Goal: Transaction & Acquisition: Purchase product/service

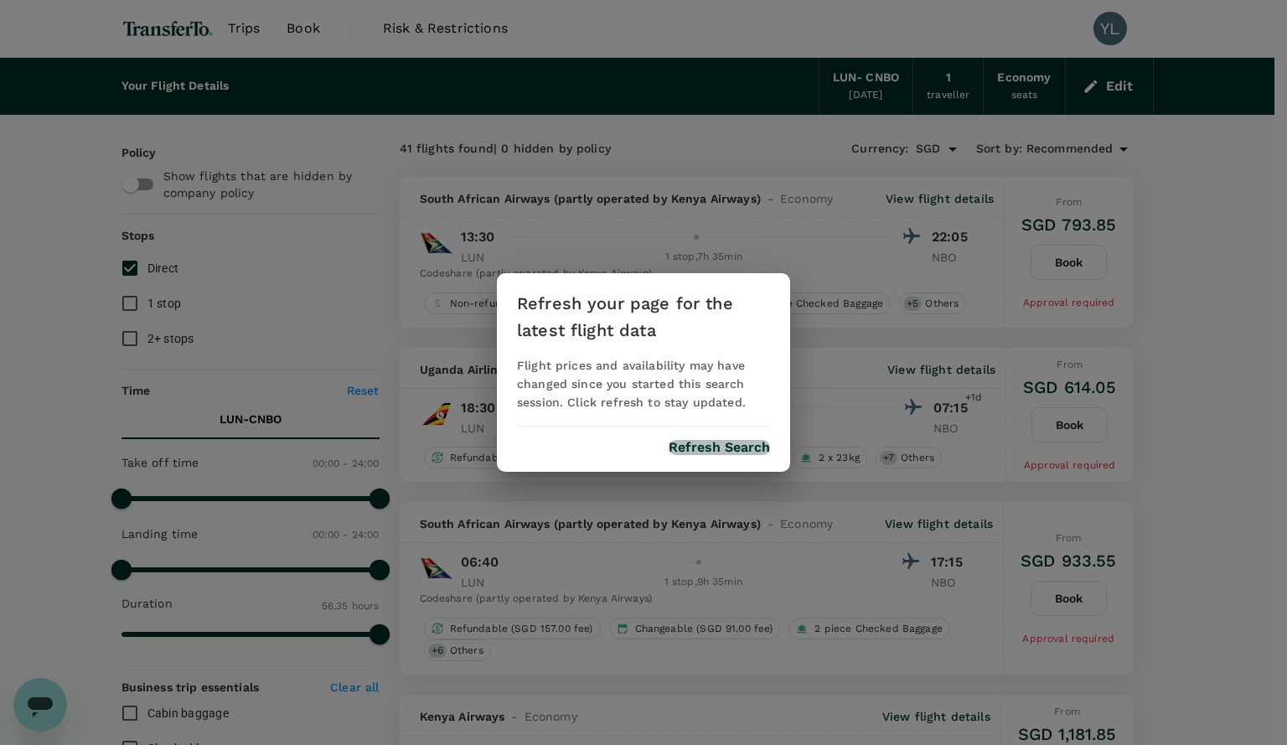
click at [711, 453] on button "Refresh Search" at bounding box center [719, 447] width 101 height 15
click at [574, 204] on div "Refresh your page for the latest flight data Flight prices and availability may…" at bounding box center [643, 372] width 1287 height 745
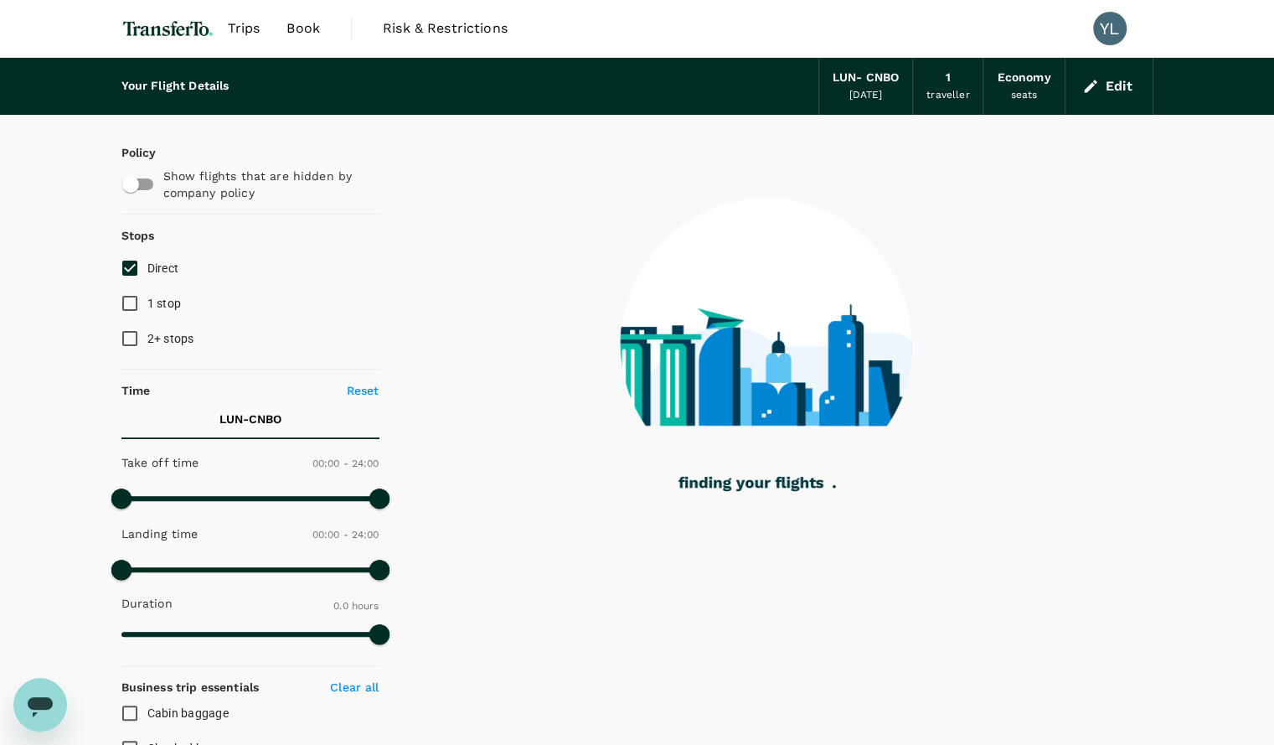
click at [153, 24] on img at bounding box center [167, 28] width 93 height 37
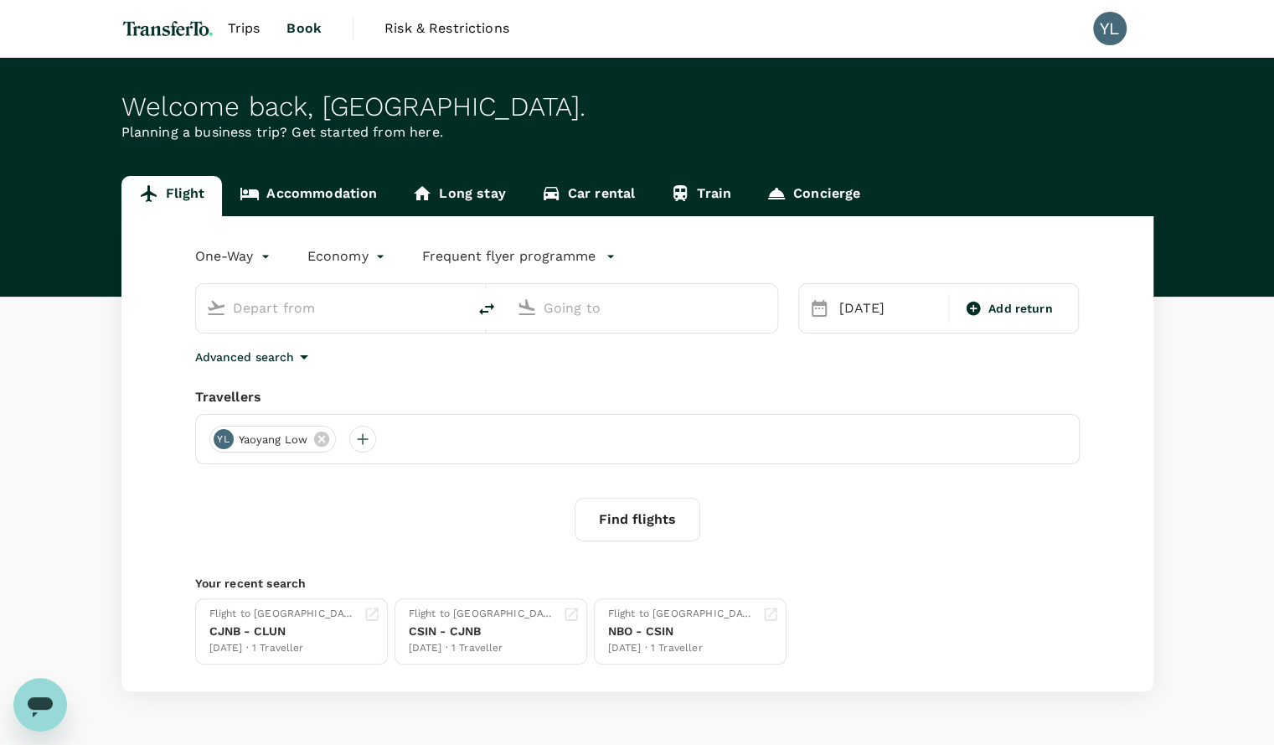
type input "Kenneth Kaunda International Airport (LUN)"
type input "Nairobi, Kenya (any)"
click at [870, 306] on div "23 Oct" at bounding box center [889, 309] width 112 height 34
click at [489, 383] on div "One-Way oneway Economy economy Frequent flyer programme Kenneth Kaunda Internat…" at bounding box center [637, 453] width 1032 height 475
click at [649, 537] on button "Find flights" at bounding box center [638, 520] width 126 height 44
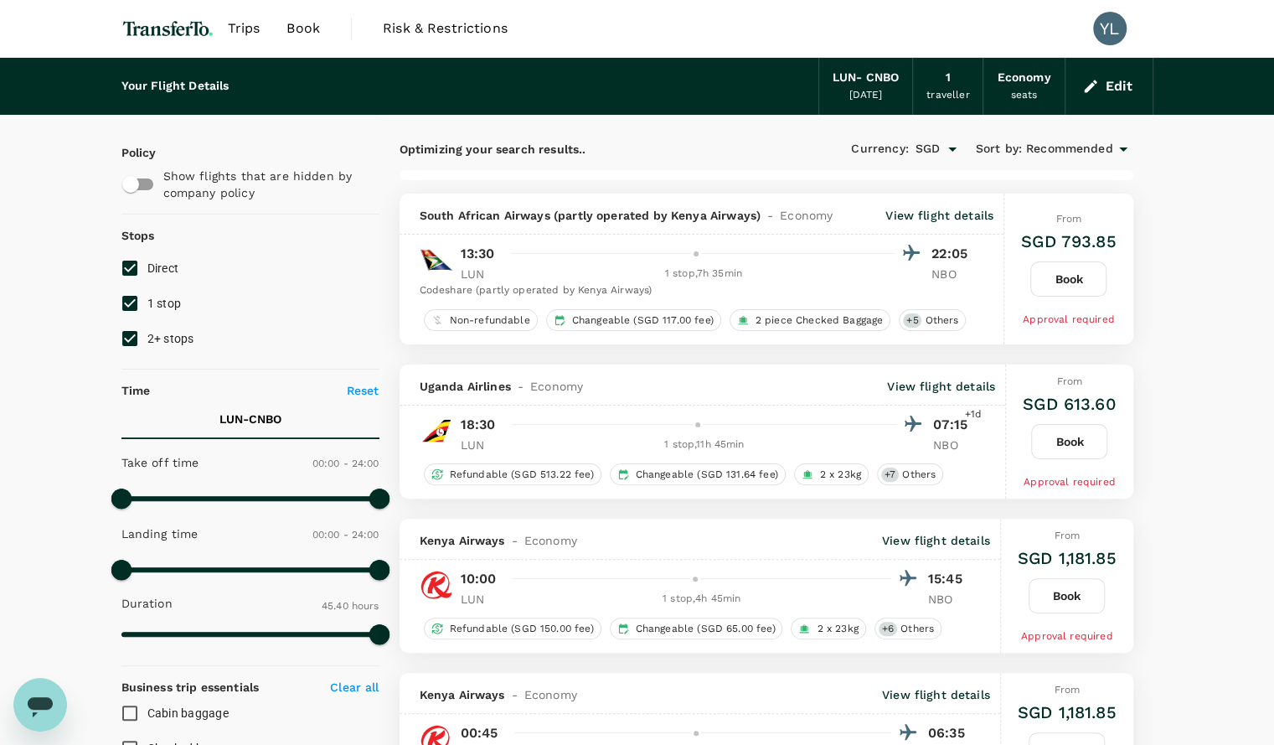
type input "3395"
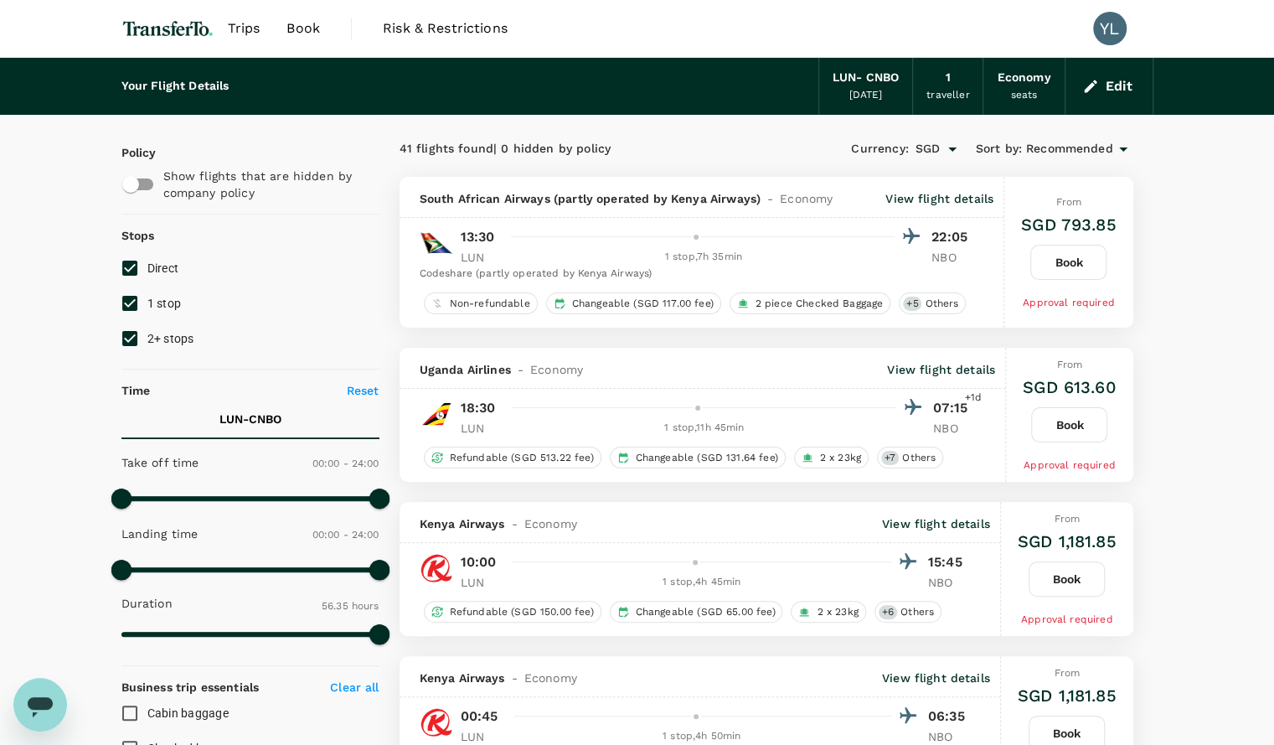
click at [150, 301] on span "1 stop" at bounding box center [164, 303] width 34 height 13
click at [147, 301] on input "1 stop" at bounding box center [129, 303] width 35 height 35
checkbox input "false"
click at [144, 331] on input "2+ stops" at bounding box center [129, 338] width 35 height 35
checkbox input "false"
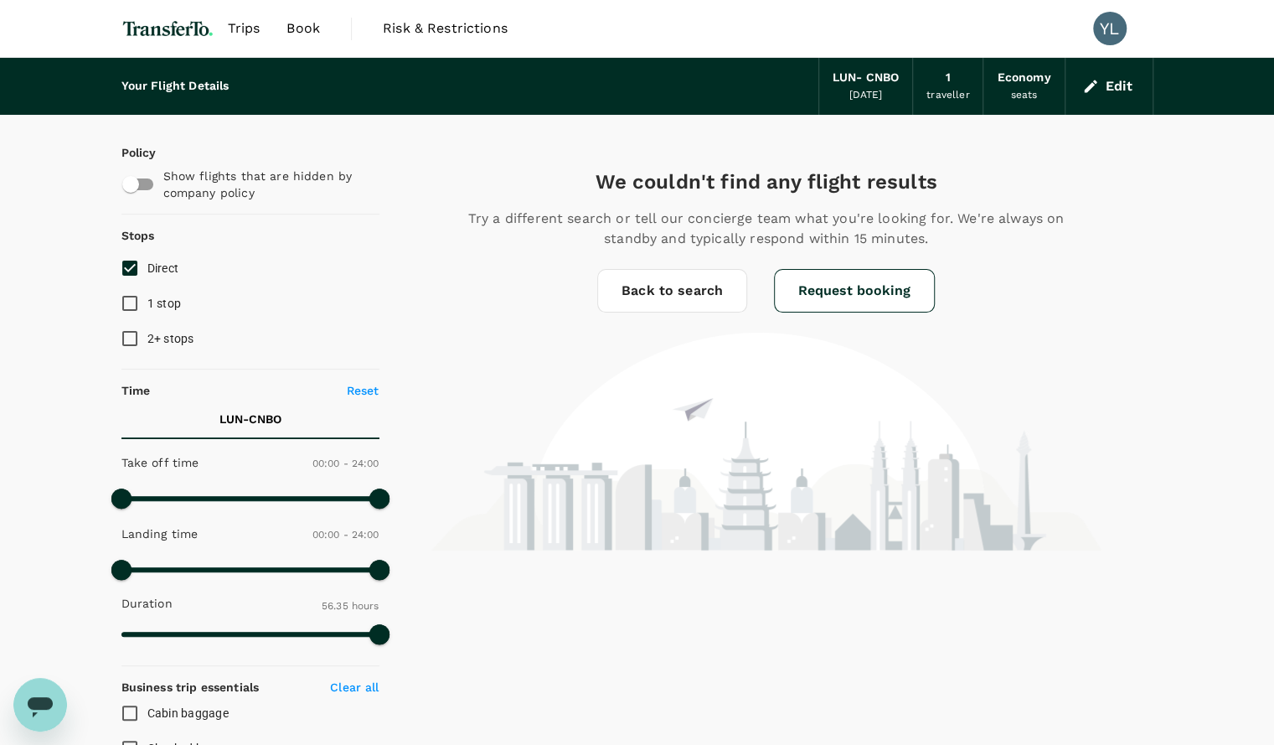
click at [171, 36] on img at bounding box center [167, 28] width 93 height 37
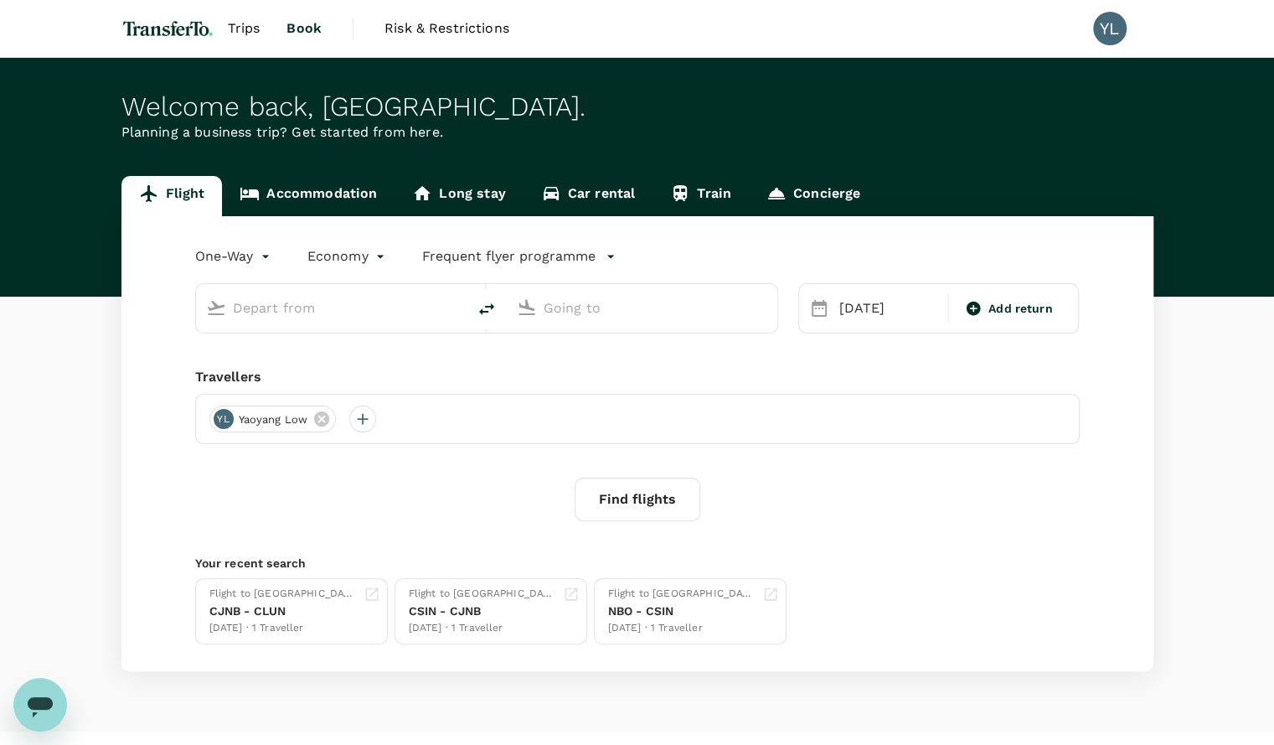
type input "Kenneth Kaunda International Airport (LUN)"
type input "Nairobi, Kenya (any)"
click at [243, 305] on input "Kenneth Kaunda International Airport (LUN)" at bounding box center [332, 308] width 199 height 26
type input "Kenneth Kaunda International Airport (LUN)"
type input "Nairobi, Kenya (any)"
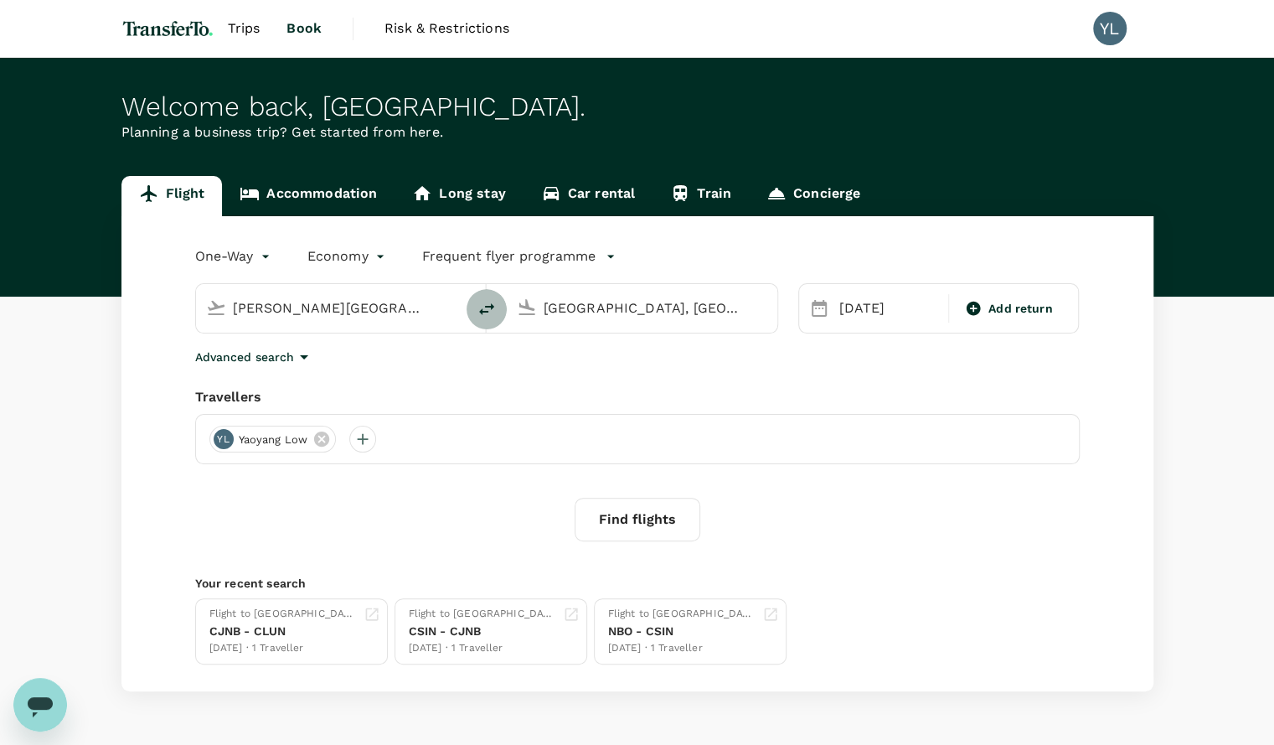
click at [488, 309] on icon "delete" at bounding box center [487, 309] width 20 height 20
type input "Nairobi, Kenya (any)"
click at [578, 291] on div "Kenneth Kaunda International Airport (LUN)" at bounding box center [652, 305] width 230 height 34
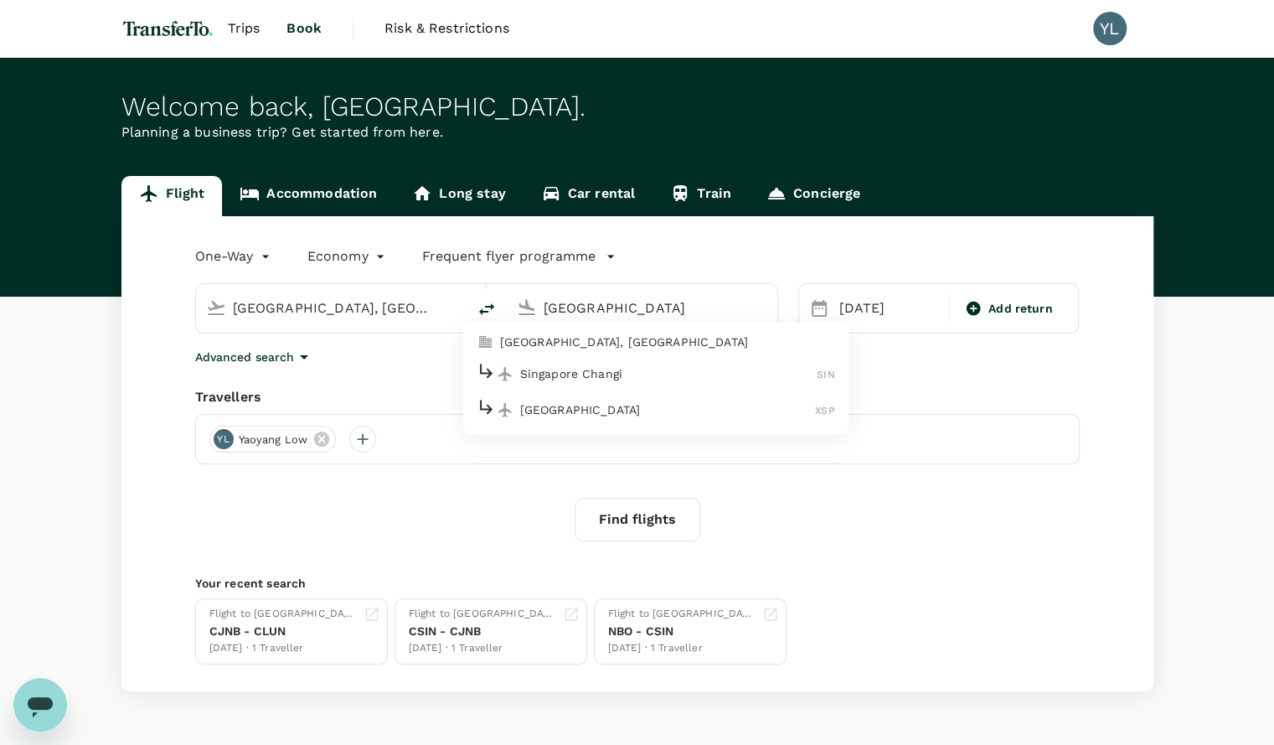
click at [608, 371] on p "Singapore Changi" at bounding box center [668, 373] width 297 height 17
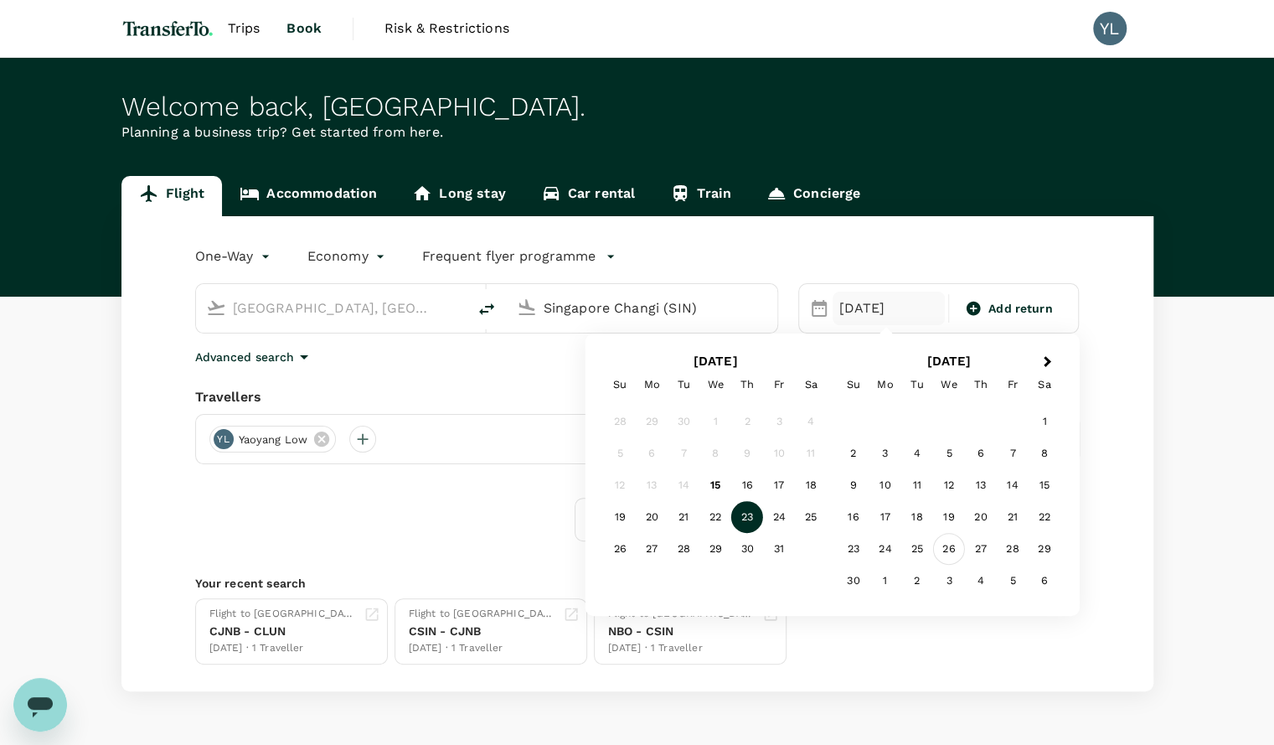
type input "Singapore Changi (SIN)"
click at [643, 256] on div "One-Way oneway Economy economy Frequent flyer programme" at bounding box center [621, 253] width 918 height 34
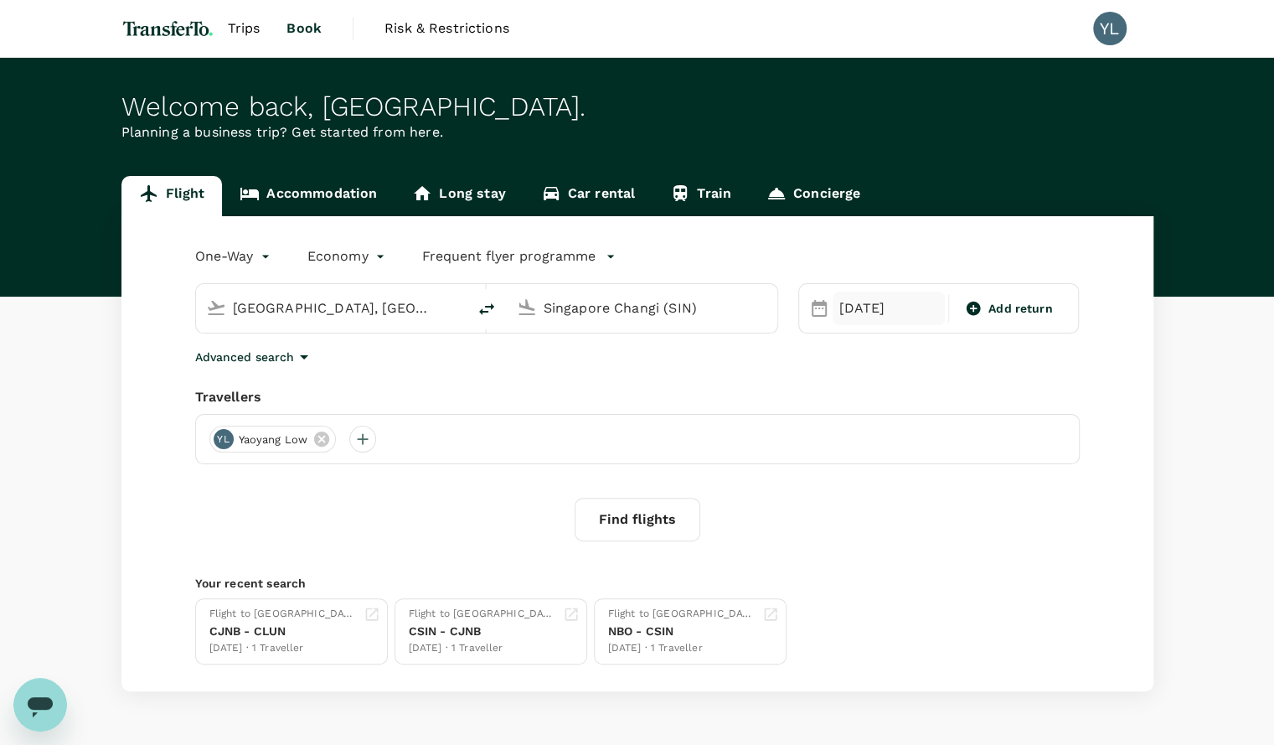
click at [835, 303] on div "23 Oct" at bounding box center [889, 309] width 112 height 34
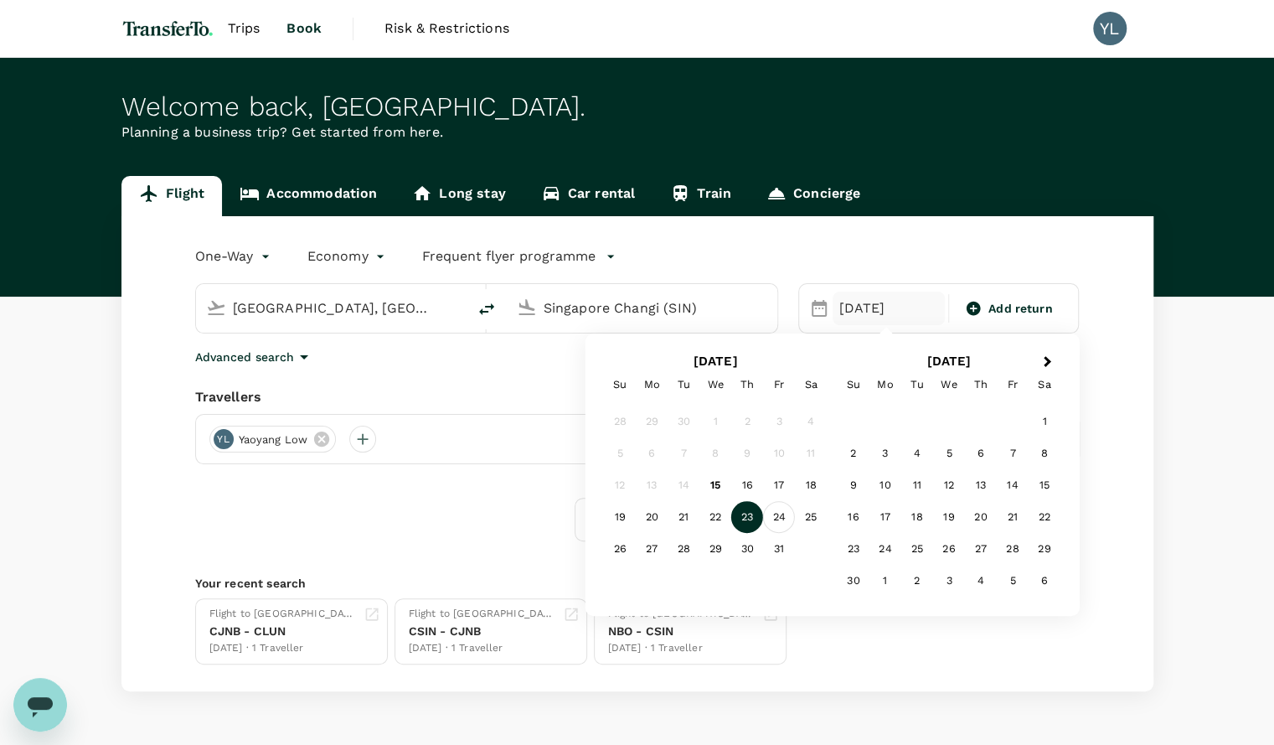
click at [781, 523] on div "24" at bounding box center [779, 517] width 32 height 32
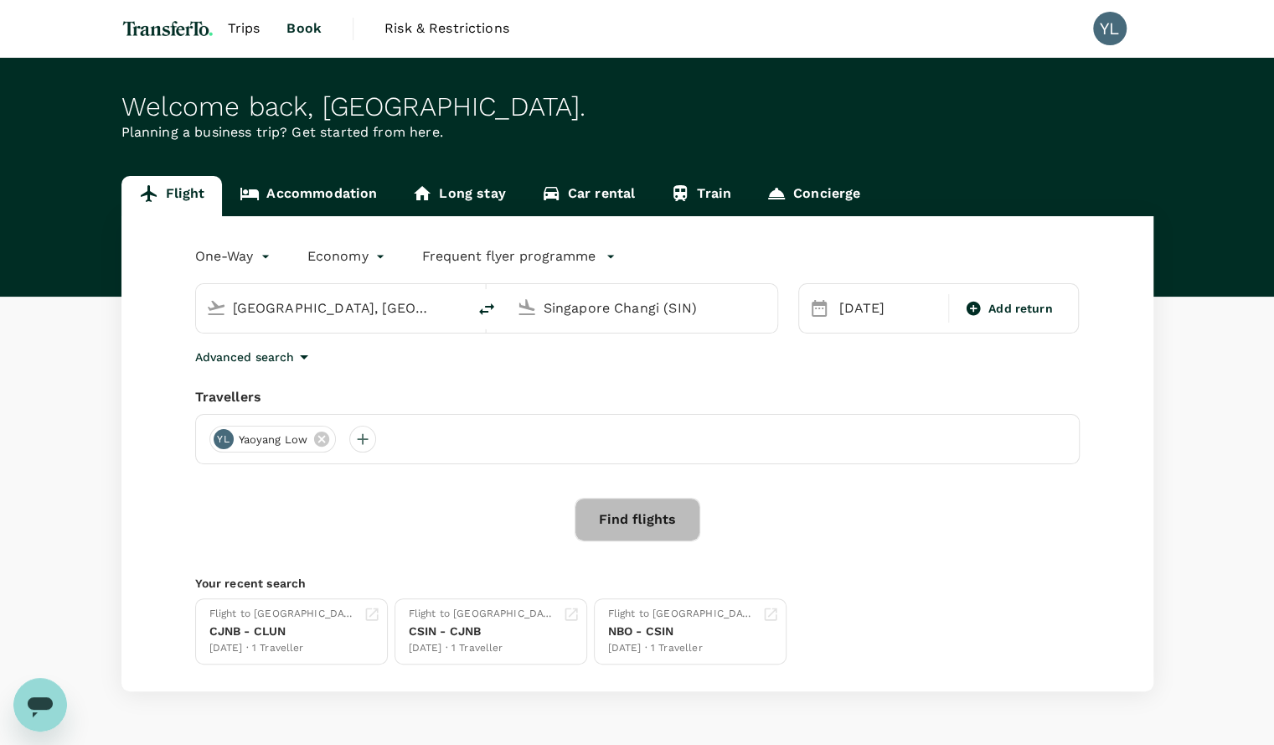
click at [655, 522] on button "Find flights" at bounding box center [638, 520] width 126 height 44
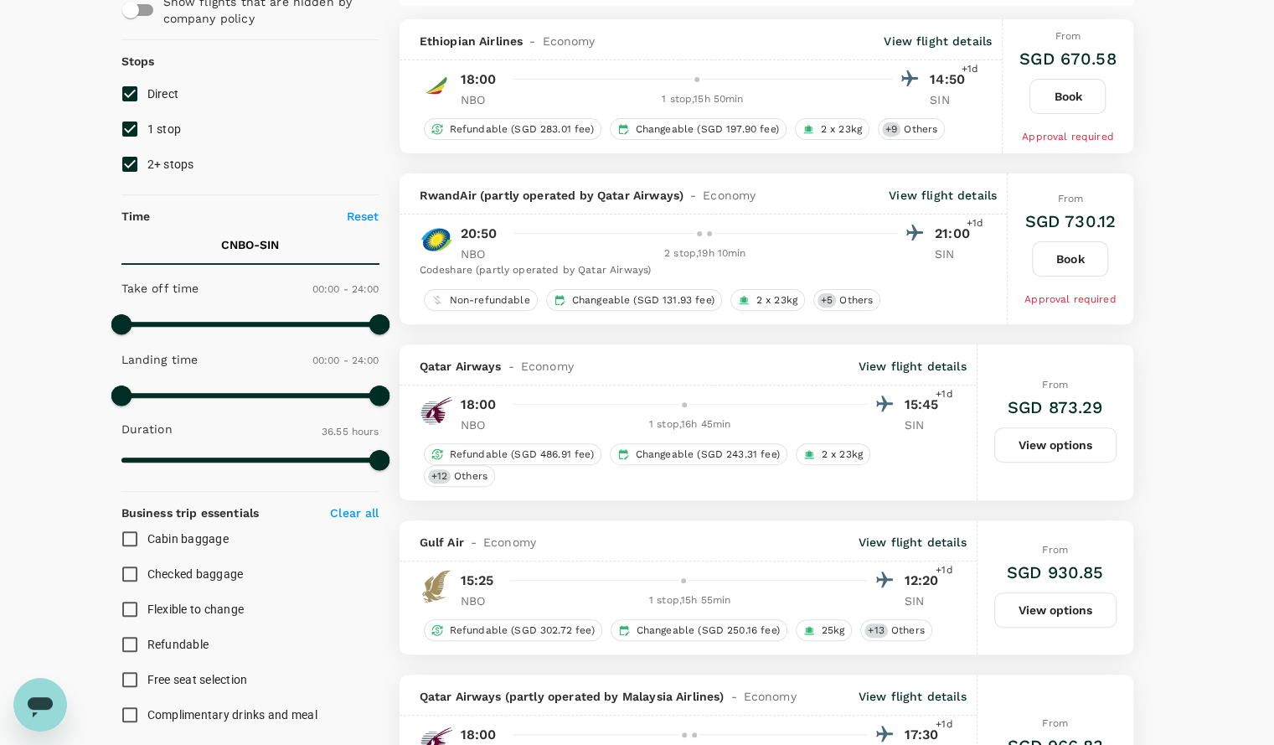
scroll to position [178, 0]
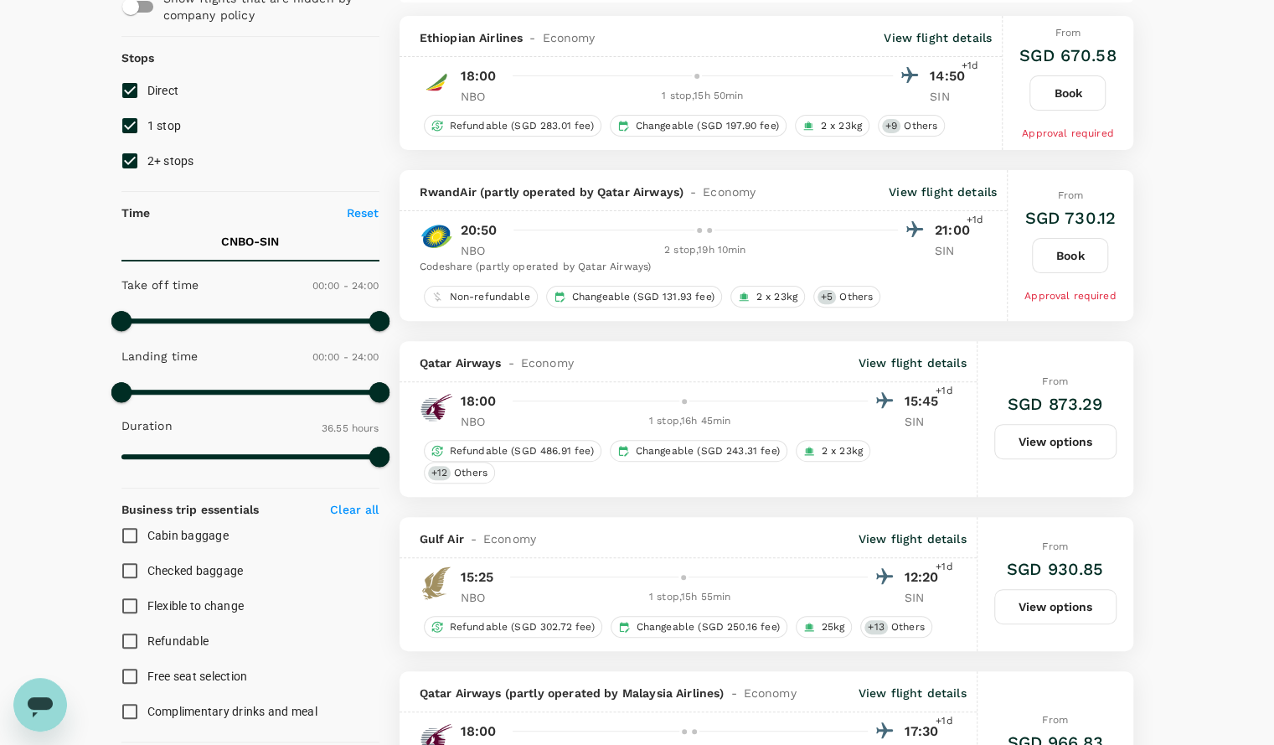
type input "2370"
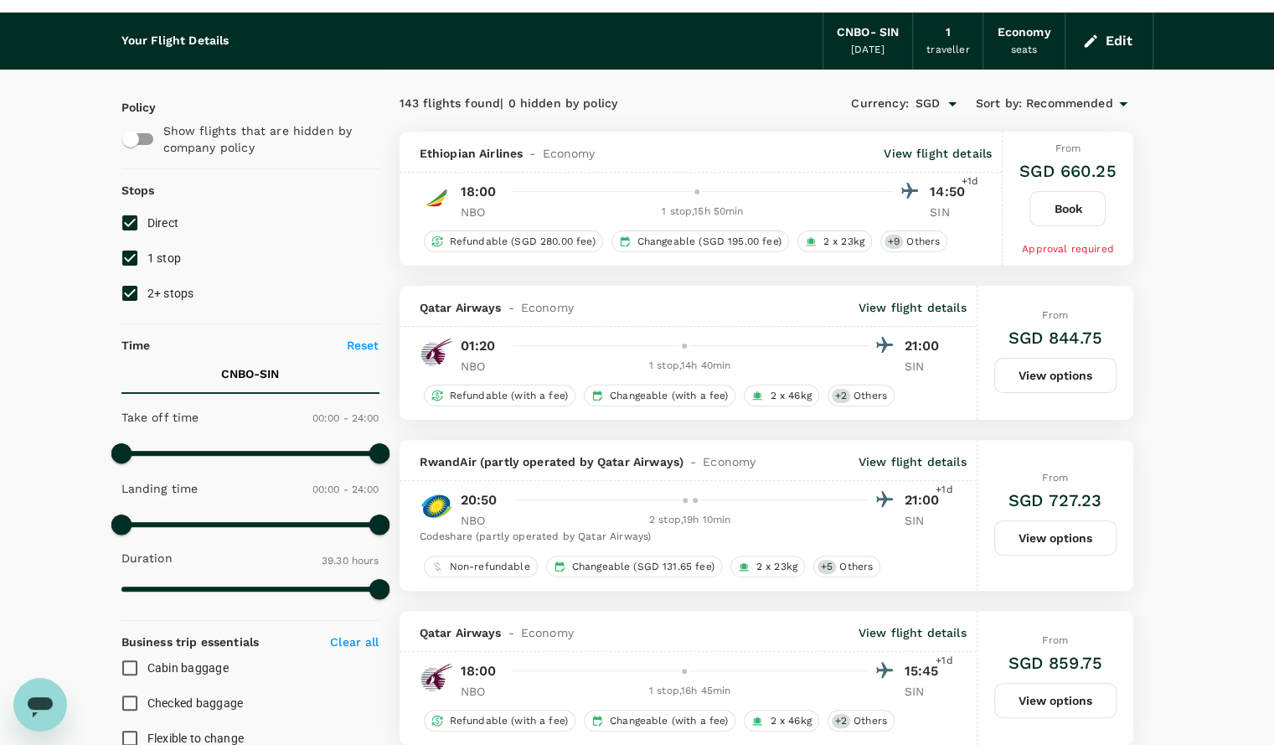
scroll to position [0, 0]
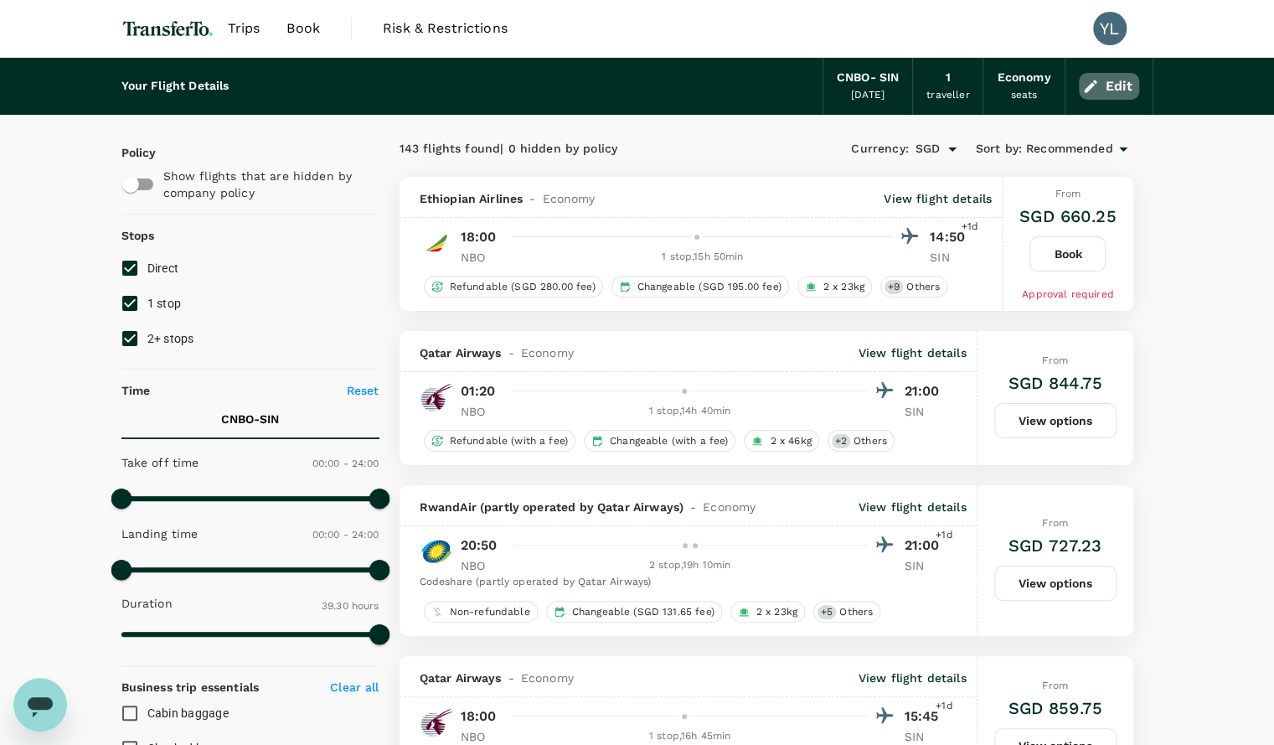
click at [1116, 97] on button "Edit" at bounding box center [1109, 86] width 60 height 27
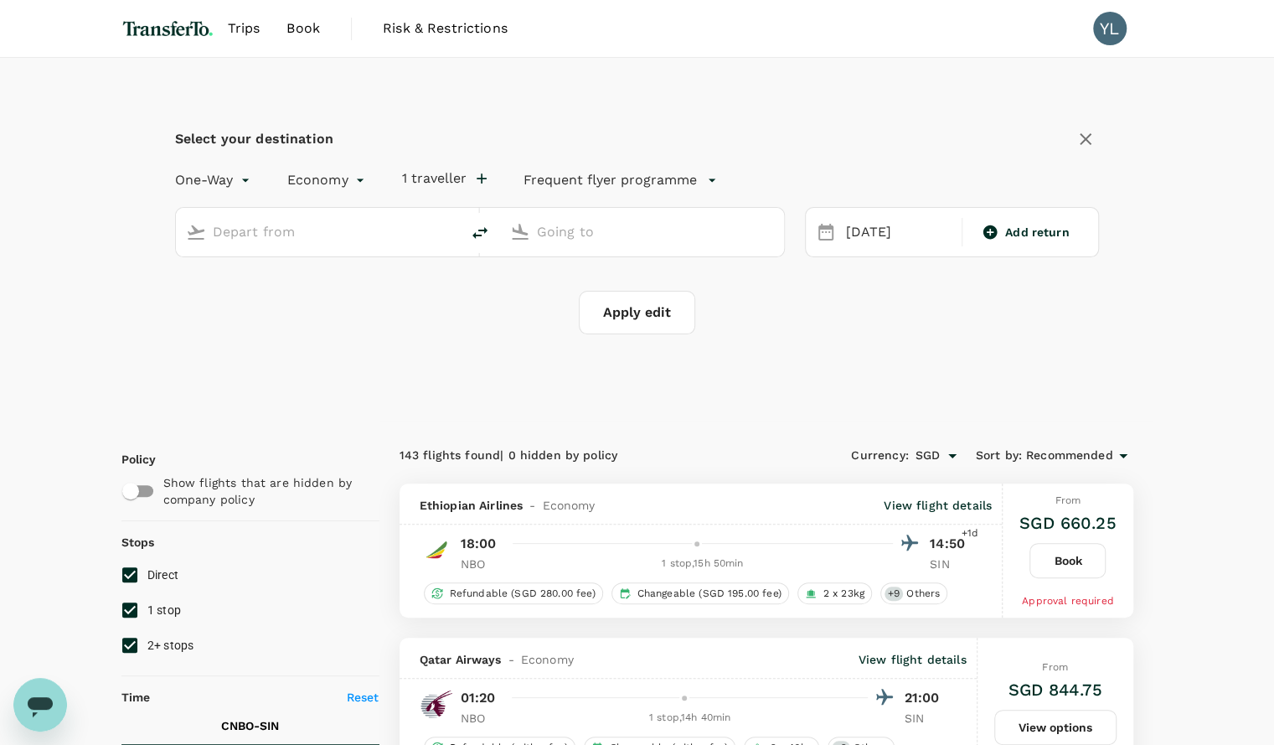
type input "Nairobi, Kenya (any)"
type input "Singapore Changi (SIN)"
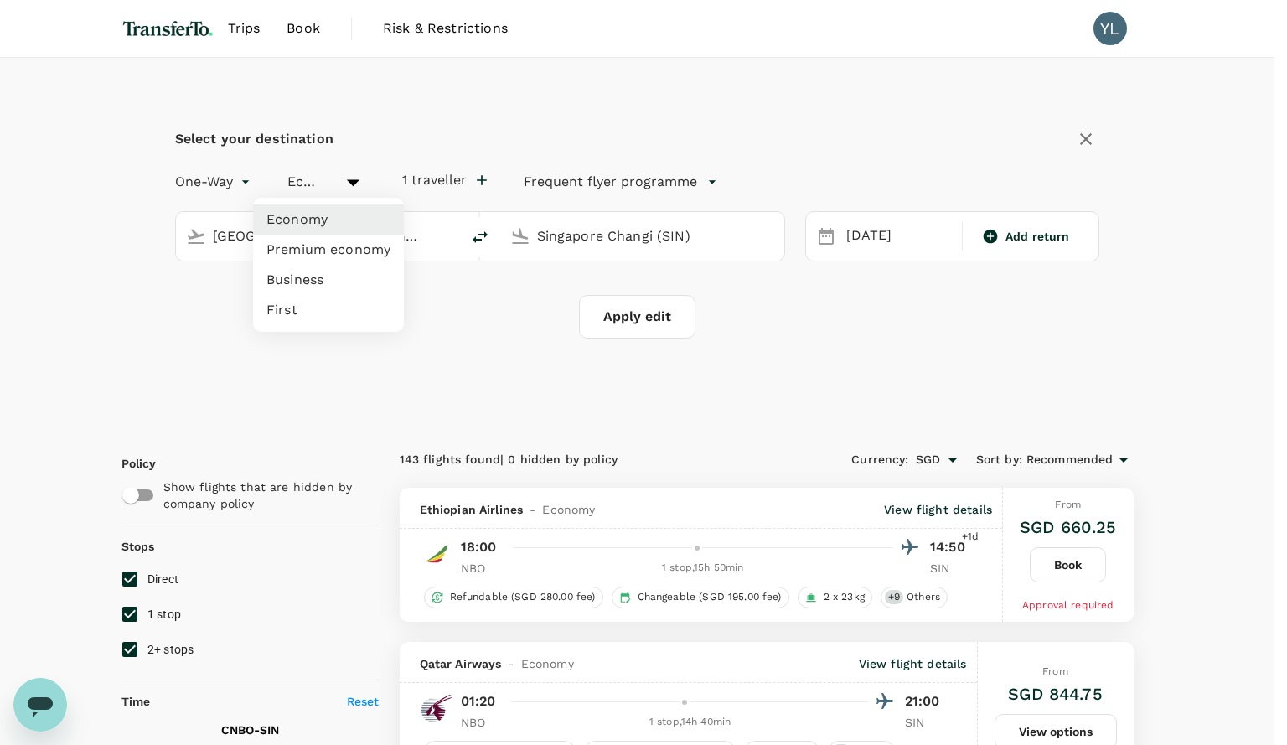
click at [327, 278] on li "Business" at bounding box center [328, 280] width 151 height 30
type input "business"
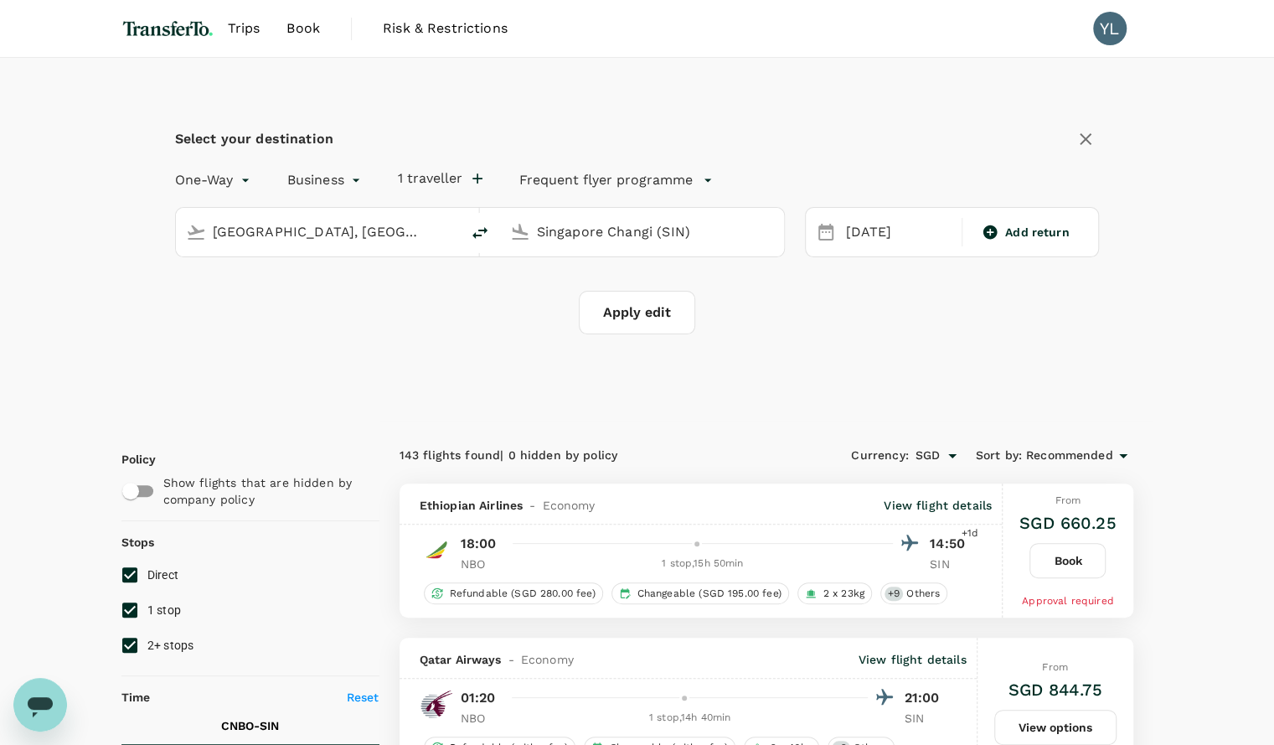
click at [608, 313] on button "Apply edit" at bounding box center [637, 313] width 116 height 44
checkbox input "false"
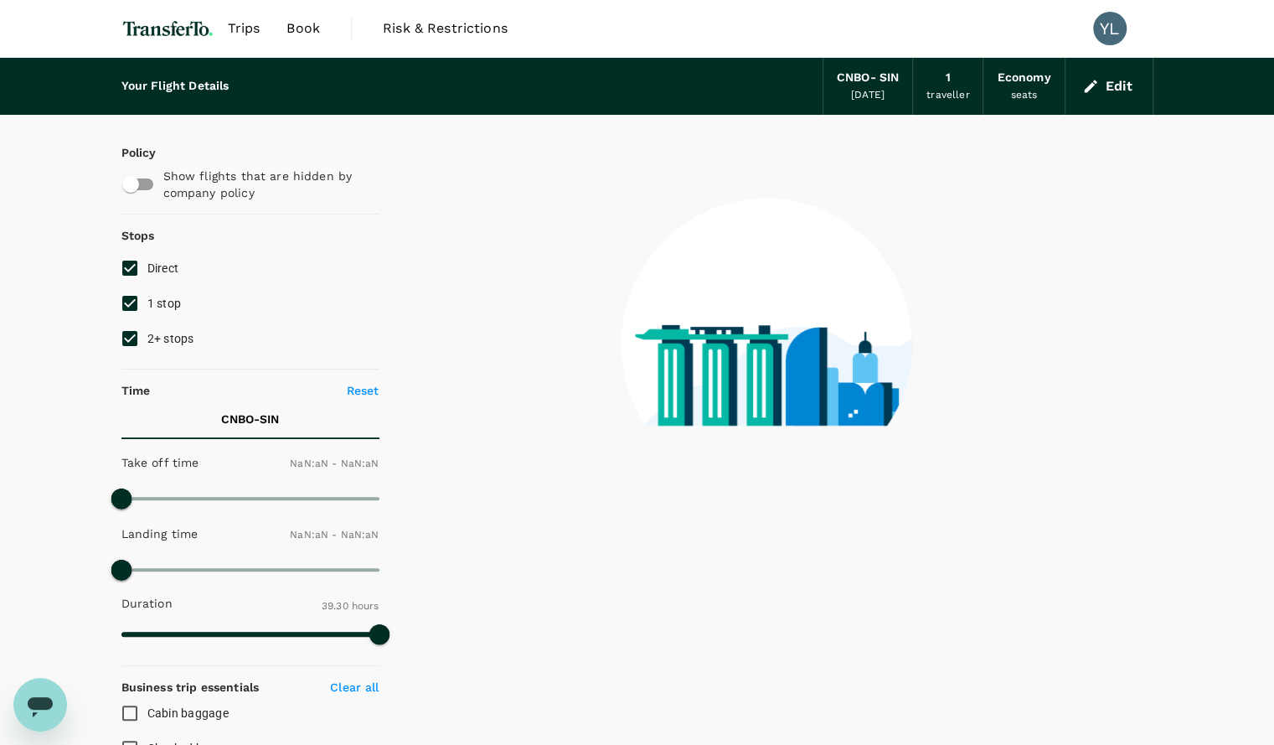
type input "1440"
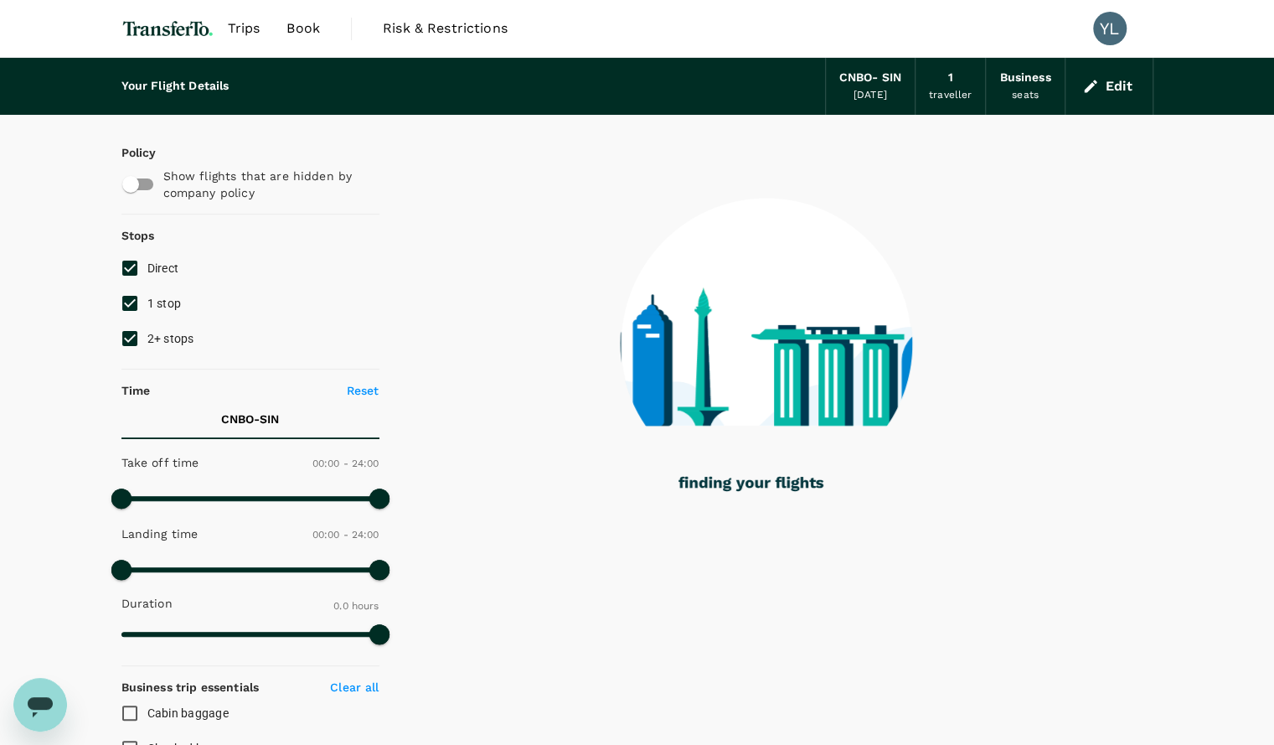
type input "1955"
checkbox input "true"
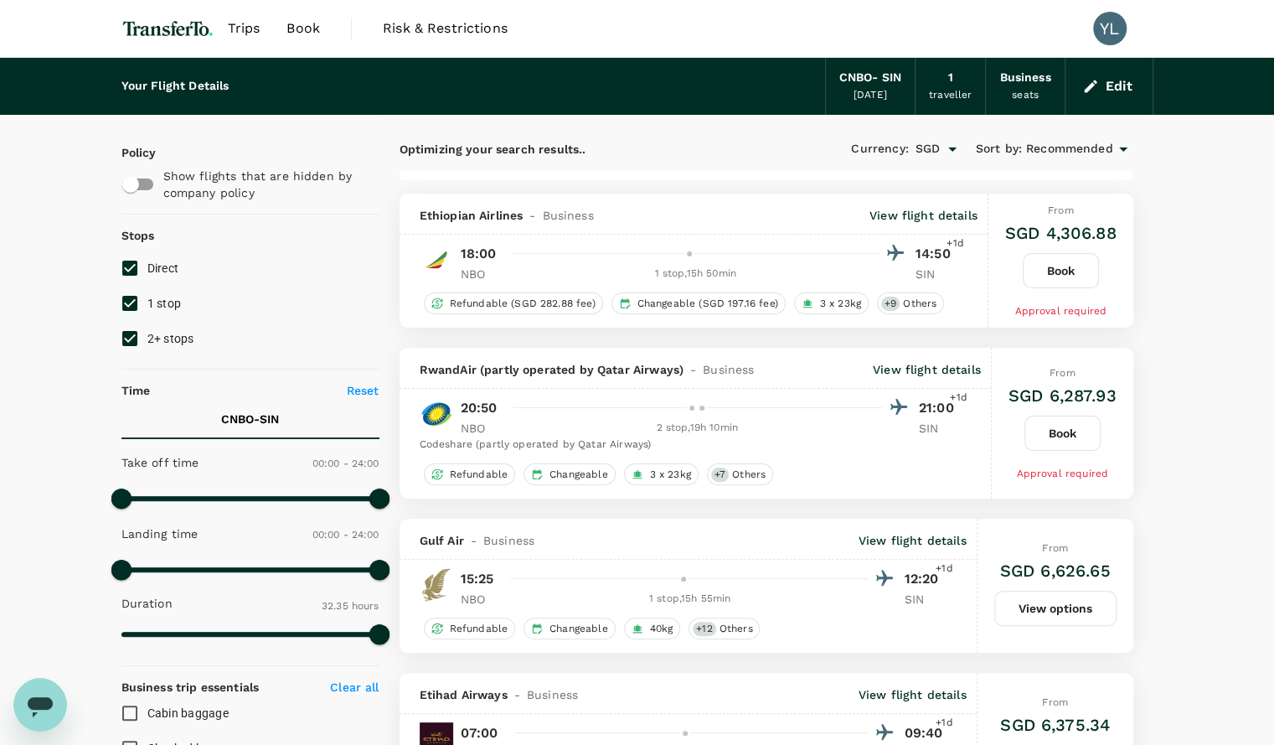
type input "2240"
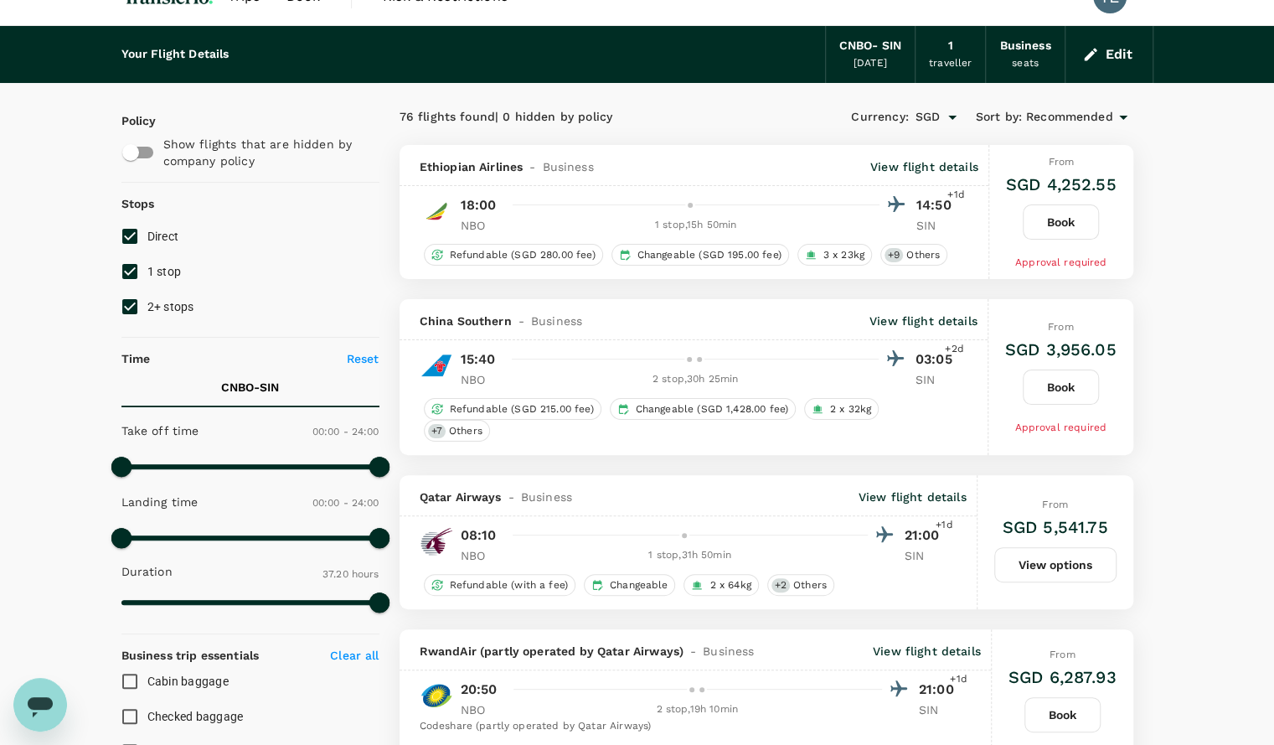
scroll to position [34, 0]
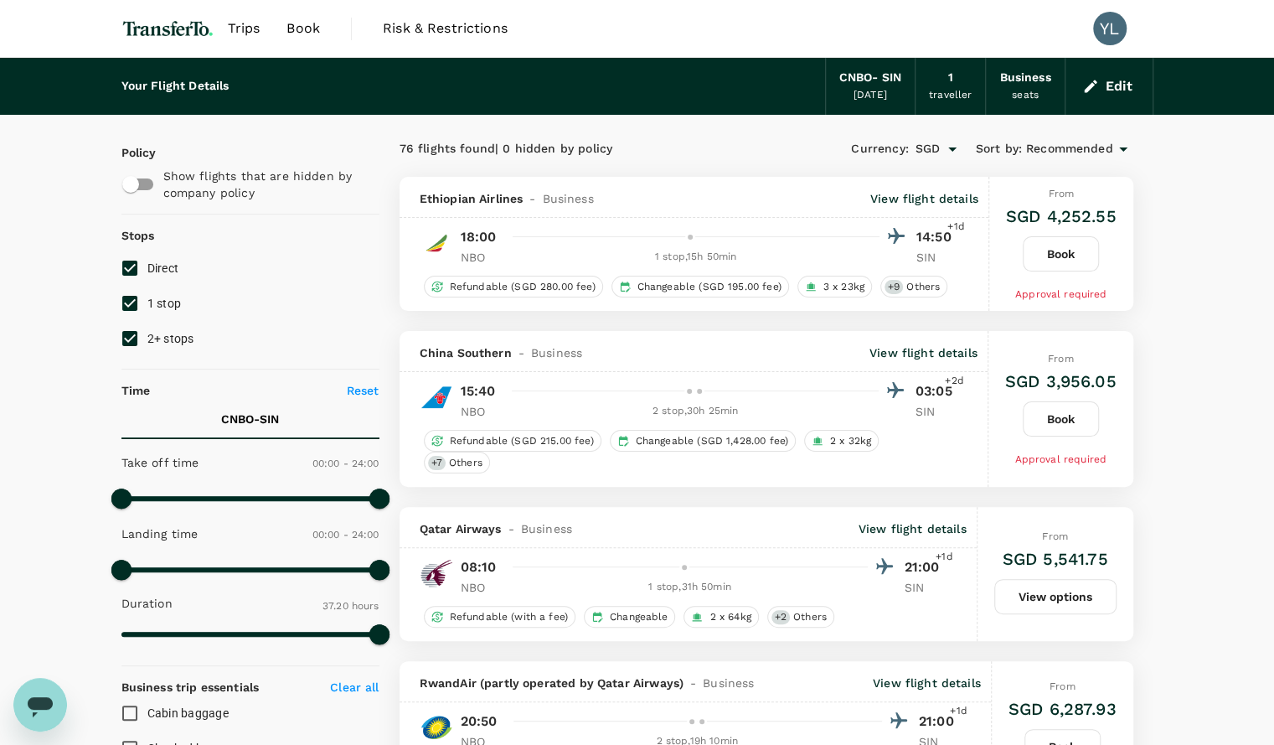
scroll to position [0, 0]
click at [1119, 80] on button "Edit" at bounding box center [1109, 86] width 60 height 27
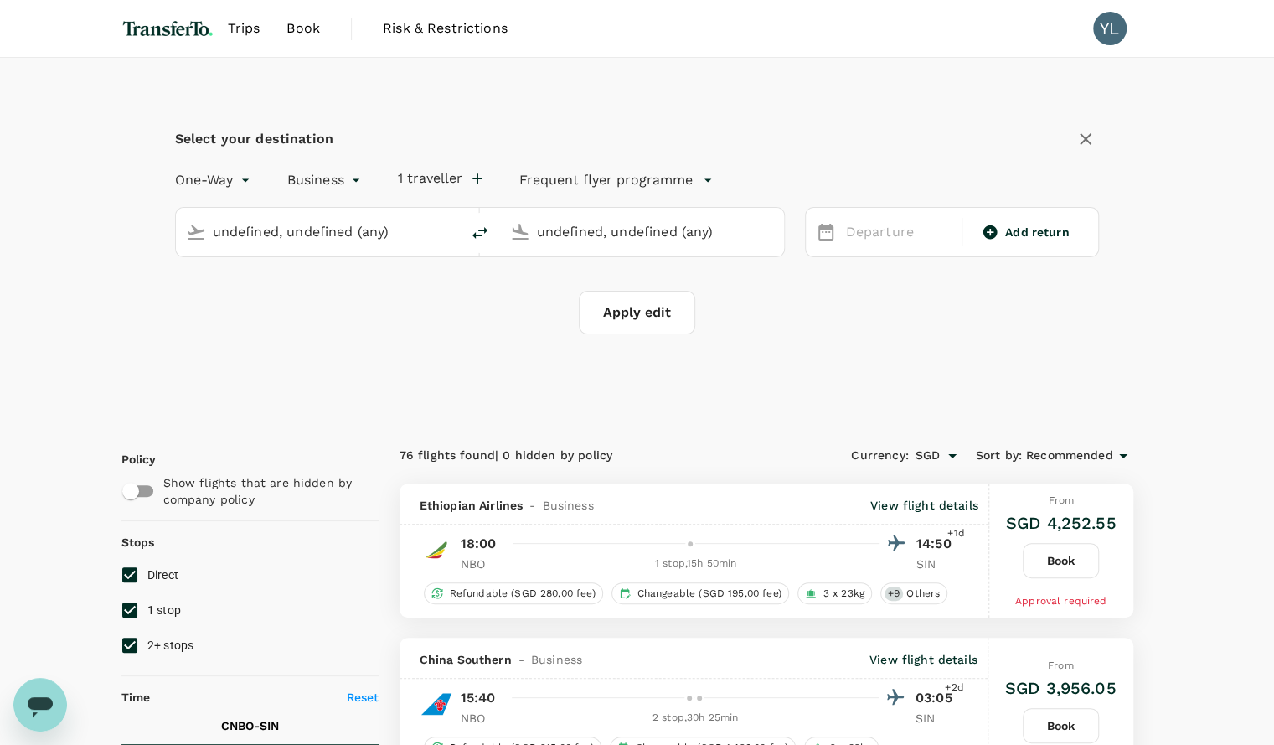
type input "Nairobi, Kenya (any)"
type input "Singapore Changi (SIN)"
type input "Nairobi, Kenya (any)"
click at [557, 230] on input "Singapore Changi (SIN)" at bounding box center [643, 232] width 212 height 26
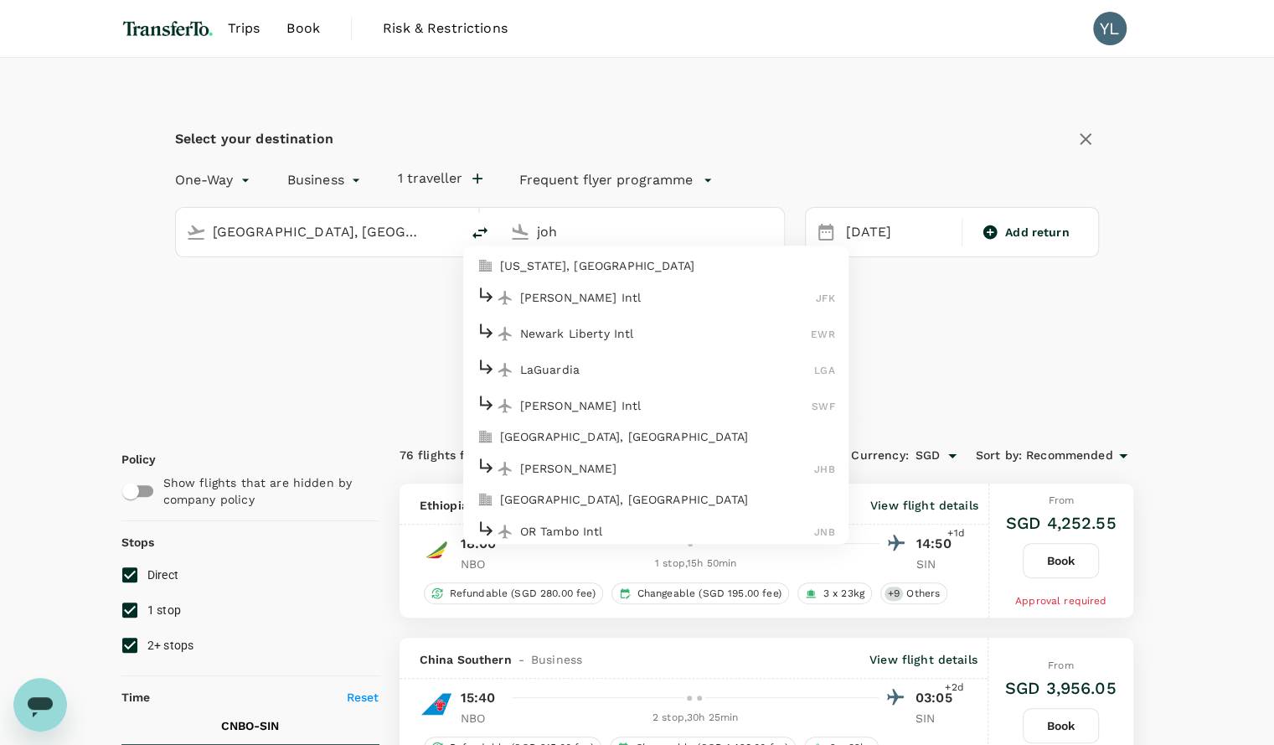
click at [537, 500] on p "Johannesburg, South Africa" at bounding box center [667, 499] width 335 height 17
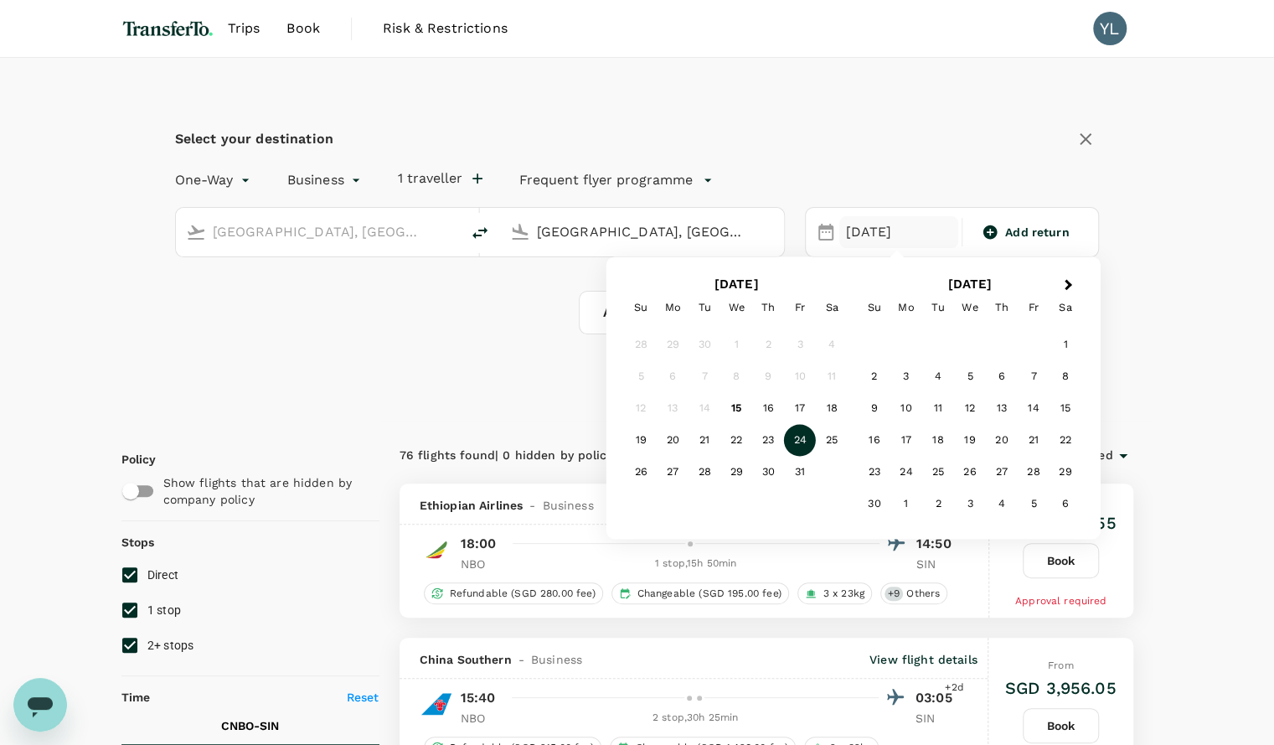
type input "Johannesburg, South Africa (any)"
click at [540, 381] on div "Select your destination One-Way oneway Business business 1 traveller Frequent f…" at bounding box center [637, 240] width 1032 height 364
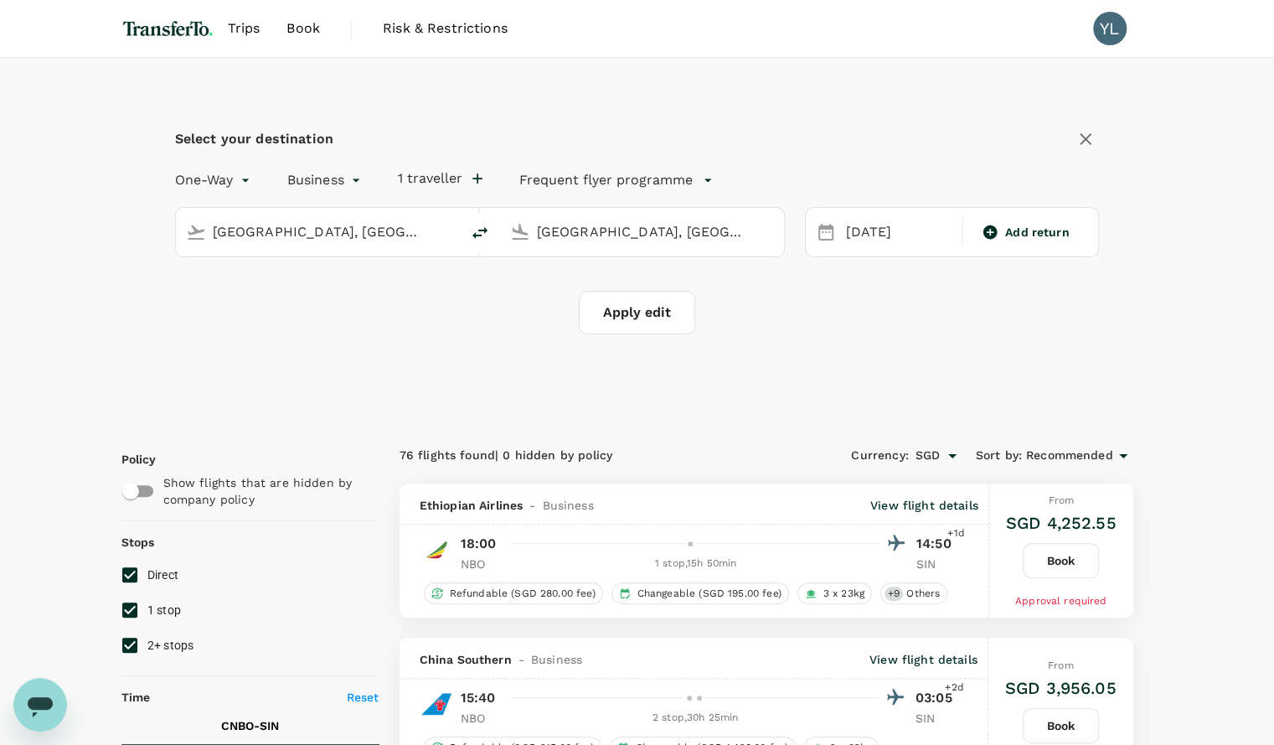
click at [660, 316] on button "Apply edit" at bounding box center [637, 313] width 116 height 44
checkbox input "false"
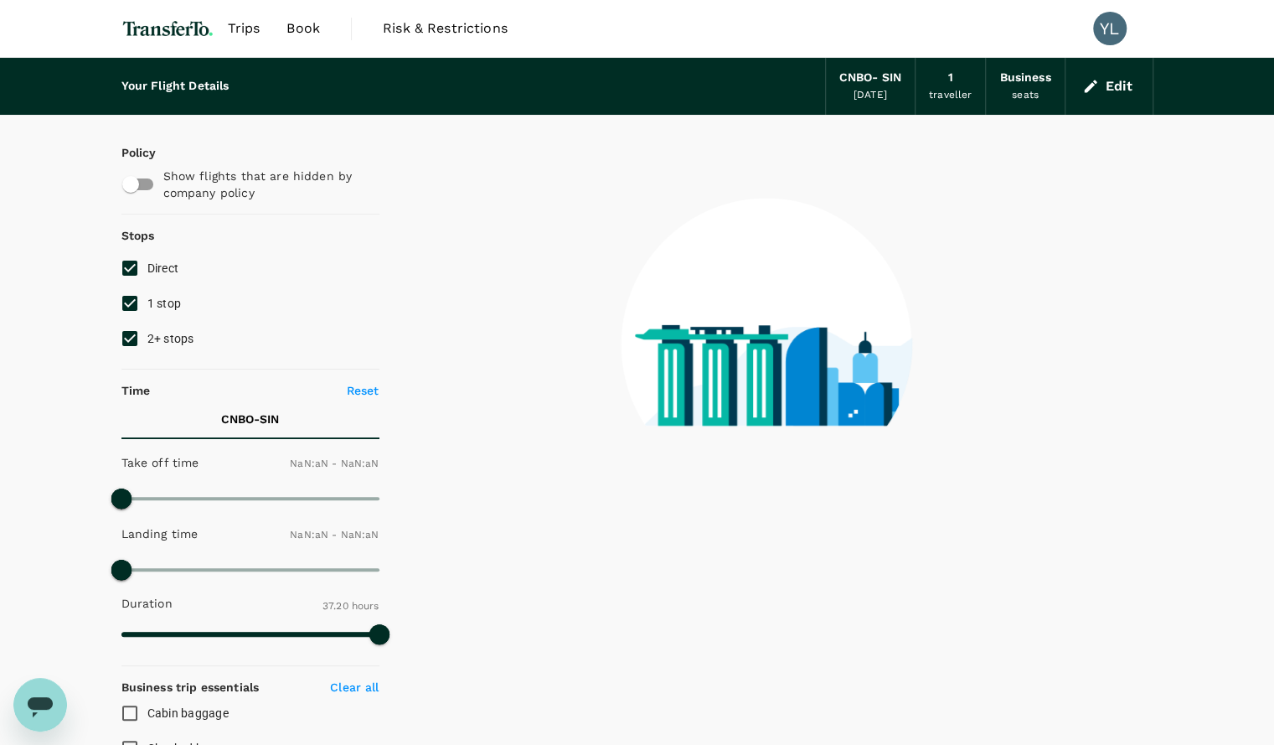
type input "1440"
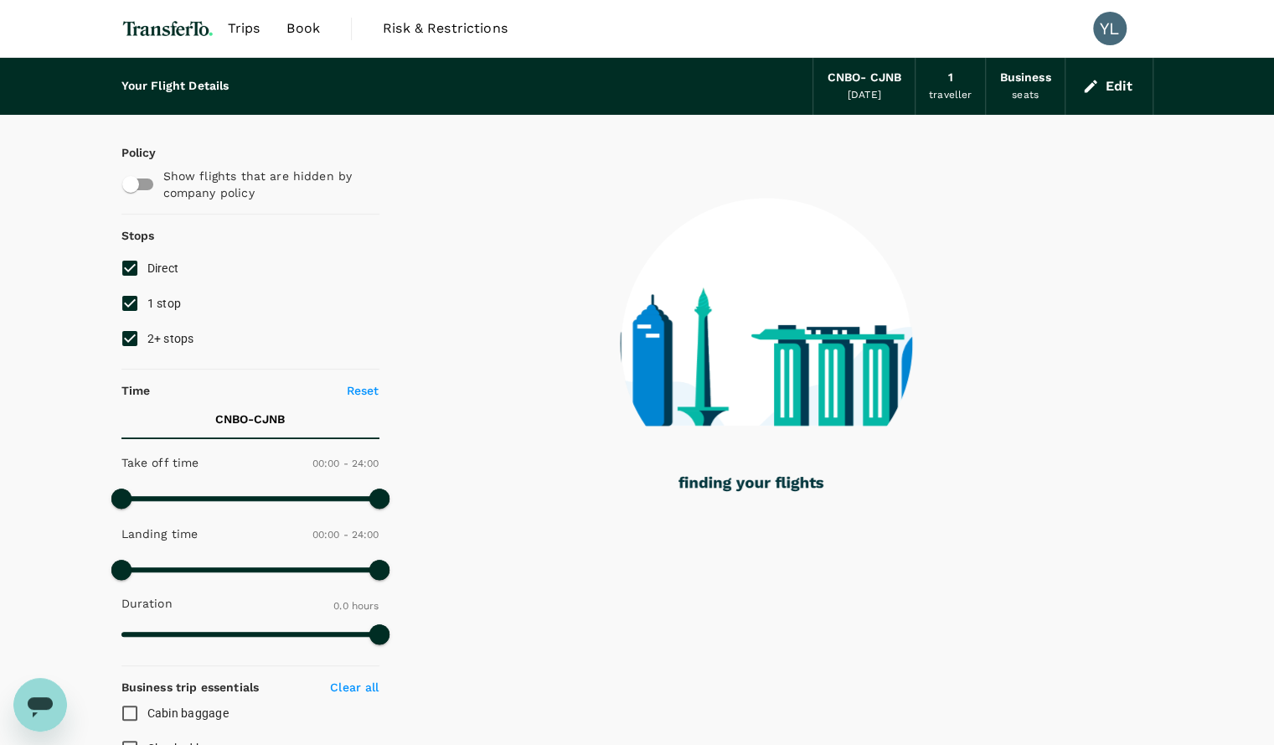
type input "1385"
checkbox input "true"
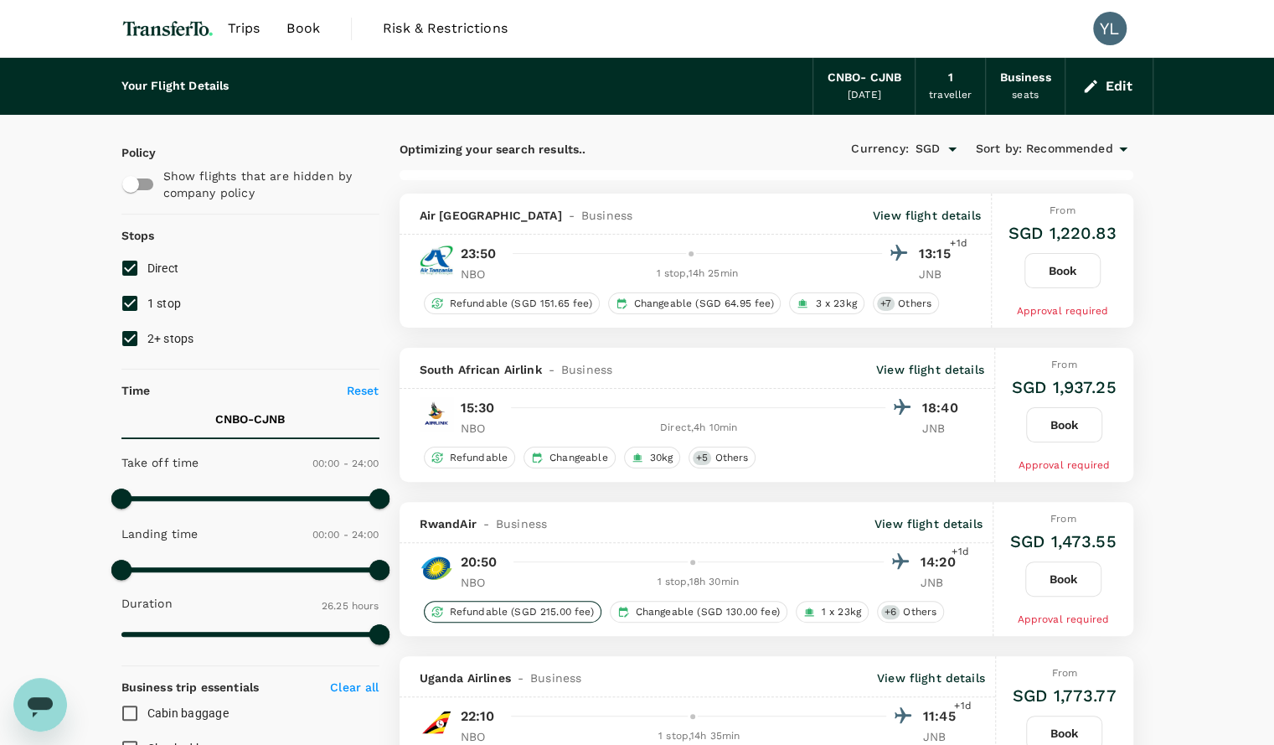
type input "2080"
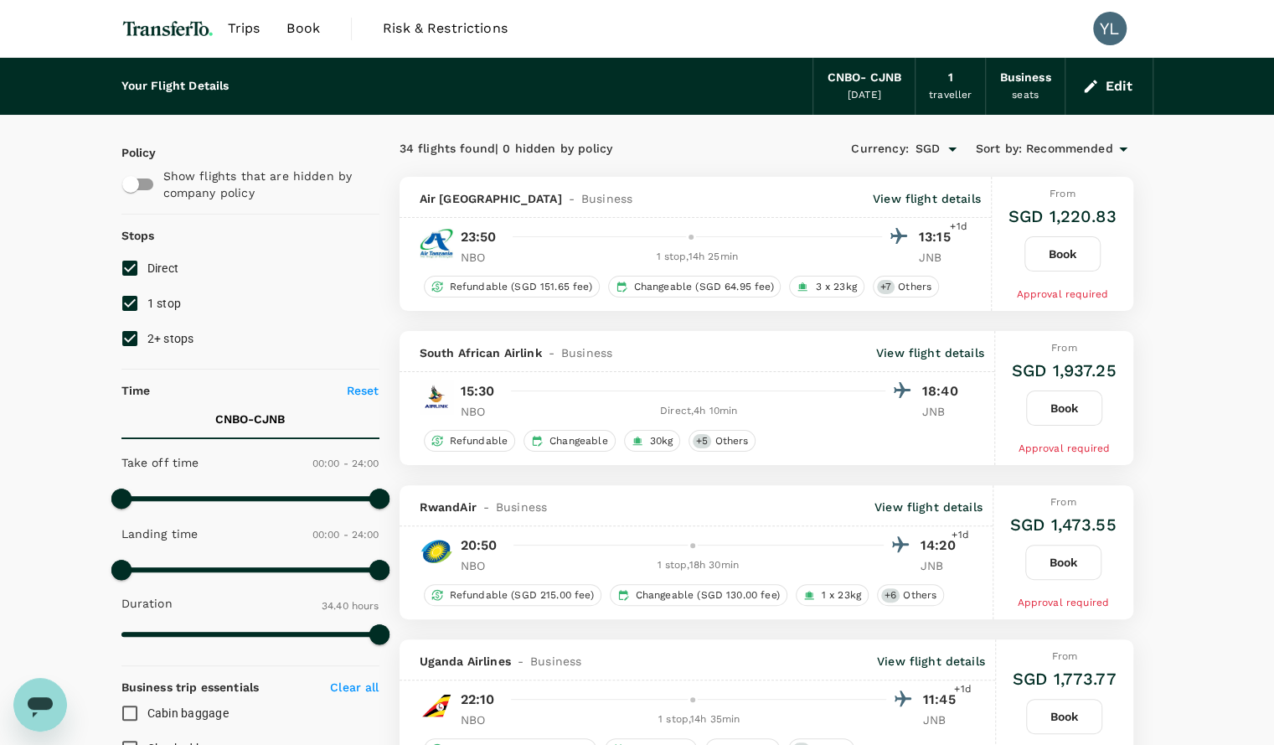
click at [148, 308] on span "1 stop" at bounding box center [164, 303] width 34 height 13
click at [147, 308] on input "1 stop" at bounding box center [129, 303] width 35 height 35
checkbox input "false"
click at [135, 333] on input "2+ stops" at bounding box center [129, 338] width 35 height 35
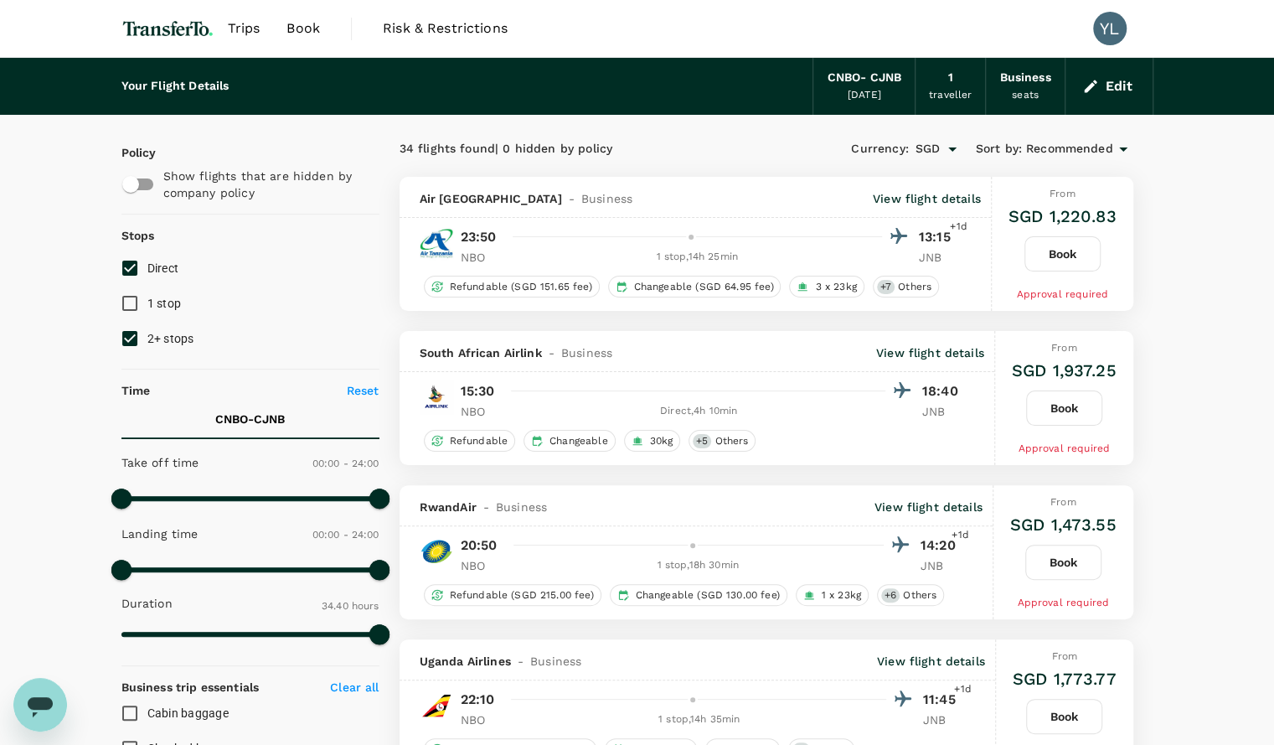
checkbox input "false"
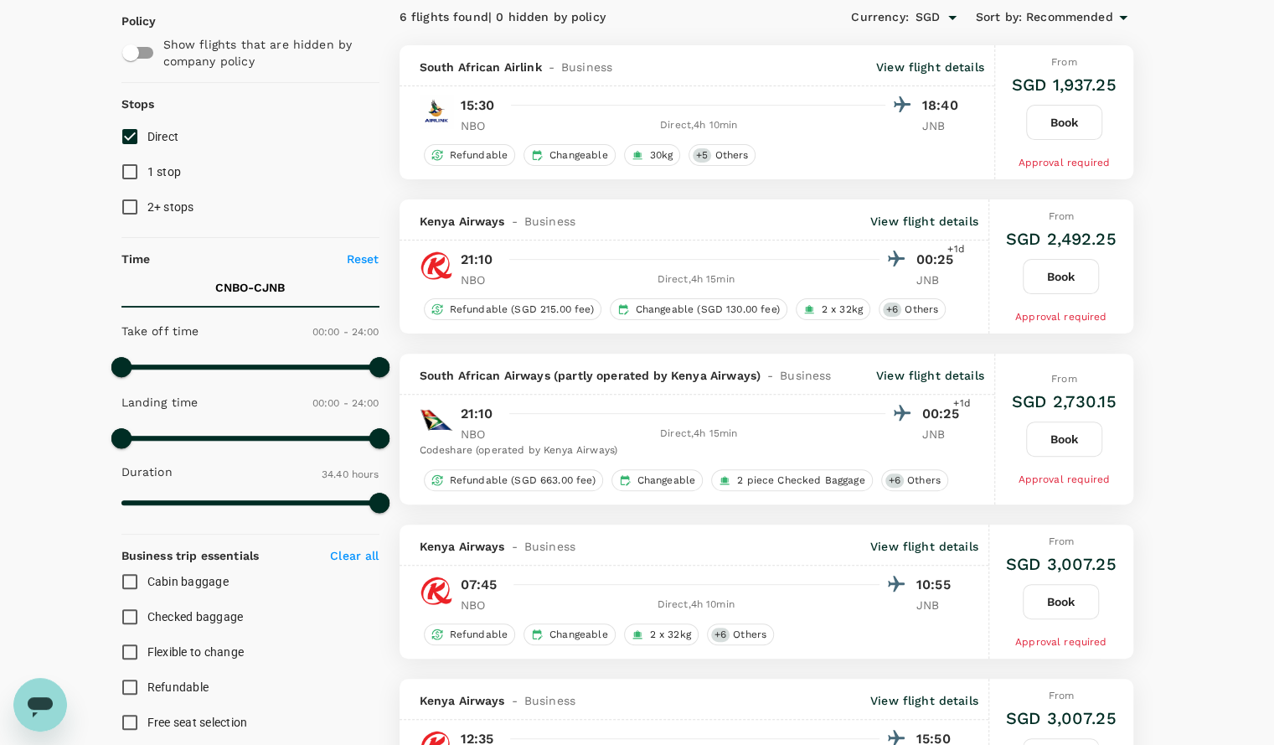
scroll to position [132, 0]
click at [1181, 270] on div "Your Flight Details CNBO - CJNB 24 Oct 2025 1 traveller Business seats Edit Pol…" at bounding box center [637, 706] width 1274 height 1562
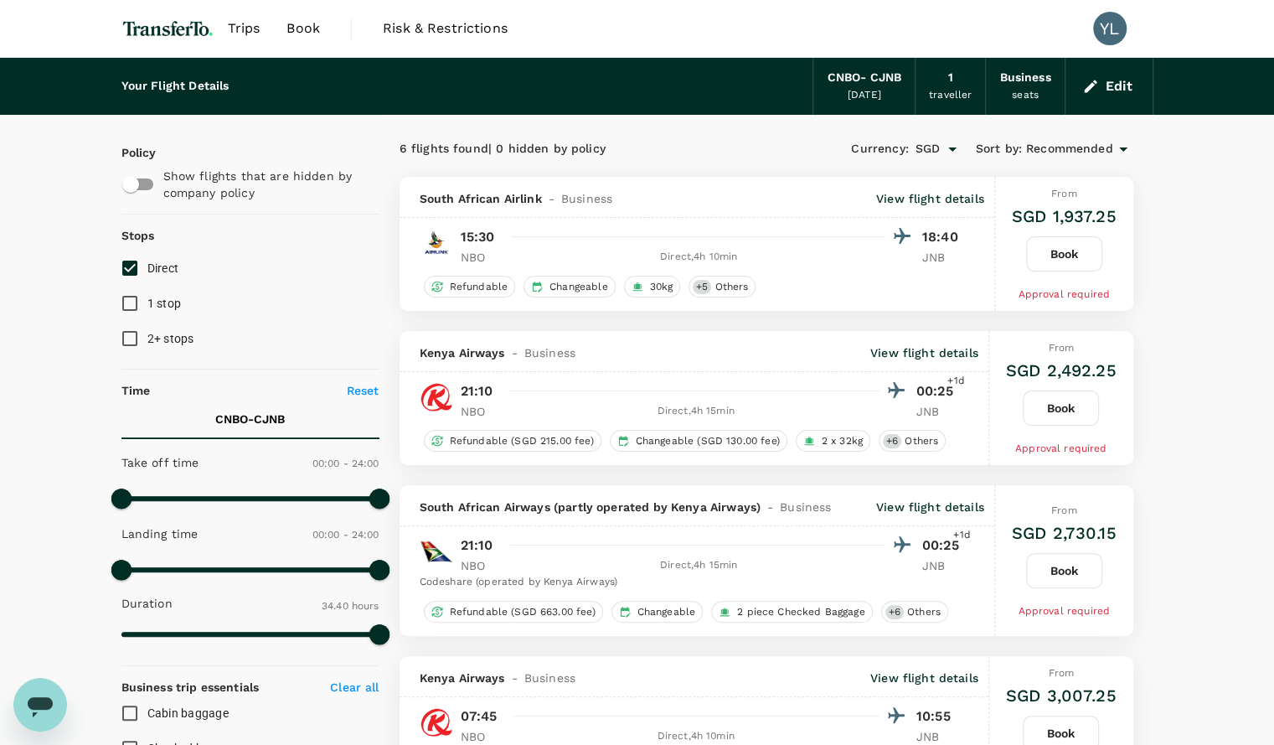
scroll to position [1, 0]
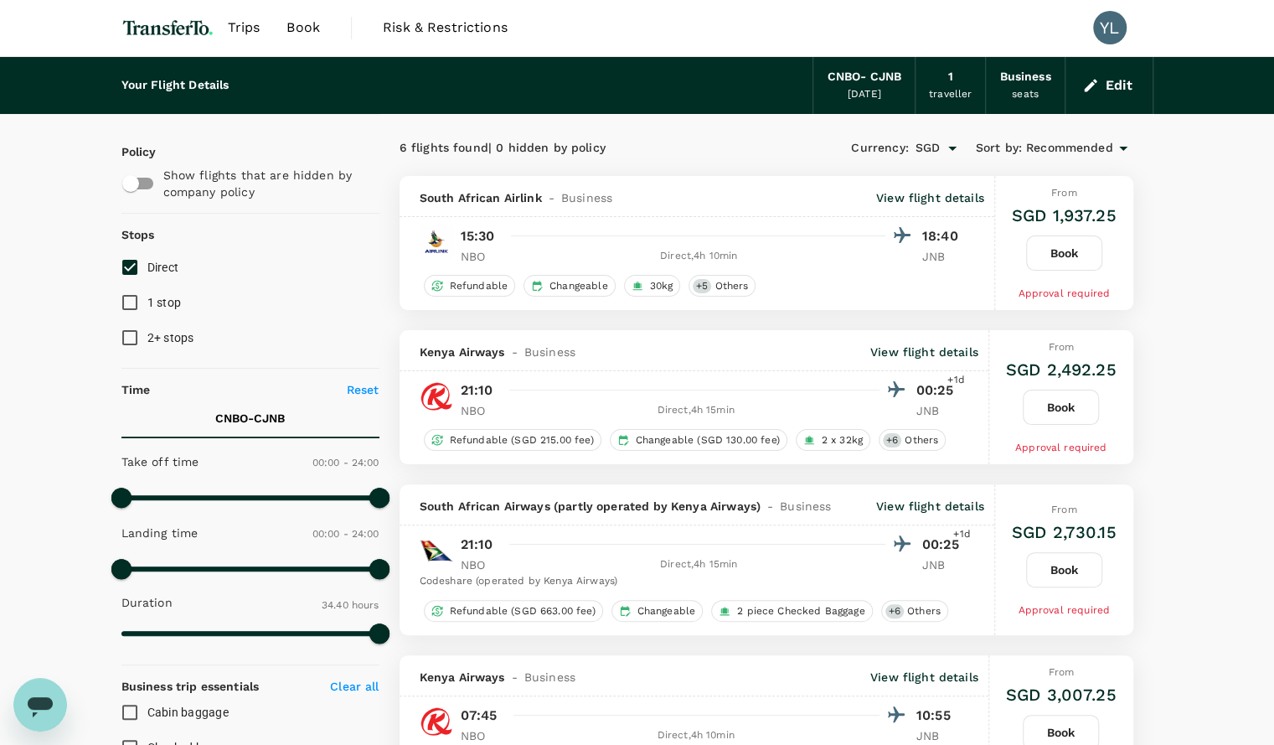
click at [1103, 80] on button "Edit" at bounding box center [1109, 85] width 60 height 27
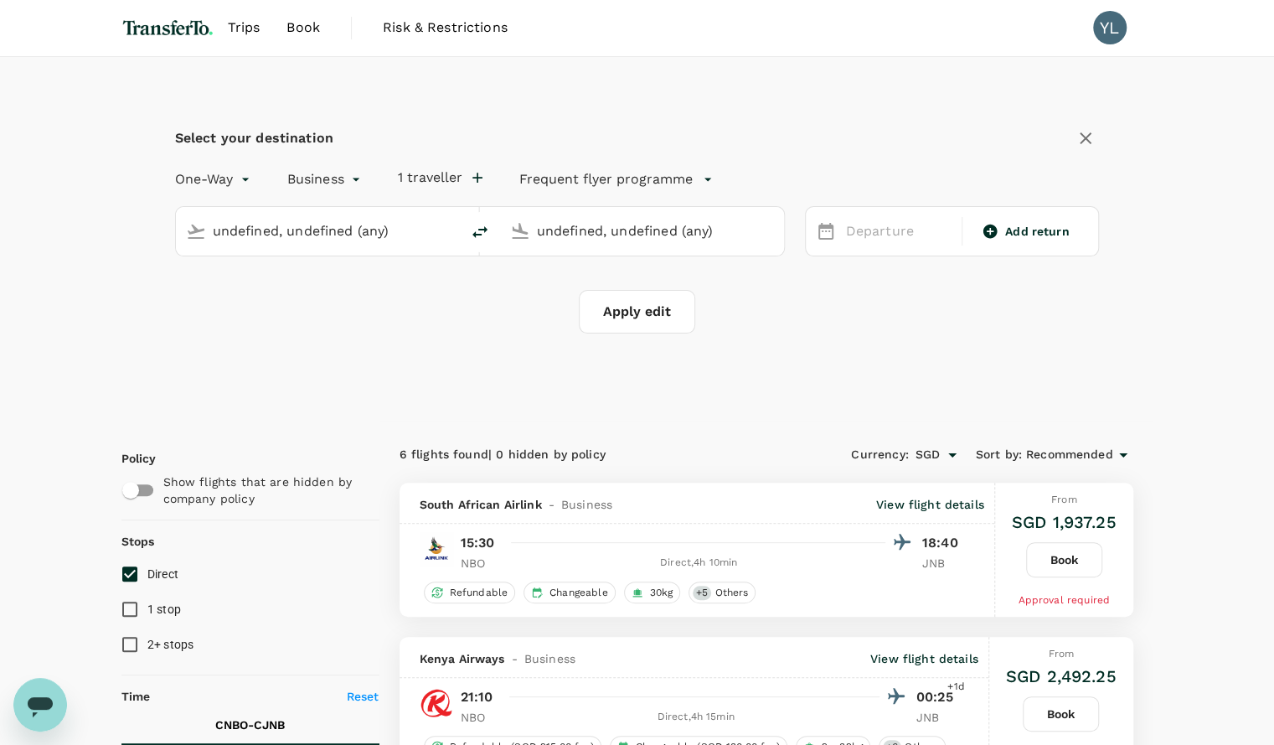
type input "Nairobi, Kenya (any)"
type input "Johannesburg, South Africa (any)"
type input "Nairobi, Kenya (any)"
click at [551, 226] on input "Johannesburg, South Africa (any)" at bounding box center [643, 231] width 212 height 26
click at [576, 299] on p "Dubai Intl" at bounding box center [667, 296] width 295 height 17
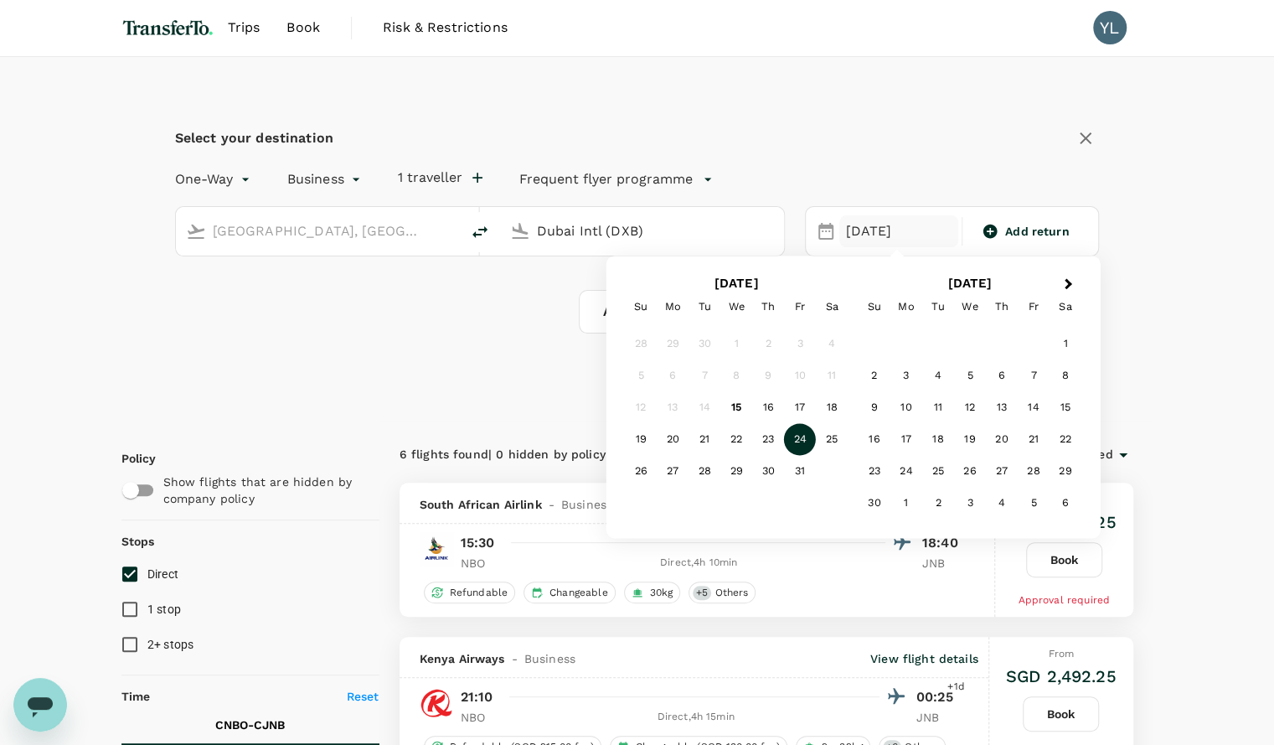
type input "Dubai Intl (DXB)"
click at [1108, 354] on div "Select your destination One-Way oneway Business business 1 traveller Frequent f…" at bounding box center [637, 239] width 1032 height 364
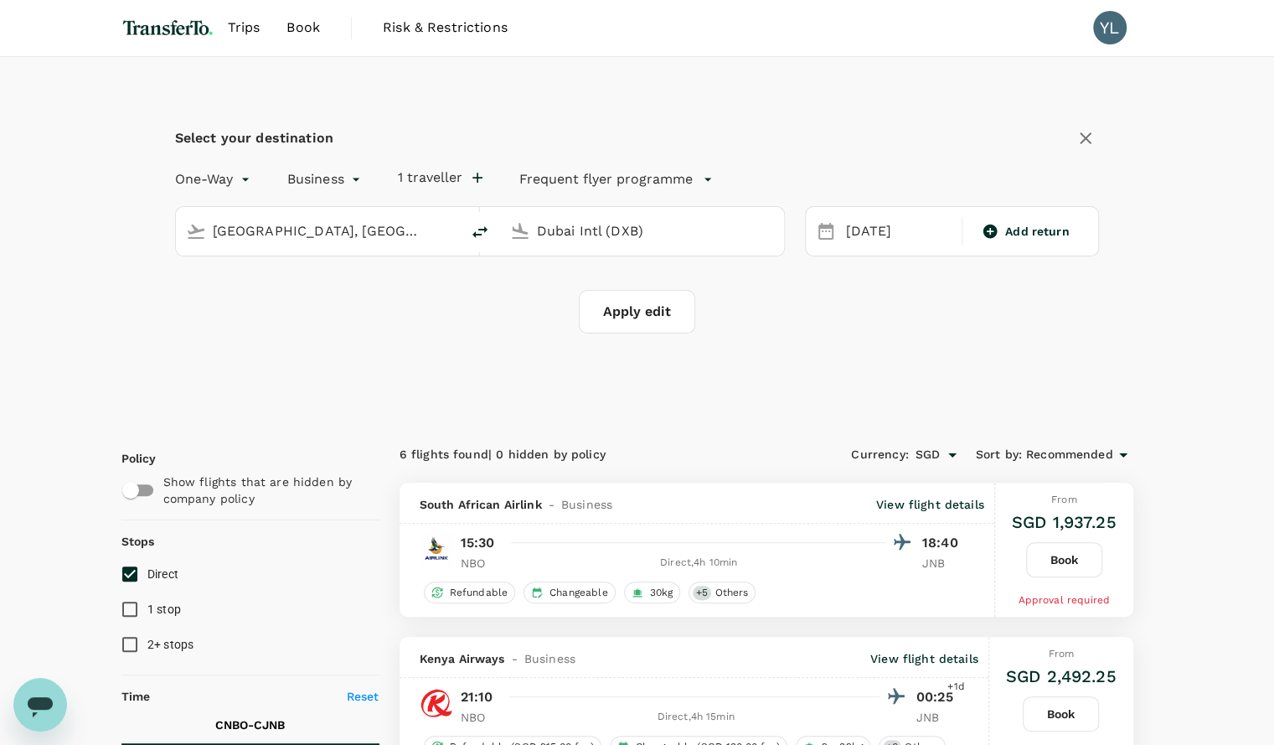
click at [612, 318] on button "Apply edit" at bounding box center [637, 312] width 116 height 44
checkbox input "false"
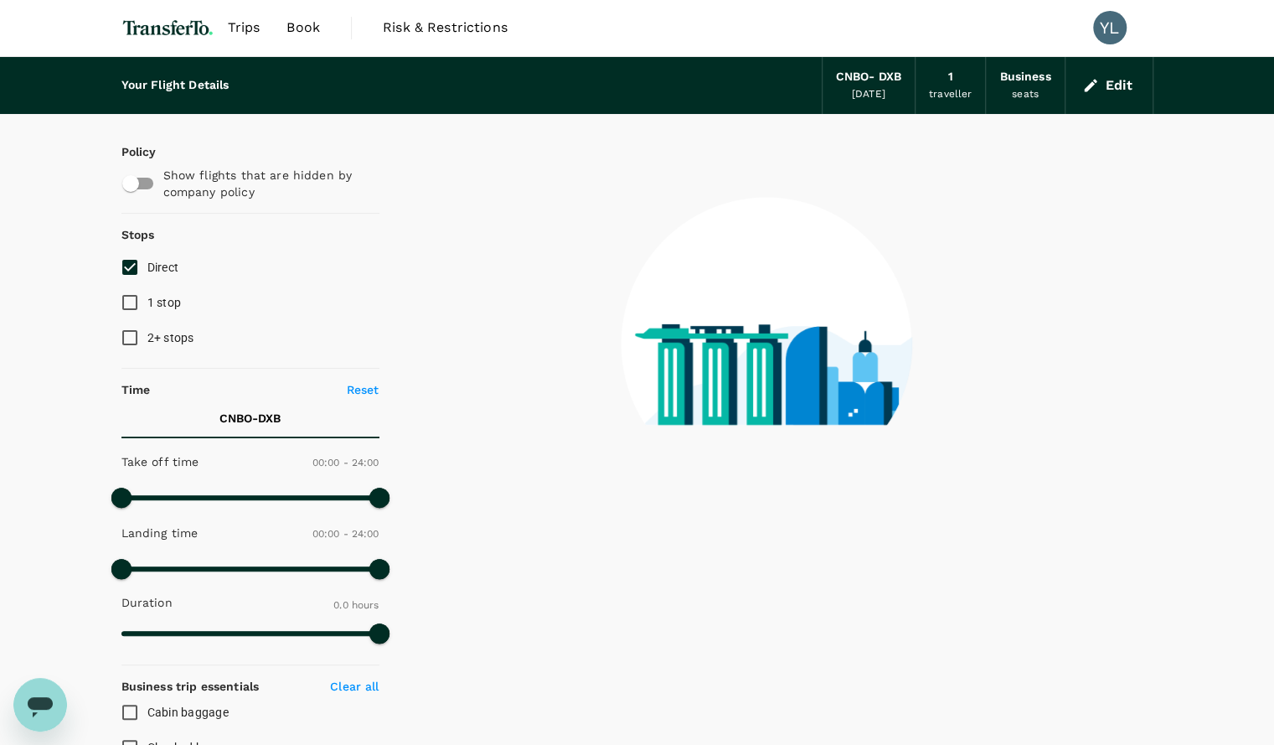
type input "1330"
checkbox input "true"
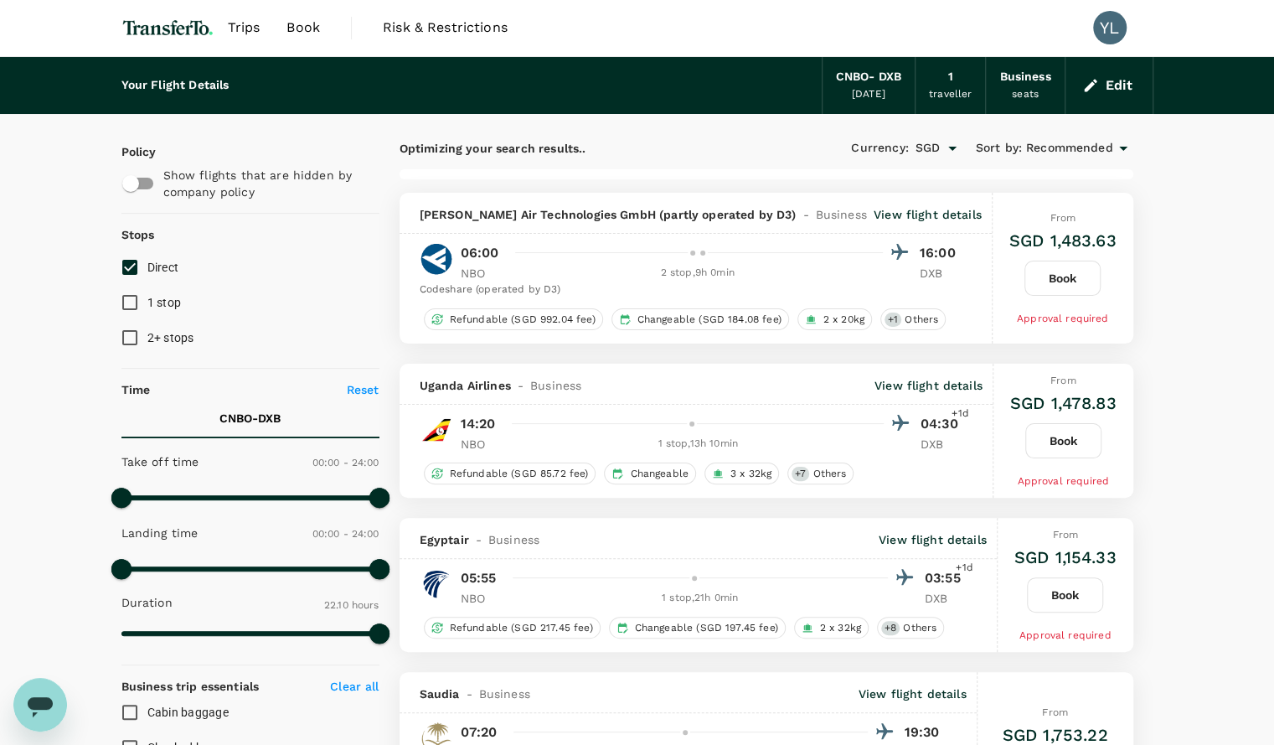
type input "2695"
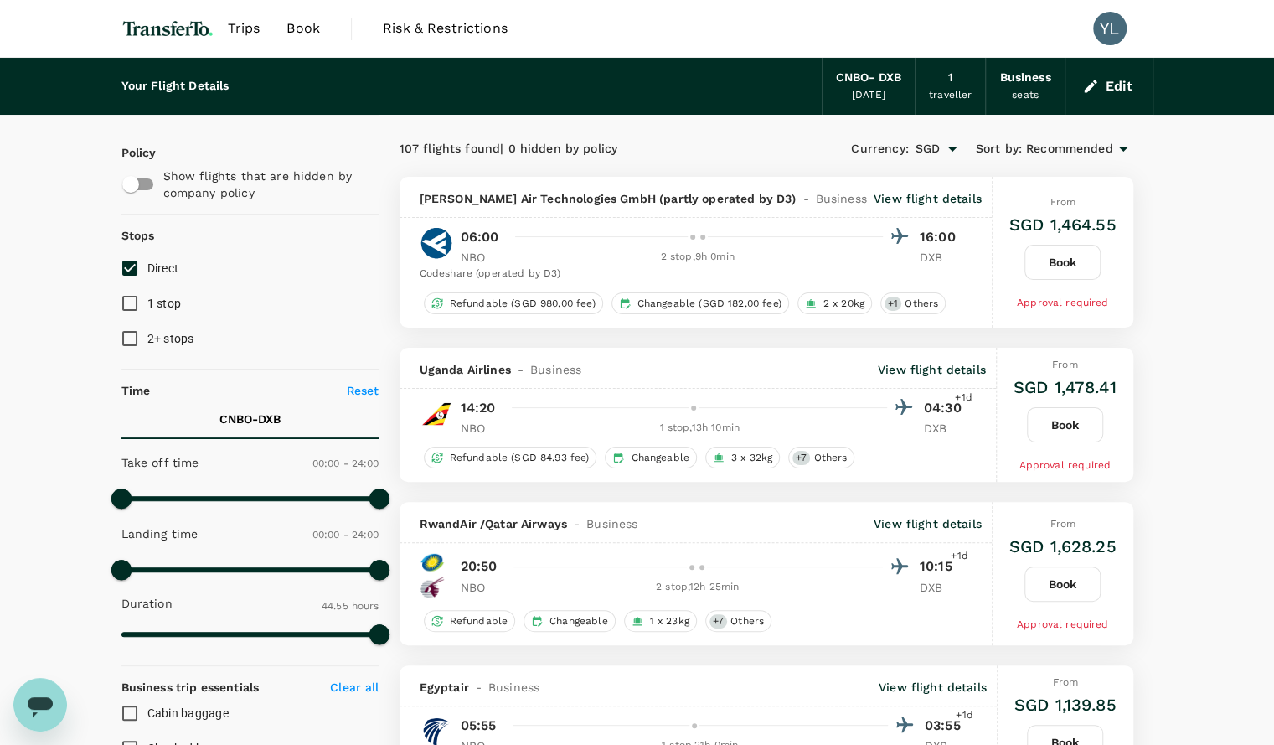
click at [156, 271] on span "Direct" at bounding box center [163, 267] width 32 height 13
click at [147, 271] on input "Direct" at bounding box center [129, 268] width 35 height 35
click at [156, 271] on span "Direct" at bounding box center [163, 267] width 32 height 13
click at [147, 271] on input "Direct" at bounding box center [129, 268] width 35 height 35
checkbox input "true"
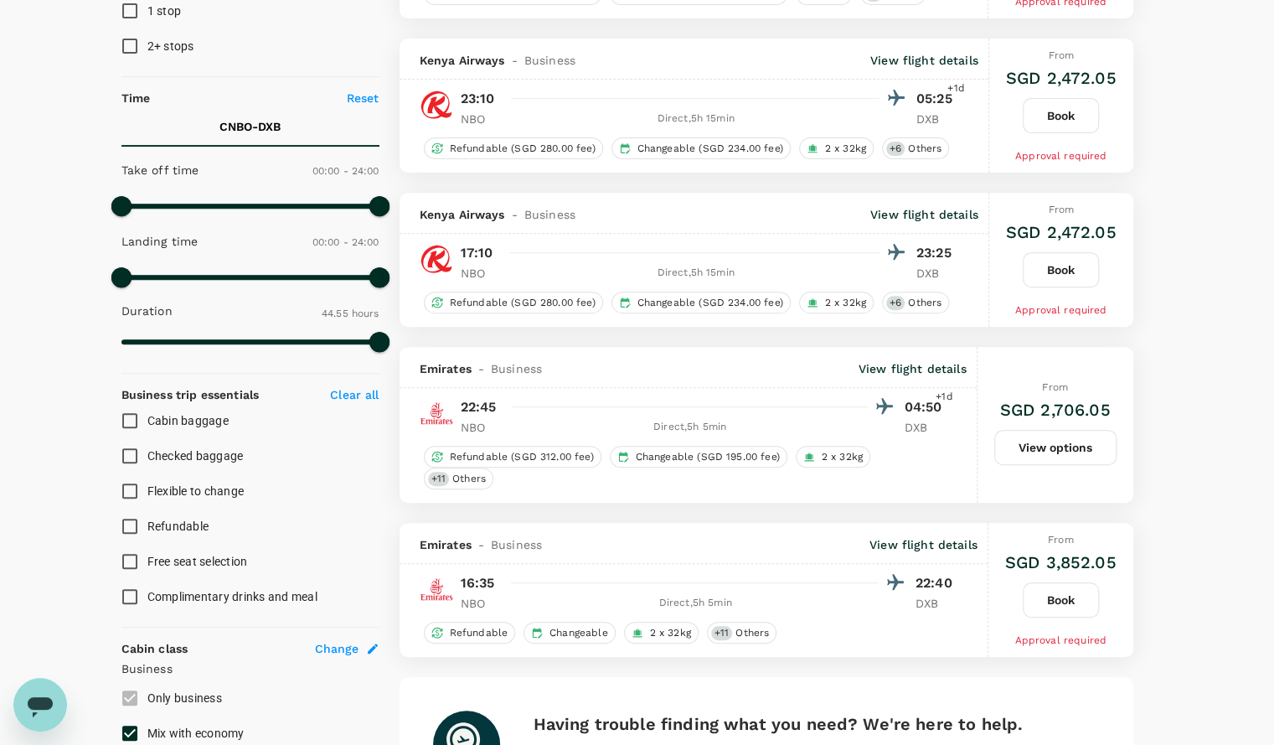
scroll to position [293, 0]
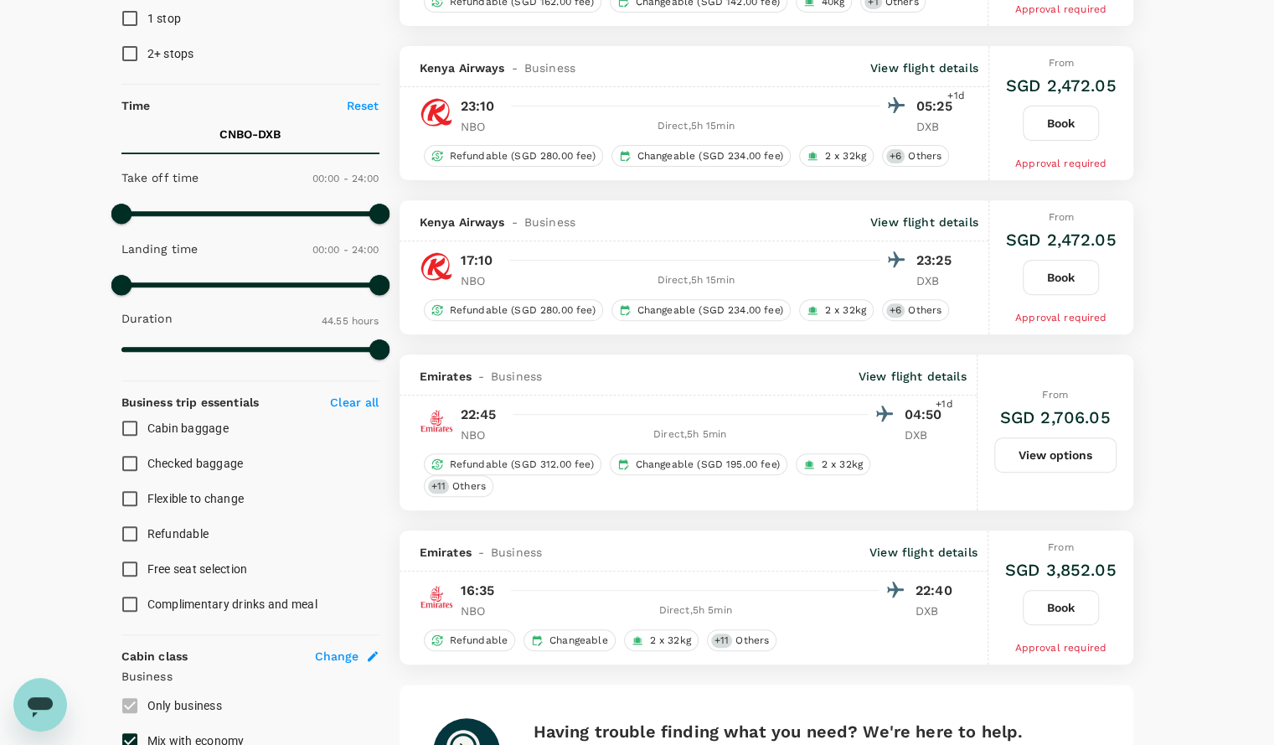
scroll to position [318, 0]
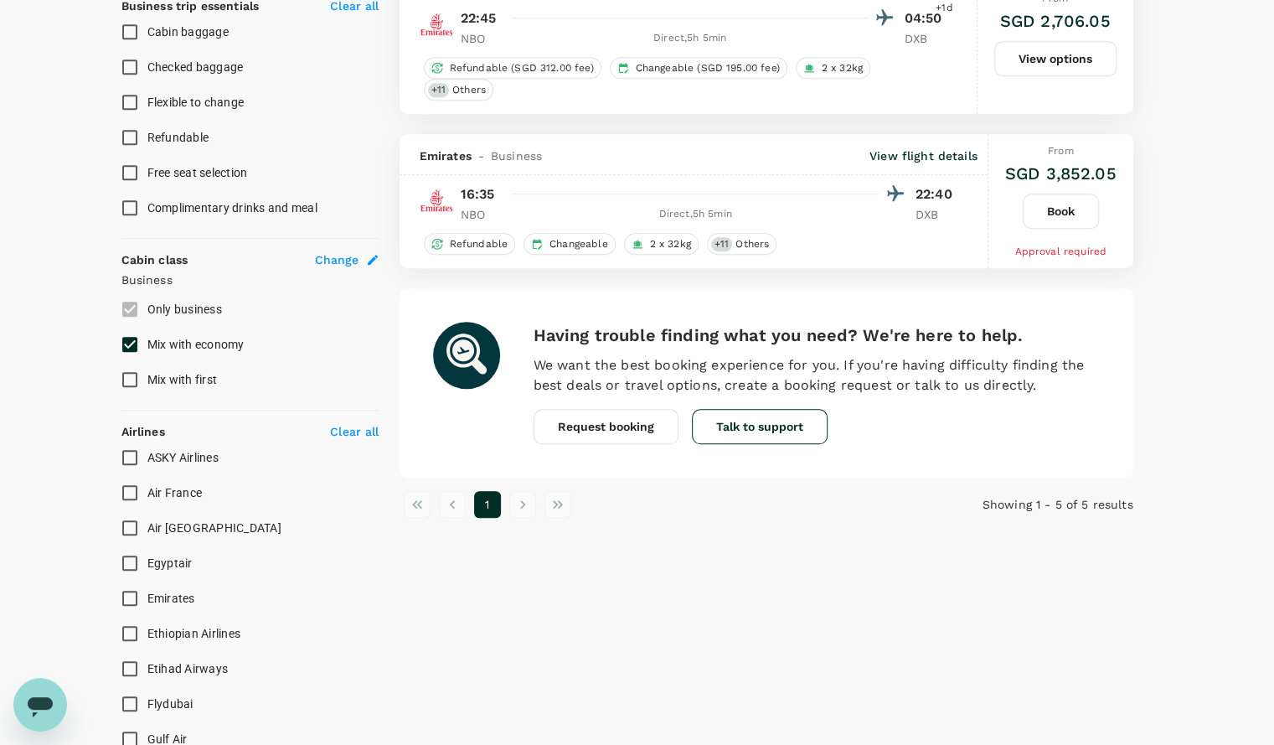
scroll to position [685, 0]
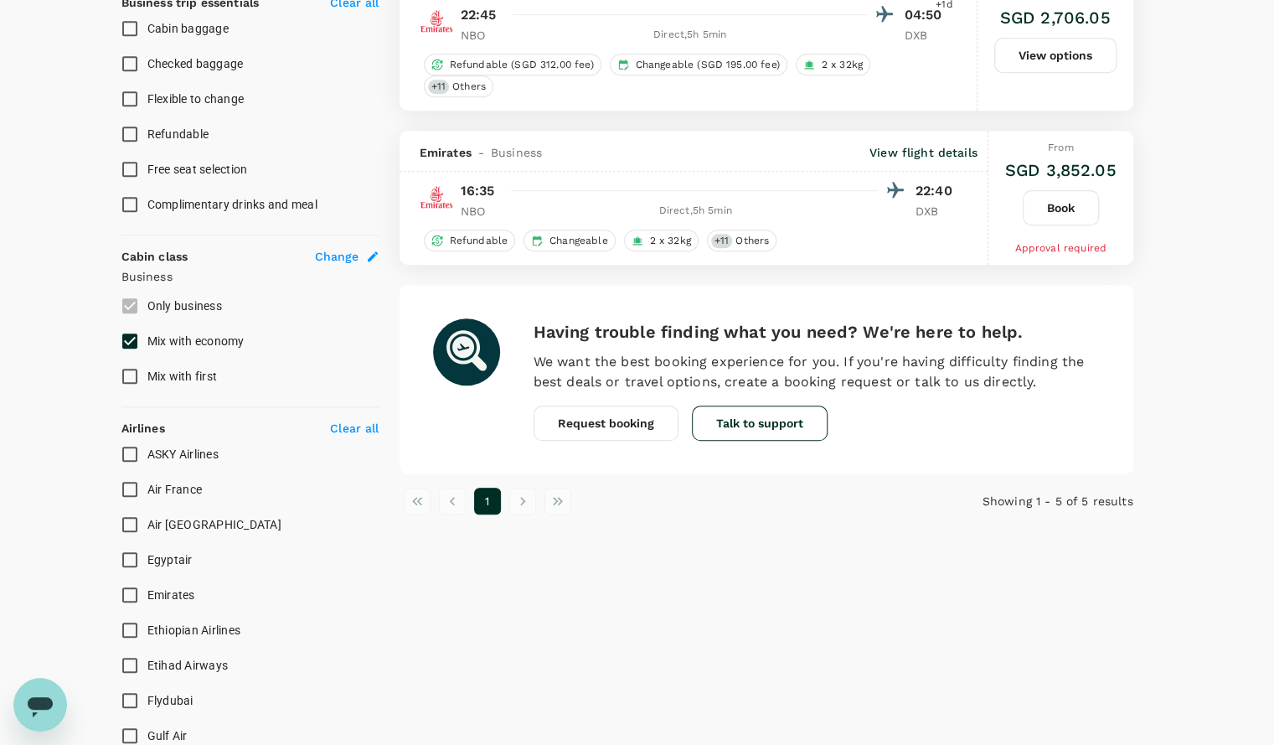
click at [606, 604] on div "5 flights found | 0 hidden by policy Currency : SGD Sort by : Recommended Flydu…" at bounding box center [767, 400] width 774 height 1941
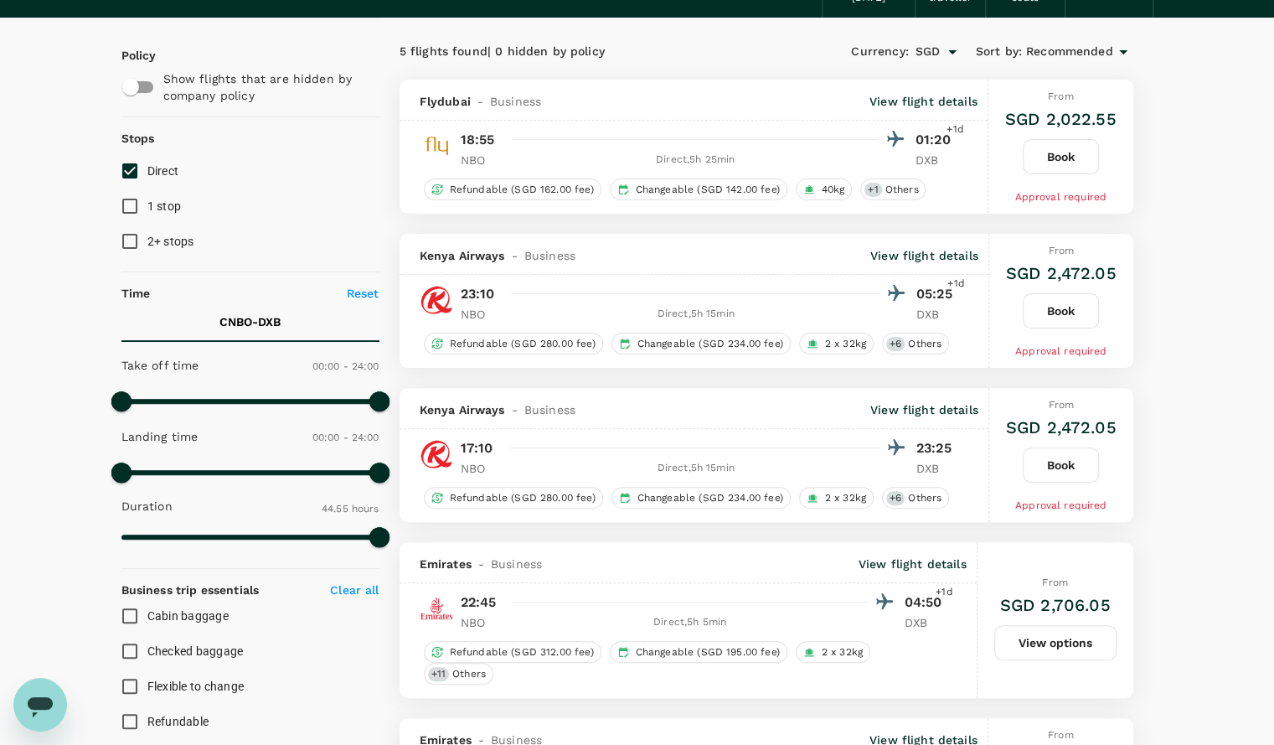
scroll to position [0, 0]
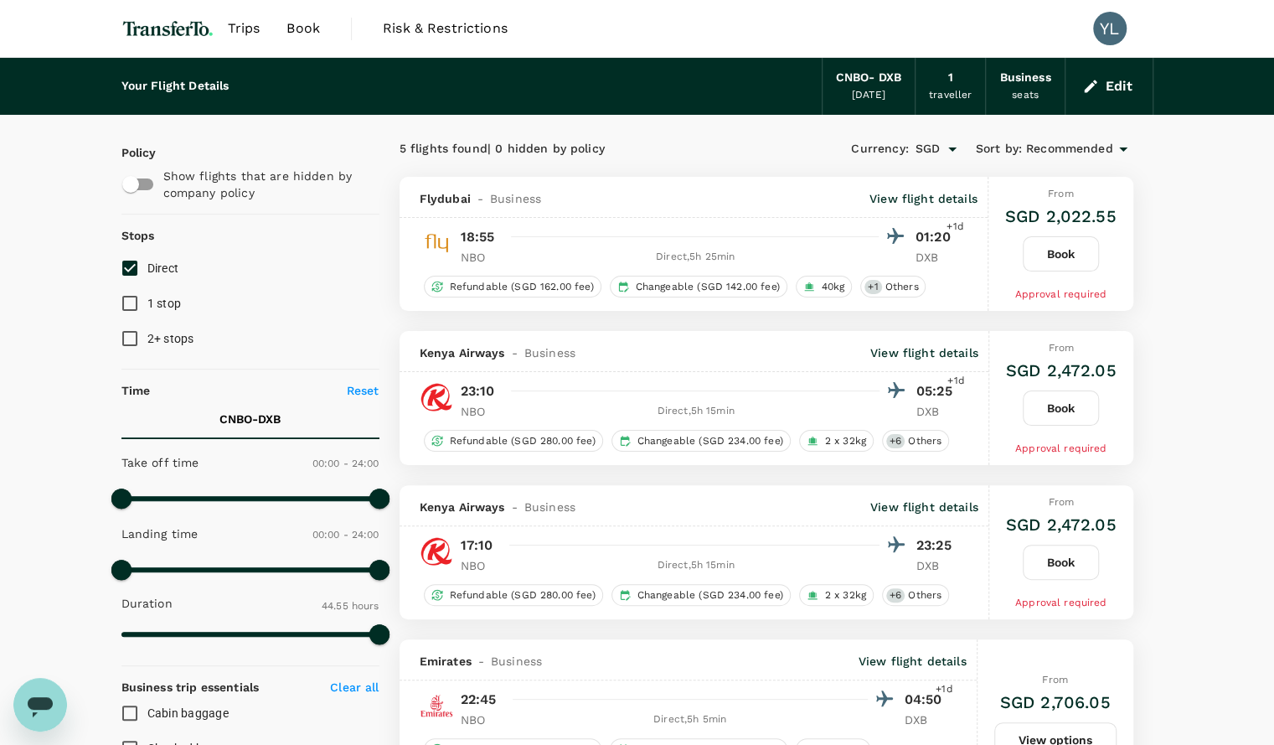
click at [1113, 86] on button "Edit" at bounding box center [1109, 86] width 60 height 27
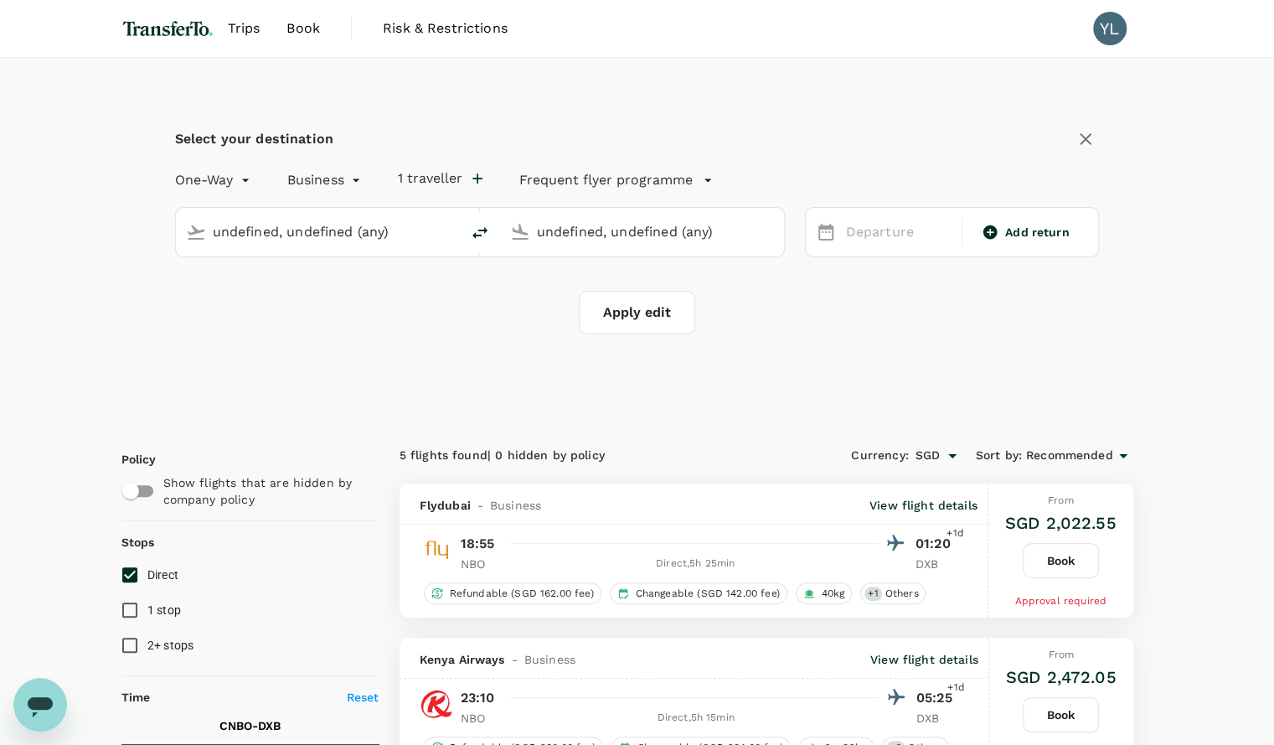
type input "Nairobi, Kenya (any)"
type input "Dubai Intl (DXB)"
click at [879, 235] on div "24 Oct" at bounding box center [899, 232] width 119 height 33
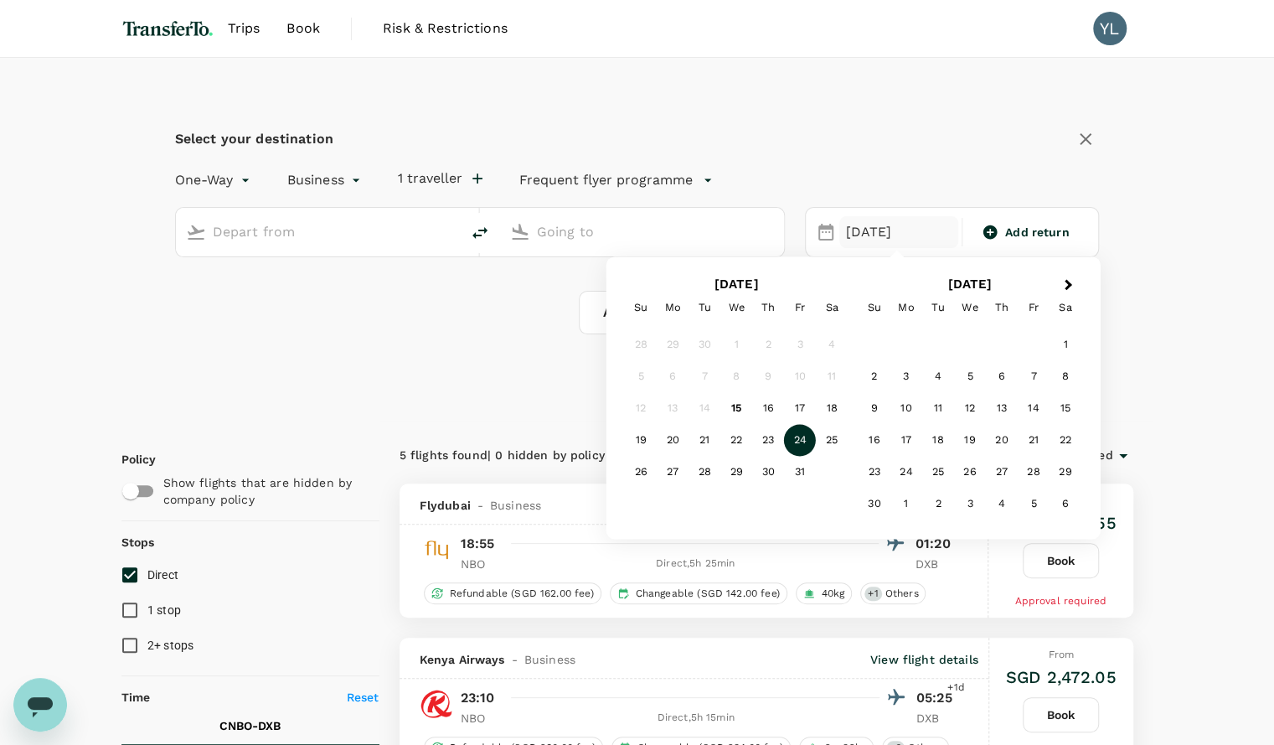
type input "Nairobi, Kenya (any)"
click at [490, 297] on div "Apply edit" at bounding box center [637, 313] width 925 height 44
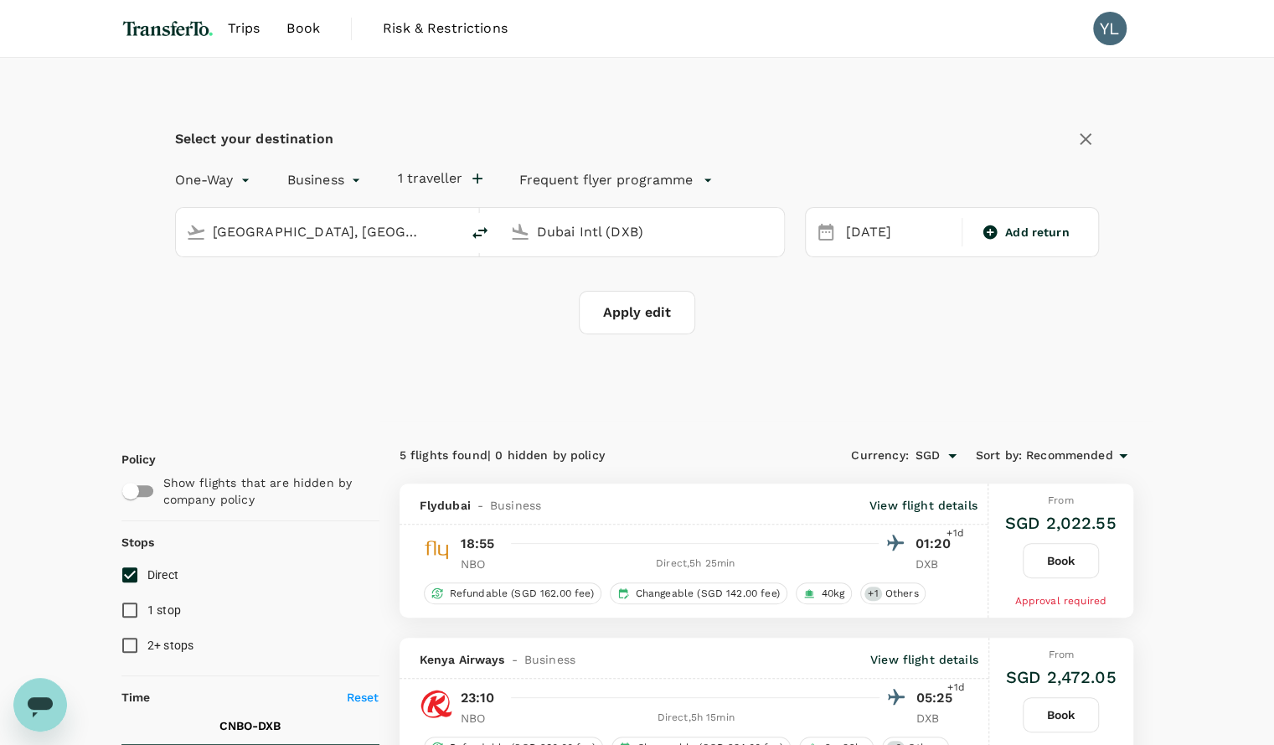
click at [565, 227] on input "Dubai Intl (DXB)" at bounding box center [643, 232] width 212 height 26
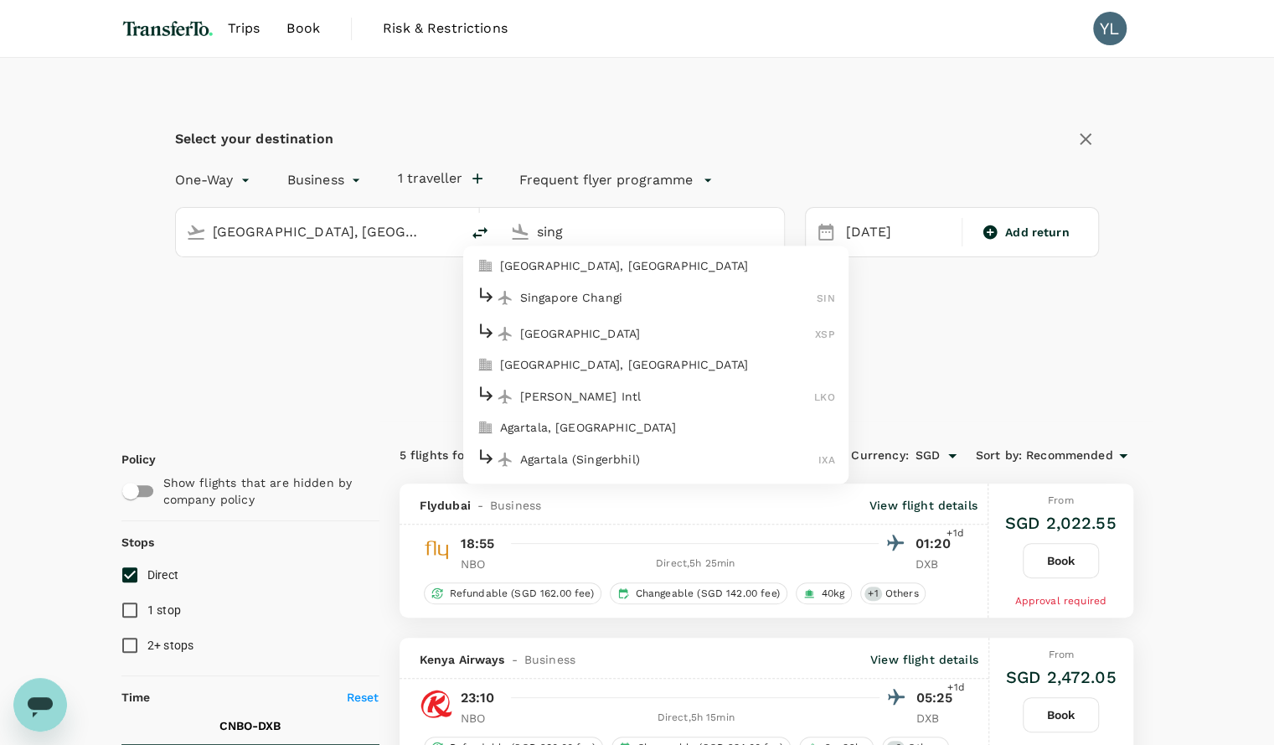
click at [563, 298] on p "Singapore Changi" at bounding box center [668, 297] width 297 height 17
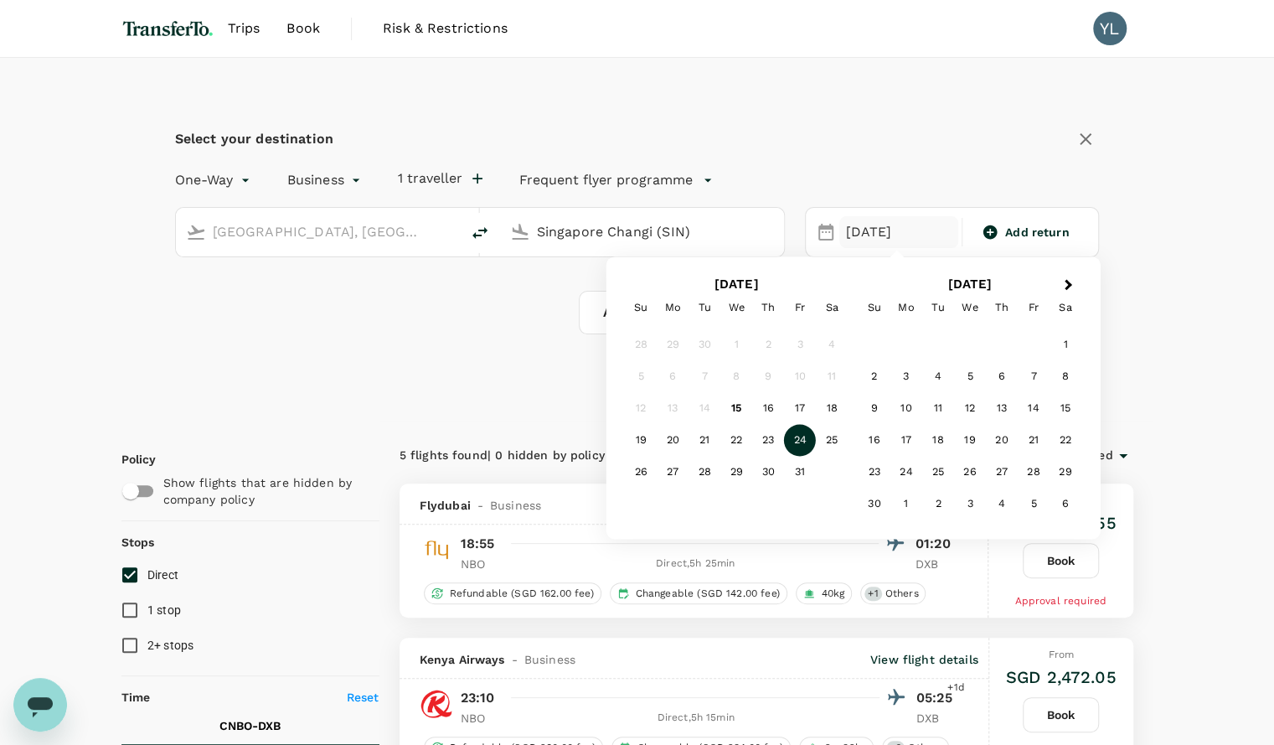
type input "Singapore Changi (SIN)"
click at [525, 370] on div "Select your destination One-Way oneway Business business 1 traveller Frequent f…" at bounding box center [637, 240] width 1032 height 364
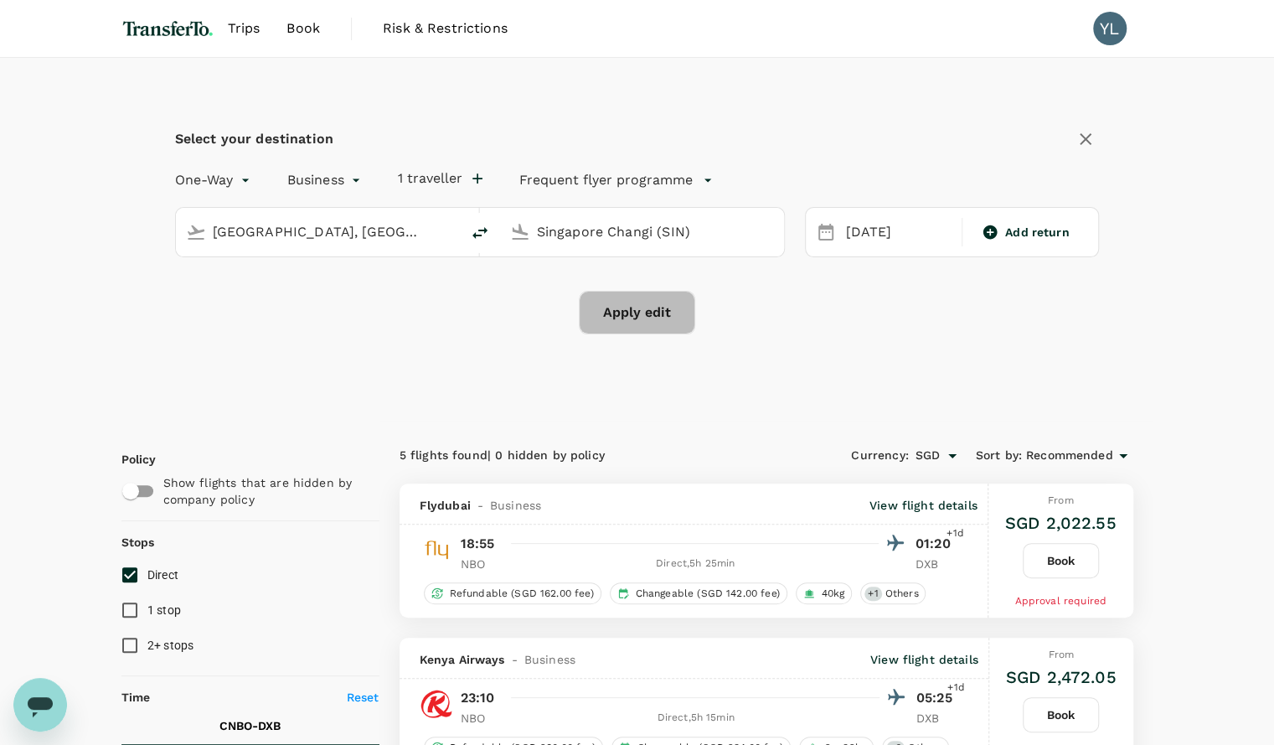
click at [668, 330] on button "Apply edit" at bounding box center [637, 313] width 116 height 44
checkbox input "false"
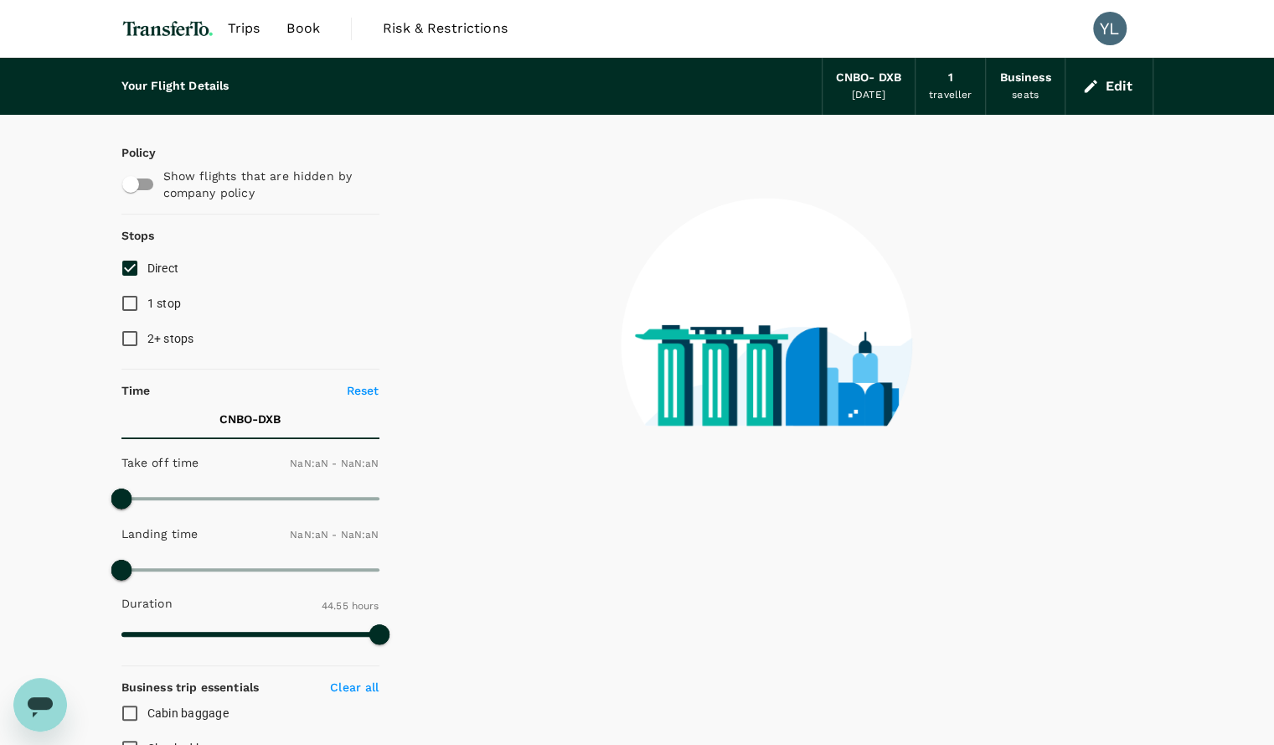
type input "1440"
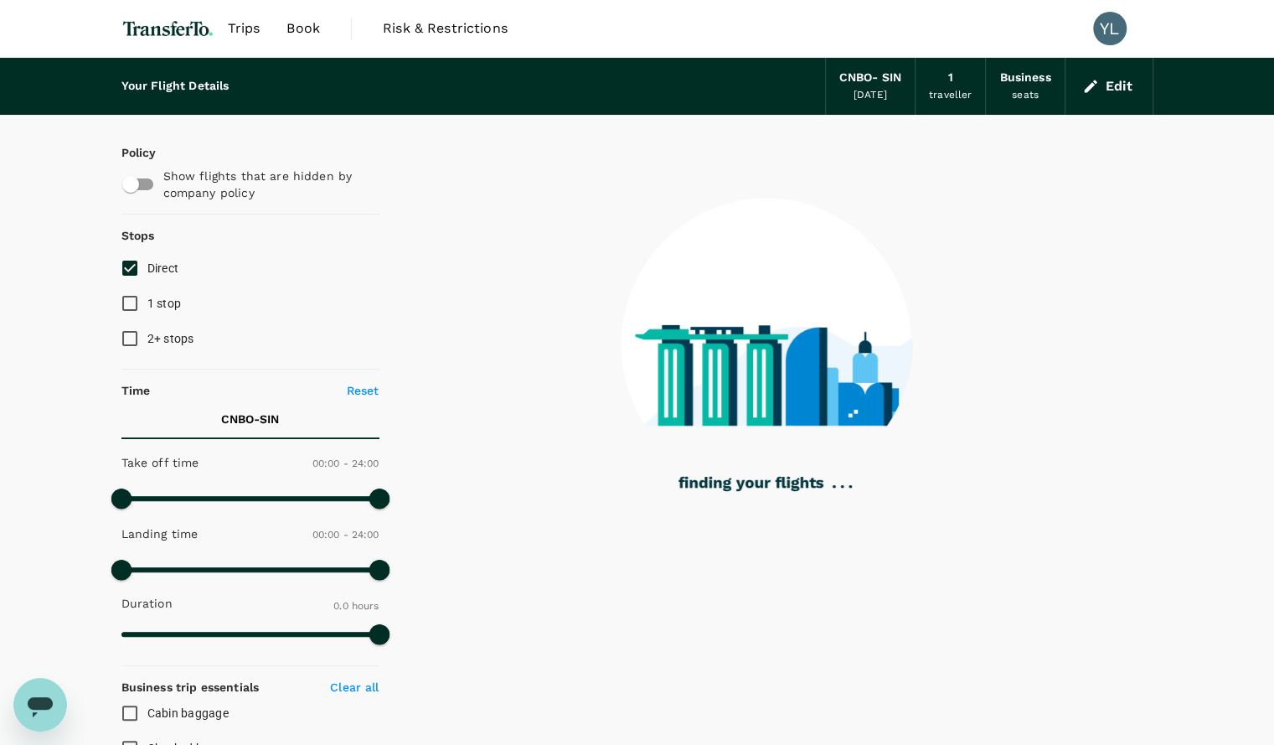
type input "2240"
checkbox input "true"
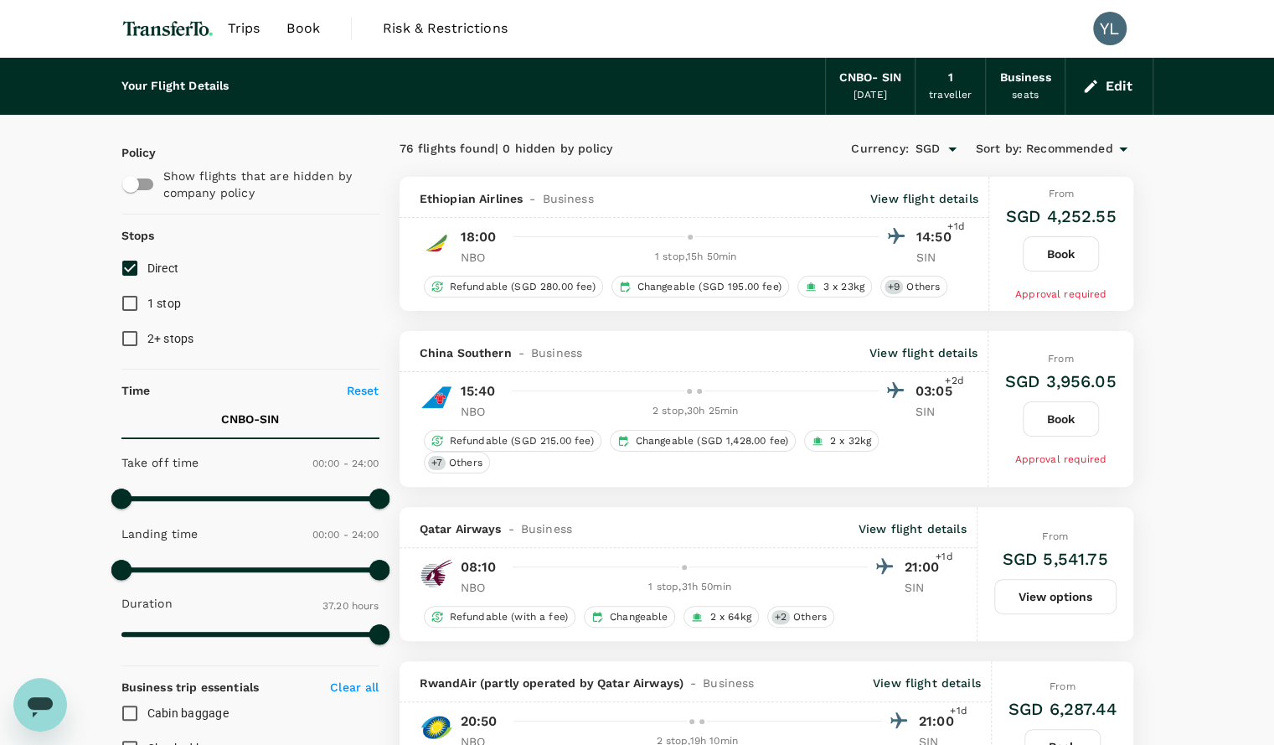
click at [953, 411] on p "SIN" at bounding box center [937, 411] width 42 height 17
click at [1118, 80] on button "Edit" at bounding box center [1109, 86] width 60 height 27
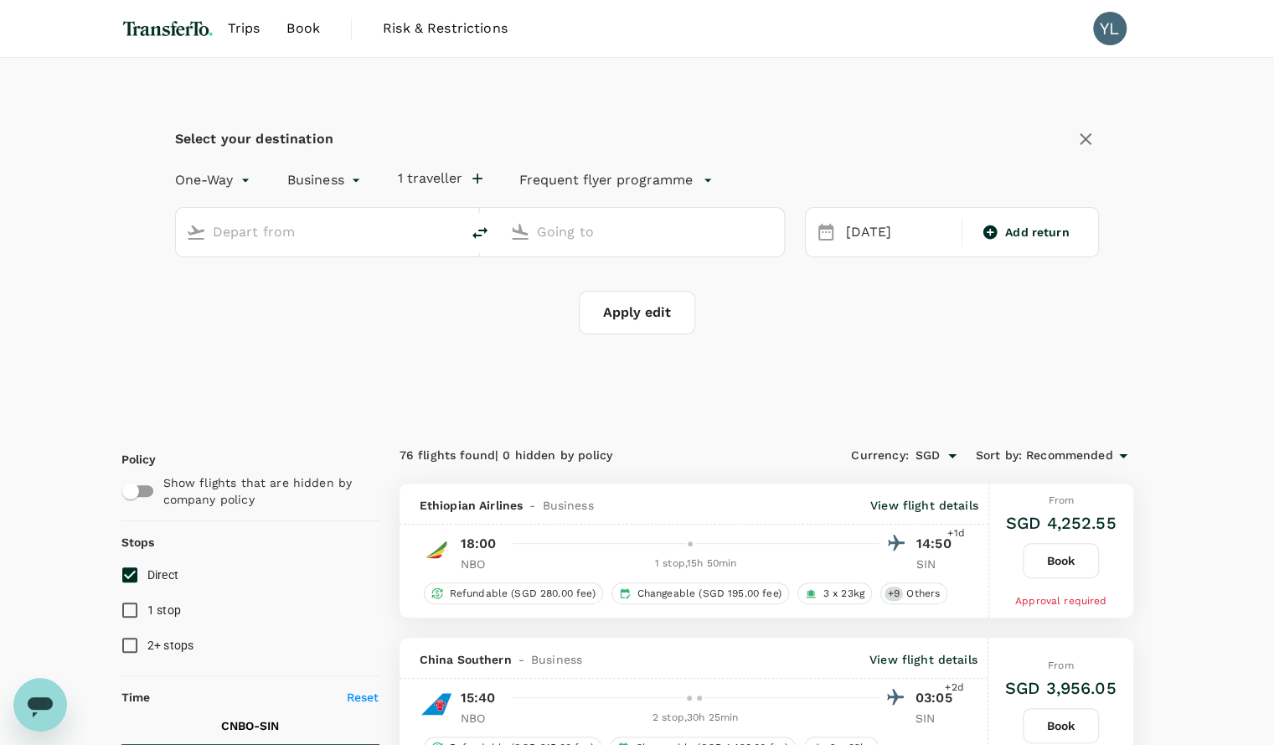
type input "Nairobi, Kenya (any)"
type input "Singapore Changi (SIN)"
click at [280, 235] on input "Nairobi, Kenya (any)" at bounding box center [319, 232] width 212 height 26
click at [270, 274] on li "Lusaka, Zambia" at bounding box center [331, 265] width 385 height 27
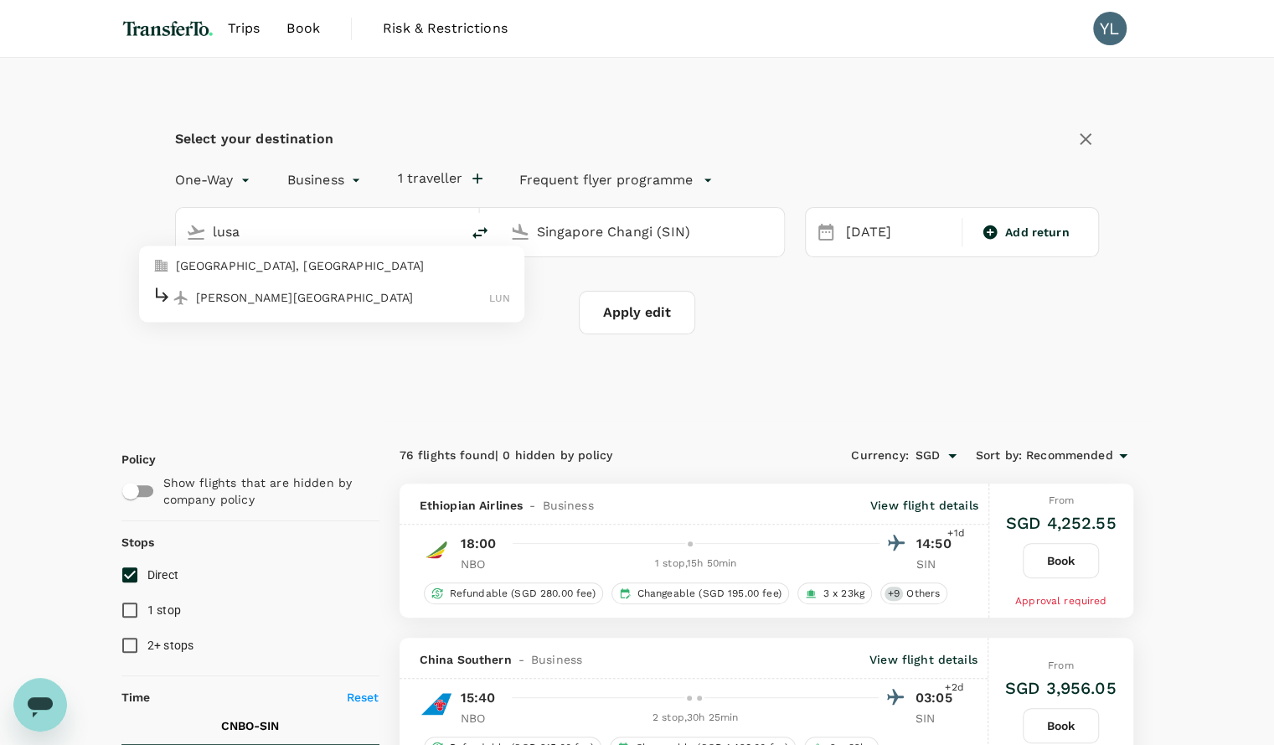
type input "Lusaka, Zambia (any)"
click at [866, 236] on div "24 Oct" at bounding box center [899, 232] width 119 height 33
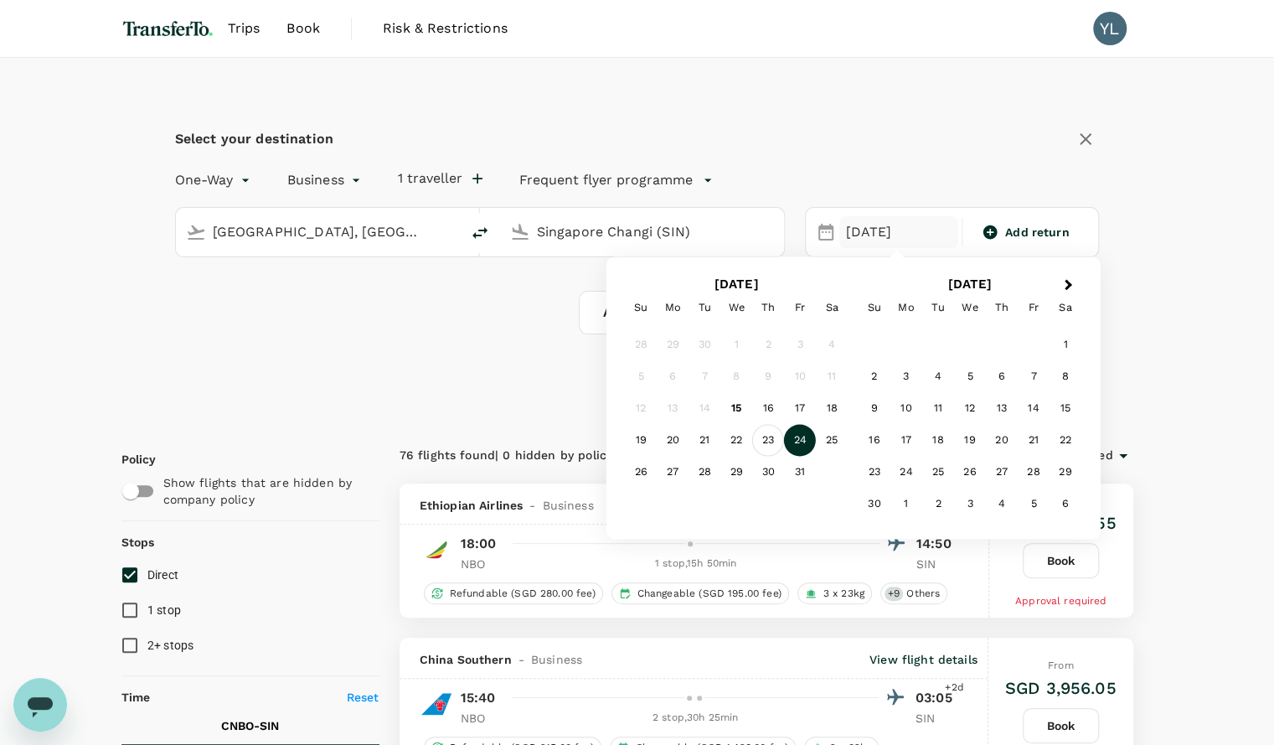
click at [757, 440] on div "23" at bounding box center [768, 441] width 32 height 32
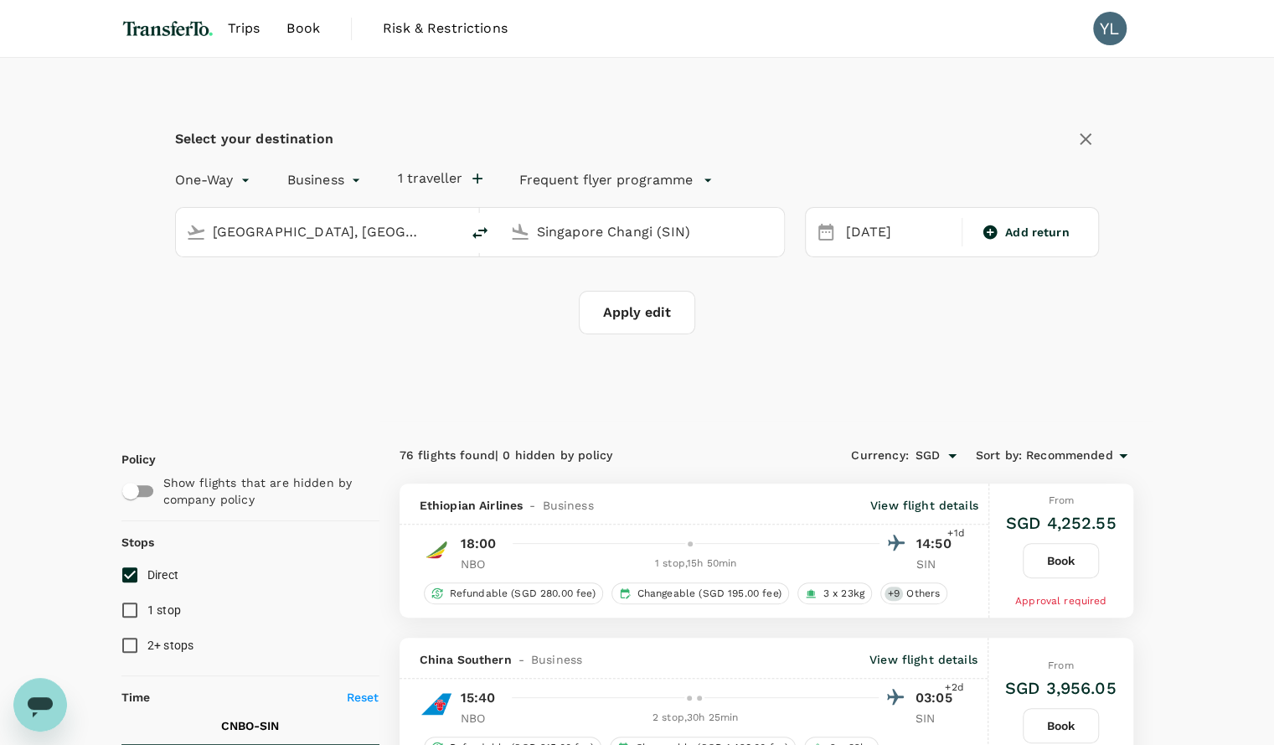
click at [650, 333] on button "Apply edit" at bounding box center [637, 313] width 116 height 44
checkbox input "false"
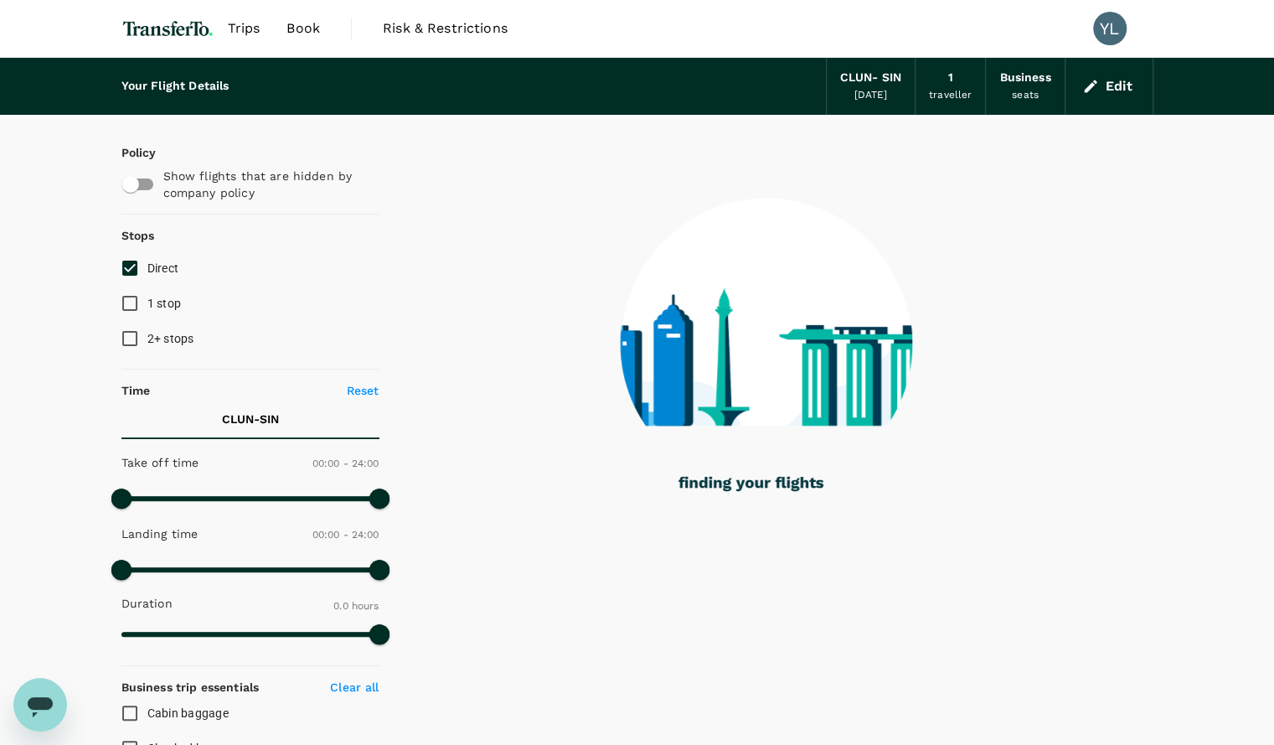
type input "2585"
checkbox input "true"
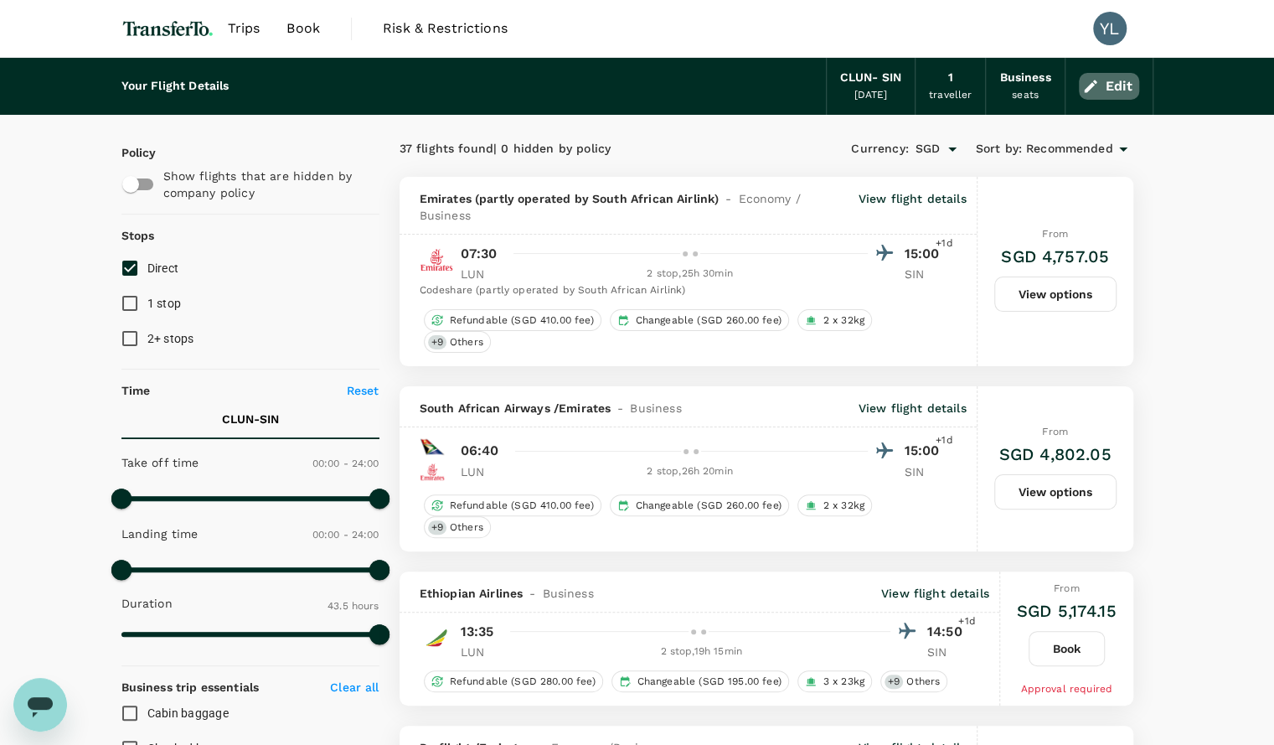
click at [1114, 98] on button "Edit" at bounding box center [1109, 86] width 60 height 27
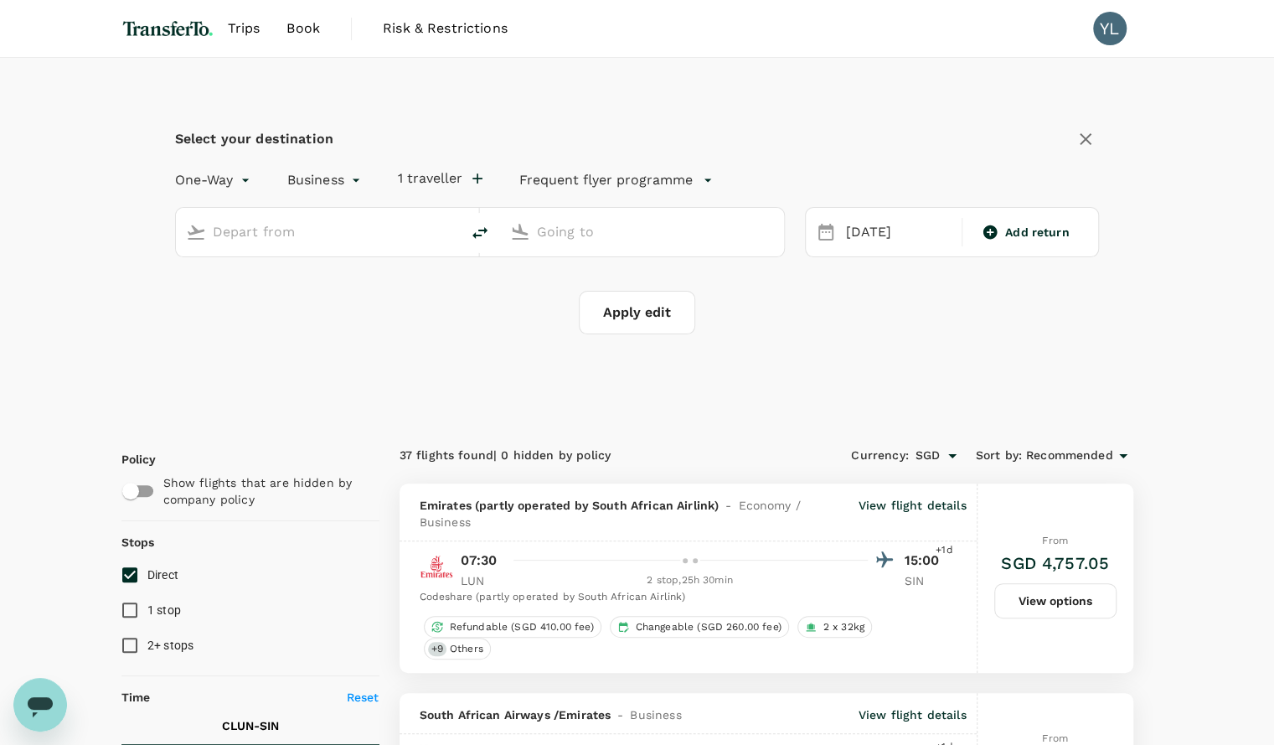
type input "Lusaka, Zambia (any)"
type input "Singapore Changi (SIN)"
click at [285, 235] on input "Lusaka, Zambia (any)" at bounding box center [319, 232] width 212 height 26
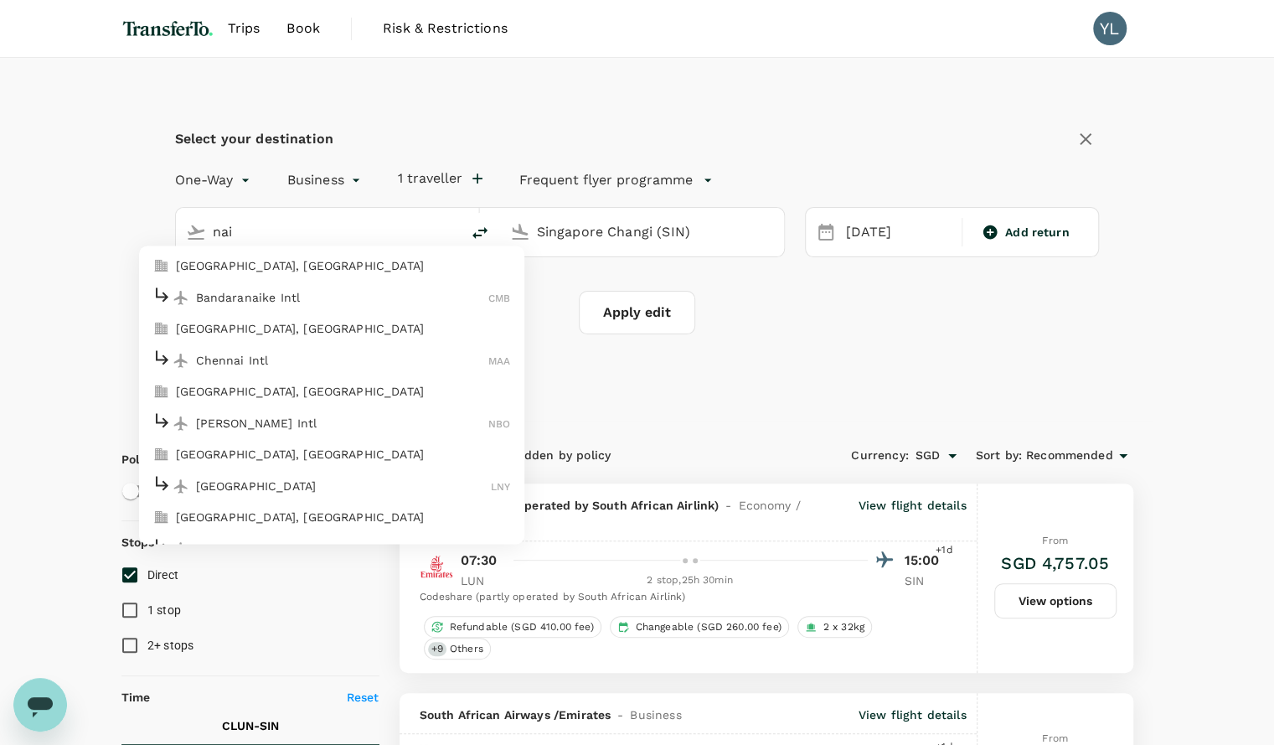
click at [260, 417] on p "Jomo Kenyatta Intl" at bounding box center [342, 423] width 293 height 17
type input "Jomo Kenyatta Intl (NBO)"
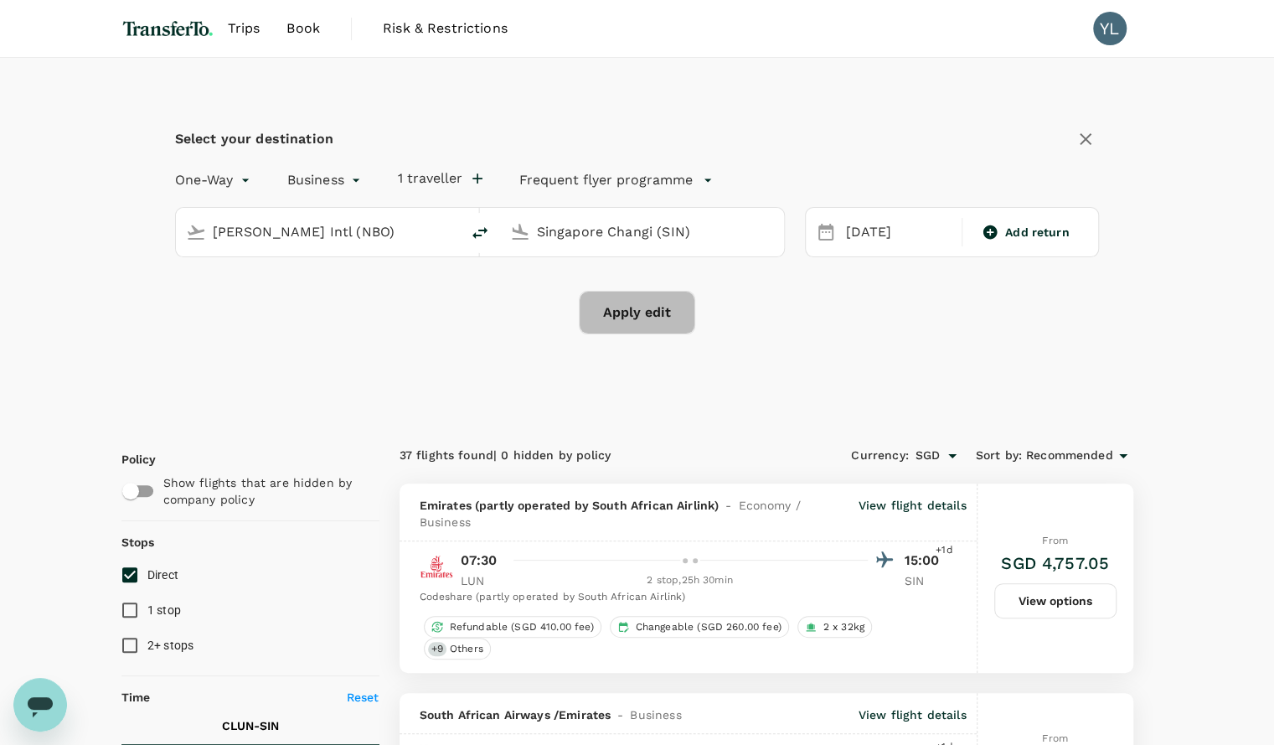
click at [619, 318] on button "Apply edit" at bounding box center [637, 313] width 116 height 44
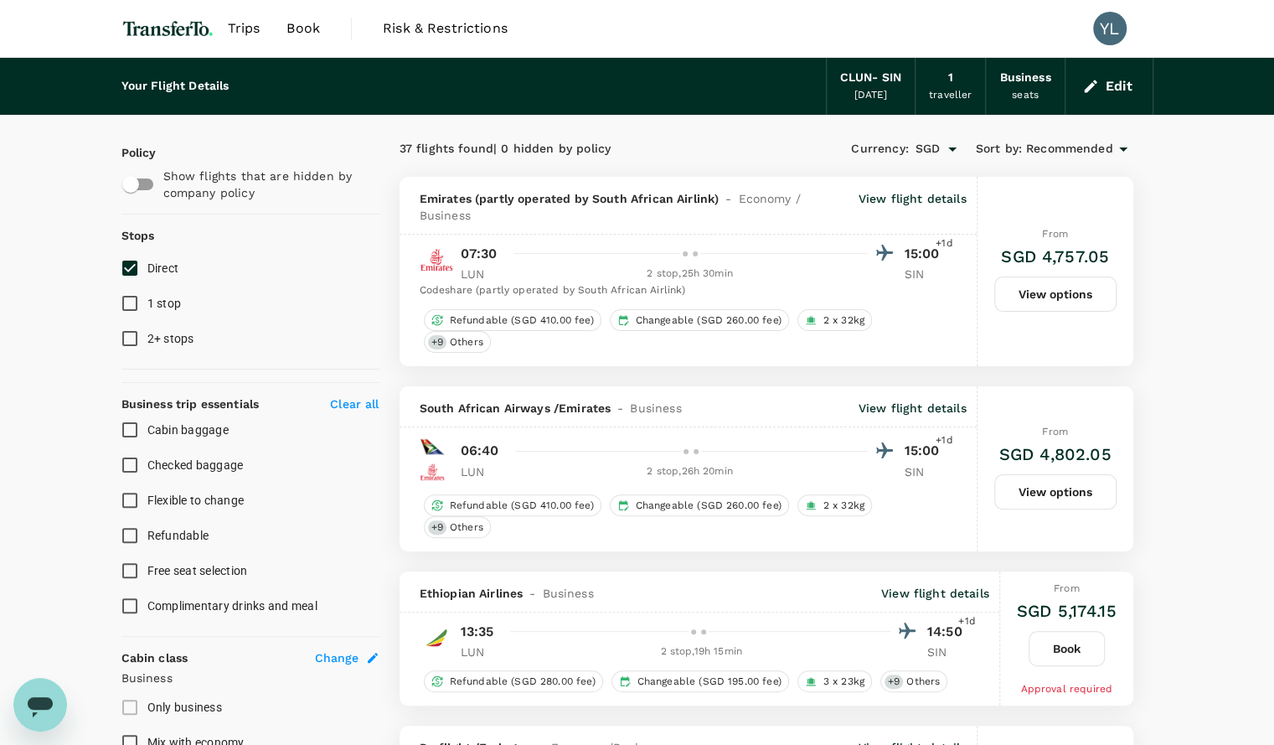
checkbox input "false"
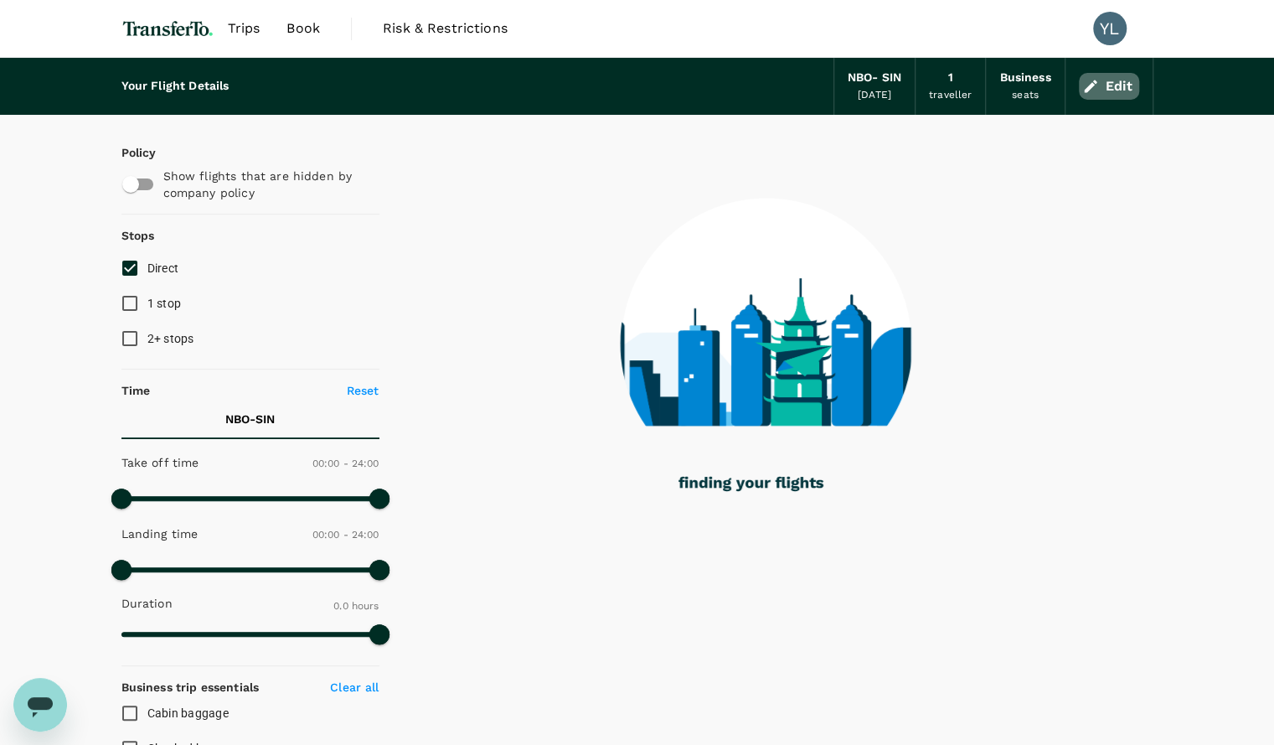
click at [1109, 80] on button "Edit" at bounding box center [1109, 86] width 60 height 27
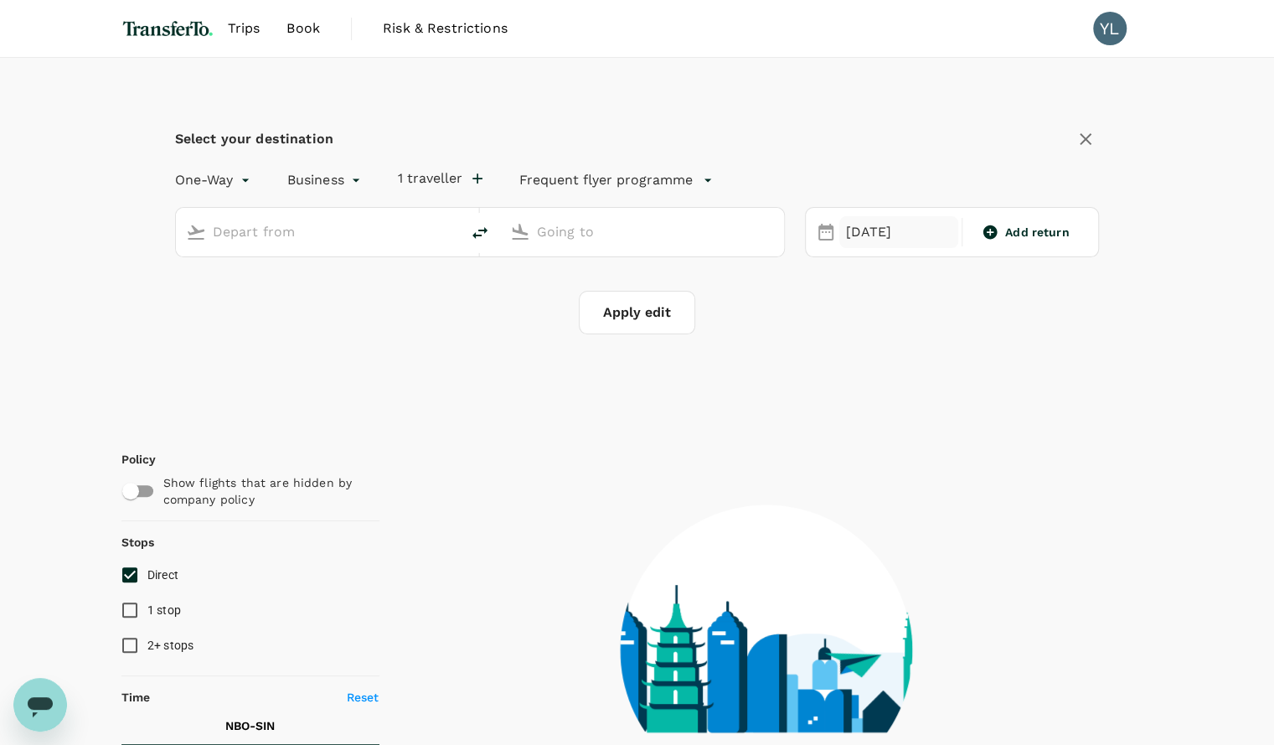
type input "Jomo Kenyatta Intl (NBO)"
type input "Singapore Changi (SIN)"
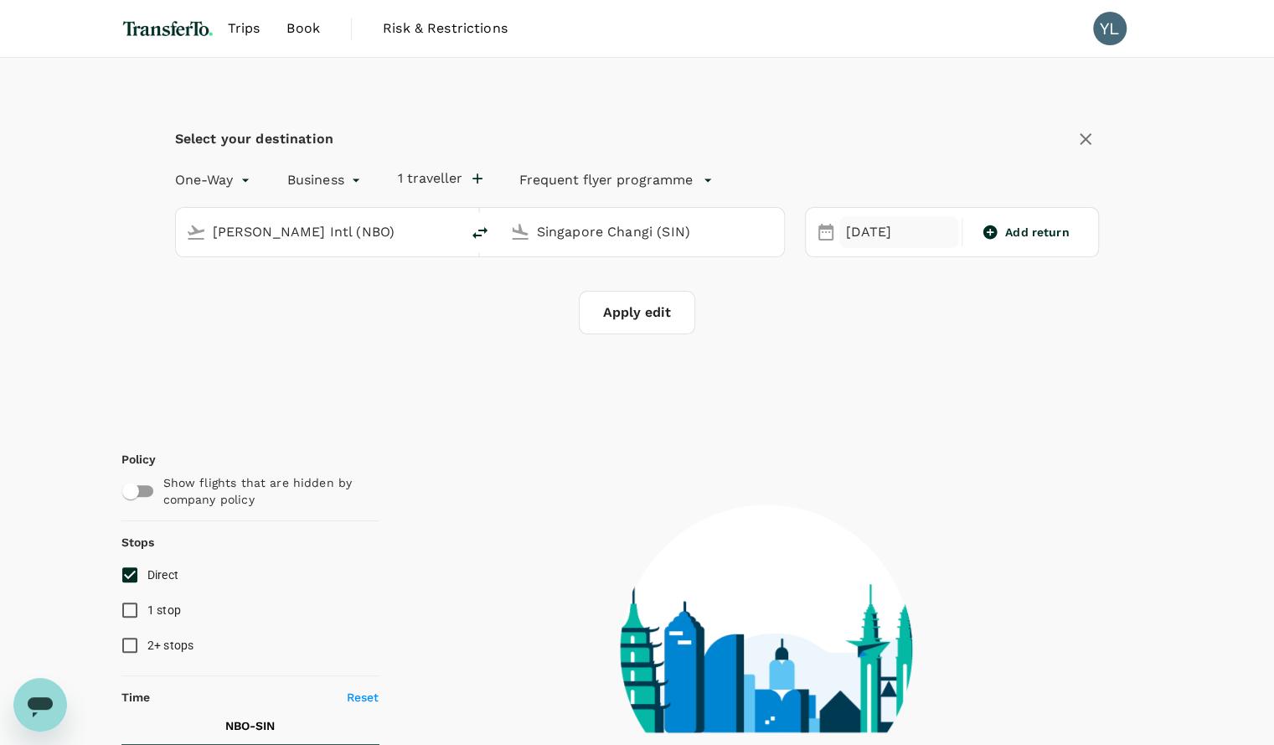
click at [870, 235] on div "23 Oct" at bounding box center [899, 232] width 119 height 33
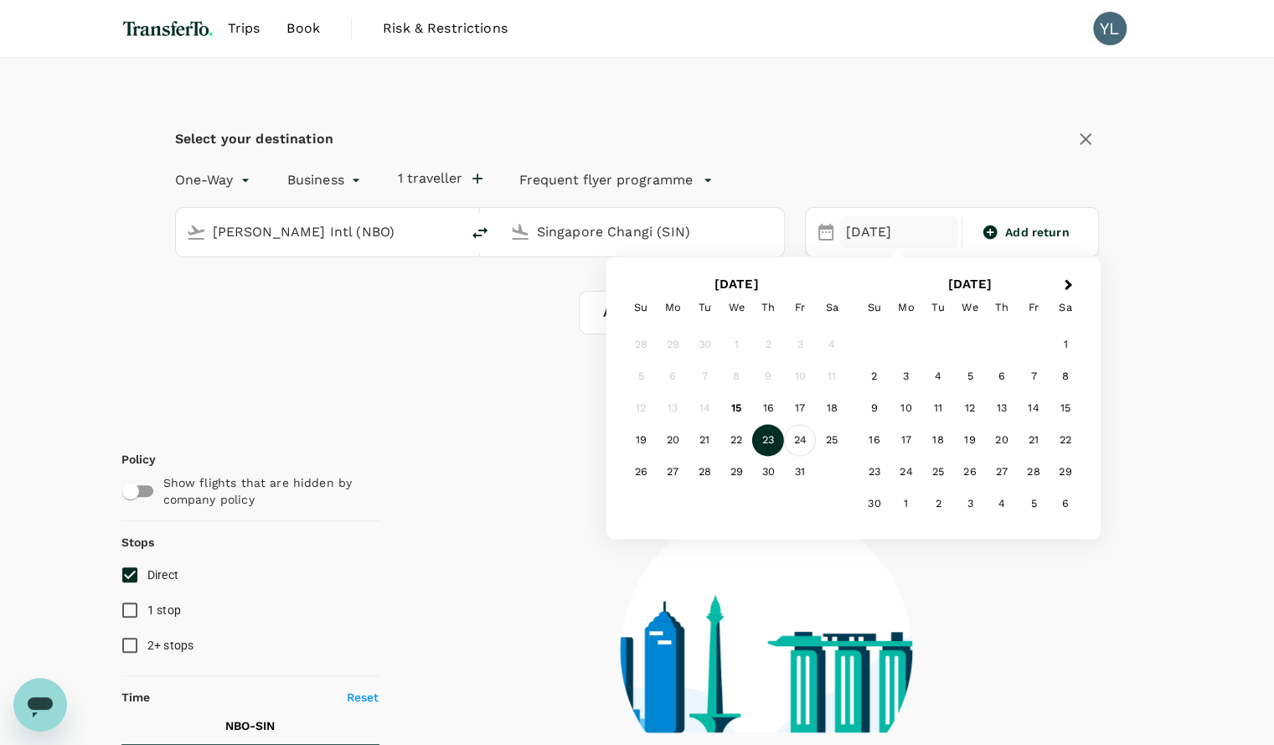
click at [803, 441] on div "24" at bounding box center [800, 441] width 32 height 32
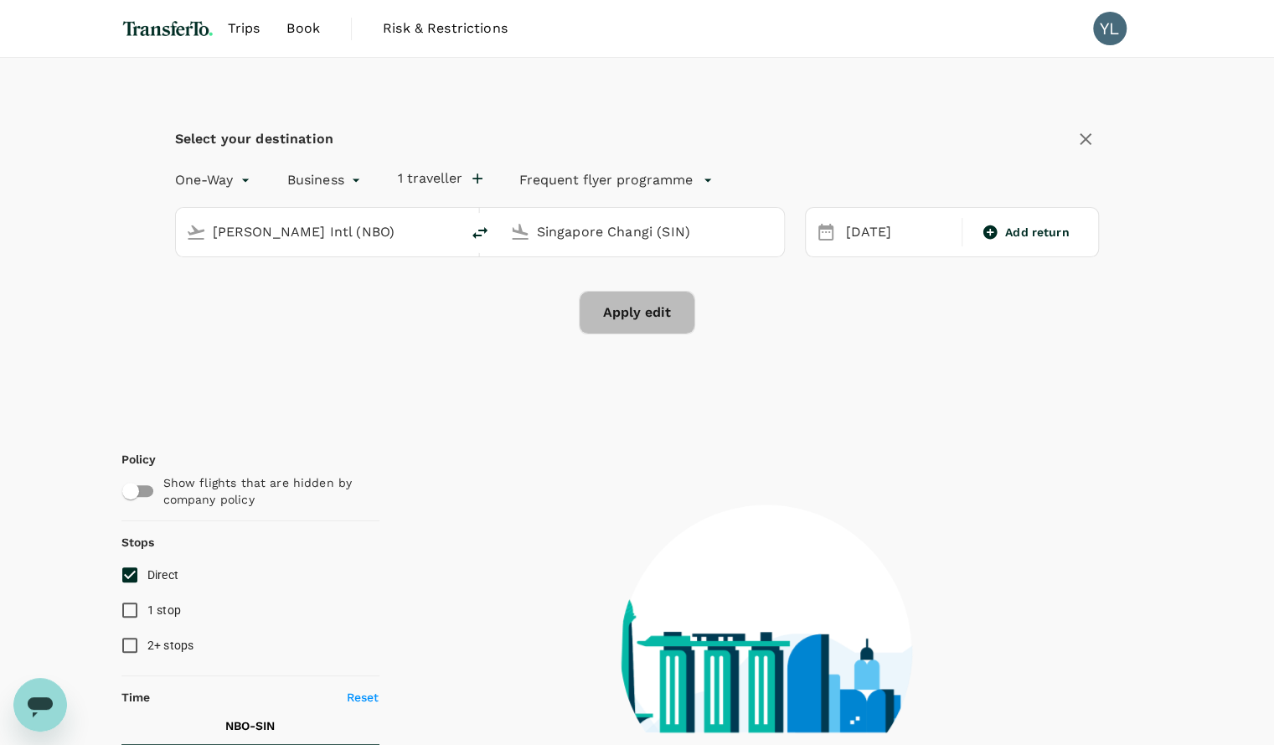
click at [628, 302] on button "Apply edit" at bounding box center [637, 313] width 116 height 44
type input "2115"
checkbox input "true"
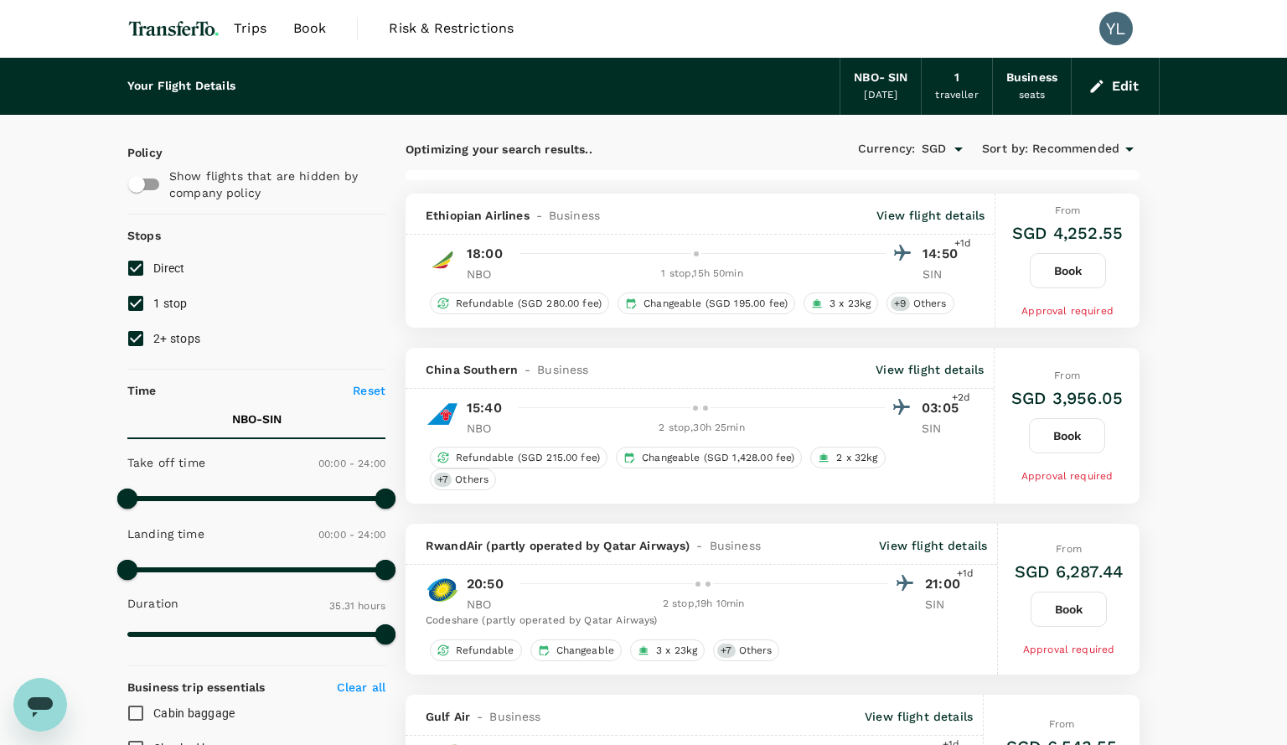
type input "2131"
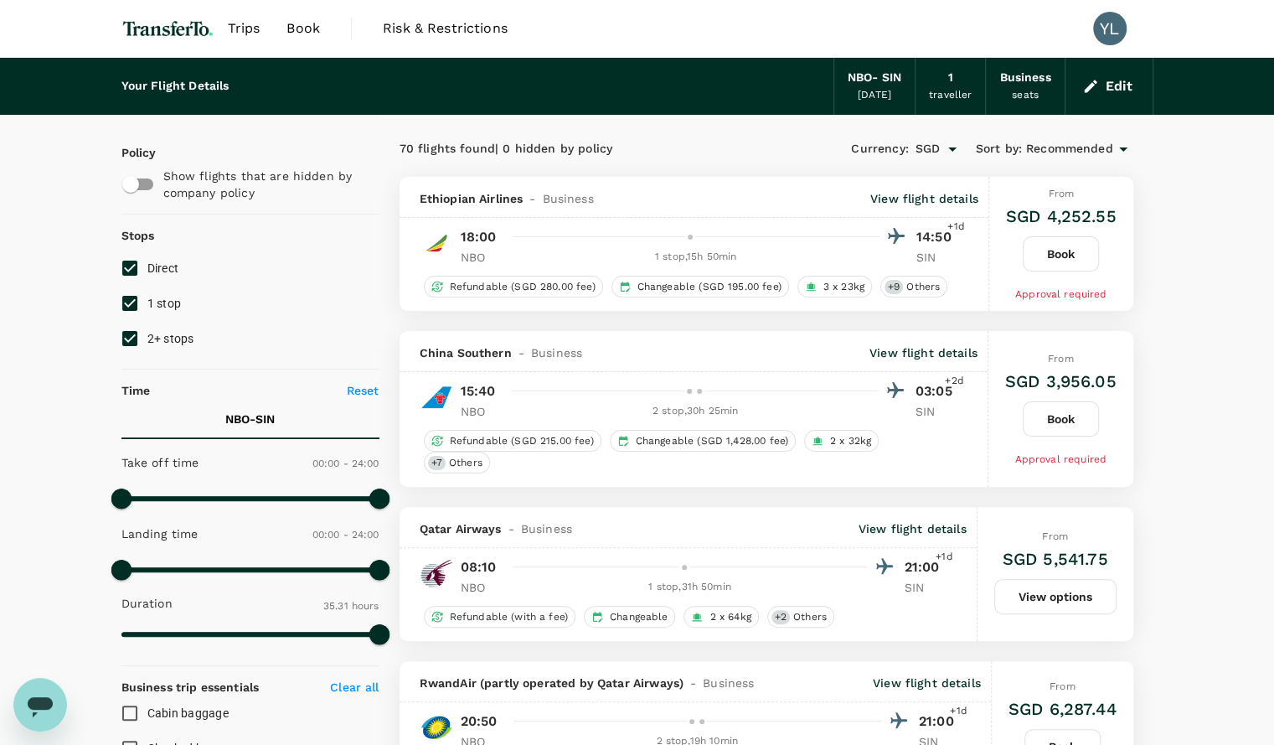
click at [801, 153] on div "Currency : SGD Sort by : Recommended" at bounding box center [950, 149] width 367 height 28
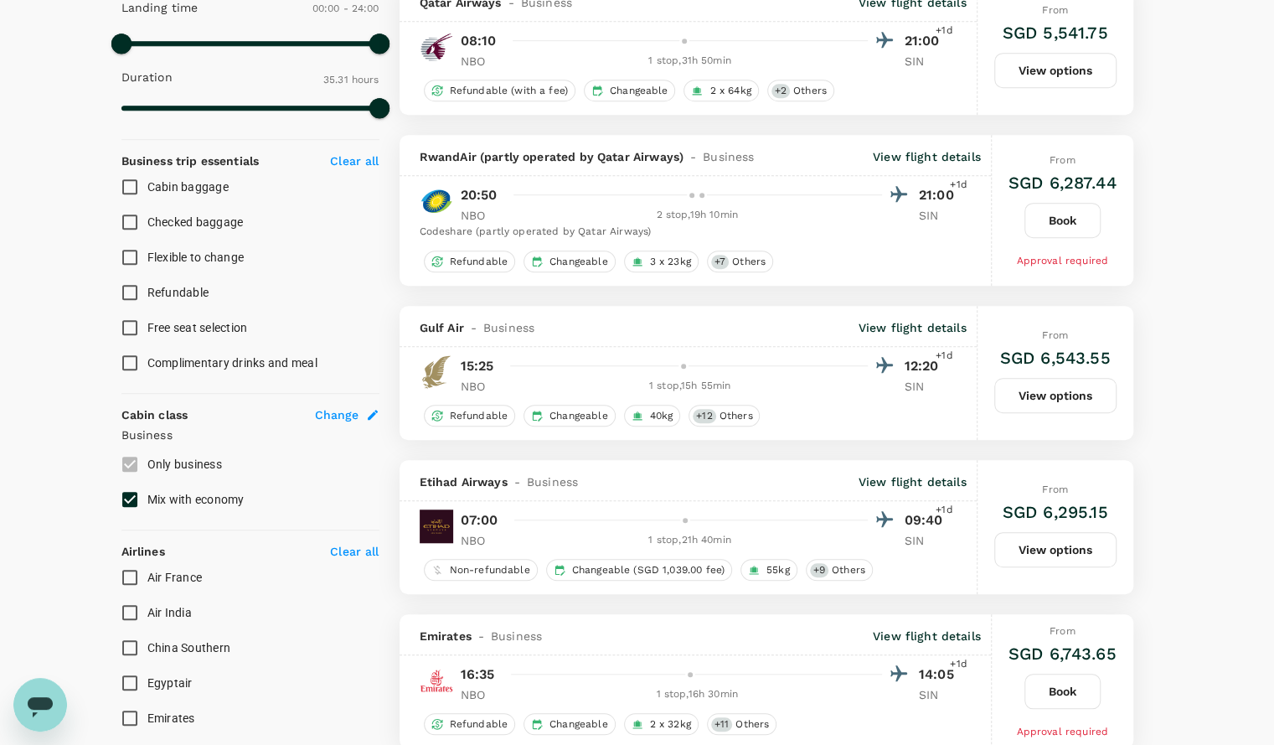
scroll to position [572, 0]
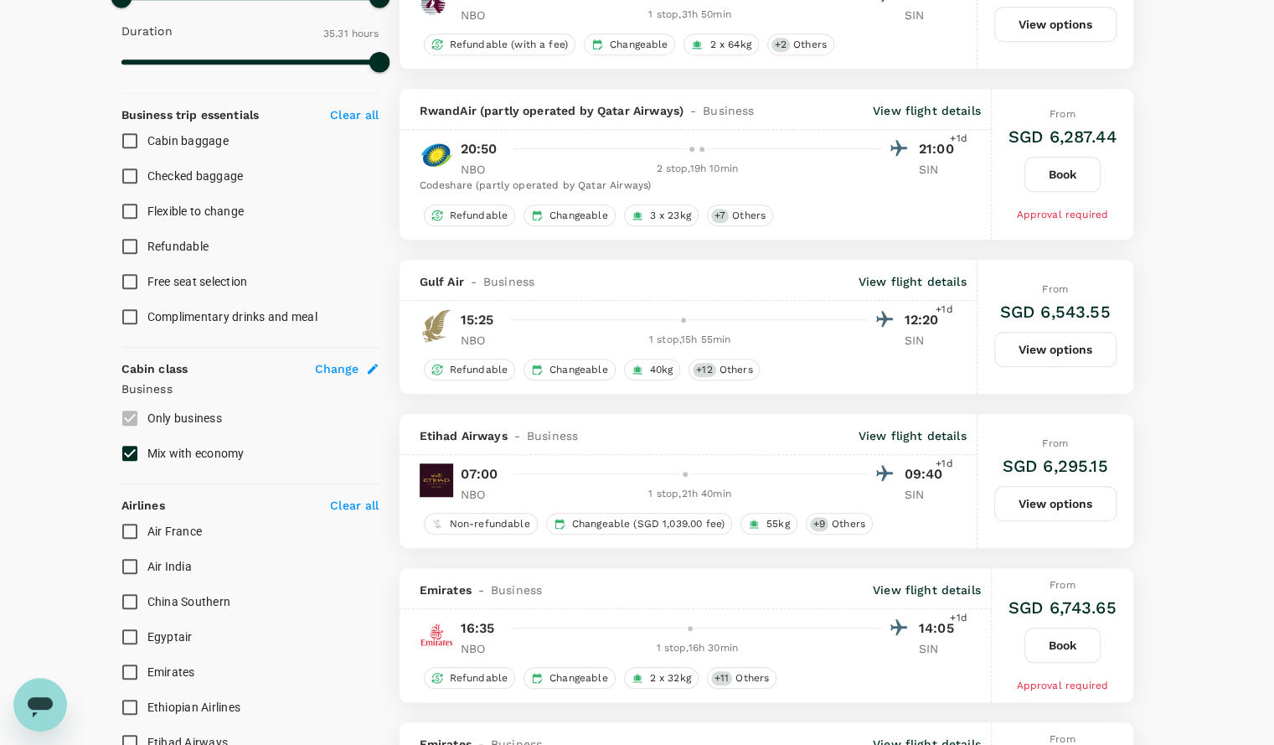
click at [910, 581] on p "View flight details" at bounding box center [927, 589] width 108 height 17
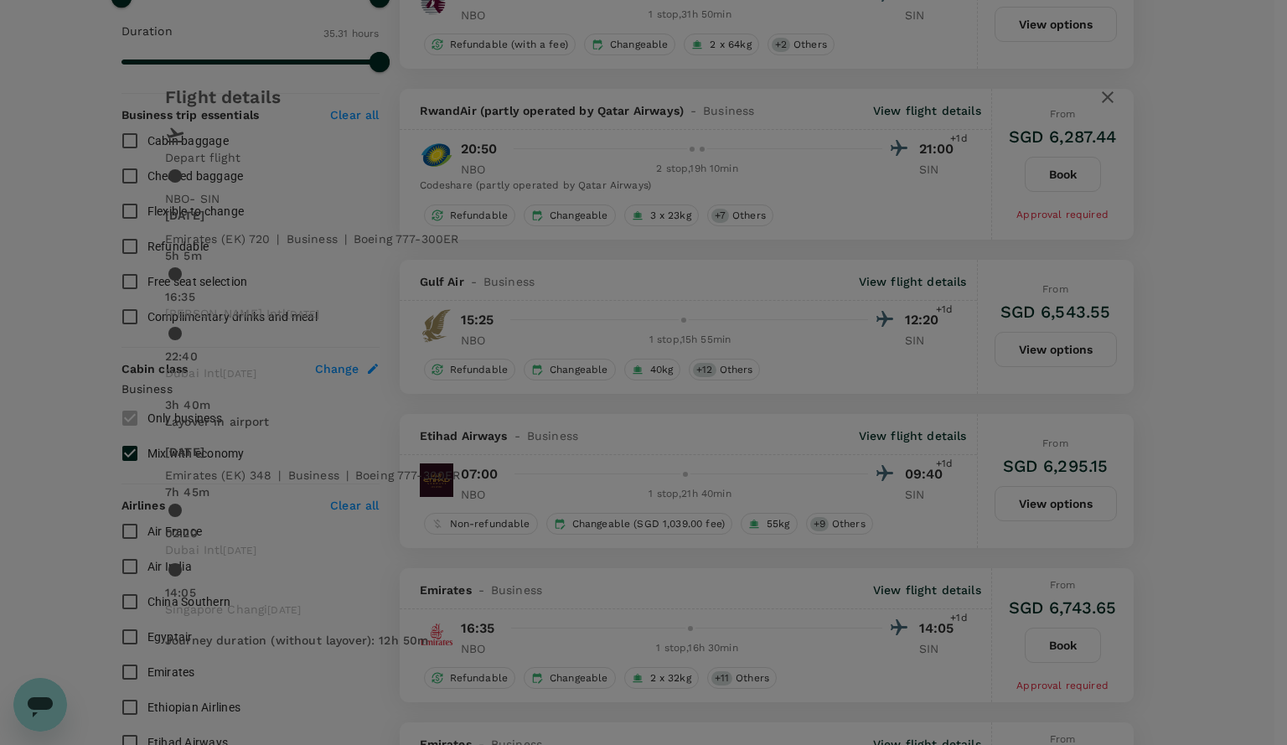
click at [1098, 107] on icon "button" at bounding box center [1108, 97] width 20 height 20
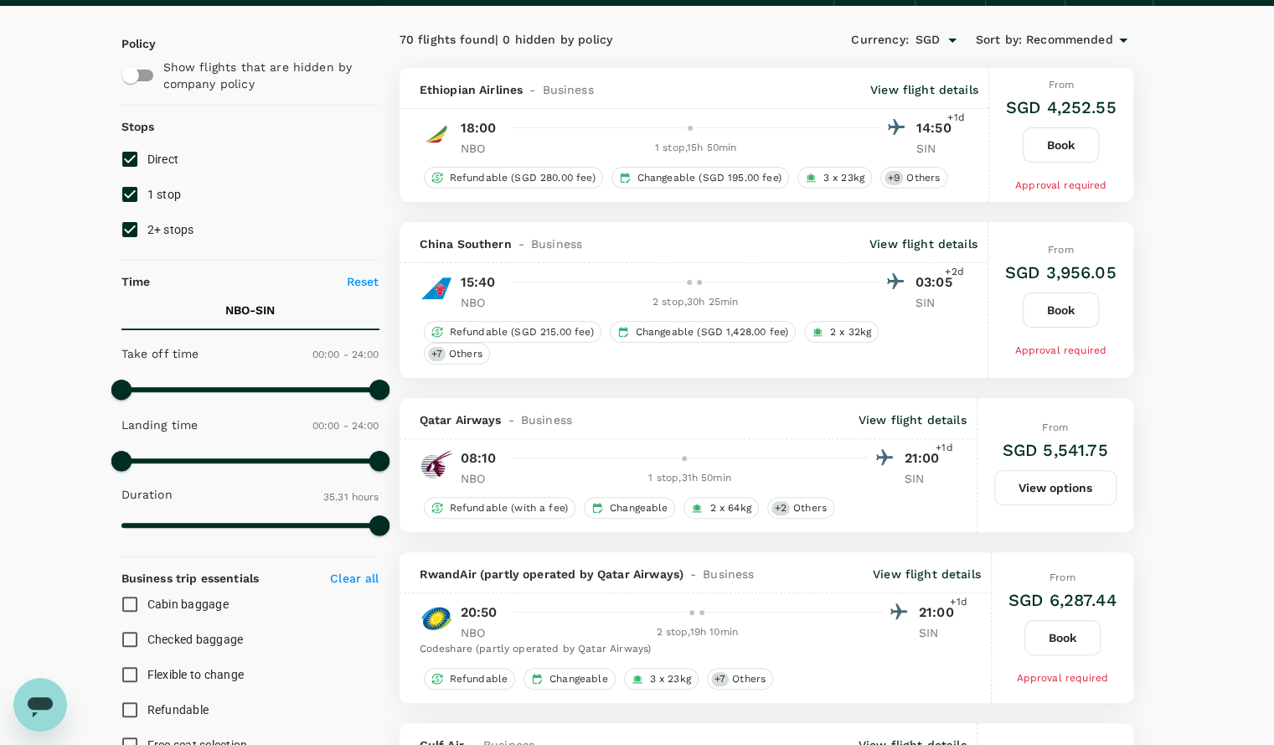
scroll to position [0, 0]
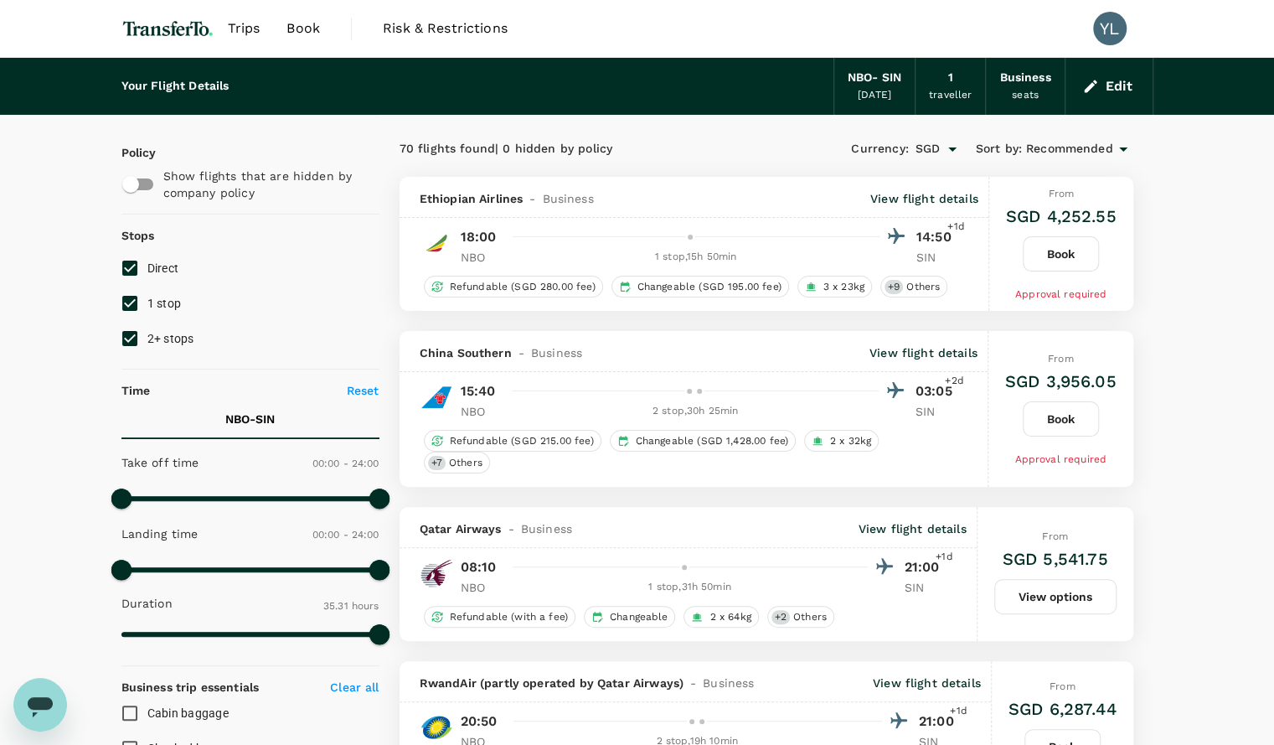
click at [915, 195] on p "View flight details" at bounding box center [925, 198] width 108 height 17
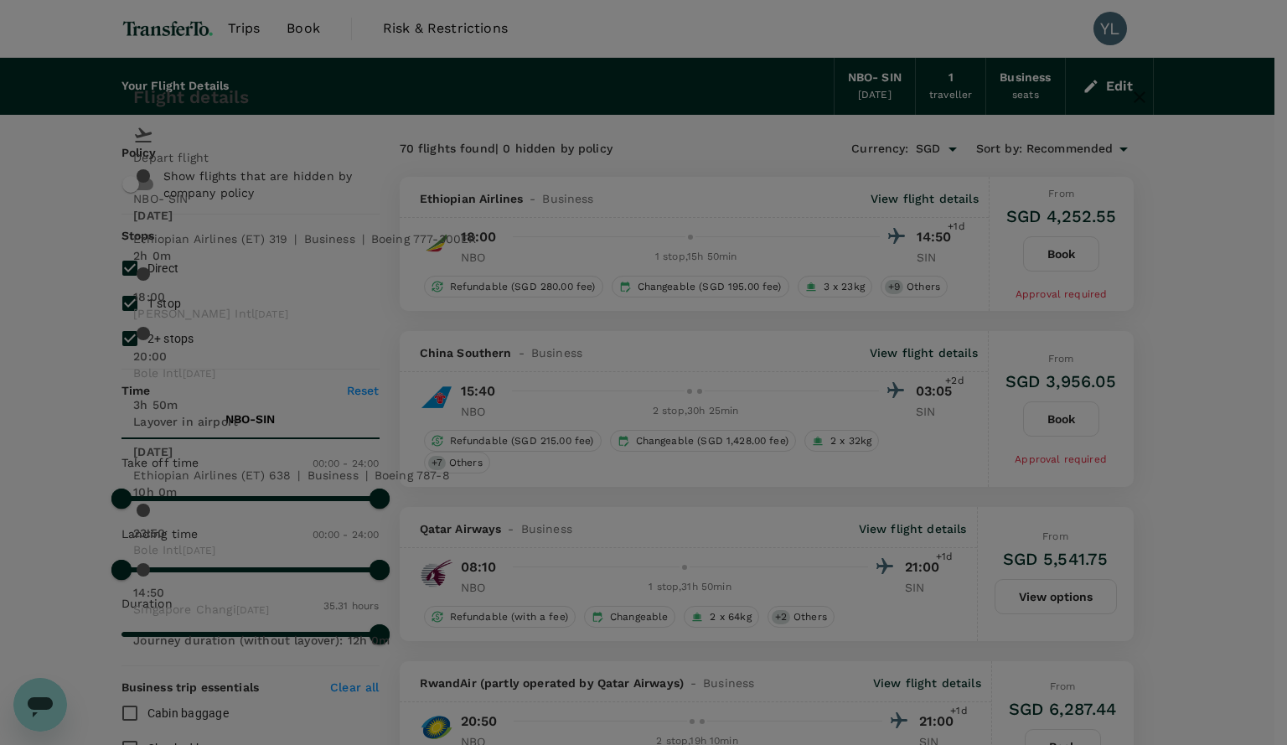
click at [1129, 106] on icon "button" at bounding box center [1139, 97] width 20 height 20
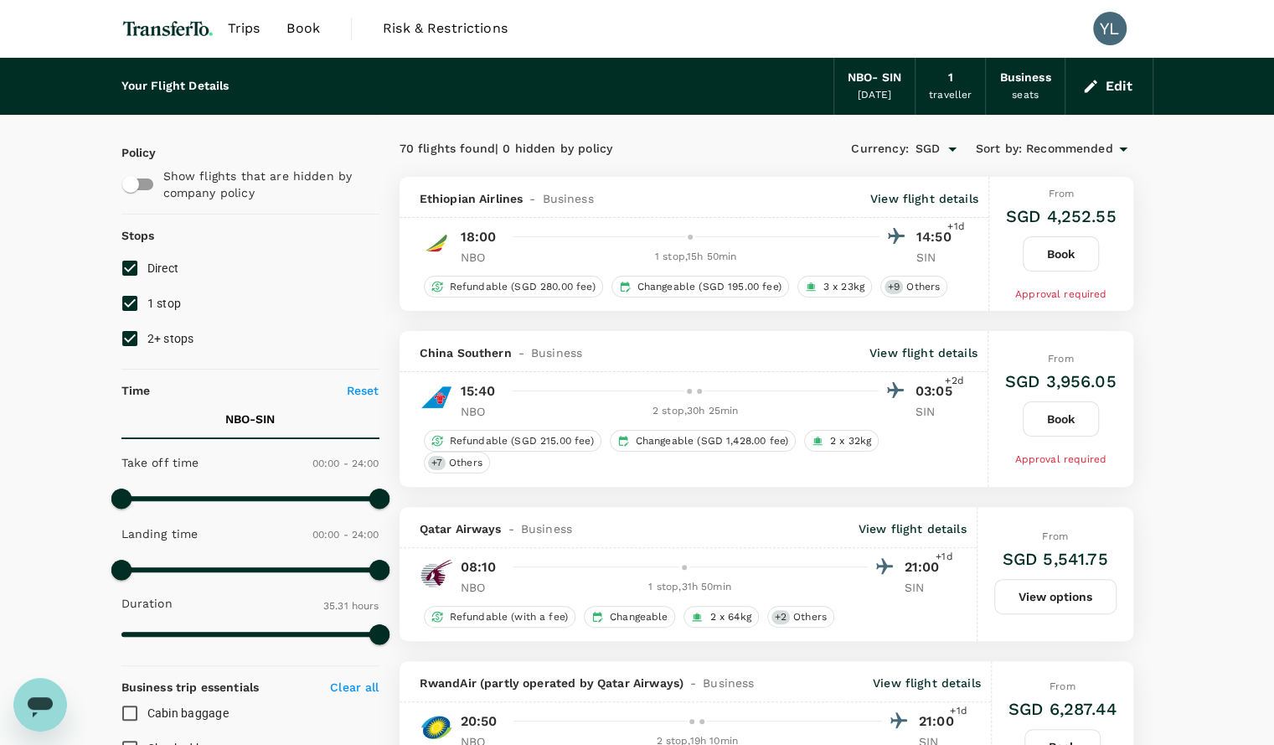
click at [927, 196] on p "View flight details" at bounding box center [925, 198] width 108 height 17
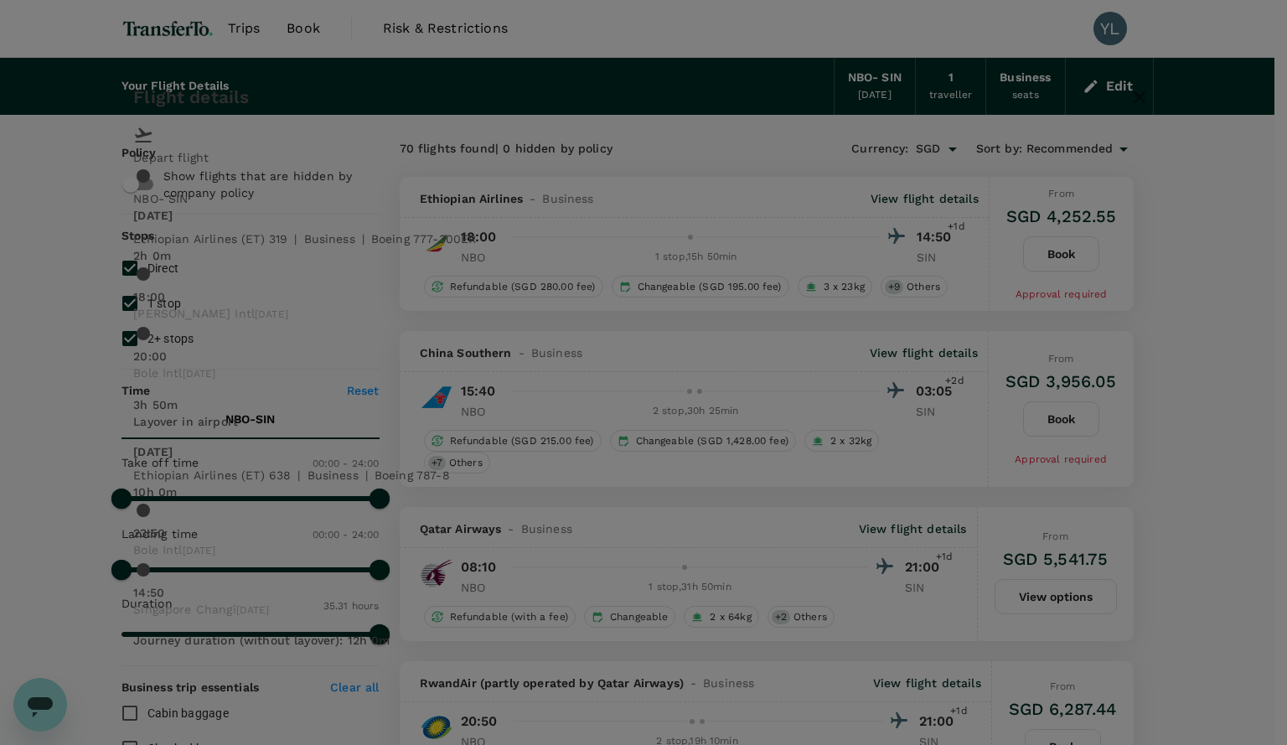
click at [1129, 107] on icon "button" at bounding box center [1139, 97] width 20 height 20
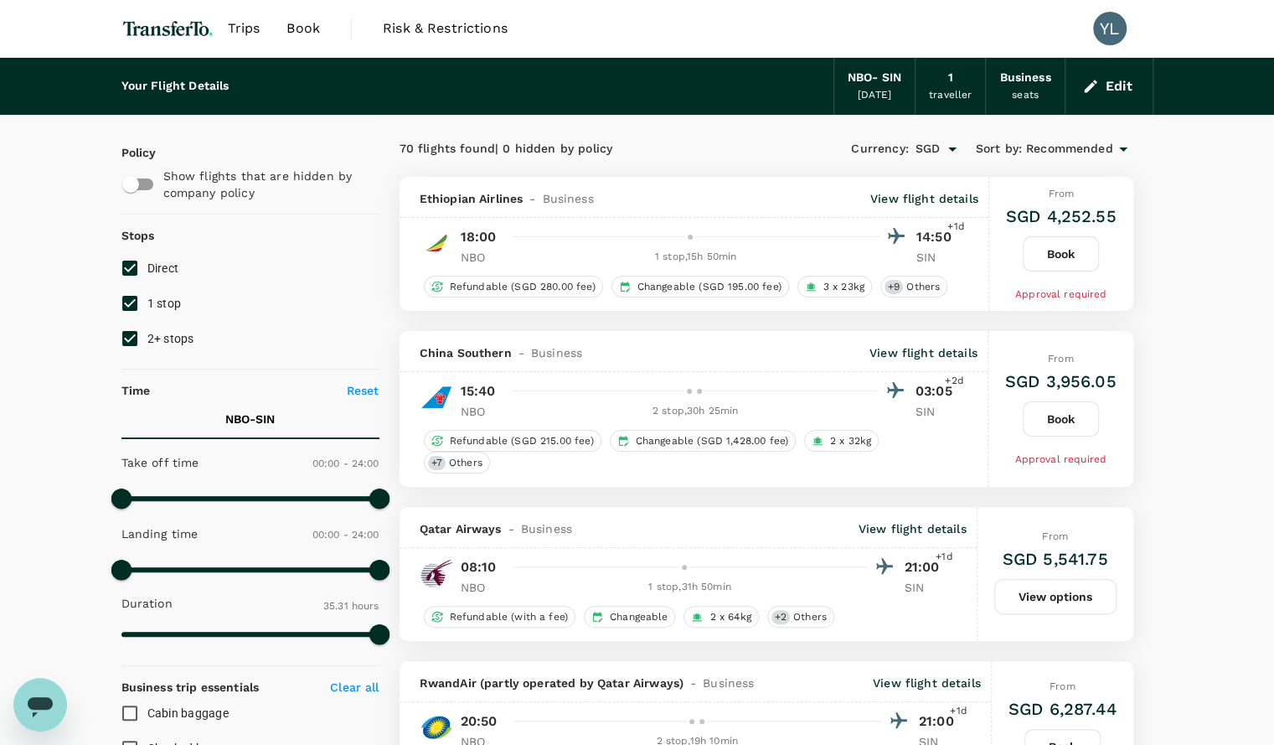
click at [1107, 73] on button "Edit" at bounding box center [1109, 86] width 60 height 27
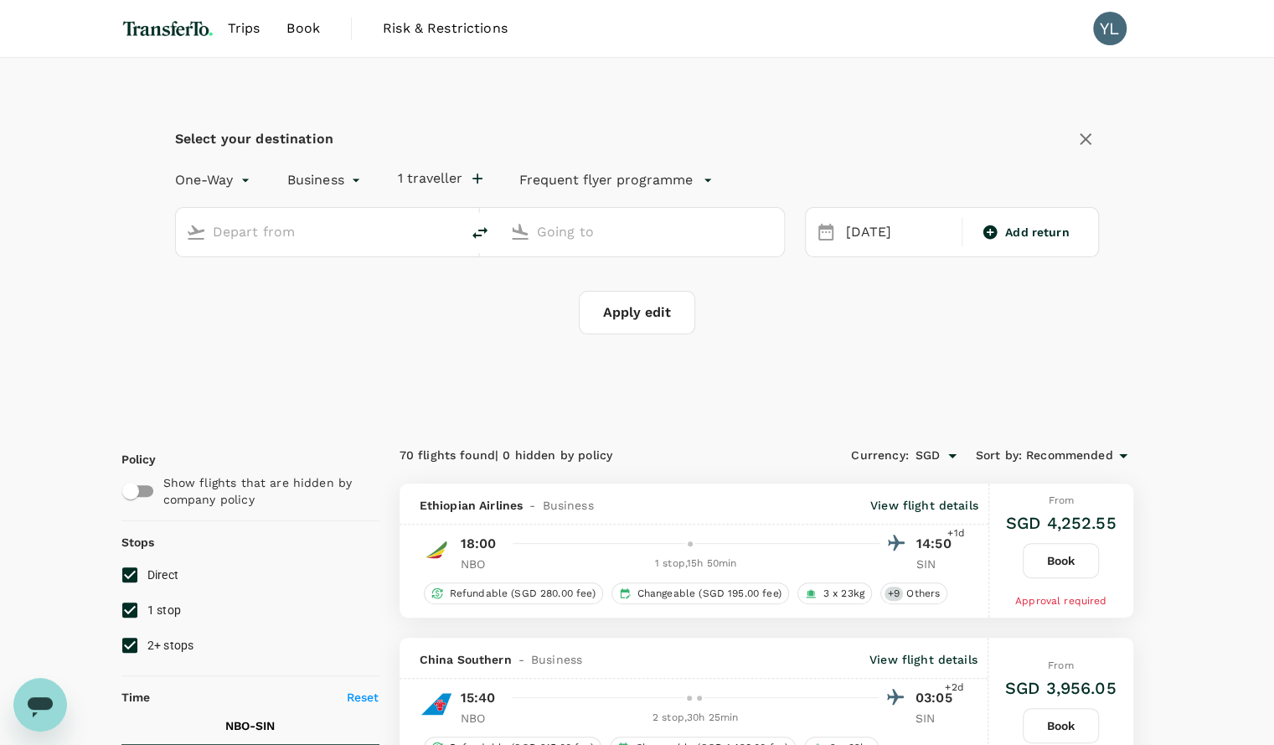
type input "Jomo Kenyatta Intl (NBO)"
type input "Singapore Changi (SIN)"
click at [876, 228] on div "24 Oct" at bounding box center [899, 232] width 119 height 33
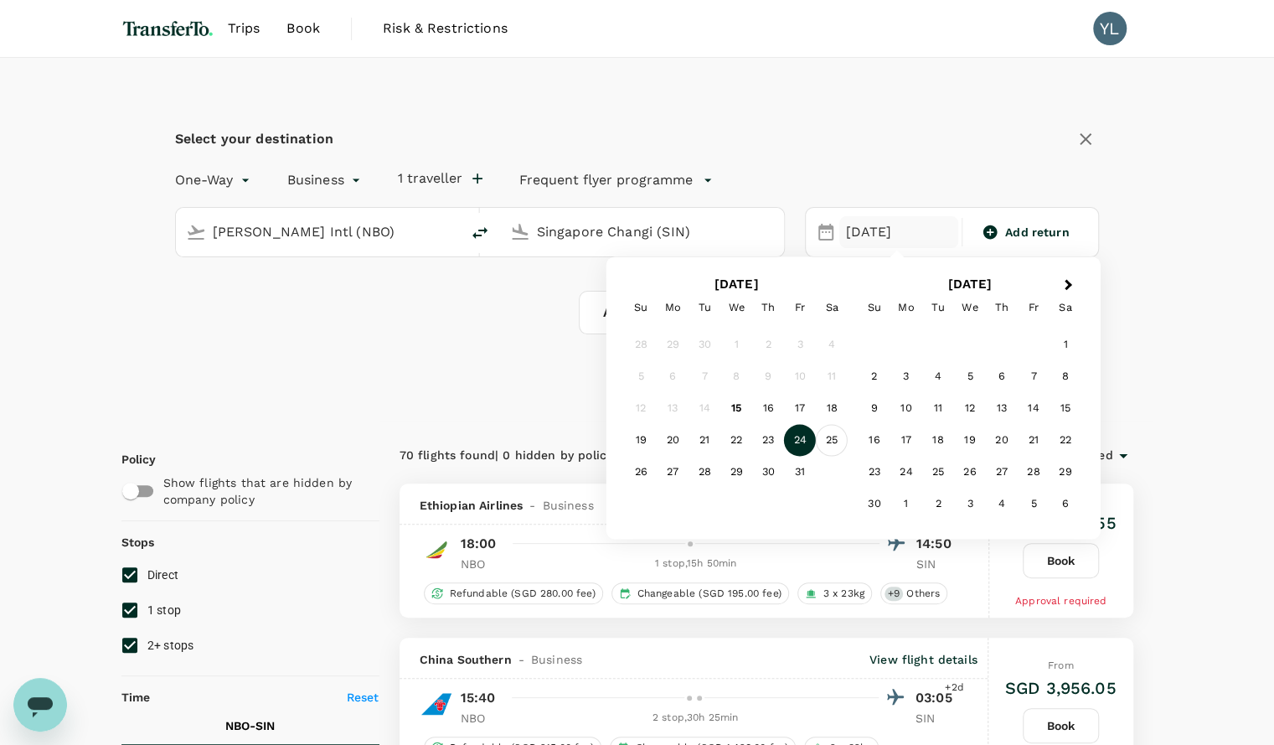
click at [831, 432] on div "25" at bounding box center [832, 441] width 32 height 32
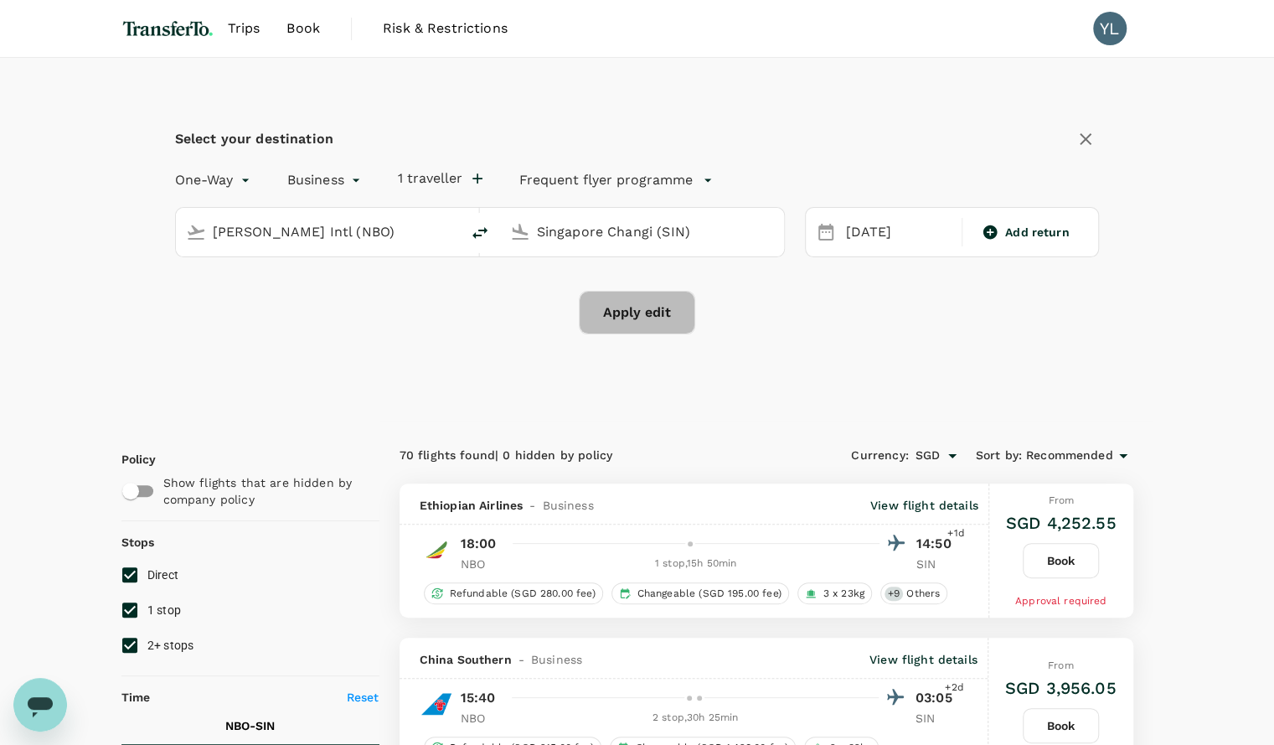
click at [642, 313] on button "Apply edit" at bounding box center [637, 313] width 116 height 44
checkbox input "false"
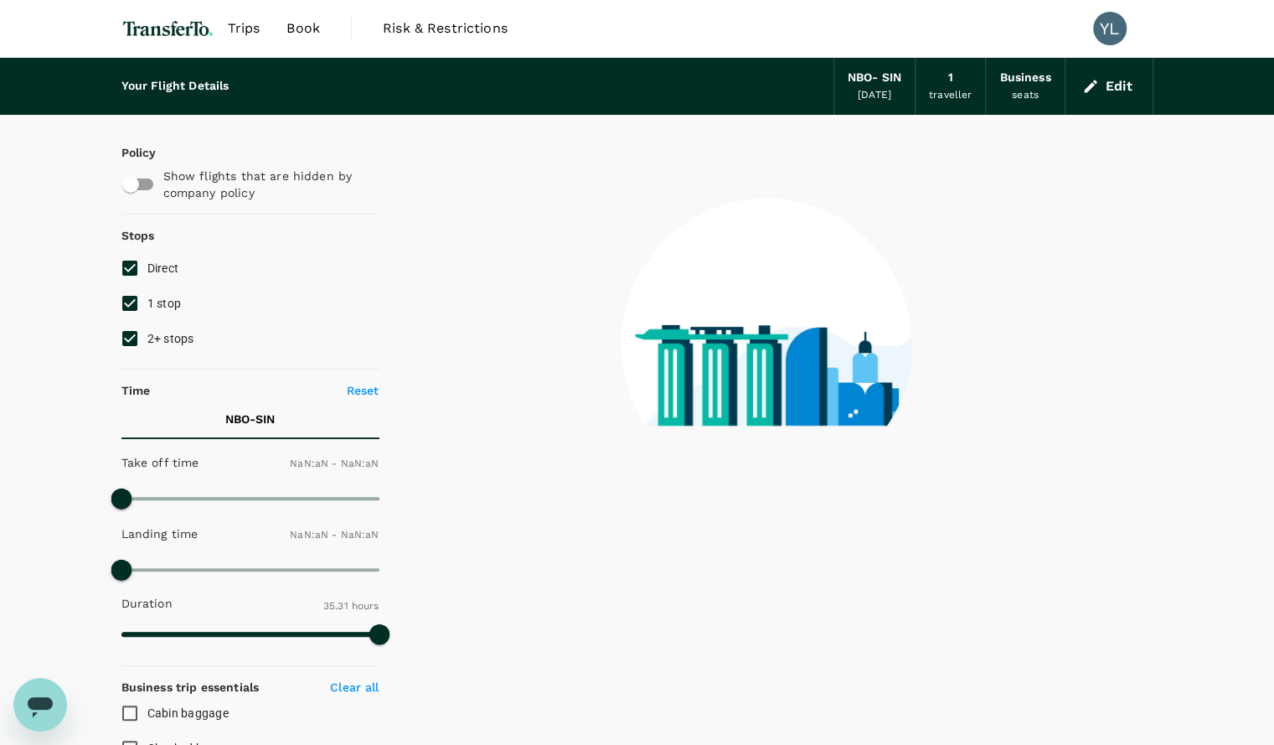
type input "1440"
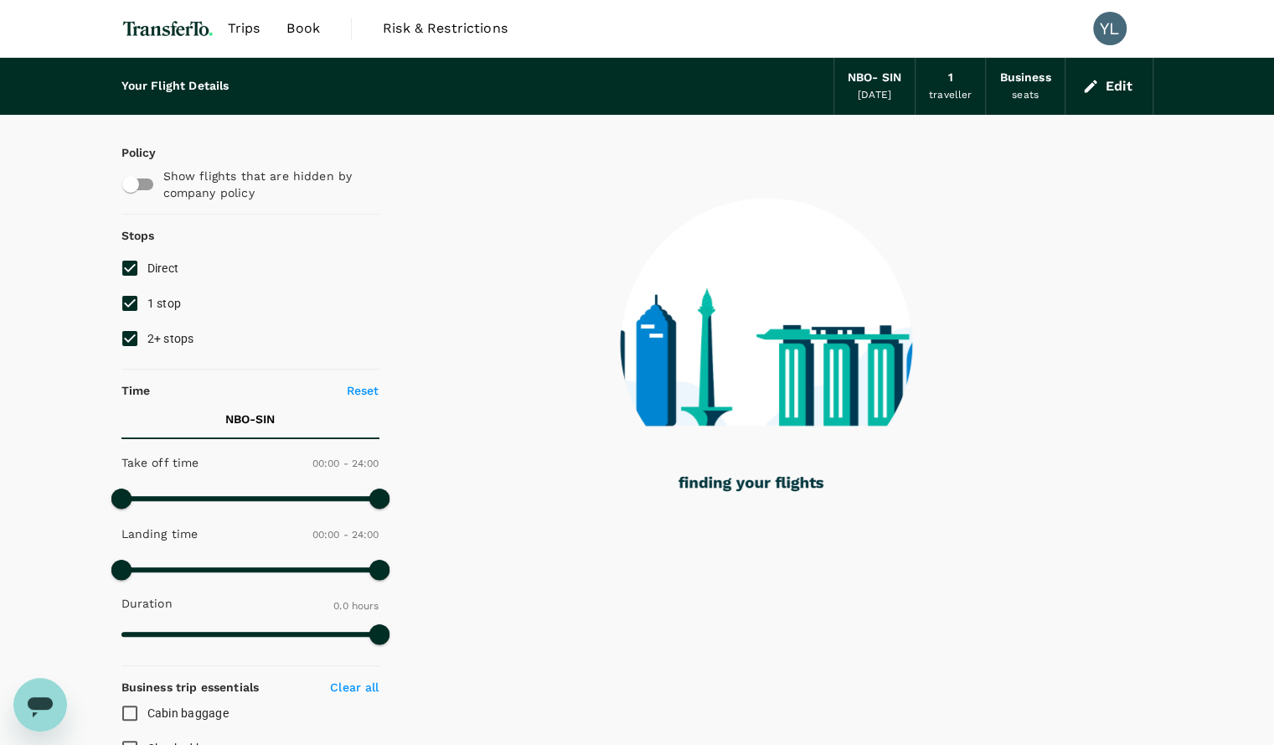
type input "2285"
checkbox input "true"
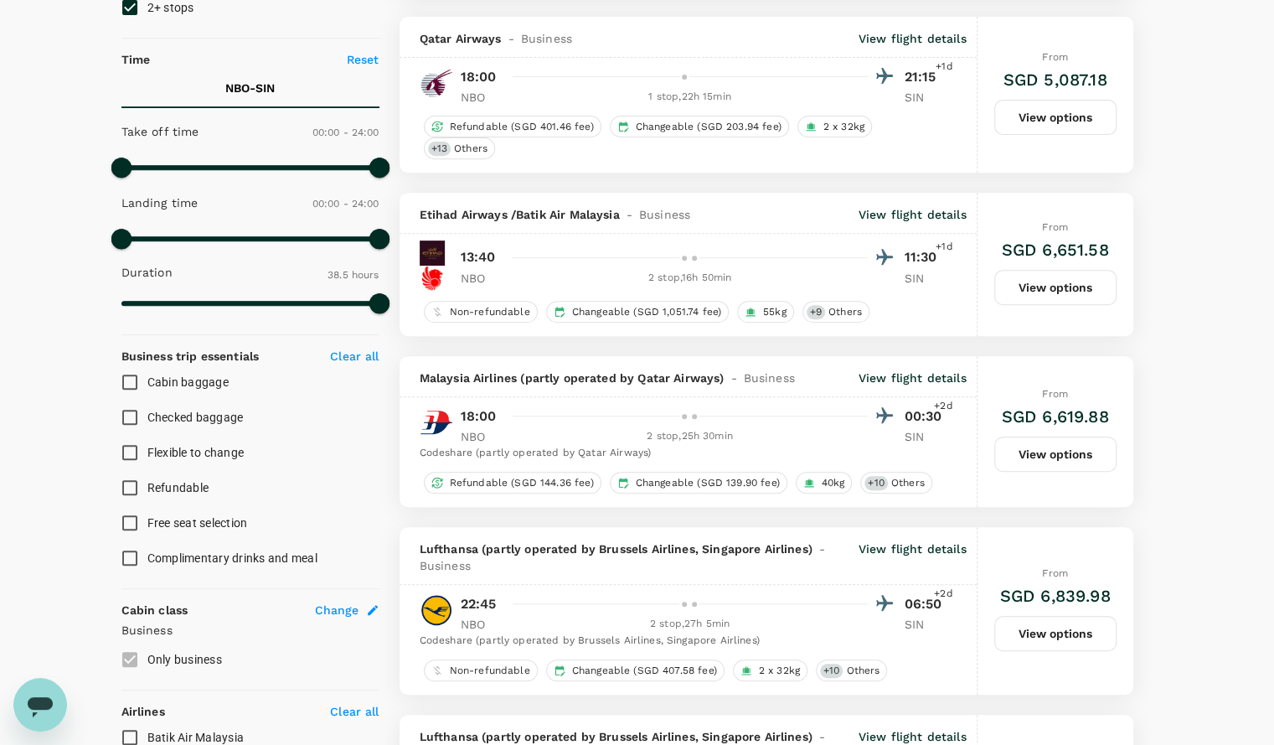
scroll to position [332, 0]
type input "2430"
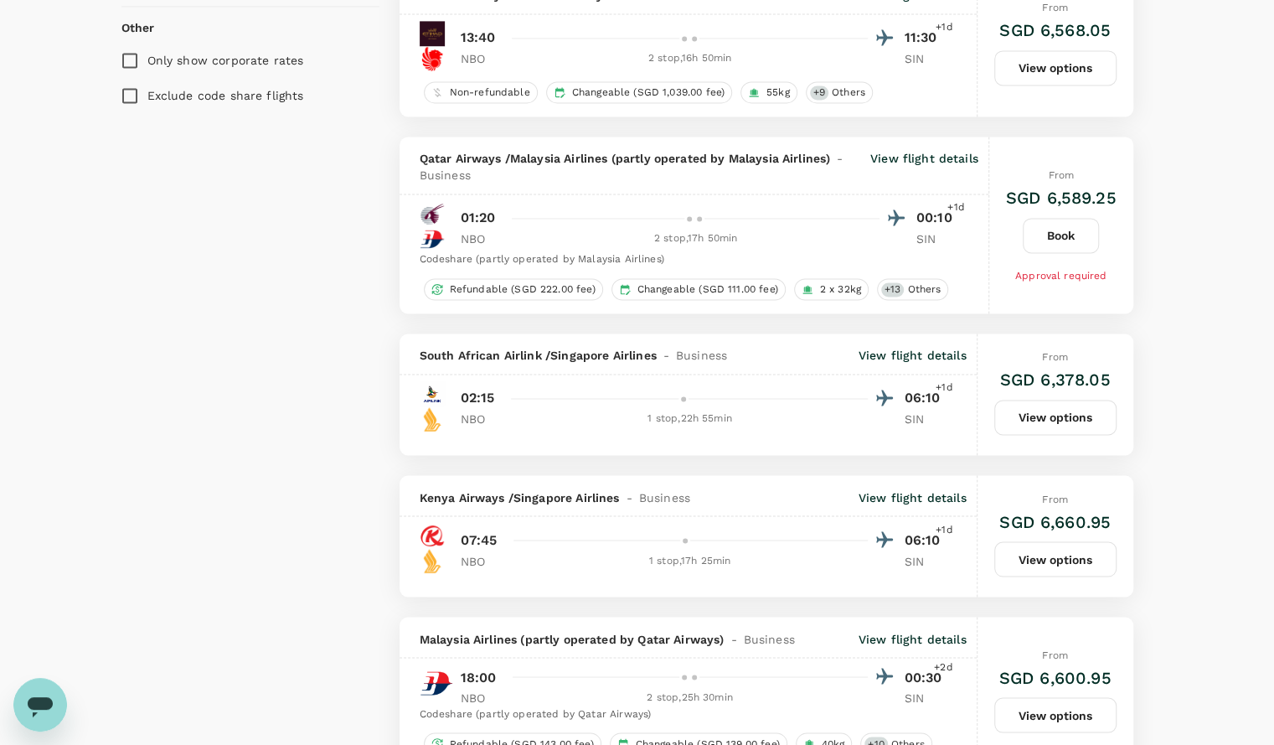
scroll to position [1481, 0]
click at [203, 465] on div "Policy Show flights that are hidden by company policy Stops Direct 1 stop 2+ st…" at bounding box center [250, 435] width 258 height 3603
click at [882, 488] on p "View flight details" at bounding box center [913, 496] width 108 height 17
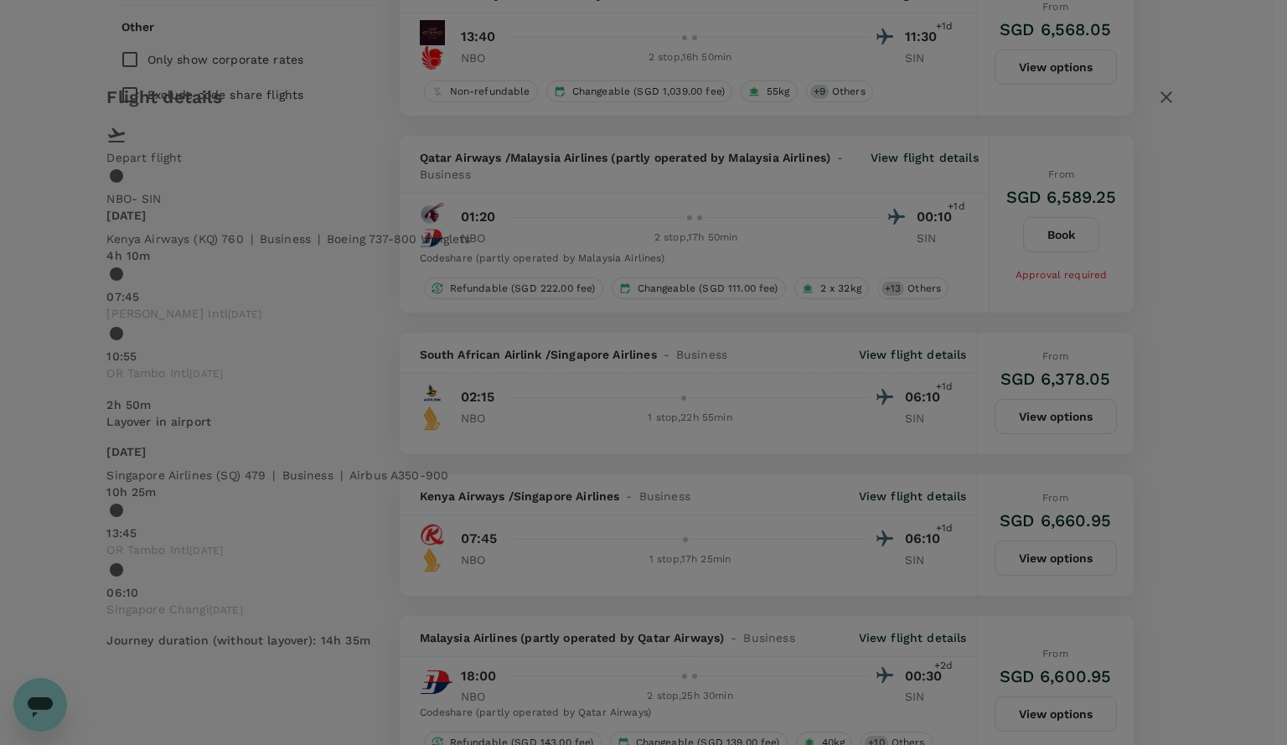
click at [208, 257] on div "Flight details Depart flight NBO - SIN Sat, 25 Oct Kenya Airways (KQ) 760 | bus…" at bounding box center [643, 372] width 1287 height 745
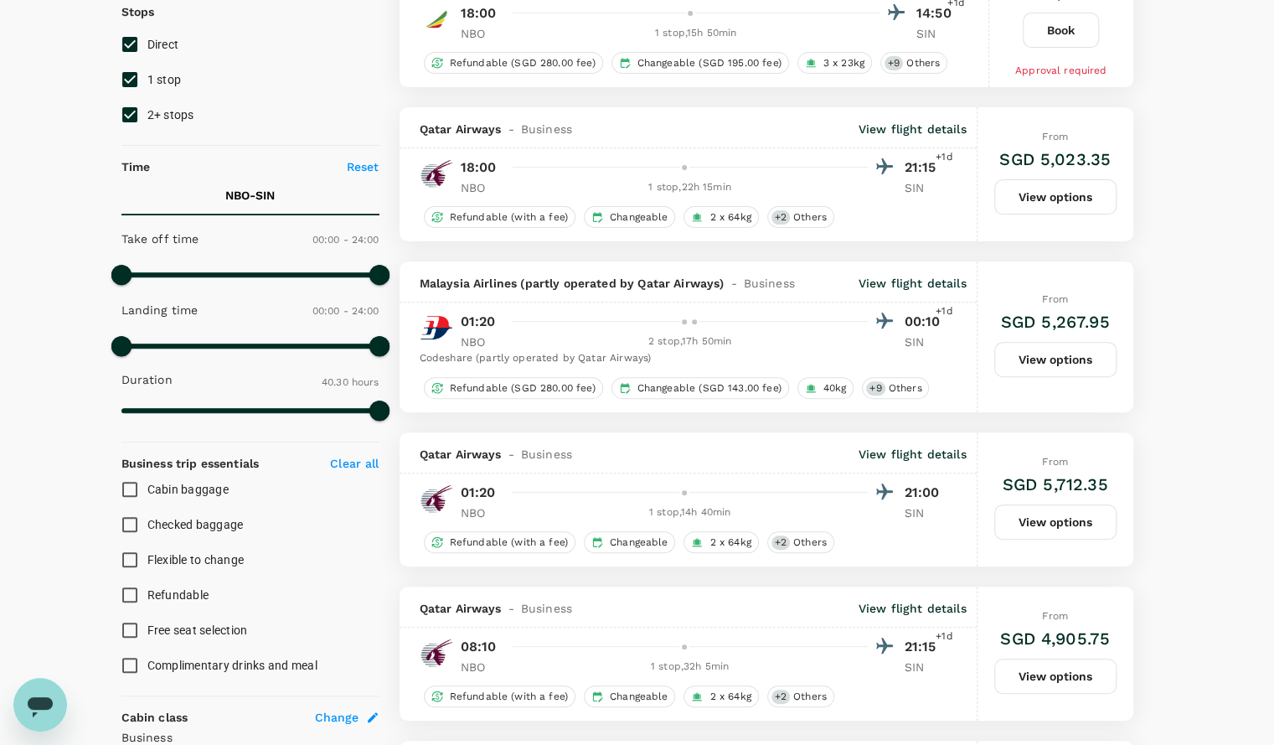
scroll to position [0, 0]
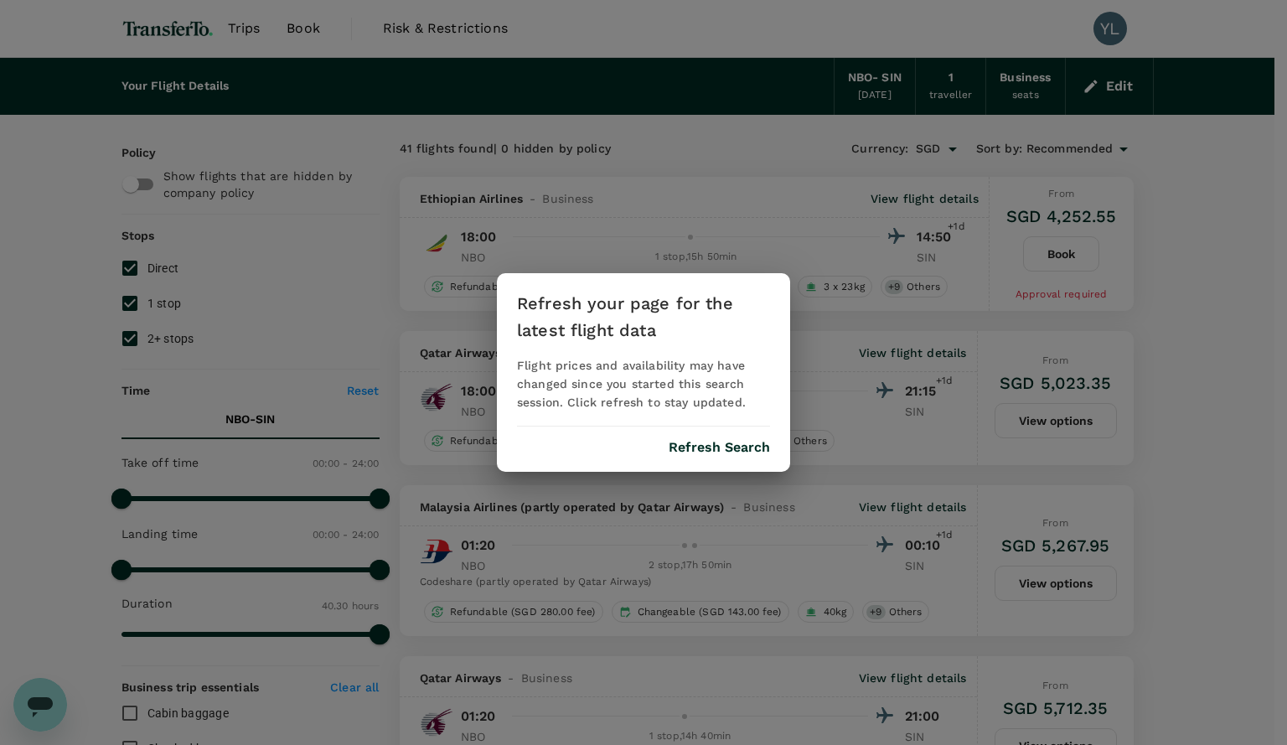
click at [709, 452] on button "Refresh Search" at bounding box center [719, 447] width 101 height 15
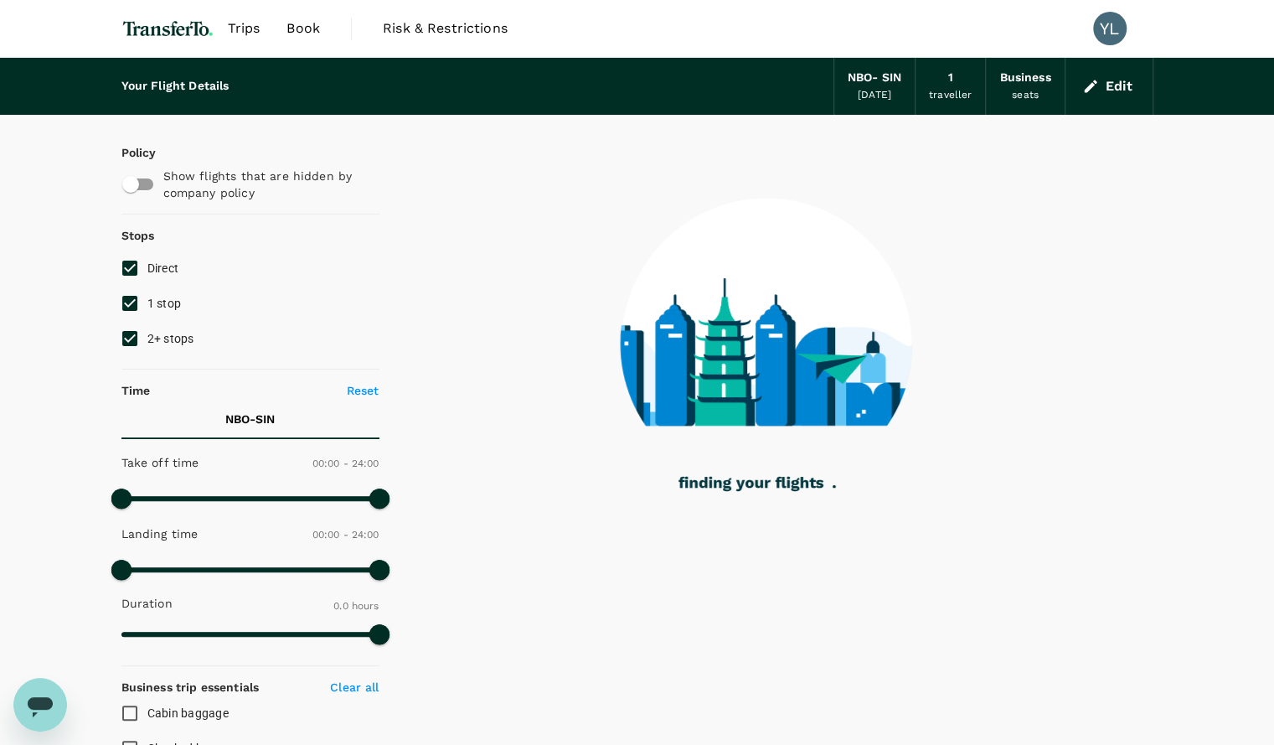
click at [877, 90] on div "25 Oct 2025" at bounding box center [875, 95] width 34 height 17
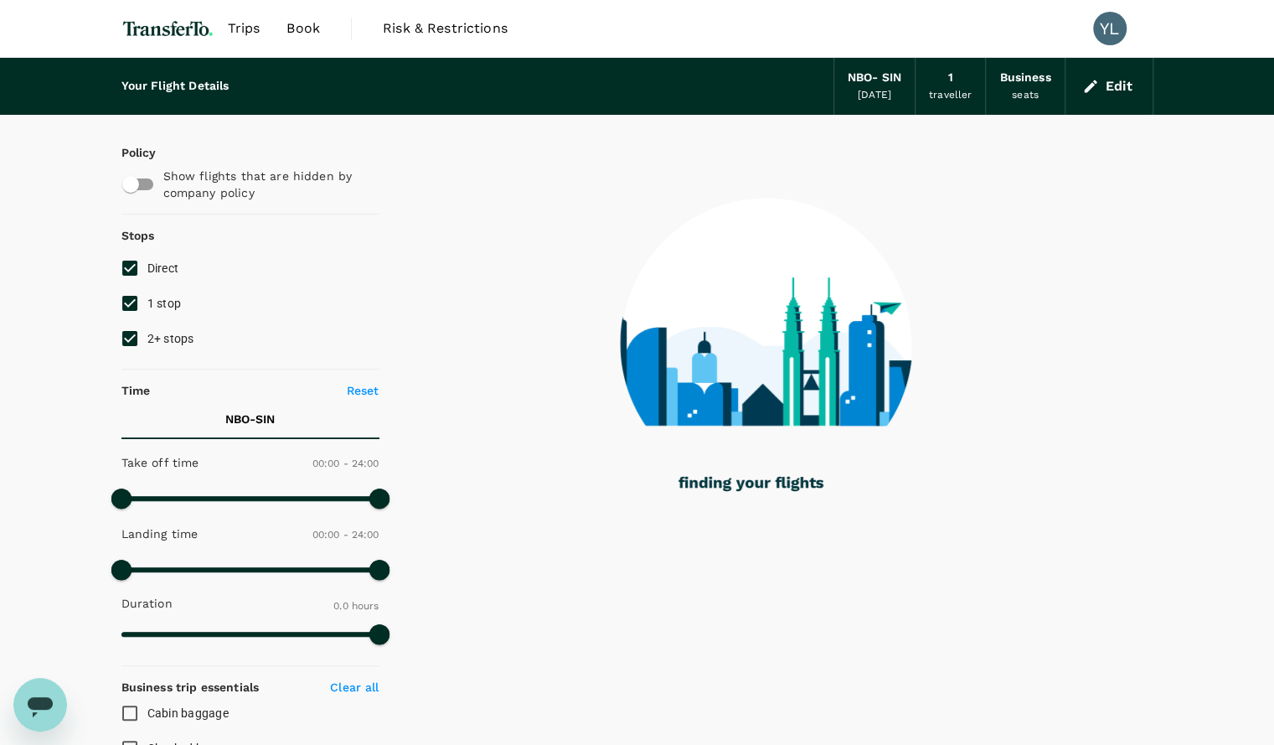
click at [1110, 85] on button "Edit" at bounding box center [1109, 86] width 60 height 27
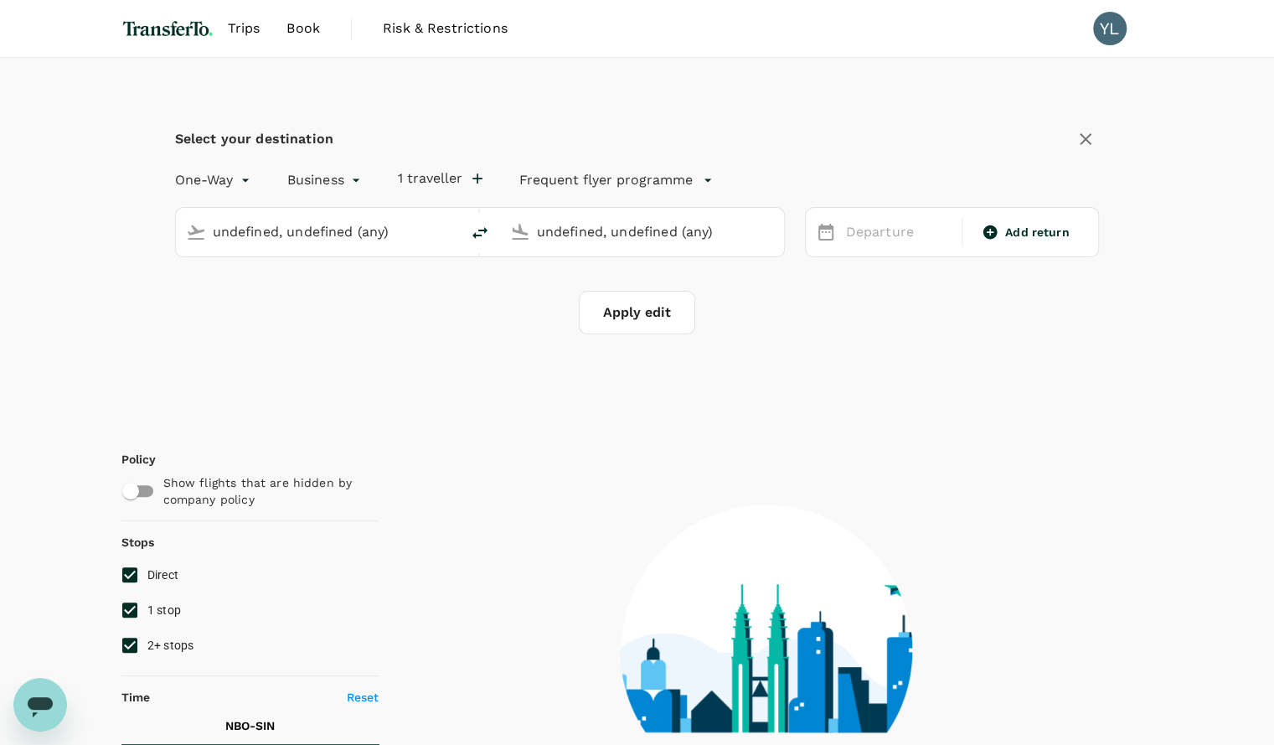
type input "Jomo Kenyatta Intl (NBO)"
type input "Singapore Changi (SIN)"
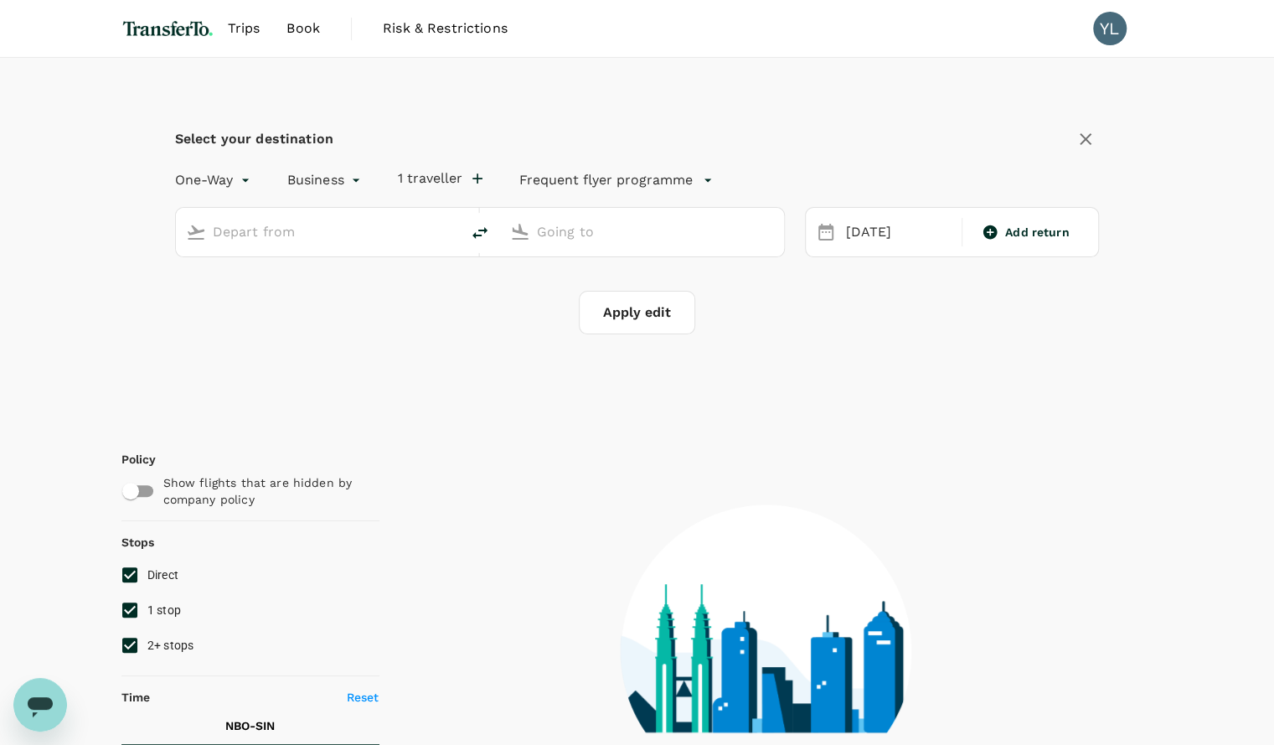
type input "Jomo Kenyatta Intl (NBO)"
type input "Singapore Changi (SIN)"
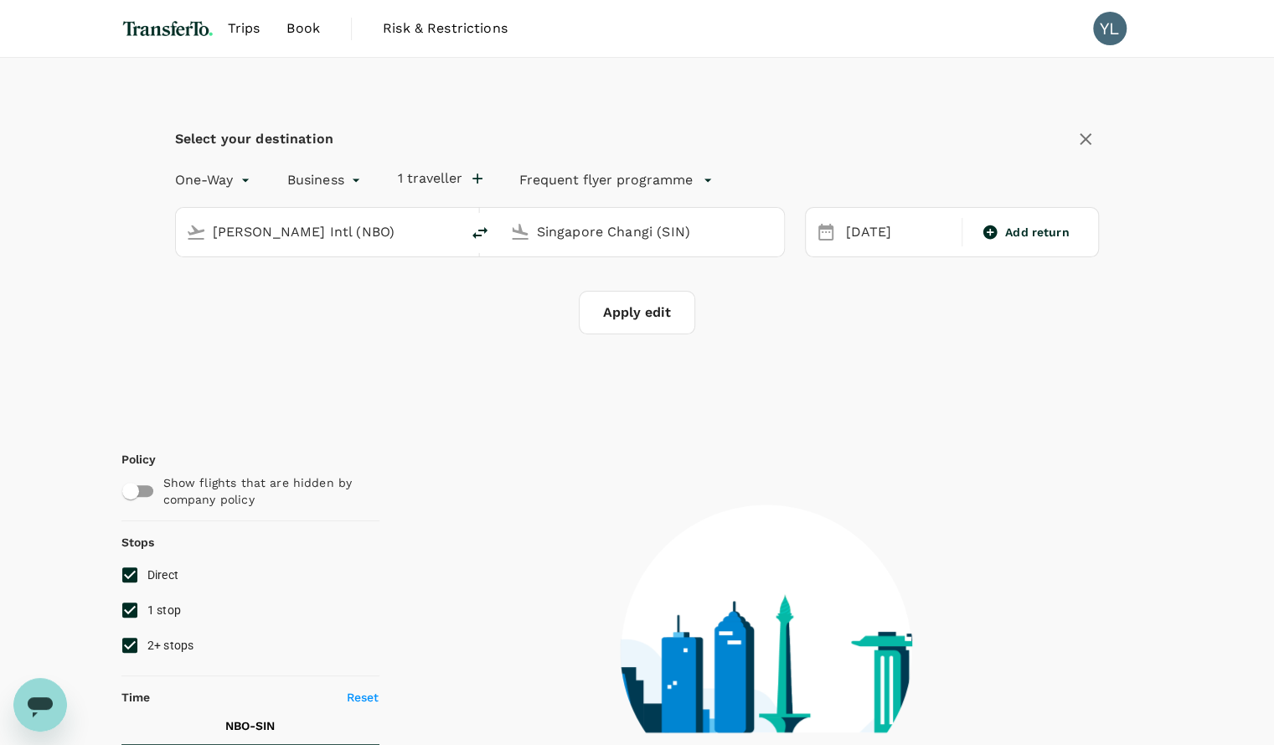
click at [276, 225] on input "Jomo Kenyatta Intl (NBO)" at bounding box center [319, 232] width 212 height 26
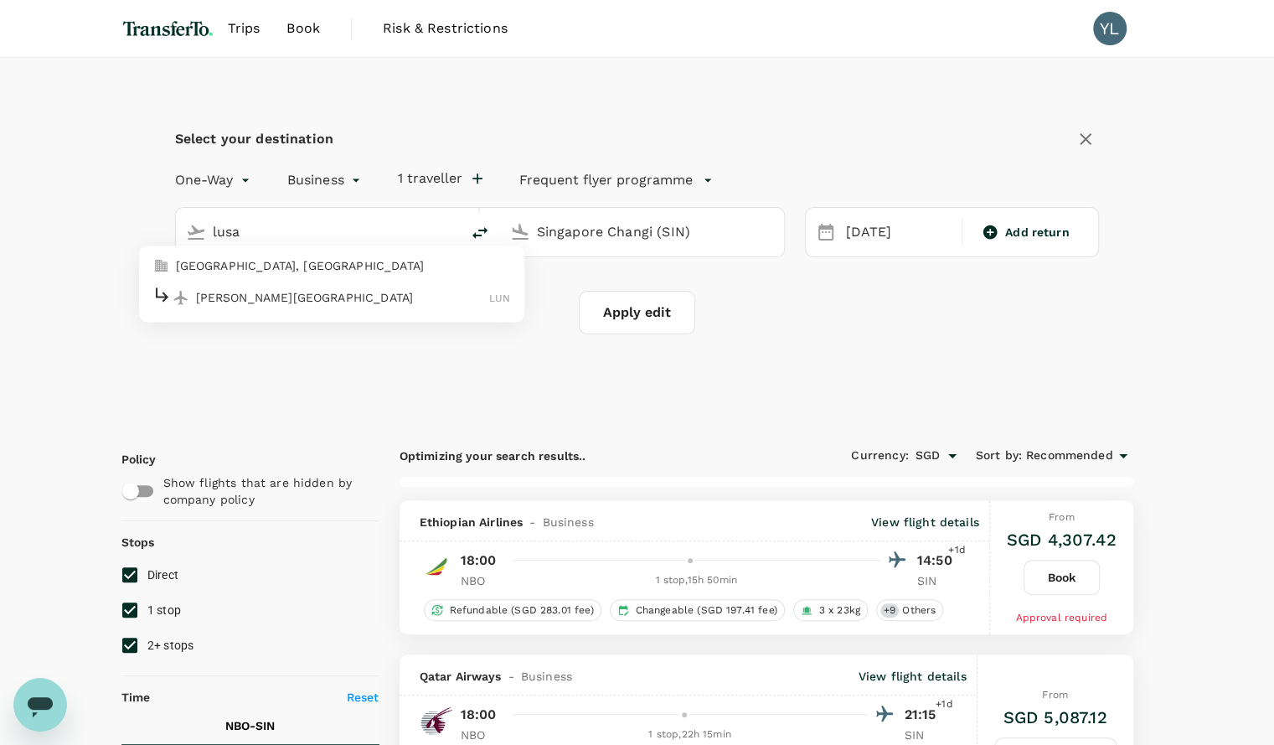
click at [268, 302] on p "[PERSON_NAME][GEOGRAPHIC_DATA]" at bounding box center [343, 297] width 294 height 17
type input "Kenneth Kaunda International Airport (LUN)"
click at [884, 232] on div "25 Oct" at bounding box center [899, 232] width 119 height 33
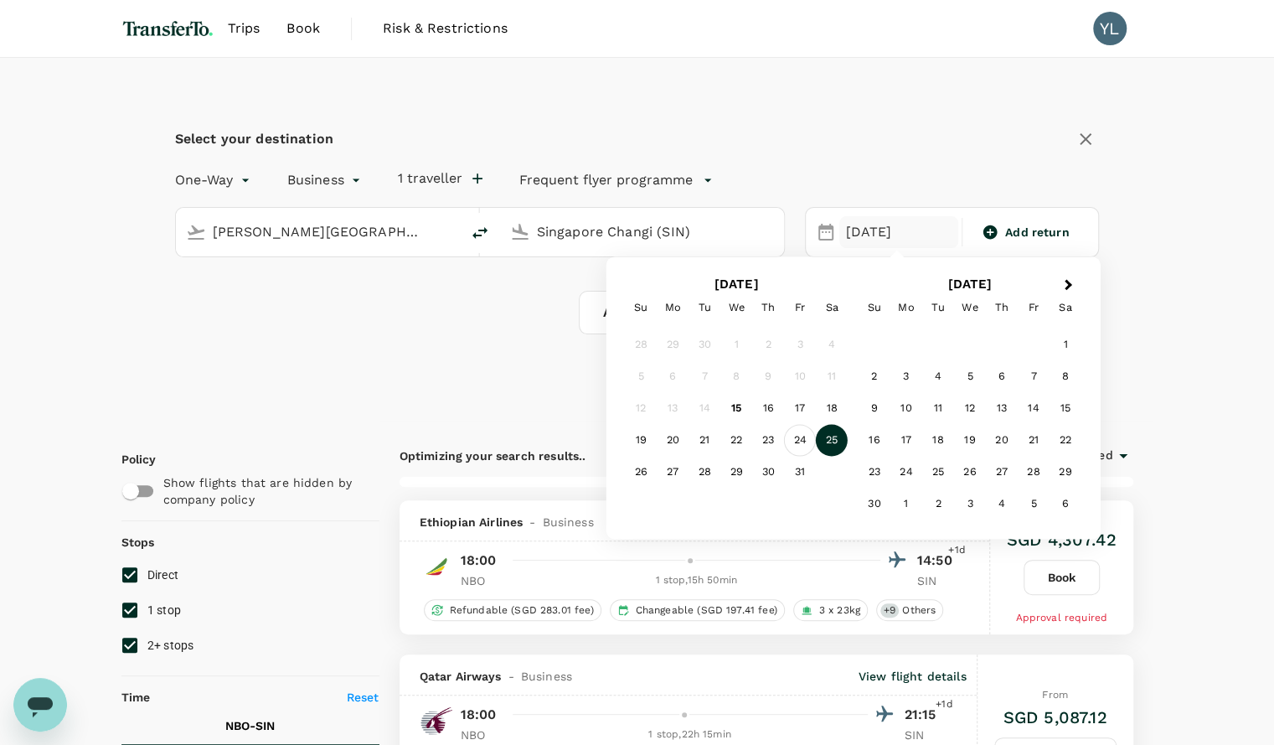
click at [800, 439] on div "24" at bounding box center [800, 441] width 32 height 32
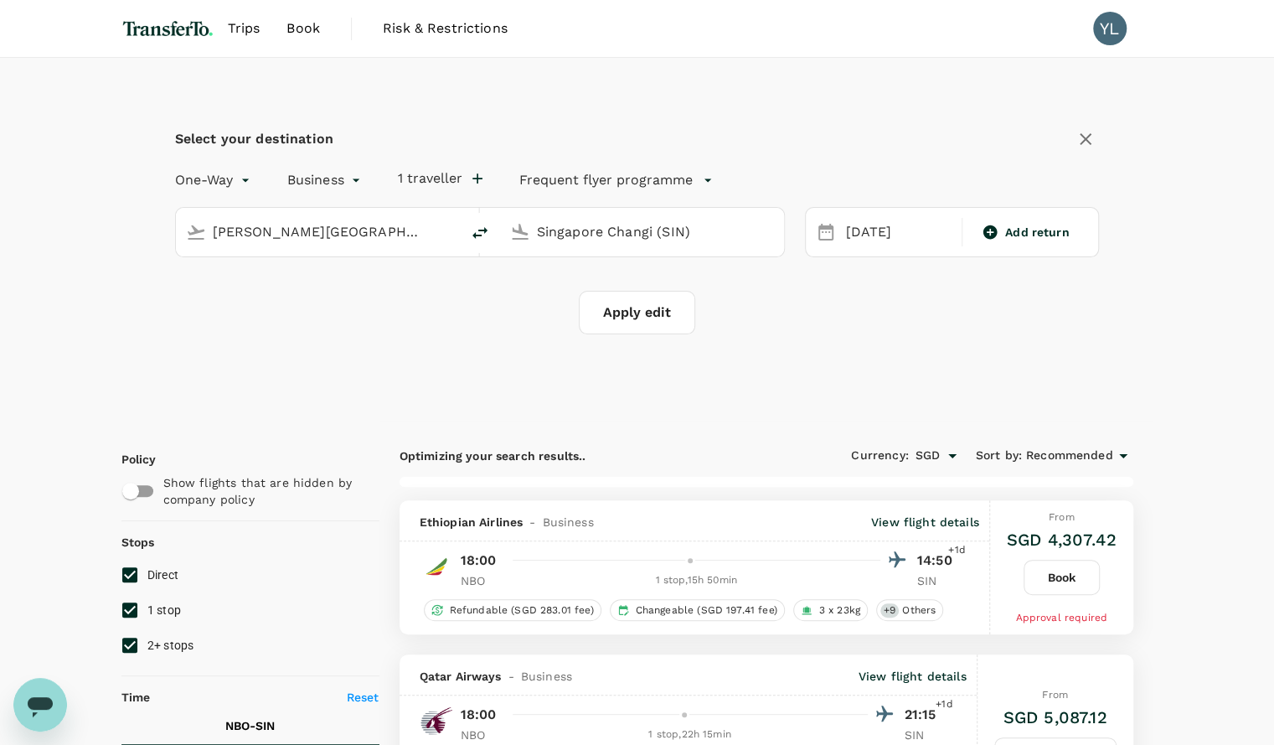
click at [722, 355] on div "Select your destination One-Way oneway Business business 1 traveller Frequent f…" at bounding box center [637, 240] width 1032 height 364
click at [630, 300] on button "Apply edit" at bounding box center [637, 313] width 116 height 44
checkbox input "false"
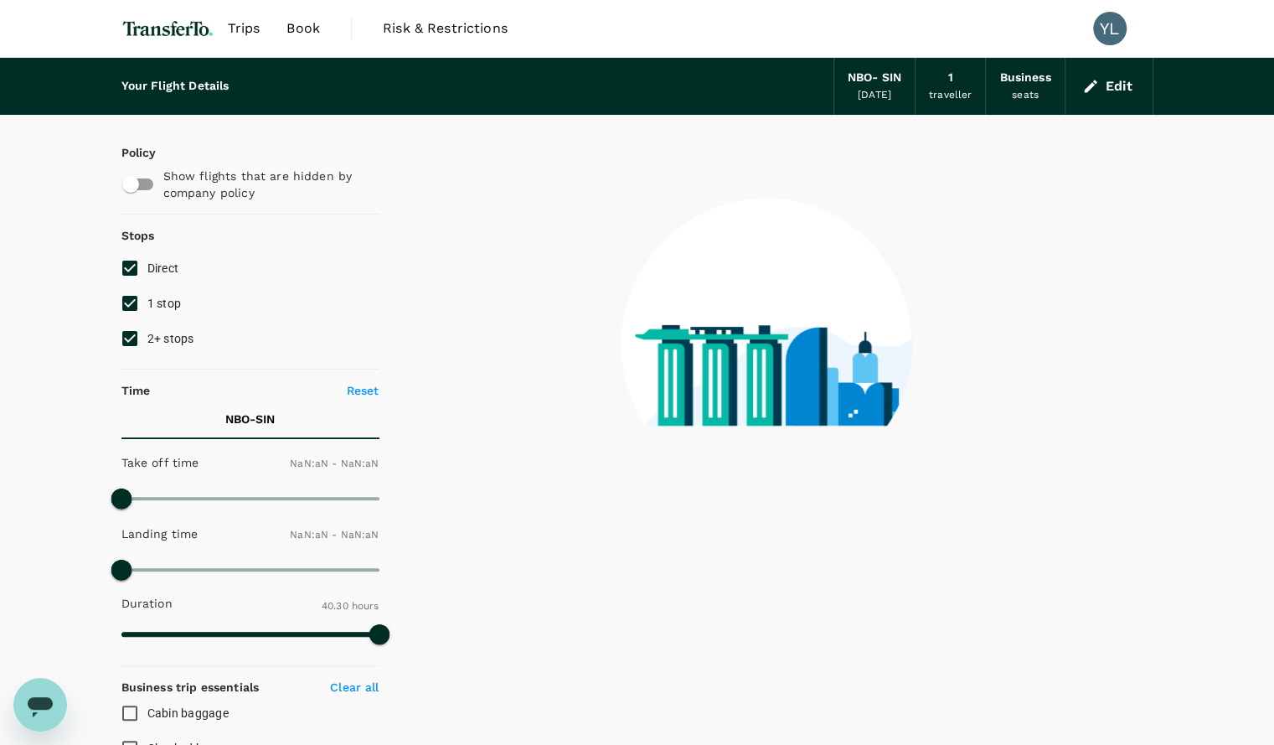
type input "1440"
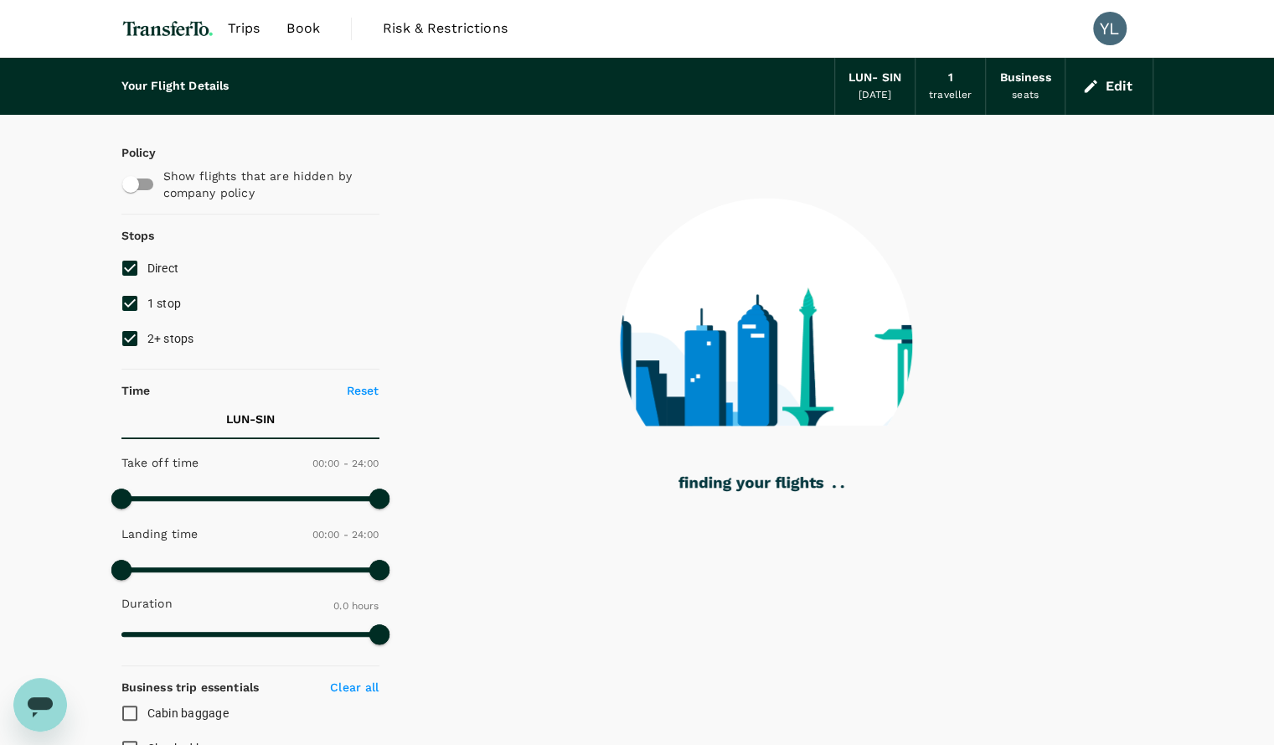
type input "1795"
checkbox input "true"
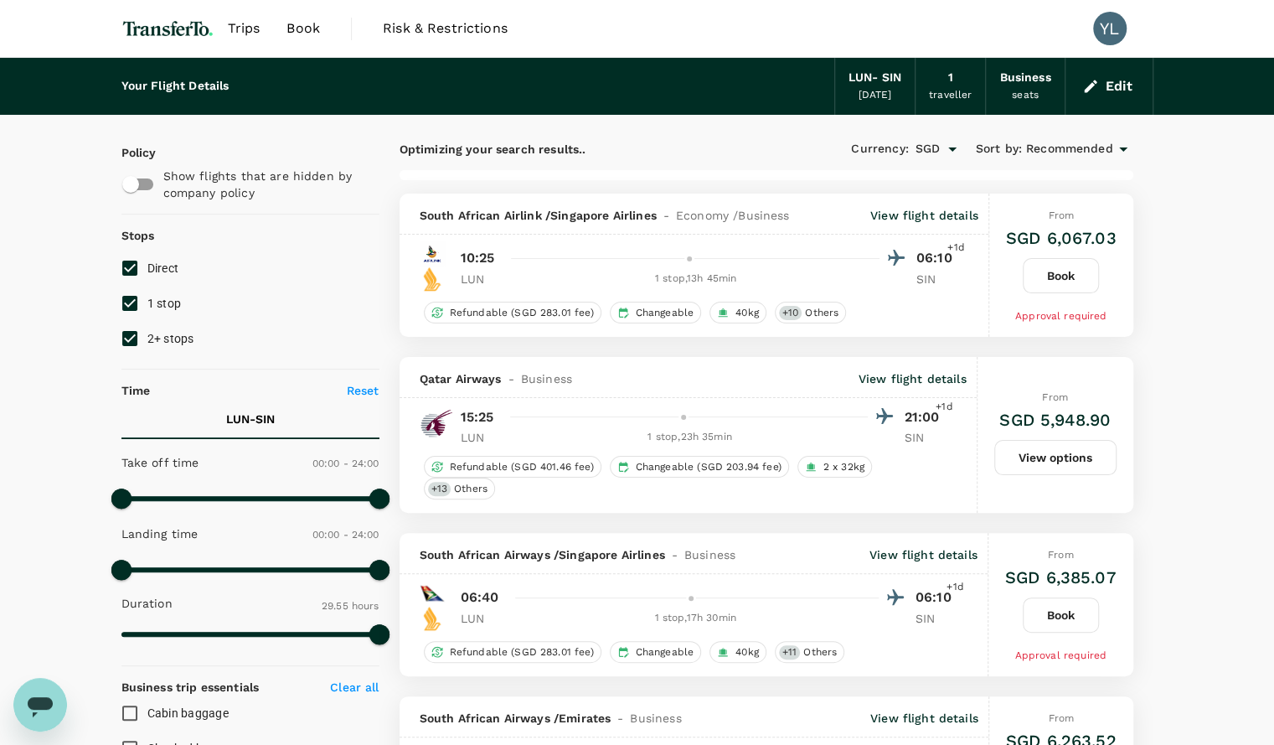
type input "2120"
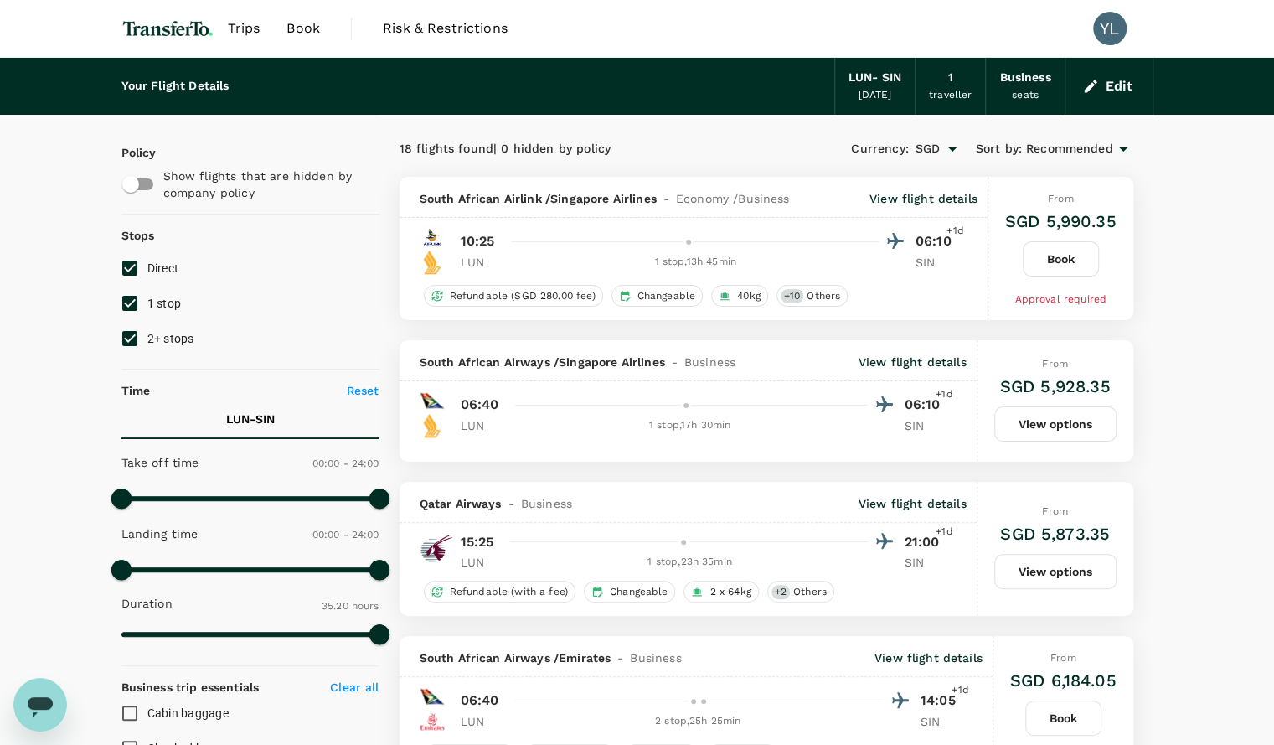
click at [907, 202] on p "View flight details" at bounding box center [924, 198] width 108 height 17
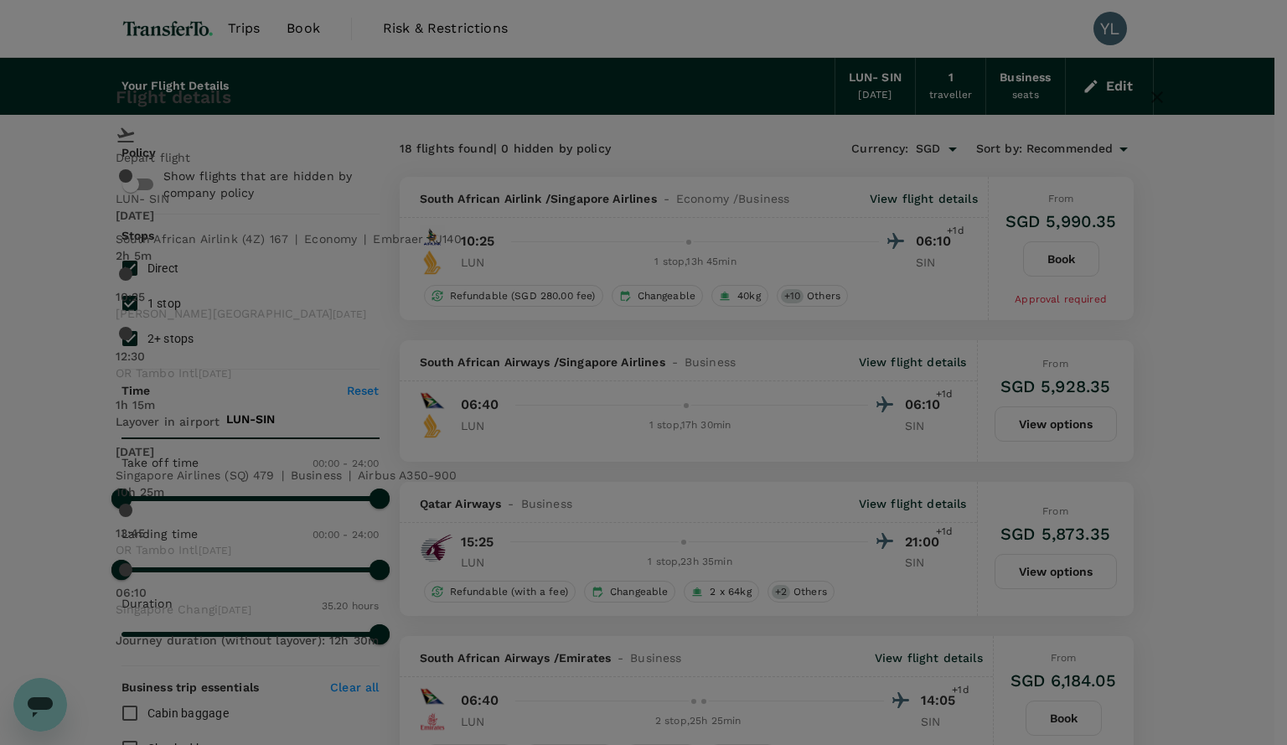
click at [1147, 107] on icon "button" at bounding box center [1157, 97] width 20 height 20
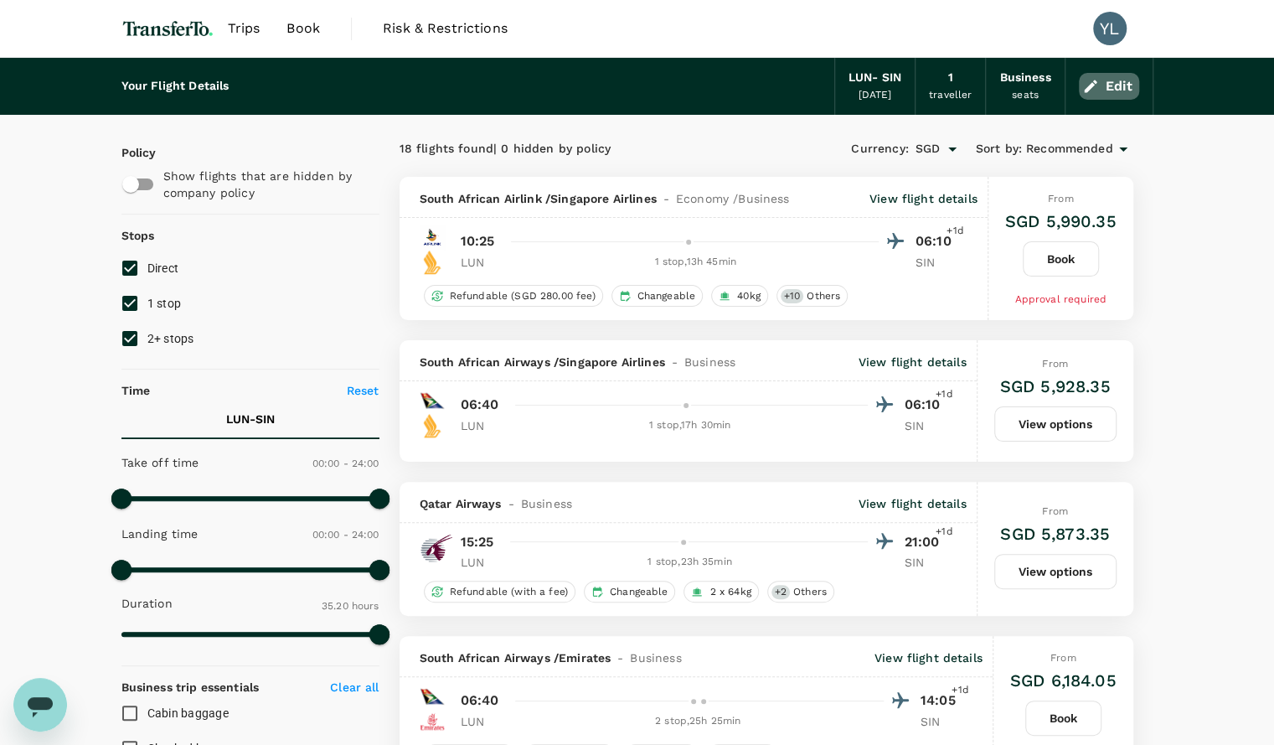
click at [1128, 79] on button "Edit" at bounding box center [1109, 86] width 60 height 27
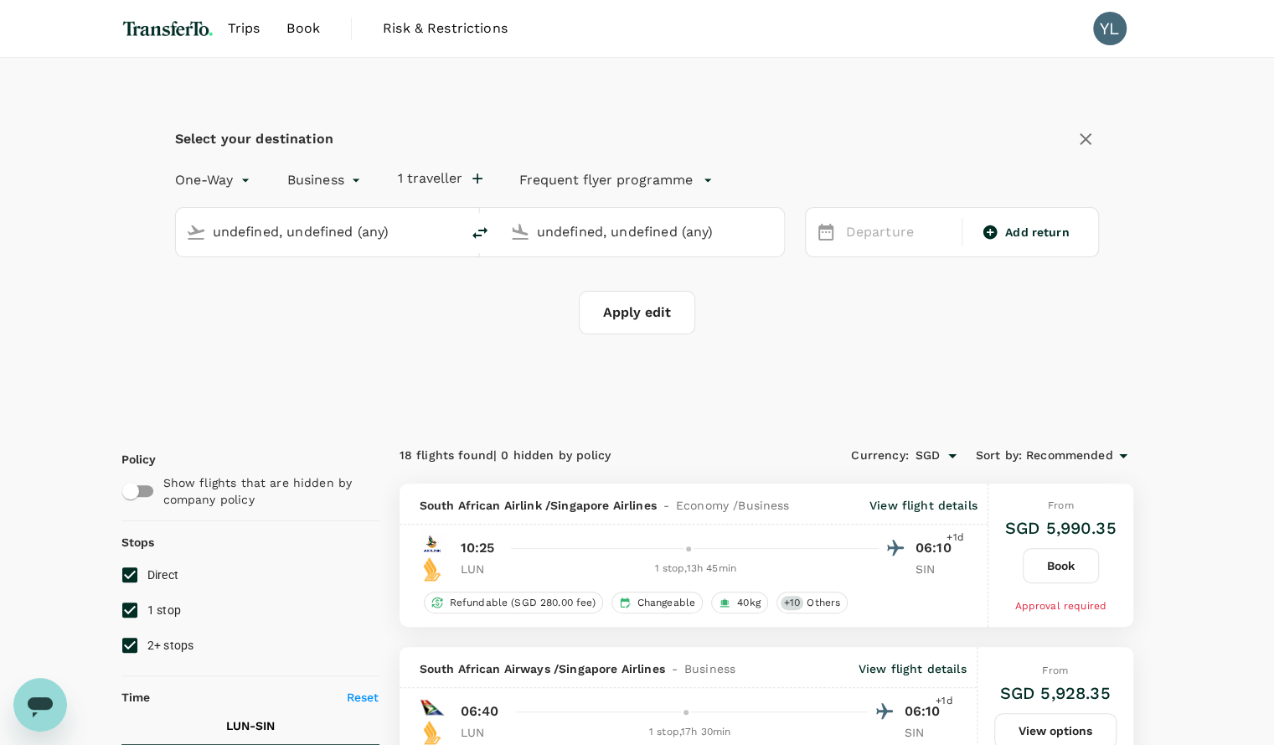
type input "Kenneth Kaunda International Airport (LUN)"
type input "Singapore Changi (SIN)"
type input "Kenneth Kaunda International Airport (LUN)"
click at [544, 227] on input "Singapore Changi (SIN)" at bounding box center [643, 232] width 212 height 26
type input "o"
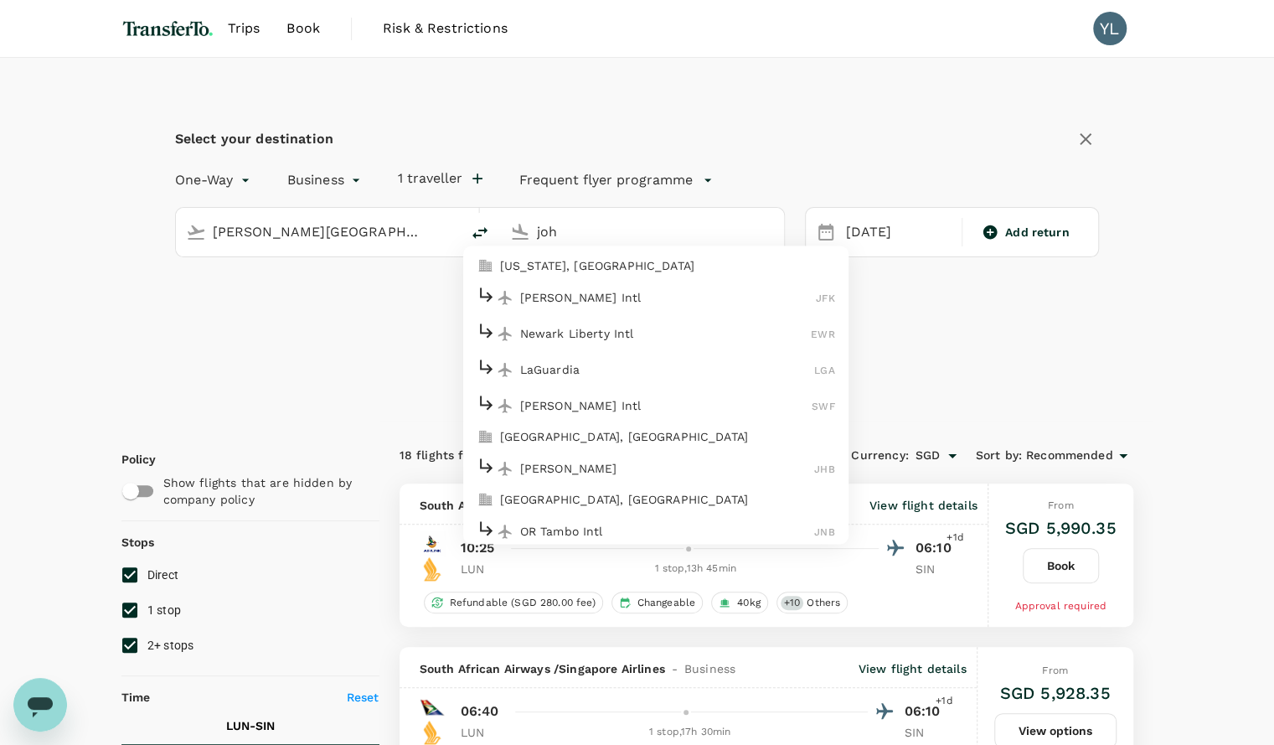
click at [564, 531] on p "OR Tambo Intl" at bounding box center [667, 531] width 295 height 17
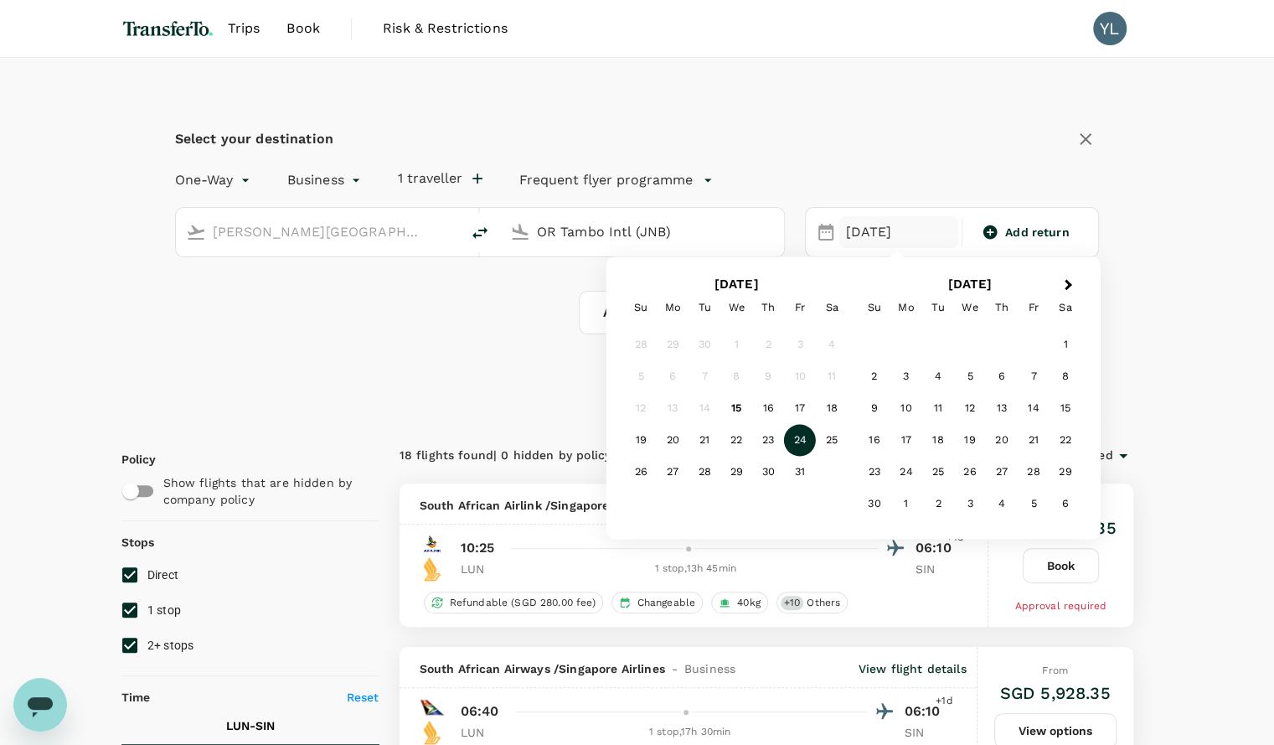
type input "OR Tambo Intl (JNB)"
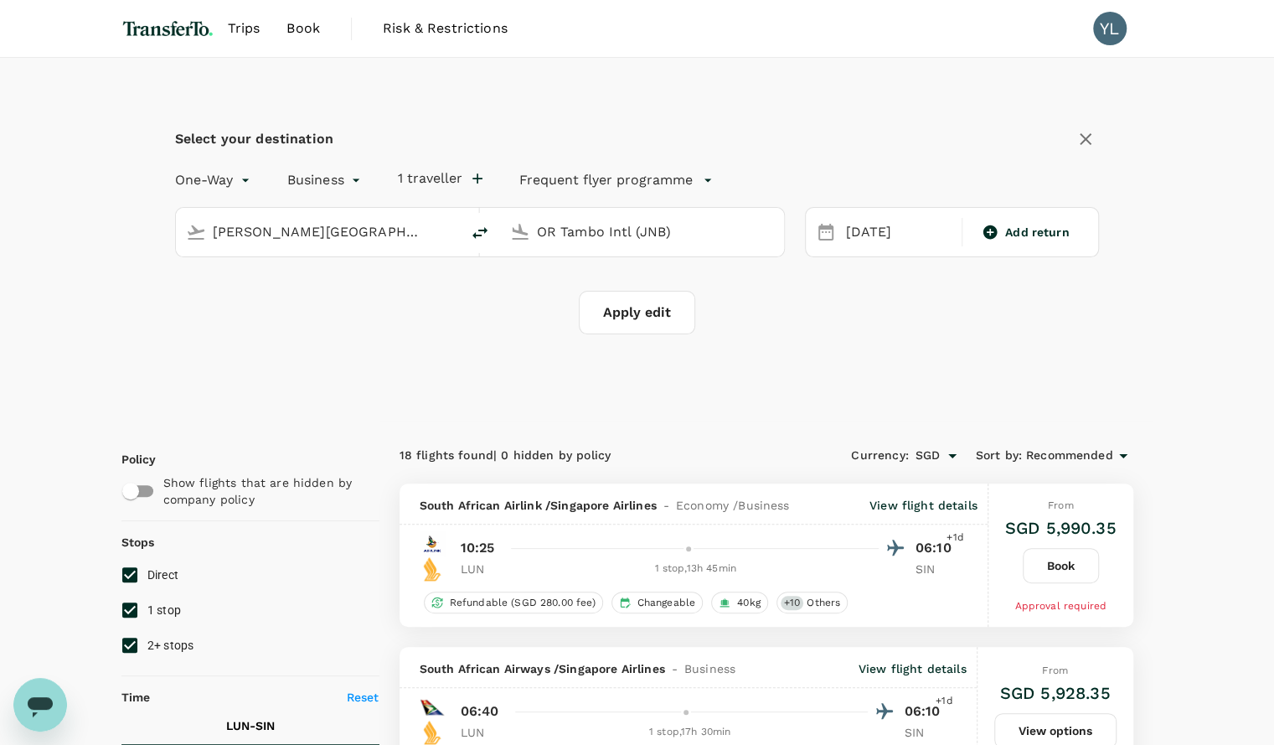
click at [538, 368] on div "Select your destination One-Way oneway Business business 1 traveller Frequent f…" at bounding box center [637, 240] width 1032 height 364
click at [638, 323] on button "Apply edit" at bounding box center [637, 313] width 116 height 44
checkbox input "false"
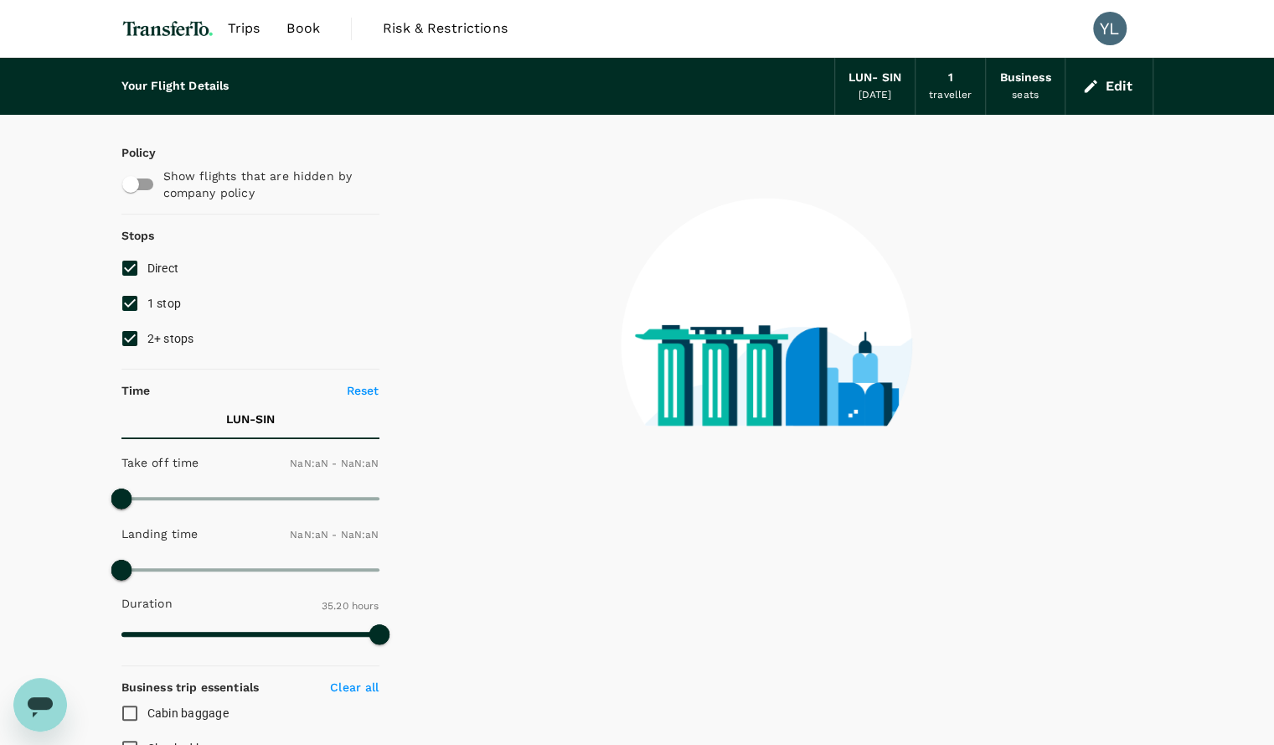
type input "1440"
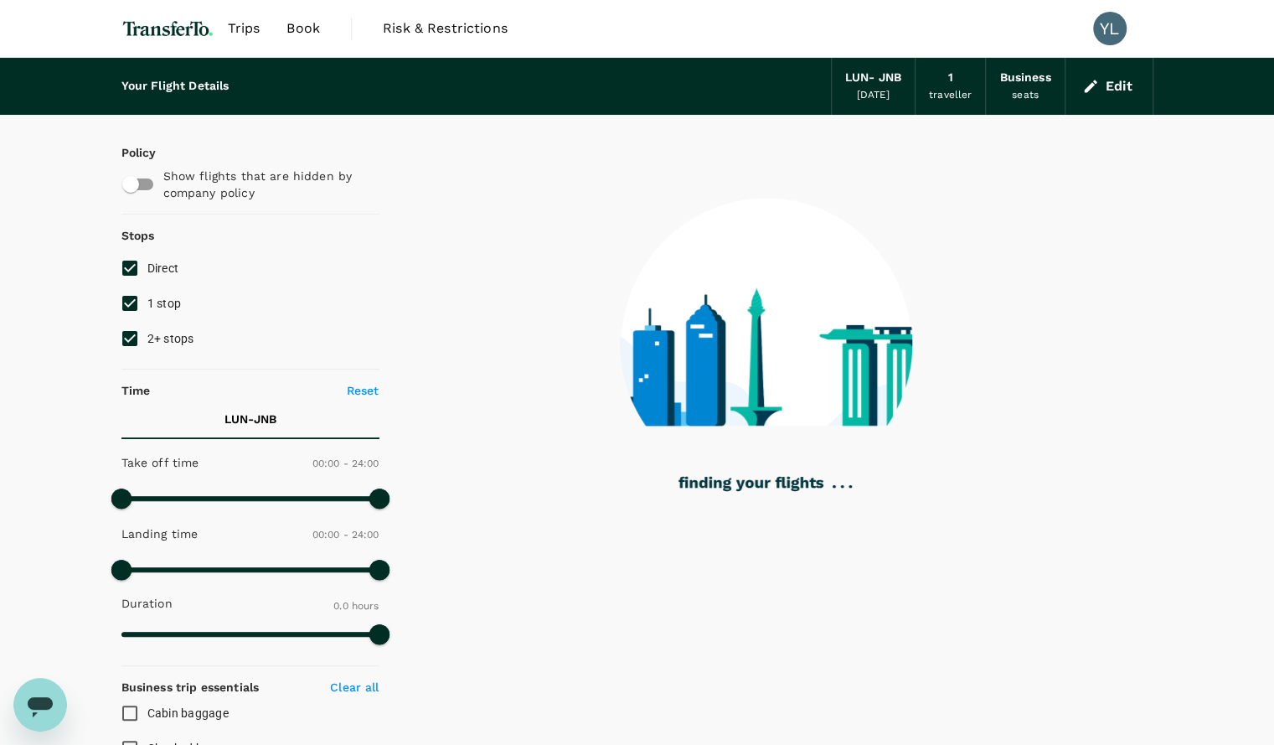
type input "1000"
checkbox input "true"
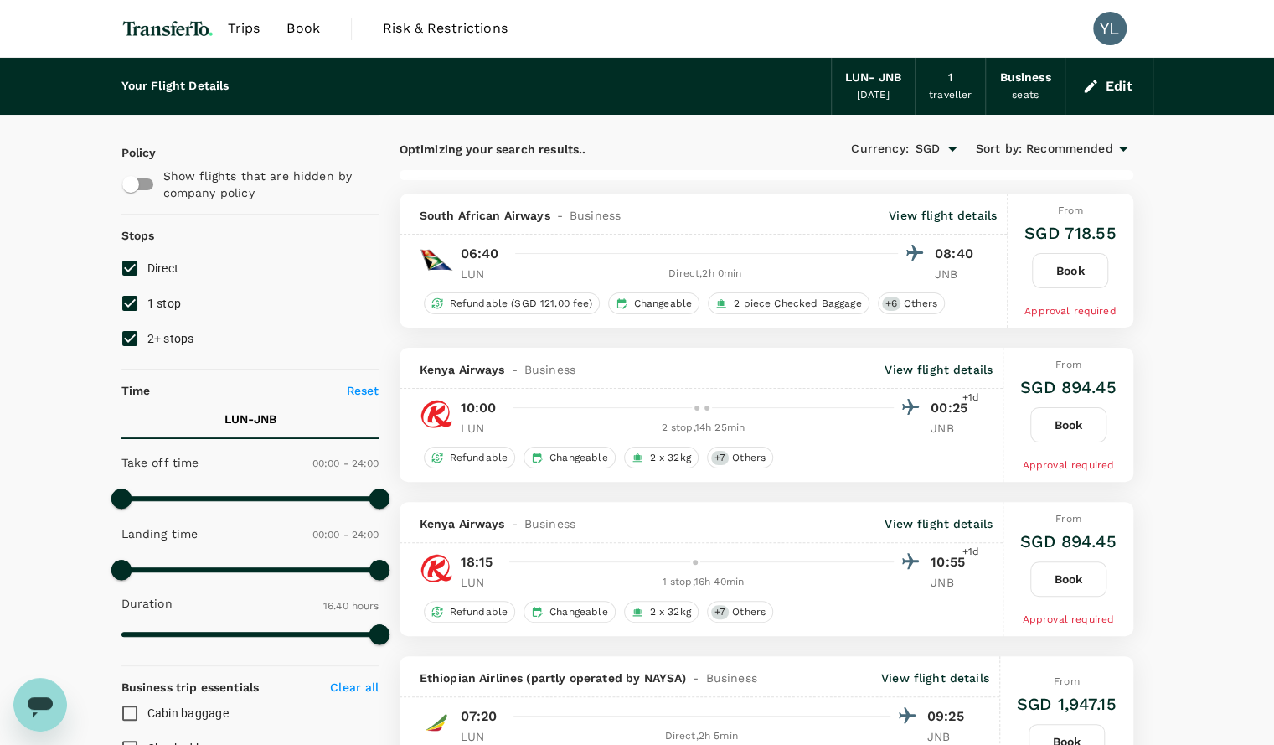
click at [1125, 84] on button "Edit" at bounding box center [1109, 86] width 60 height 27
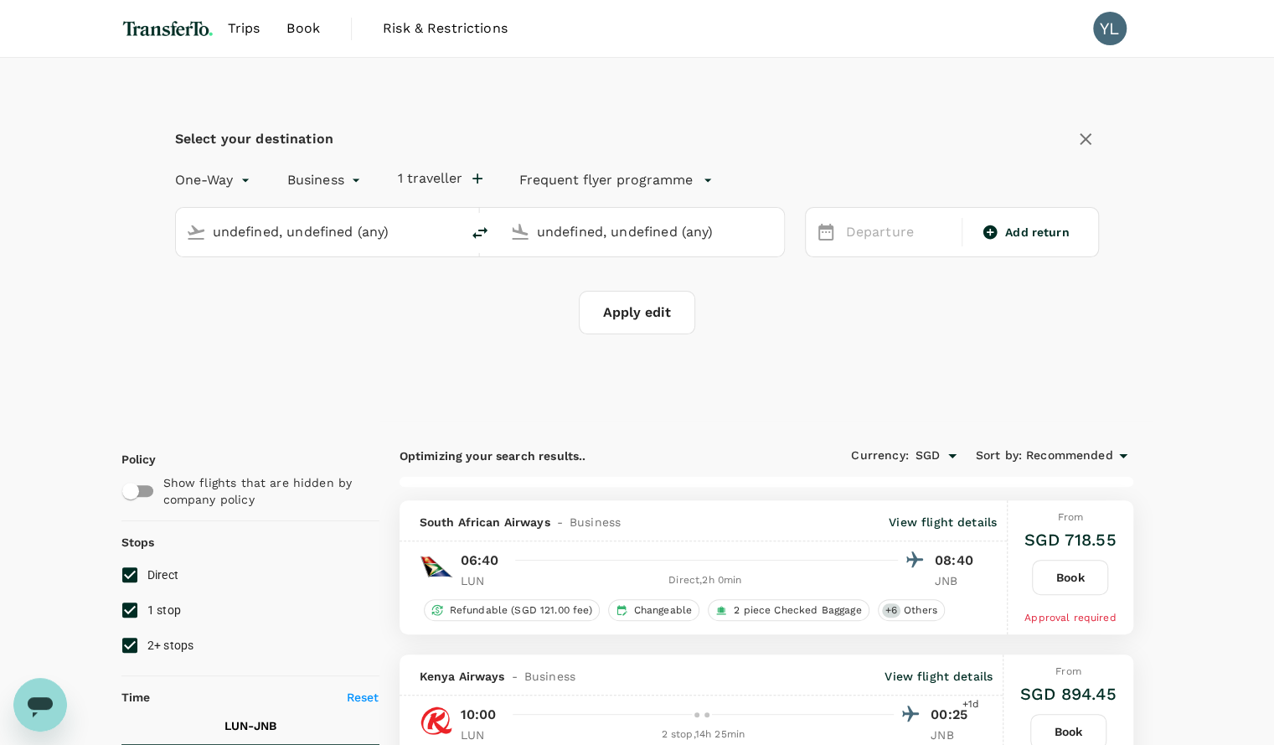
type input "Kenneth Kaunda International Airport (LUN)"
type input "OR Tambo Intl (JNB)"
type input "Kenneth Kaunda International Airport (LUN)"
type input "OR Tambo Intl (JNB)"
click at [483, 229] on icon "delete" at bounding box center [480, 233] width 20 height 20
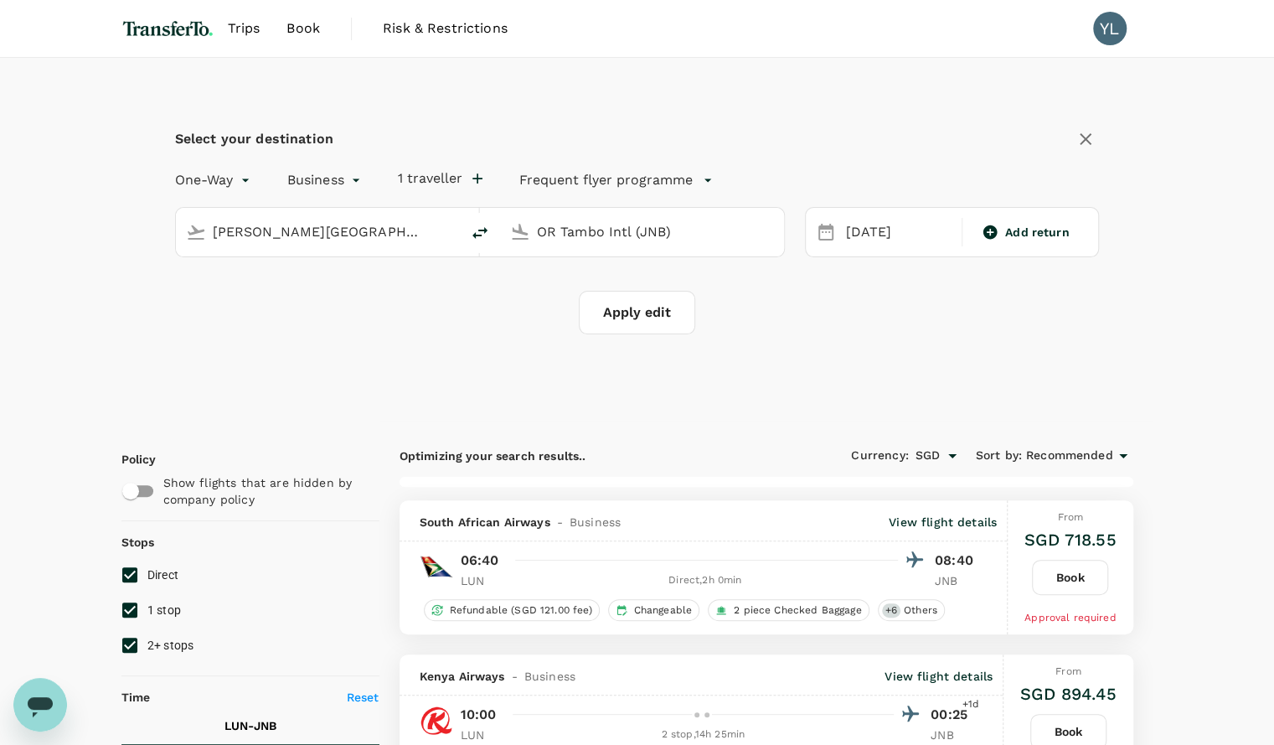
type input "OR Tambo Intl (JNB)"
click at [561, 234] on input "Kenneth Kaunda International Airport (LUN)" at bounding box center [643, 232] width 212 height 26
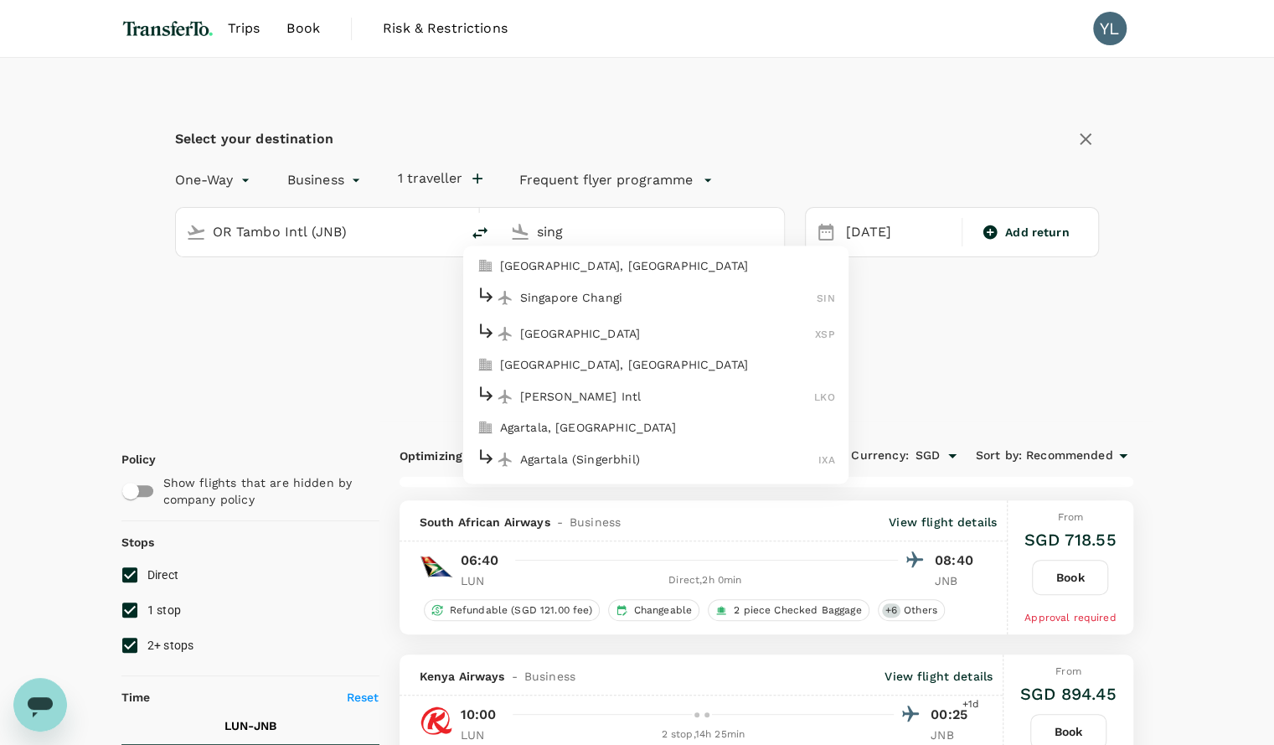
click at [567, 302] on p "Singapore Changi" at bounding box center [668, 297] width 297 height 17
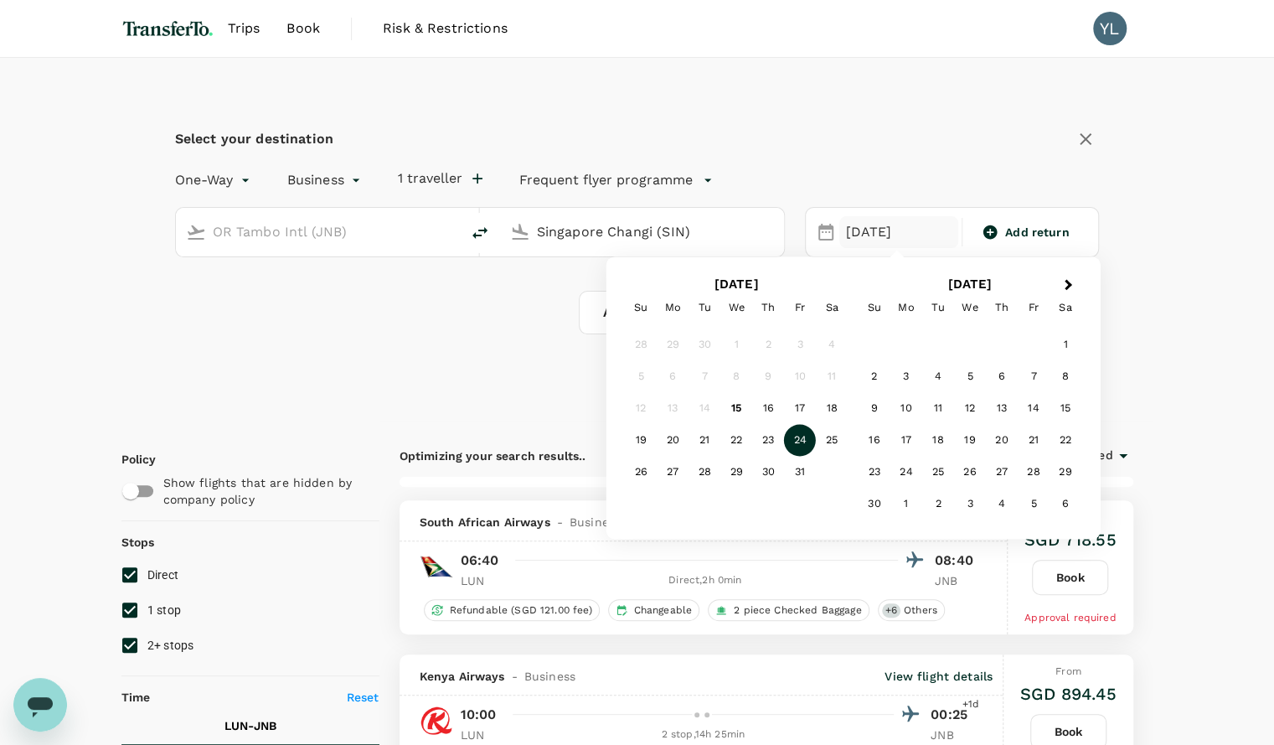
type input "Singapore Changi (SIN)"
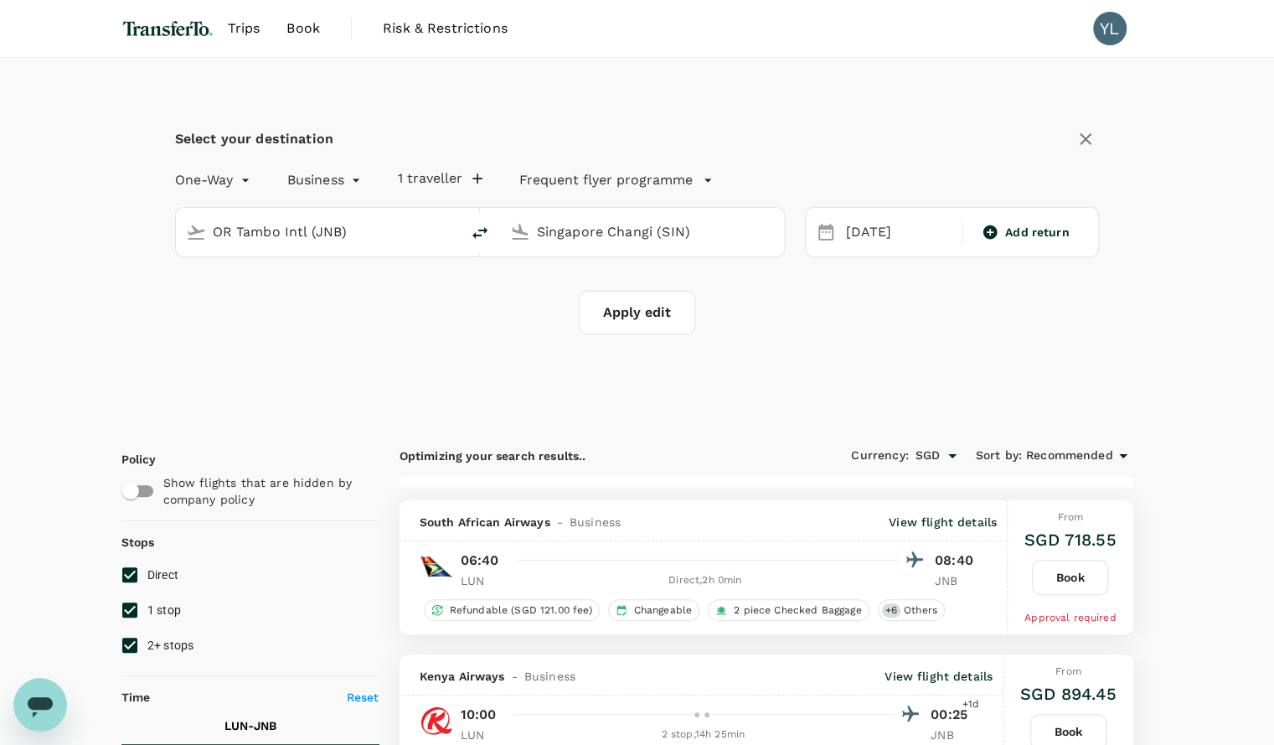
click at [553, 335] on div "Select your destination One-Way oneway Business business 1 traveller Frequent f…" at bounding box center [637, 240] width 1032 height 364
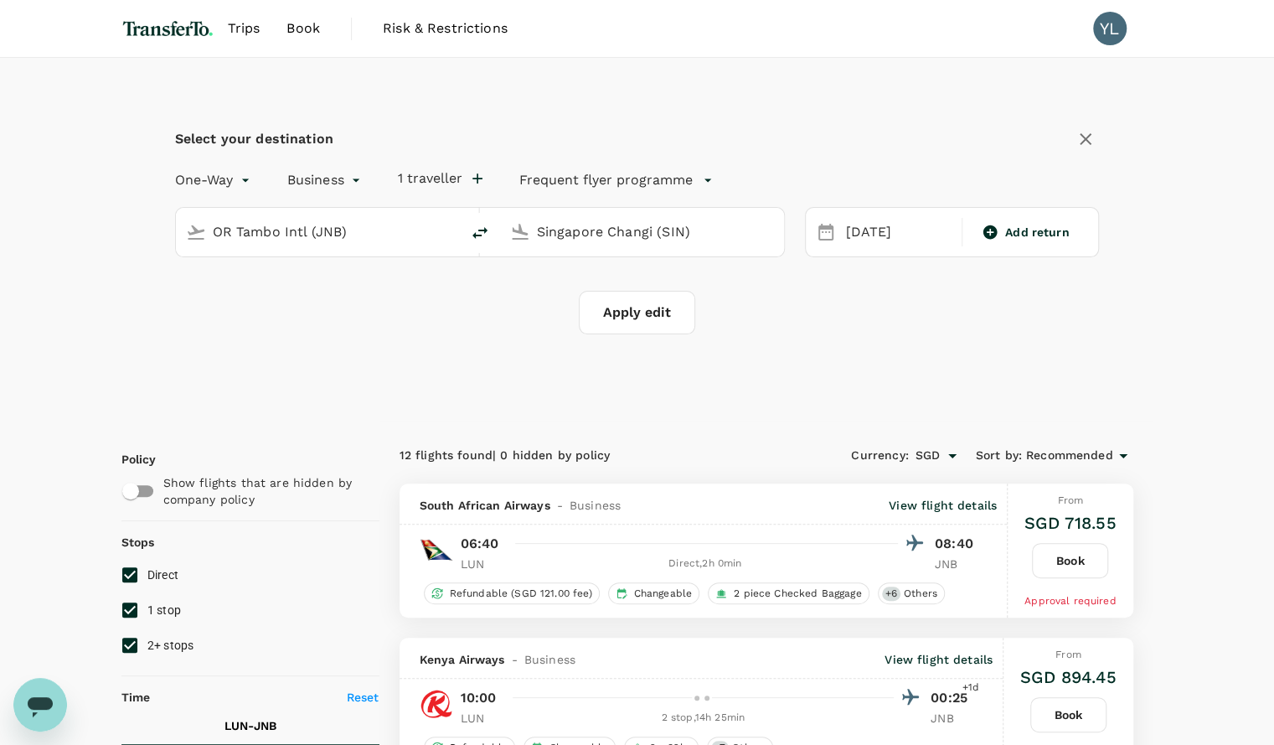
click at [623, 318] on button "Apply edit" at bounding box center [637, 313] width 116 height 44
checkbox input "false"
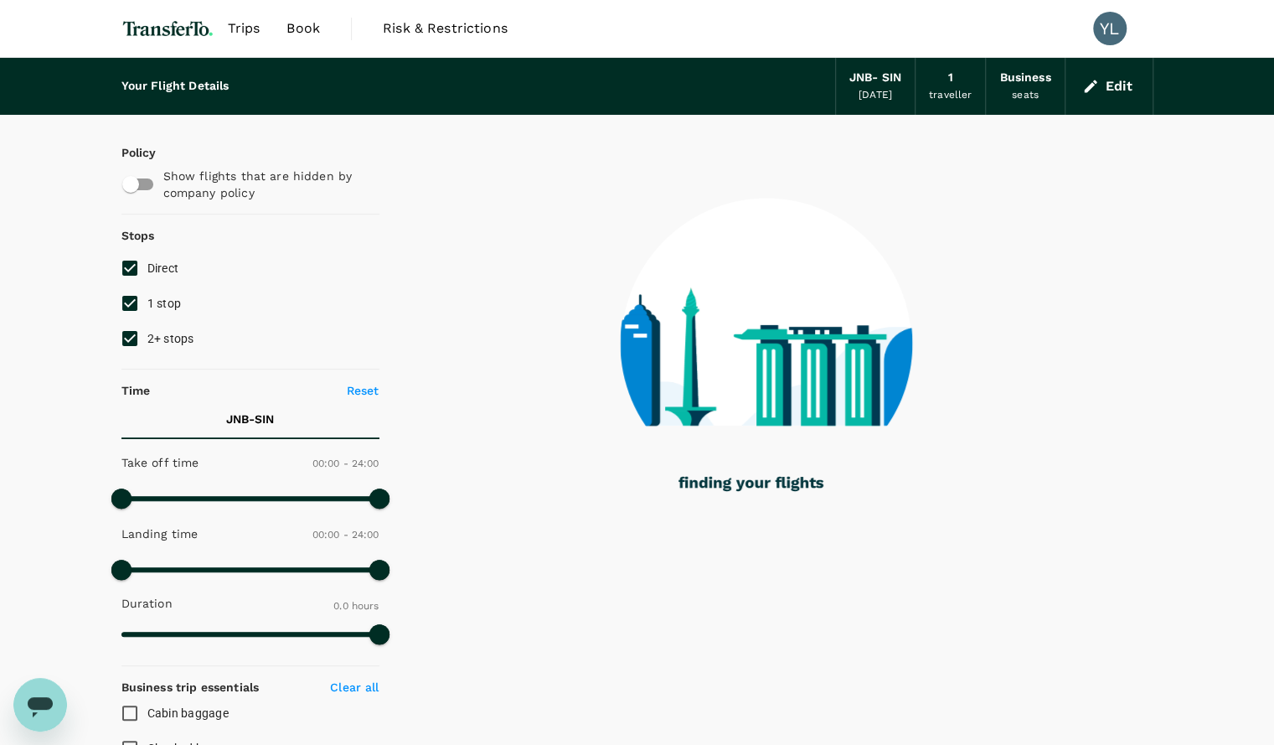
type input "1915"
checkbox input "true"
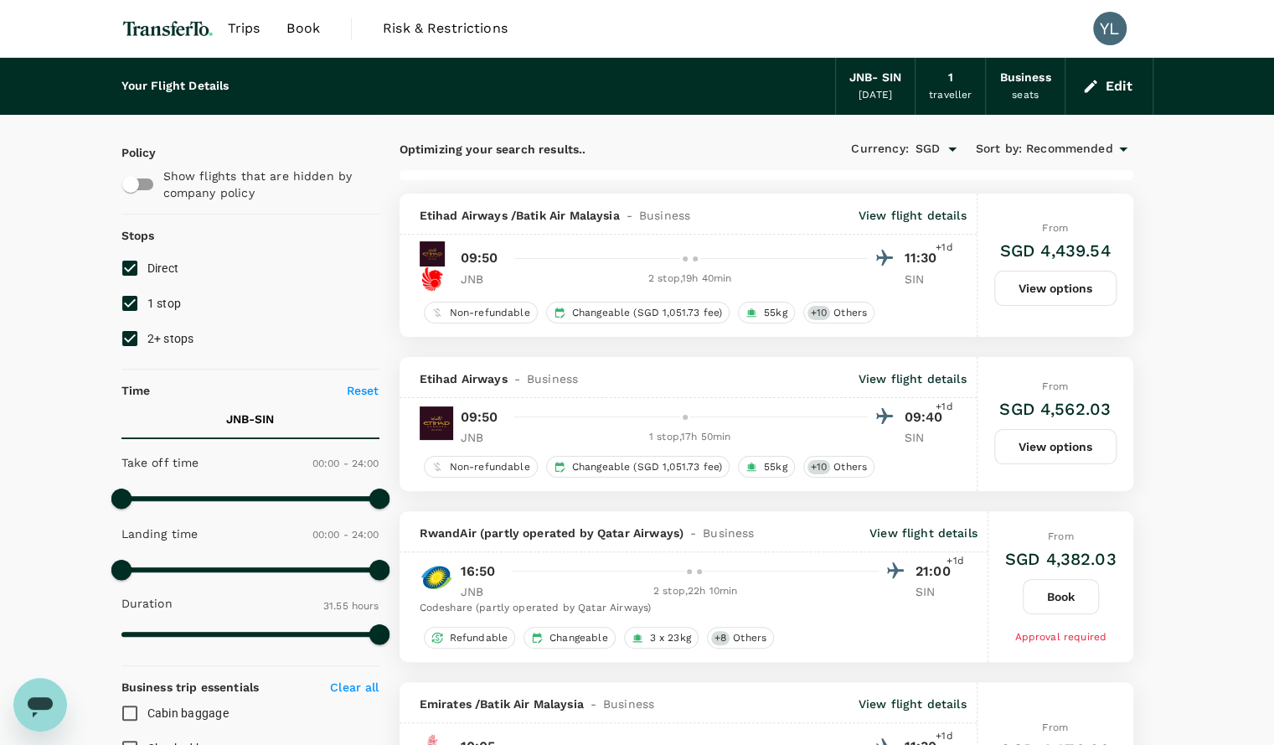
type input "2210"
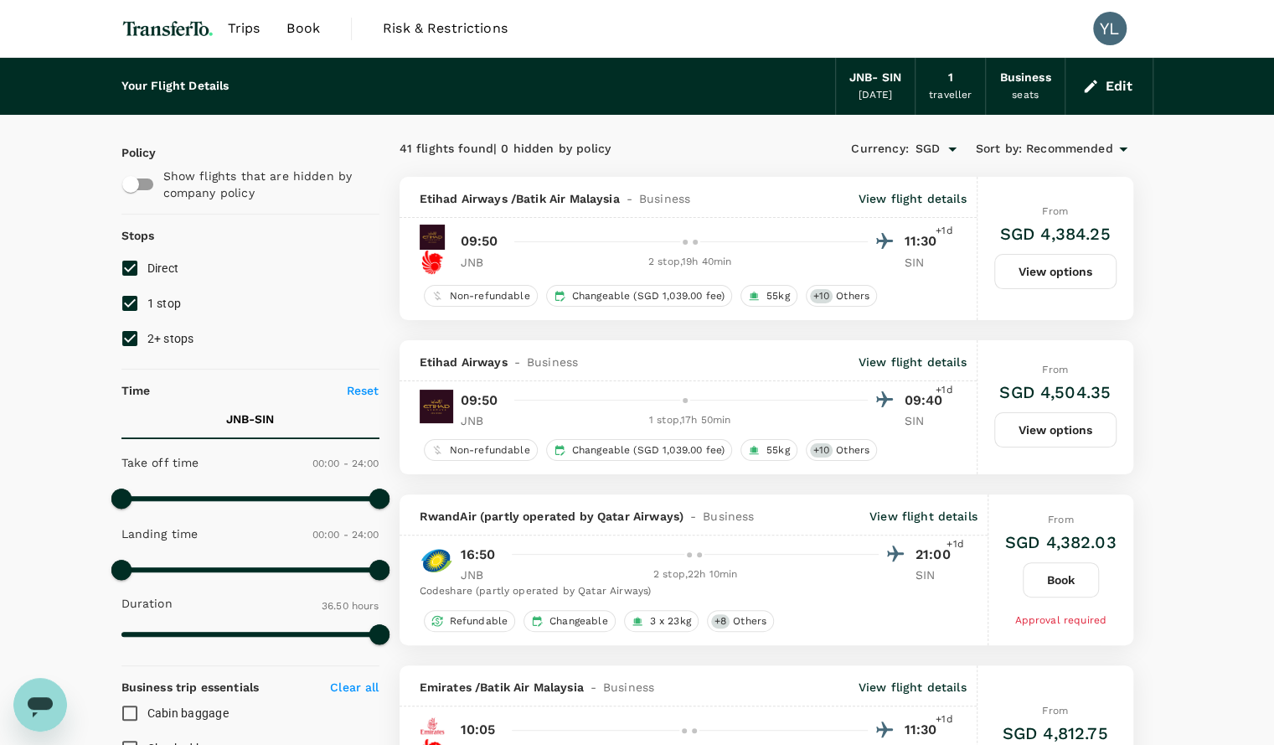
click at [158, 302] on span "1 stop" at bounding box center [164, 303] width 34 height 13
click at [147, 302] on input "1 stop" at bounding box center [129, 303] width 35 height 35
checkbox input "false"
click at [147, 347] on span "2+ stops" at bounding box center [170, 338] width 47 height 20
click at [147, 347] on input "2+ stops" at bounding box center [129, 338] width 35 height 35
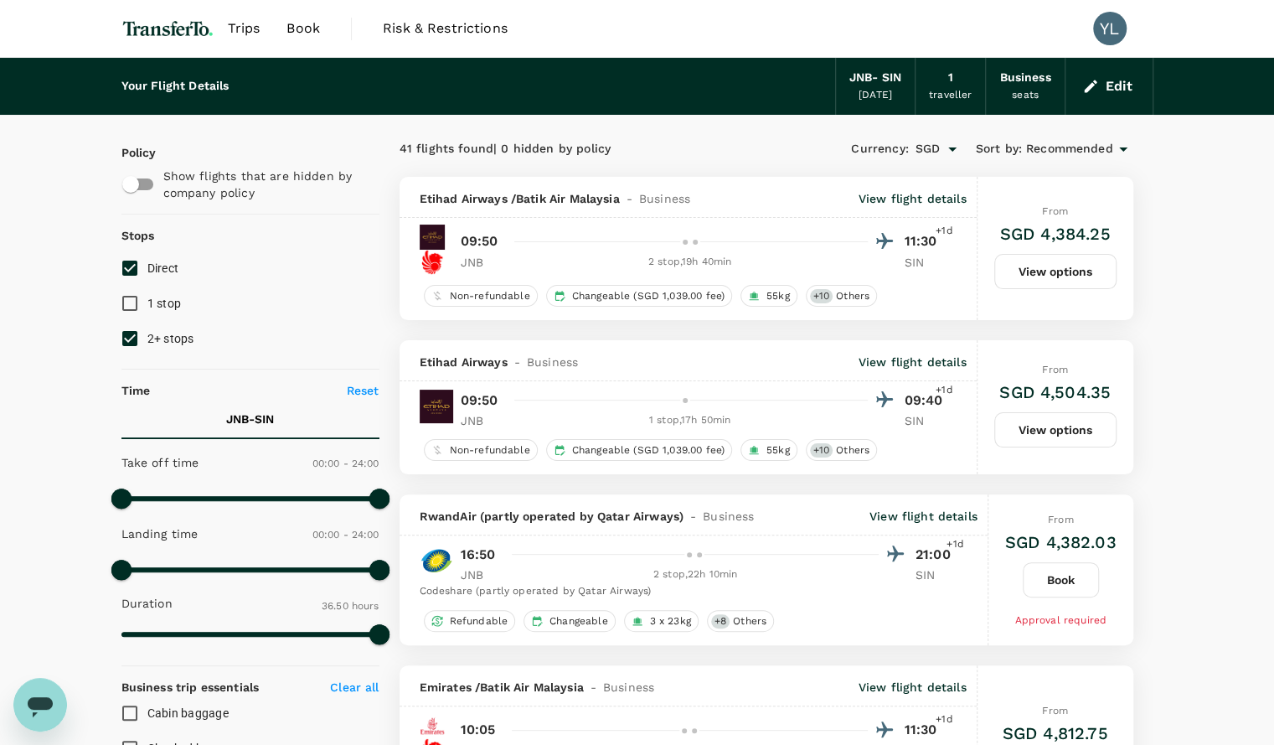
checkbox input "false"
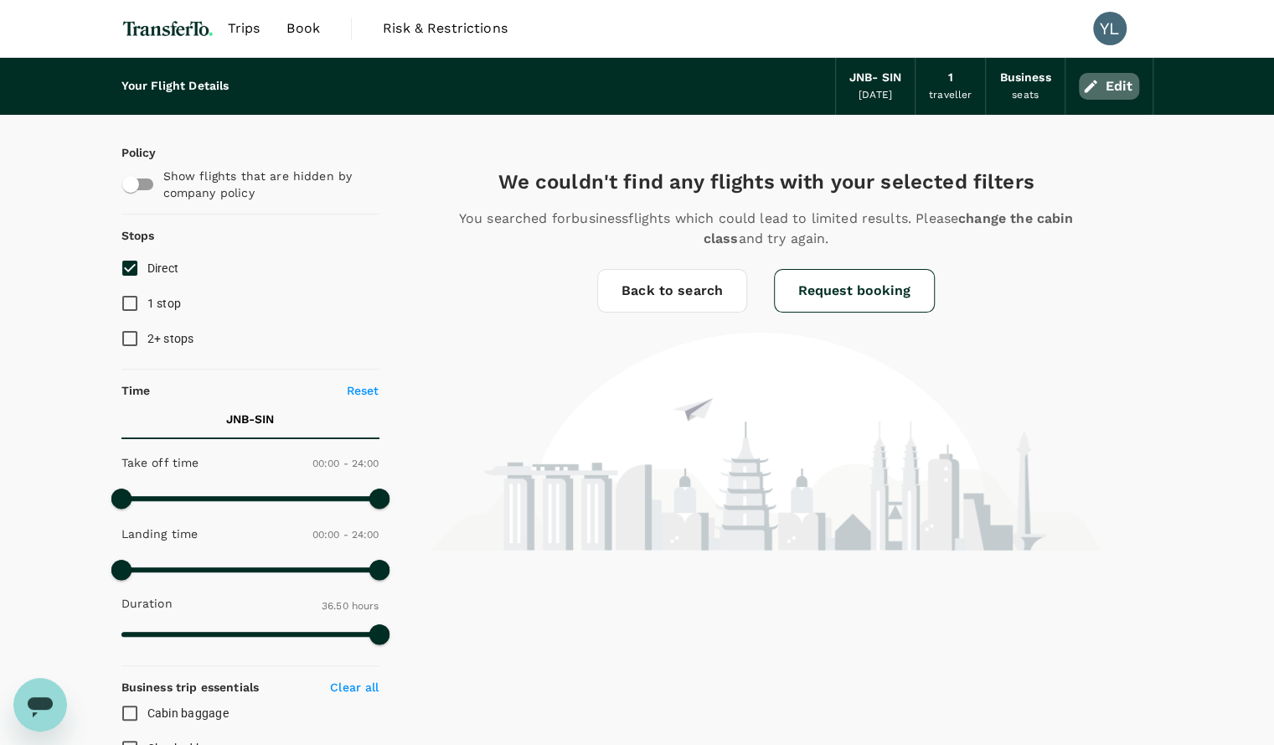
click at [1108, 84] on button "Edit" at bounding box center [1109, 86] width 60 height 27
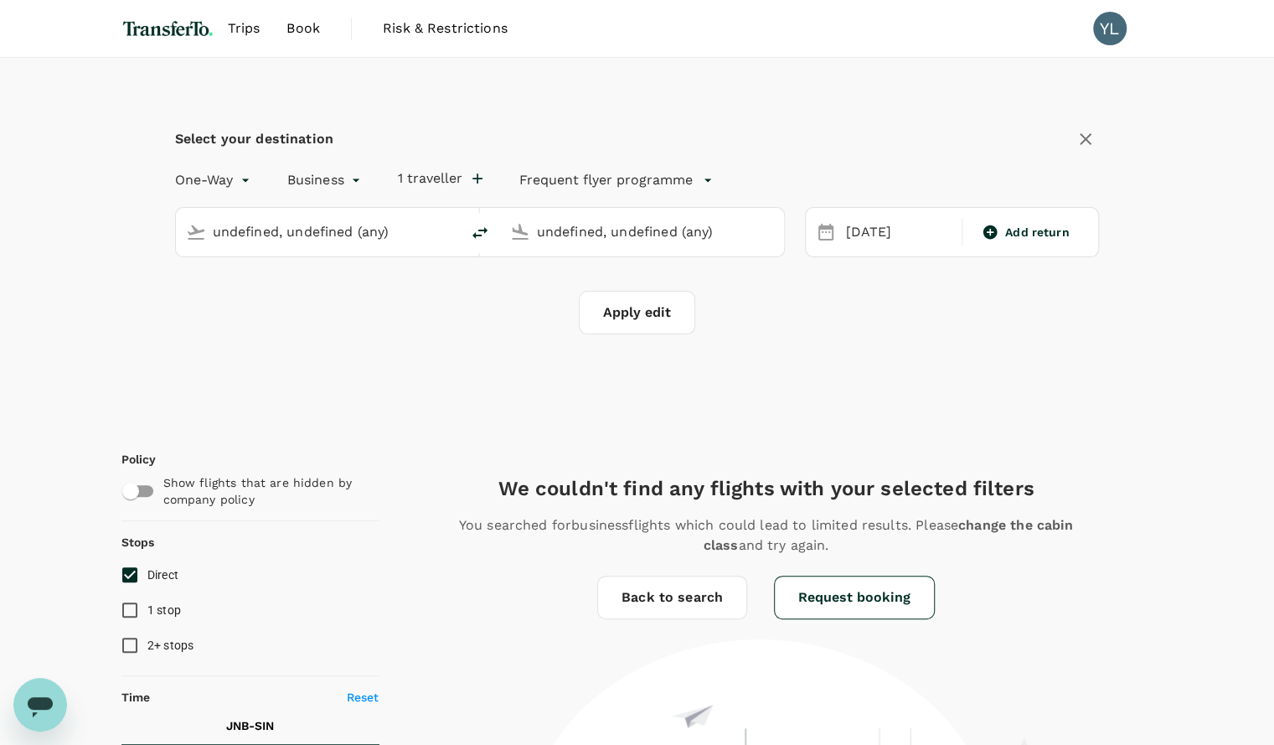
type input "OR Tambo Intl (JNB)"
type input "Singapore Changi (SIN)"
type input "OR Tambo Intl (JNB)"
type input "Singapore Changi (SIN)"
click at [876, 240] on div "24 Oct" at bounding box center [899, 232] width 119 height 33
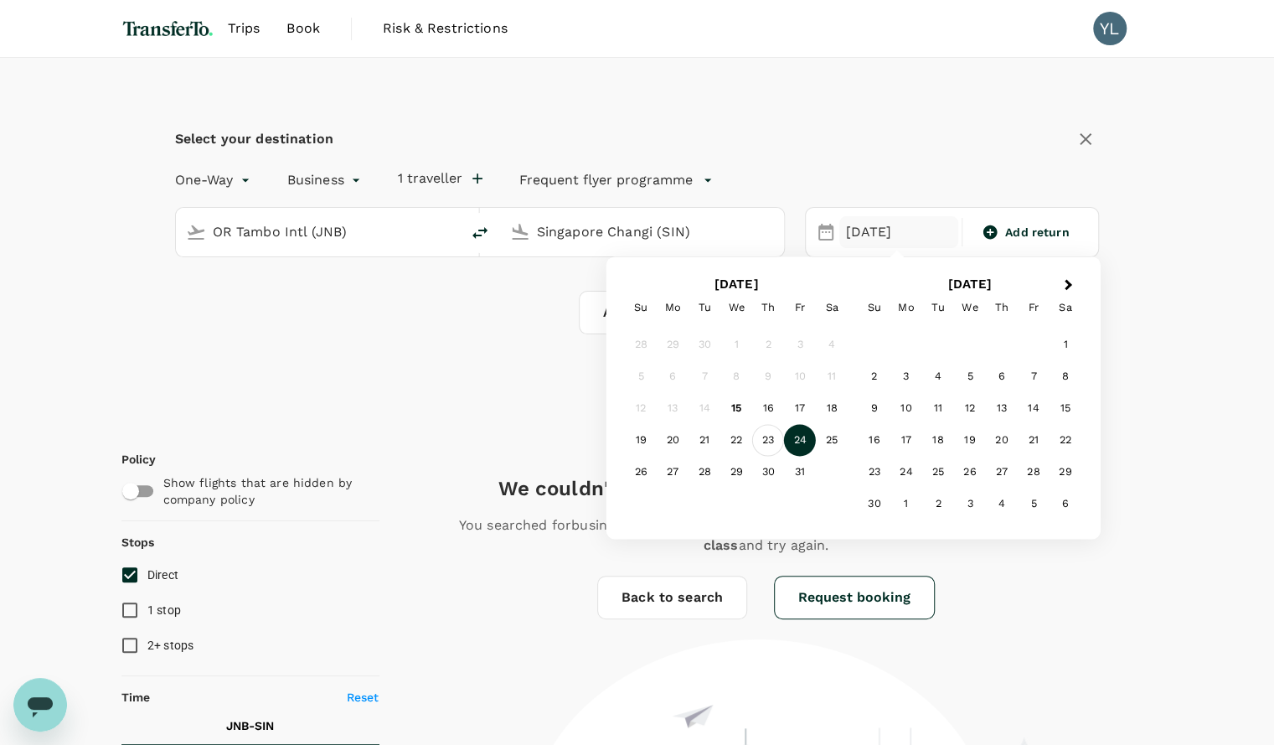
click at [771, 438] on div "23" at bounding box center [768, 441] width 32 height 32
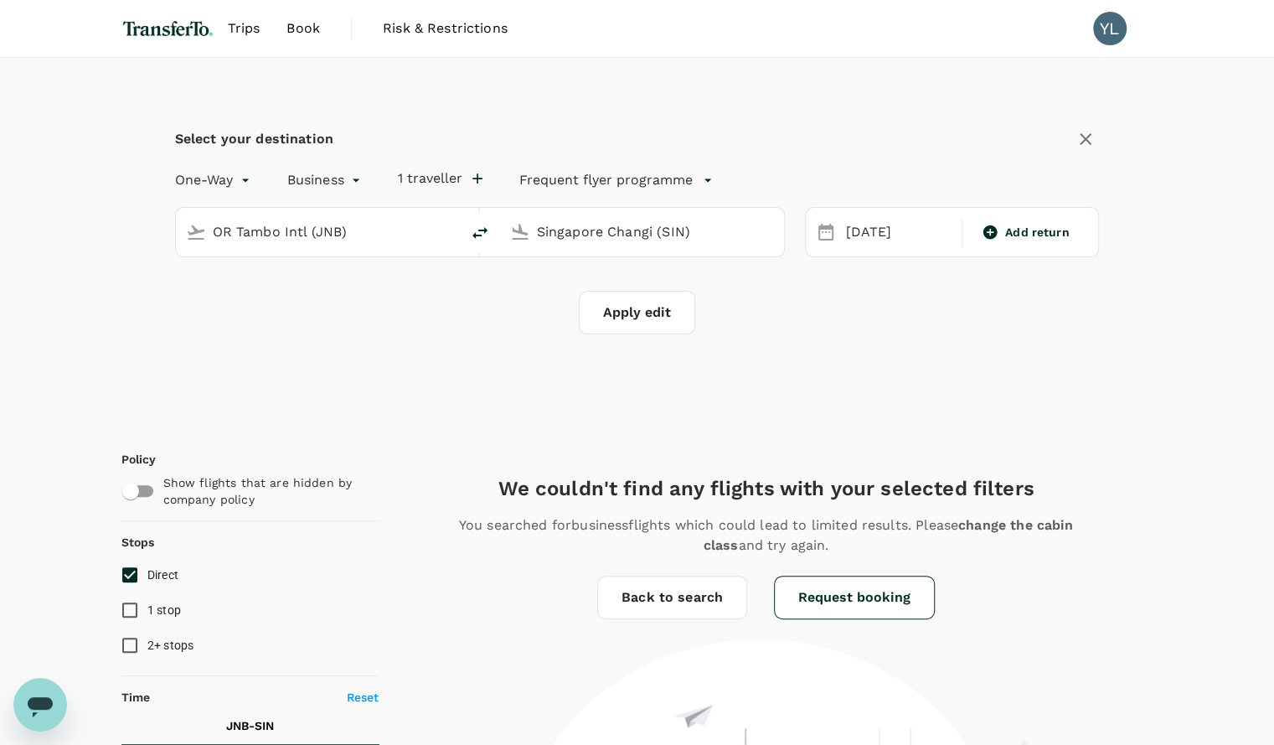
click at [839, 352] on div "Select your destination One-Way oneway Business business 1 traveller Frequent f…" at bounding box center [637, 240] width 1032 height 364
click at [615, 299] on button "Apply edit" at bounding box center [637, 313] width 116 height 44
checkbox input "false"
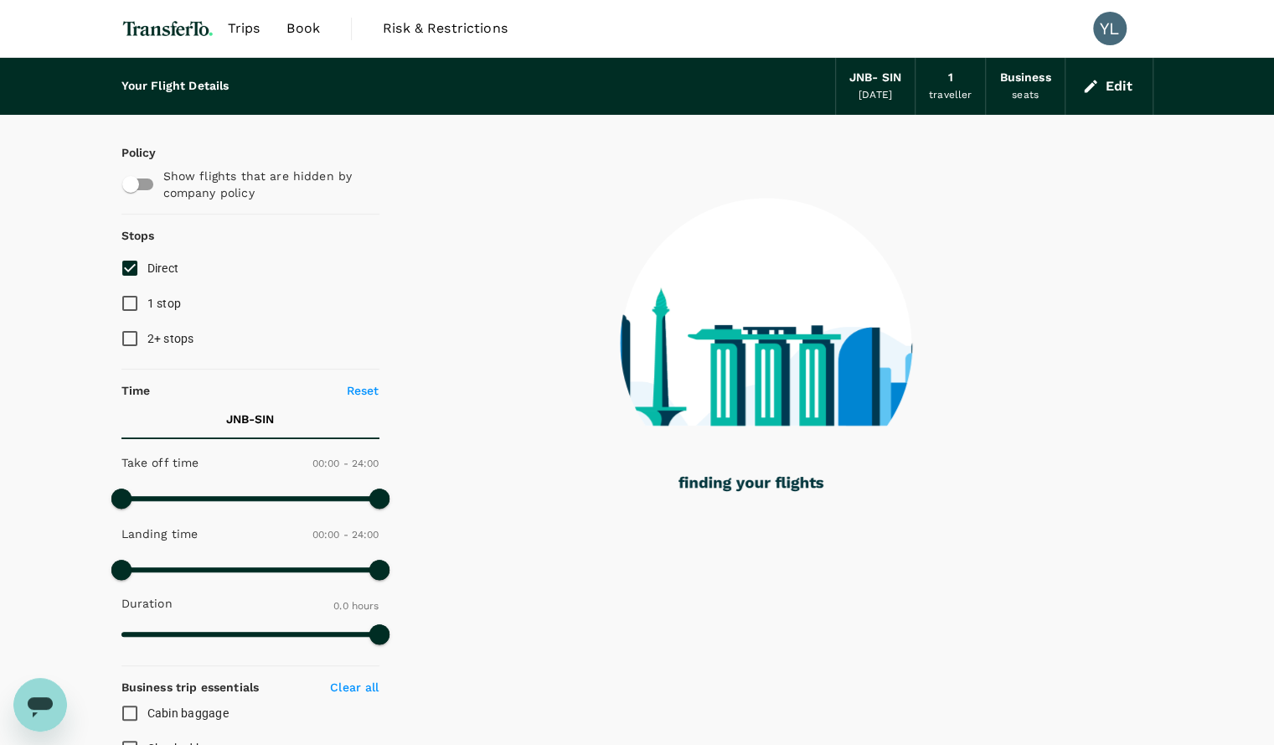
type input "2220"
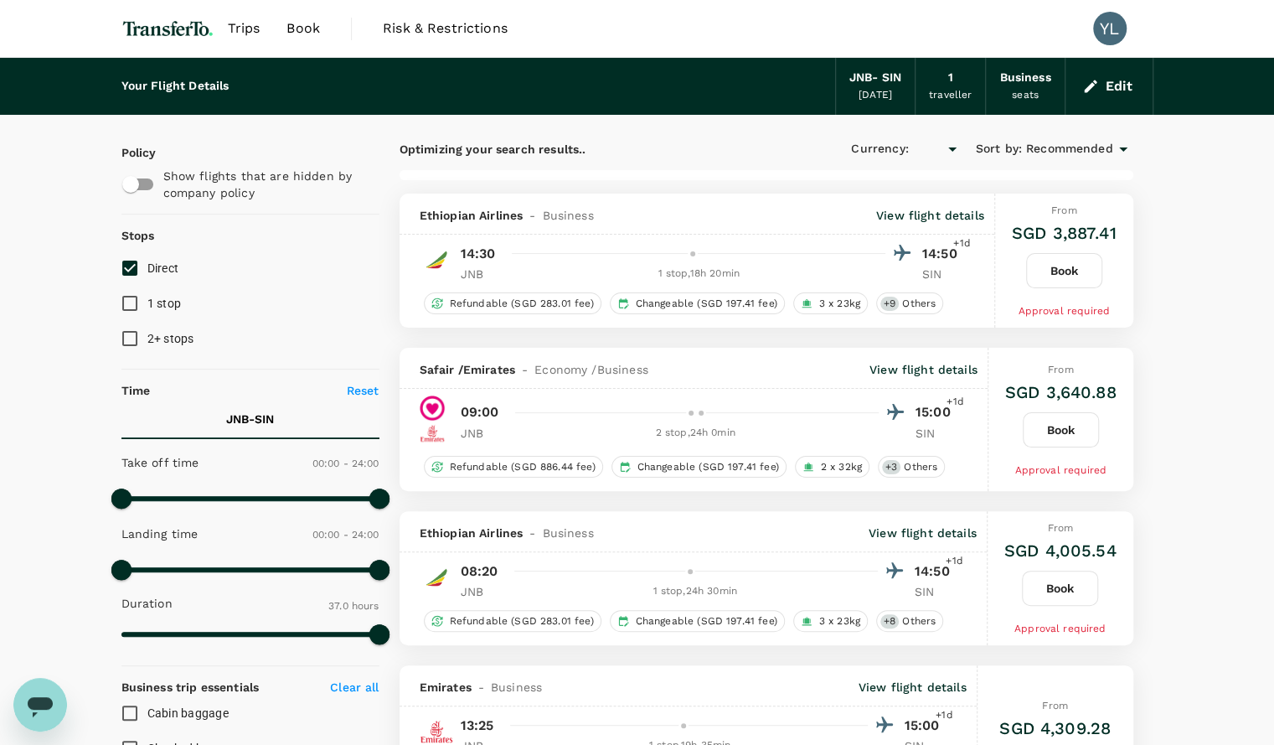
checkbox input "true"
type input "SGD"
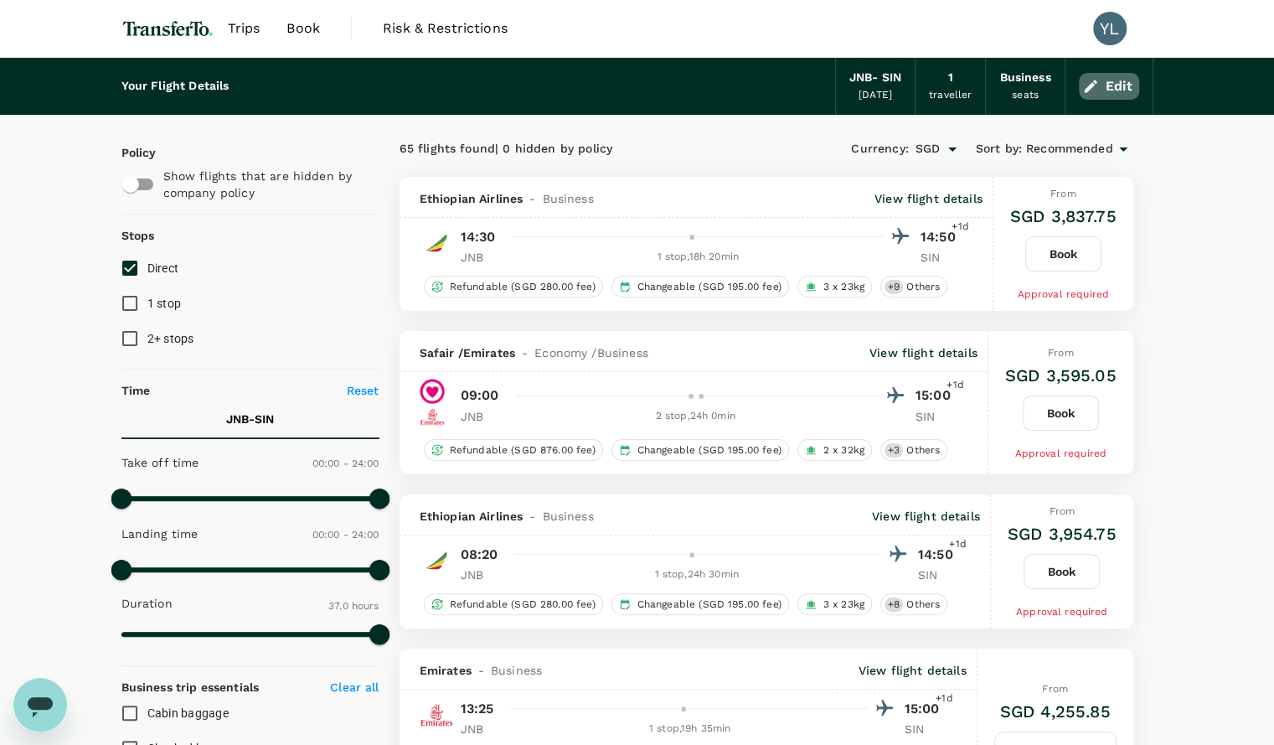
click at [1116, 96] on button "Edit" at bounding box center [1109, 86] width 60 height 27
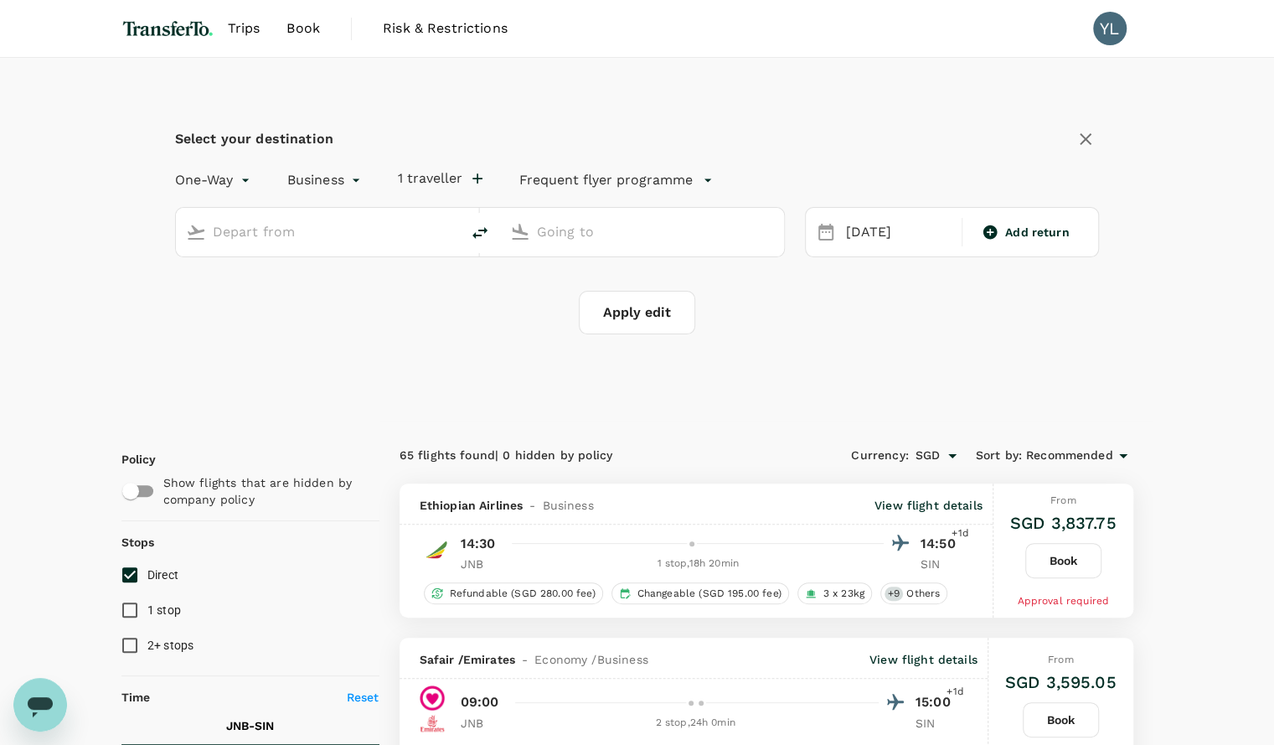
type input "Kenneth Kaunda International Airport (LUN)"
type input "Singapore Changi (SIN)"
click at [339, 238] on input "Kenneth Kaunda International Airport (LUN)" at bounding box center [319, 232] width 212 height 26
click at [482, 235] on icon "delete" at bounding box center [480, 233] width 20 height 20
type input "Singapore Changi (SIN)"
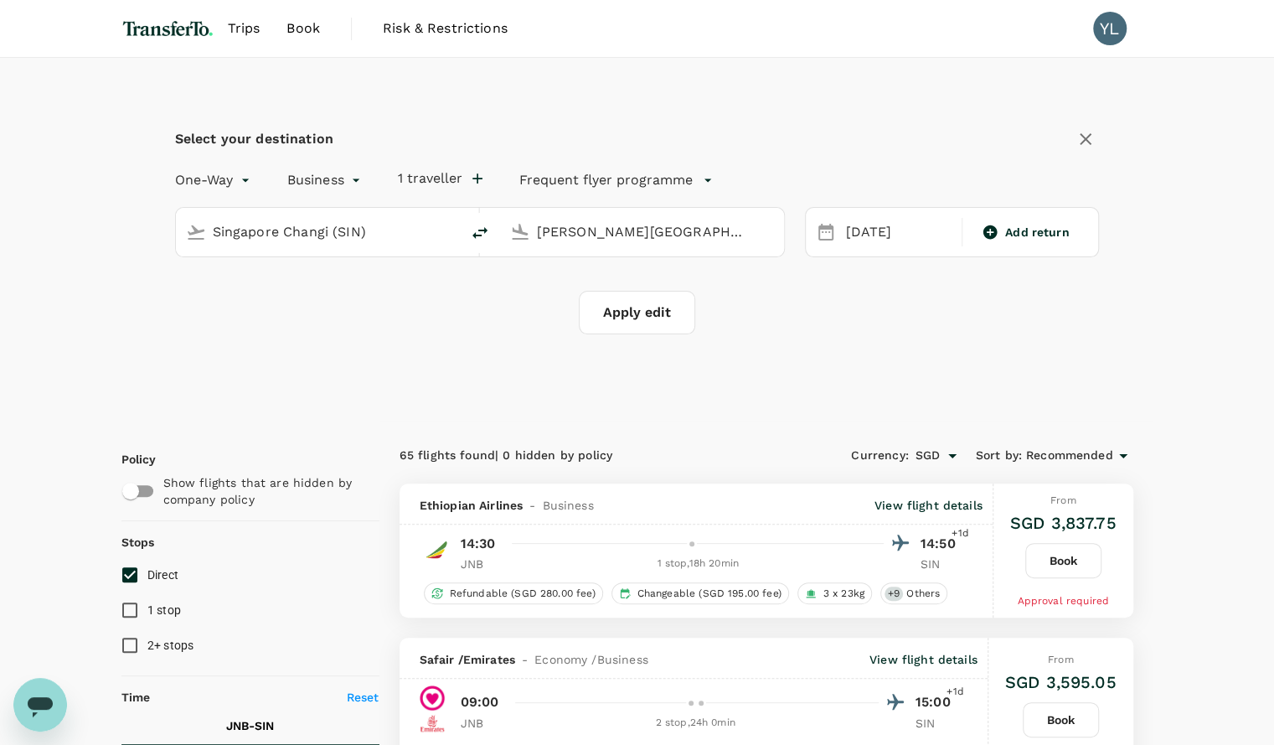
click at [561, 235] on input "Kenneth Kaunda International Airport (LUN)" at bounding box center [643, 232] width 212 height 26
type input "j"
click at [561, 271] on p "Nairobi, Kenya" at bounding box center [667, 265] width 335 height 17
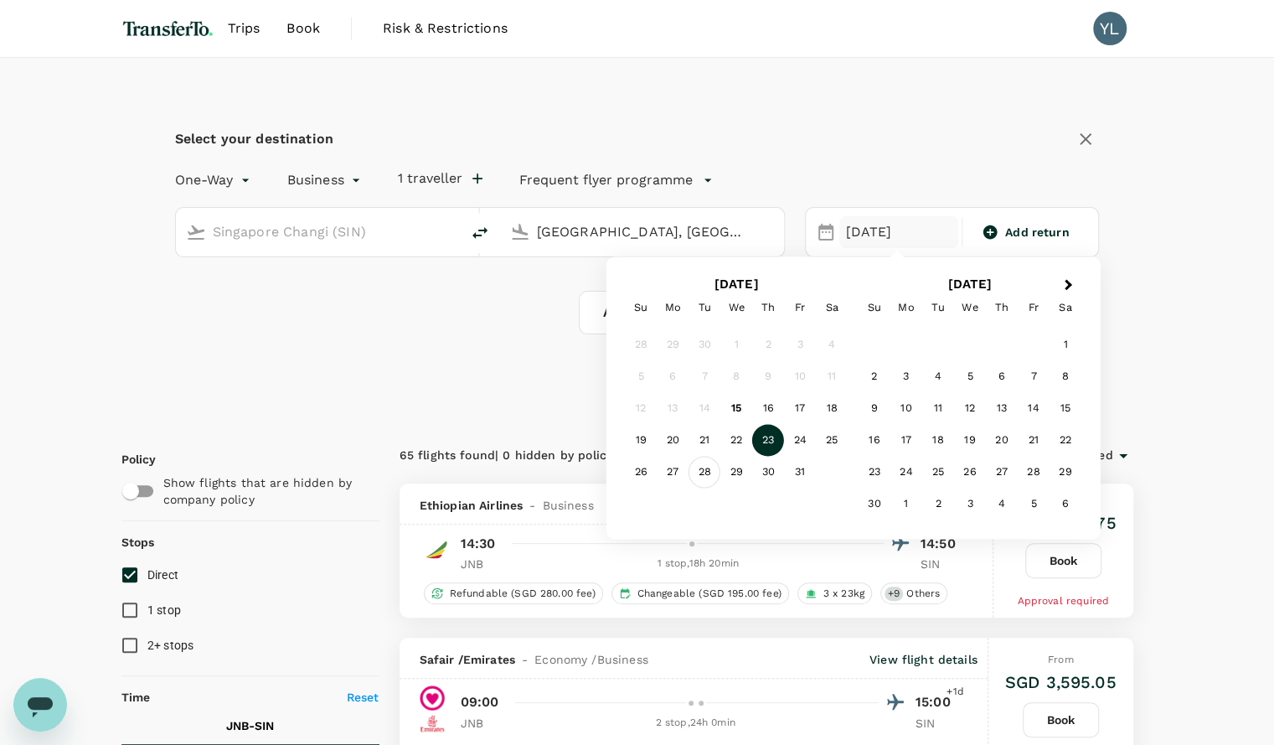
type input "Nairobi, Kenya (any)"
click at [704, 463] on div "28" at bounding box center [705, 473] width 32 height 32
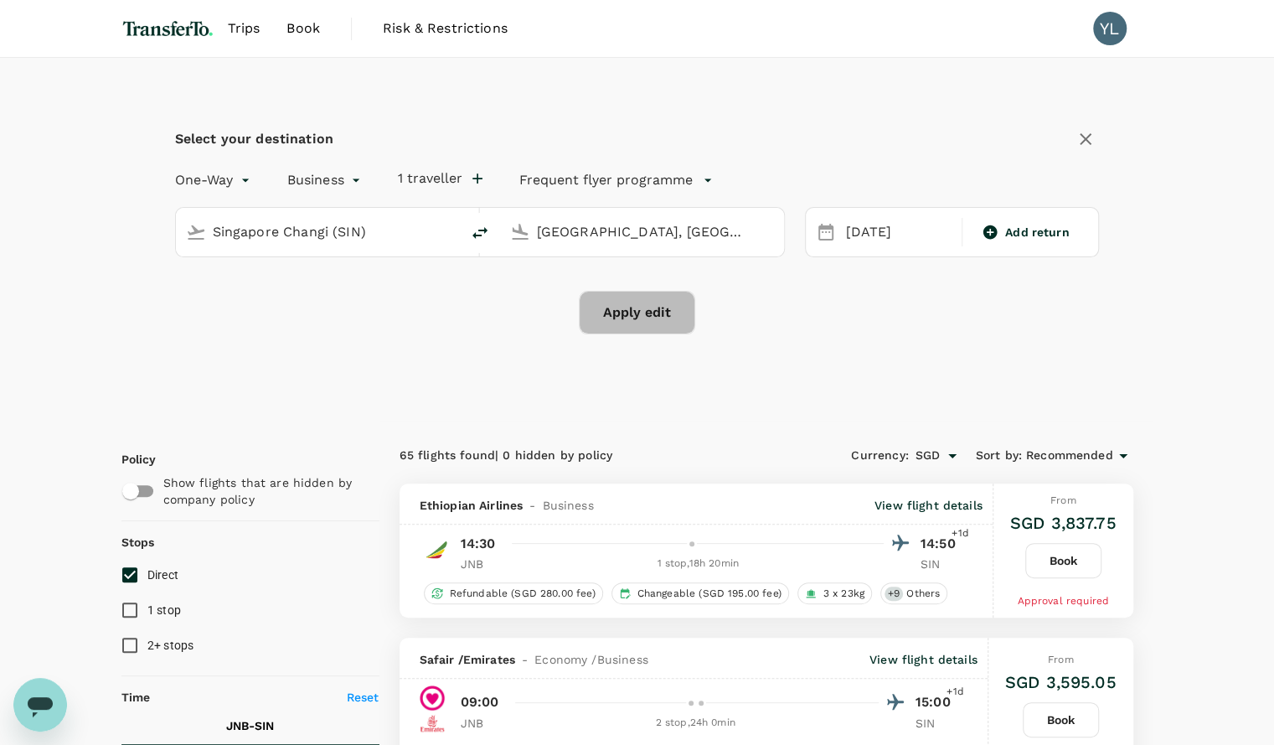
click at [620, 299] on button "Apply edit" at bounding box center [637, 313] width 116 height 44
checkbox input "false"
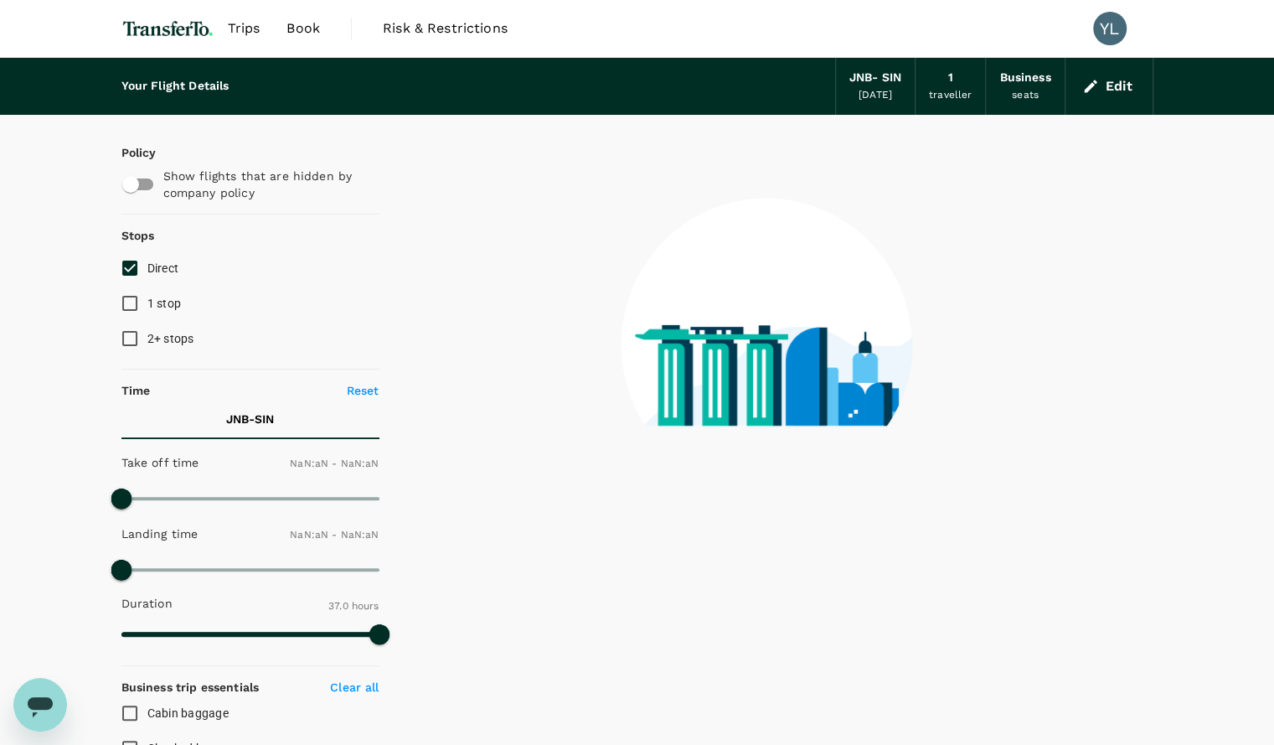
type input "1440"
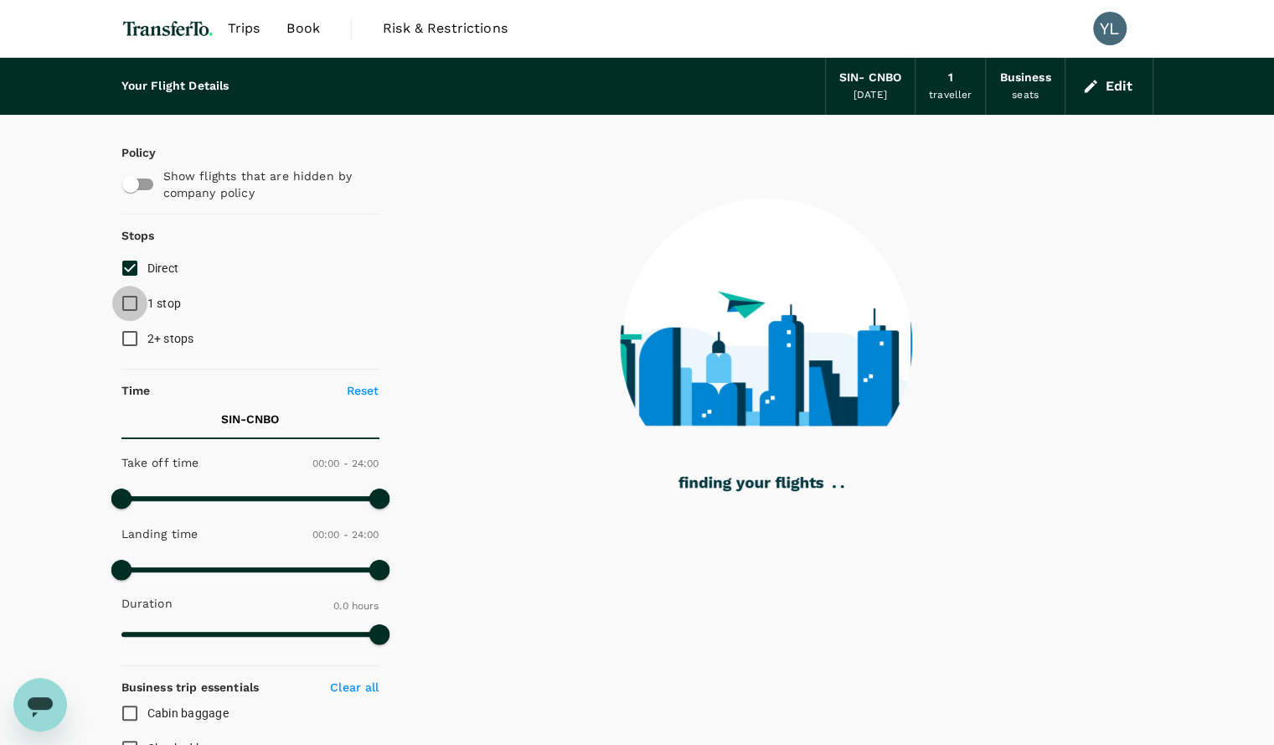
click at [130, 308] on input "1 stop" at bounding box center [129, 303] width 35 height 35
checkbox input "true"
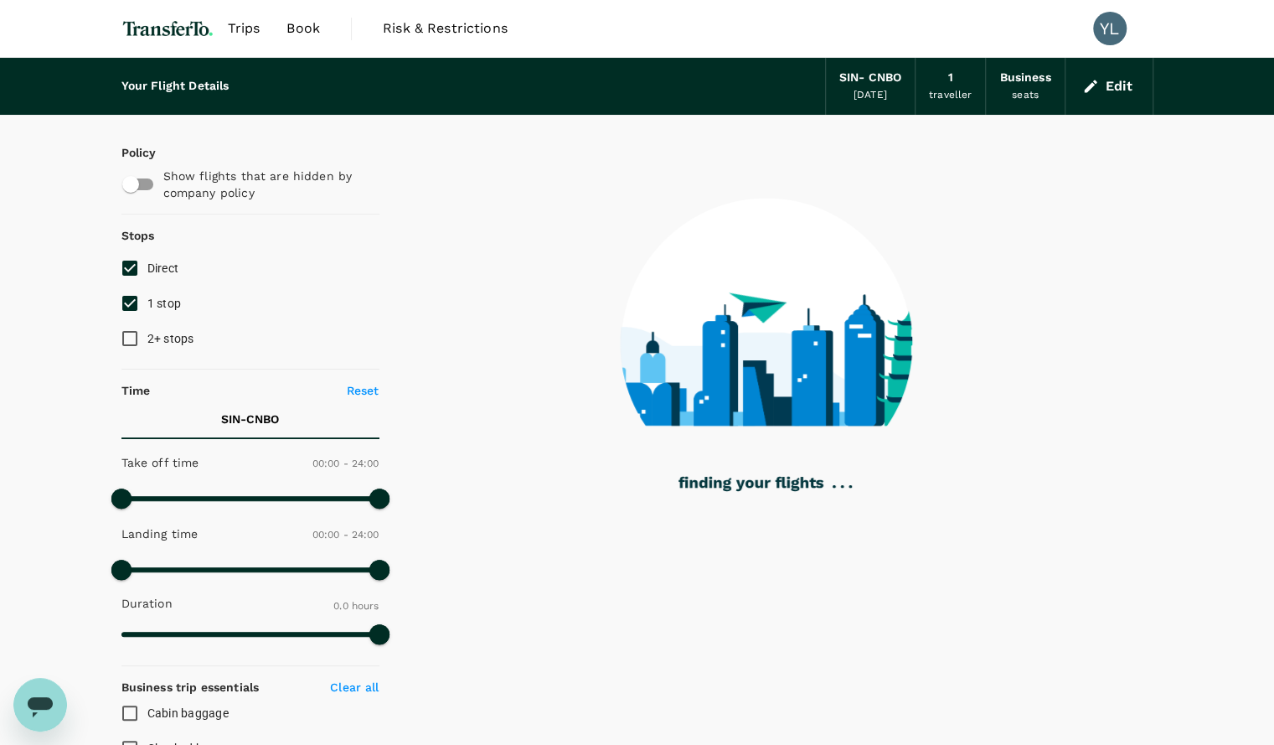
click at [79, 308] on div "Your Flight Details SIN - CNBO 28 Oct 2025 1 traveller Business seats Edit Poli…" at bounding box center [637, 628] width 1274 height 1140
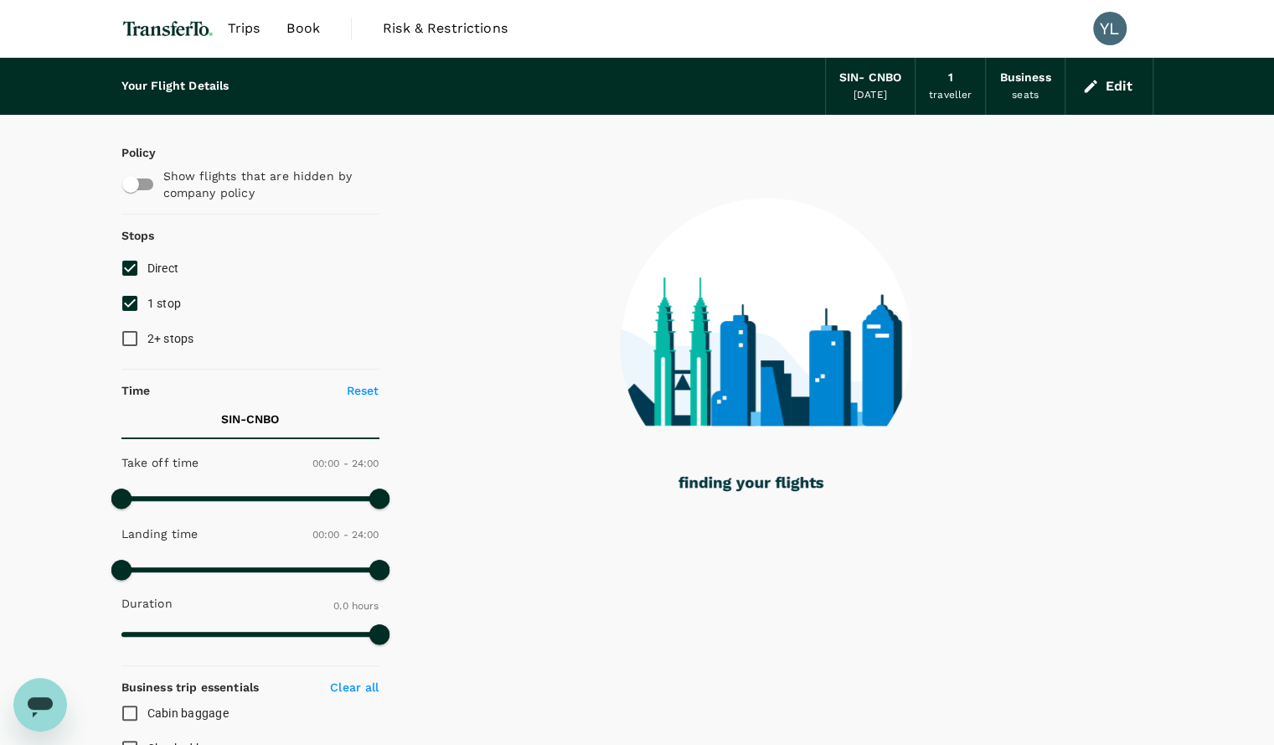
type input "2725"
checkbox input "true"
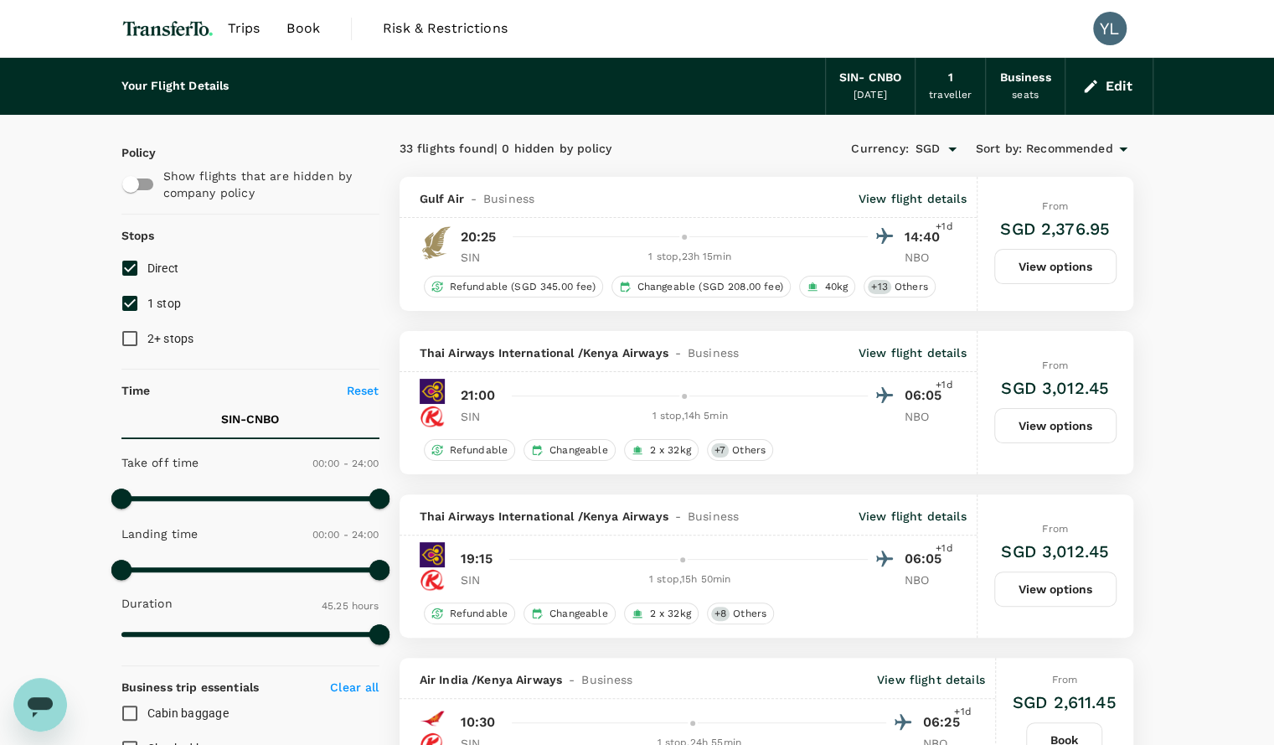
click at [725, 148] on div "33 flights found | 0 hidden by policy" at bounding box center [583, 149] width 367 height 18
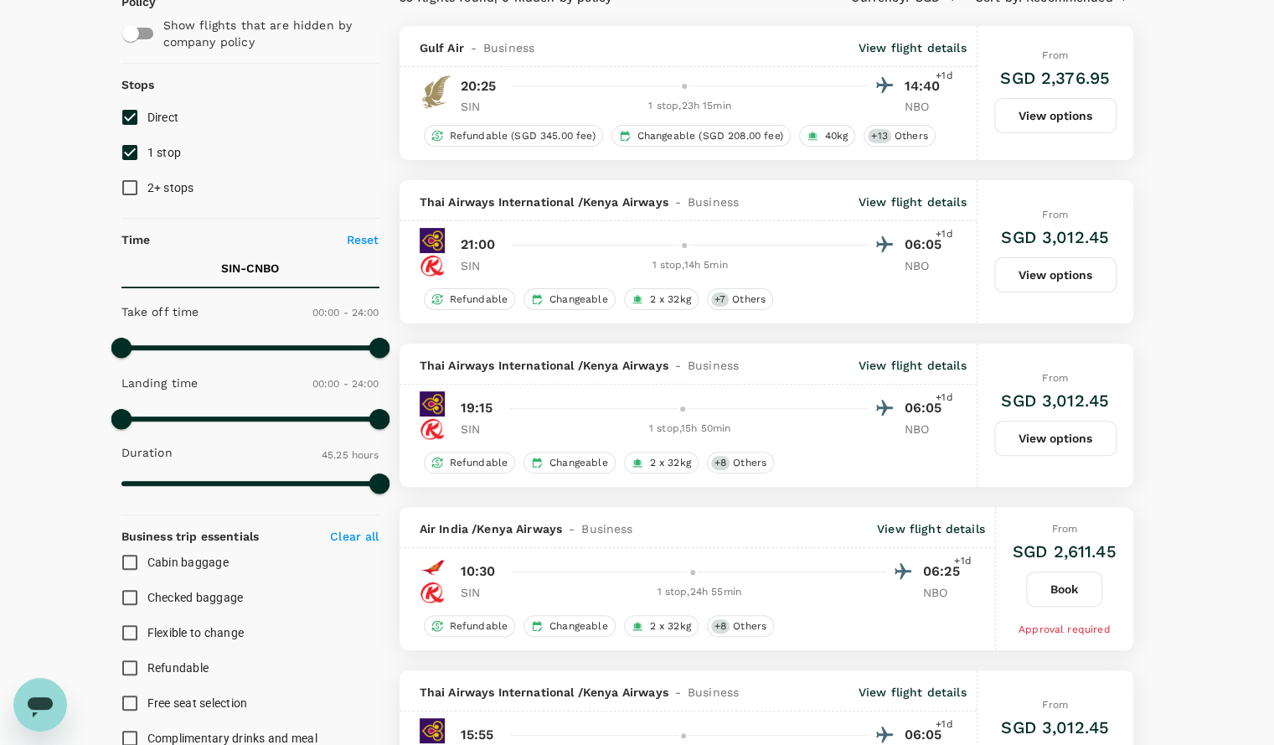
scroll to position [185, 0]
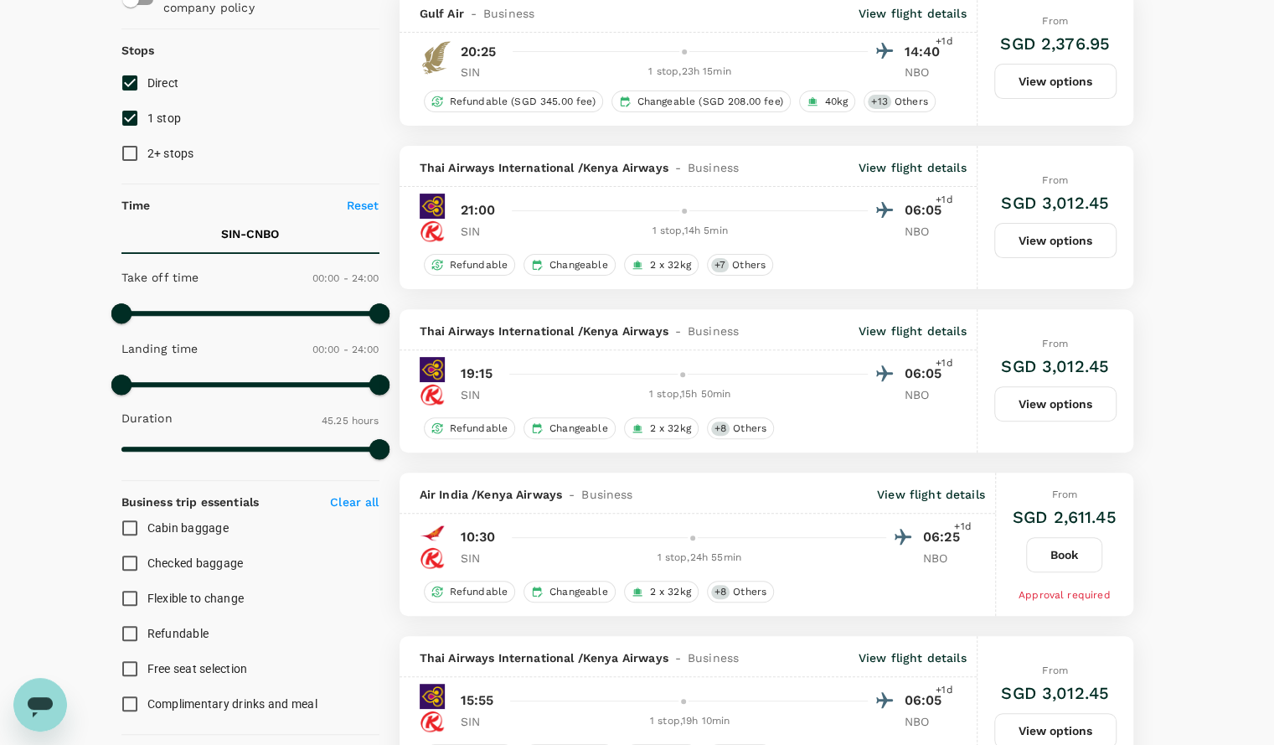
click at [916, 486] on p "View flight details" at bounding box center [931, 494] width 108 height 17
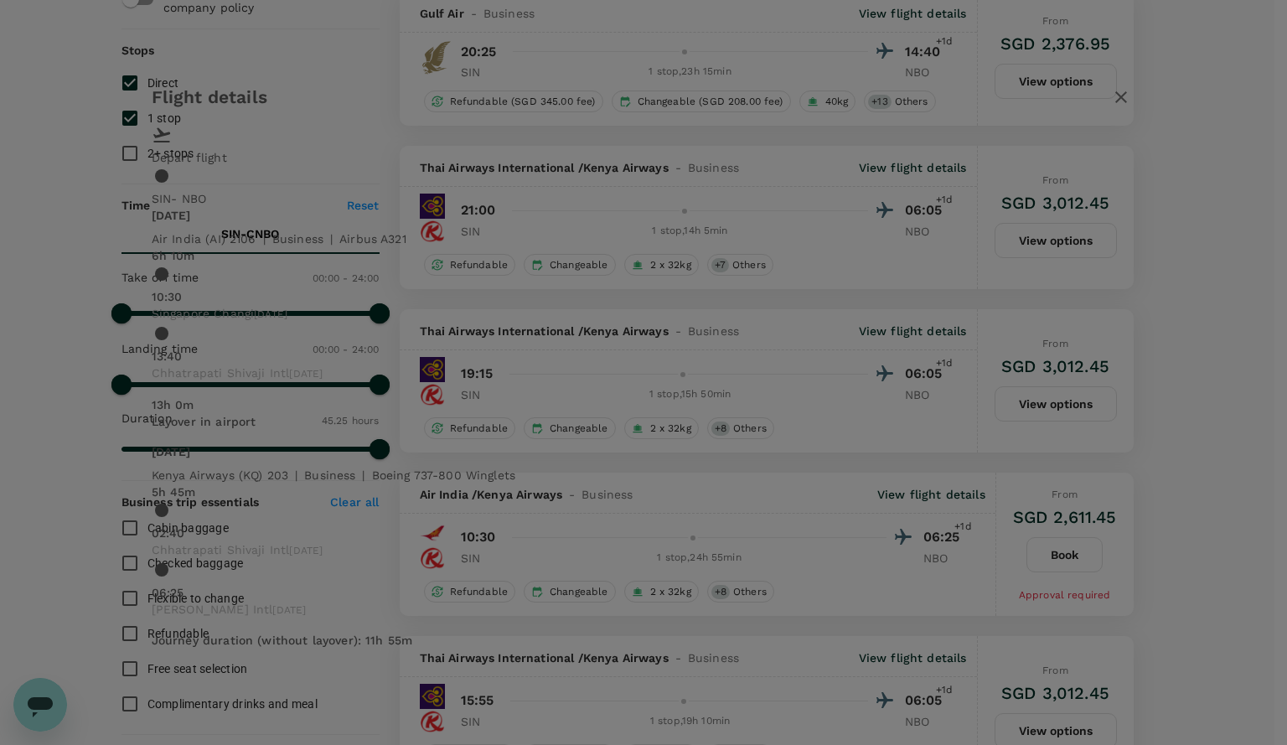
click at [290, 366] on span "Chhatrapati Shivaji Intl" at bounding box center [221, 372] width 138 height 13
click at [1111, 107] on icon "button" at bounding box center [1121, 97] width 20 height 20
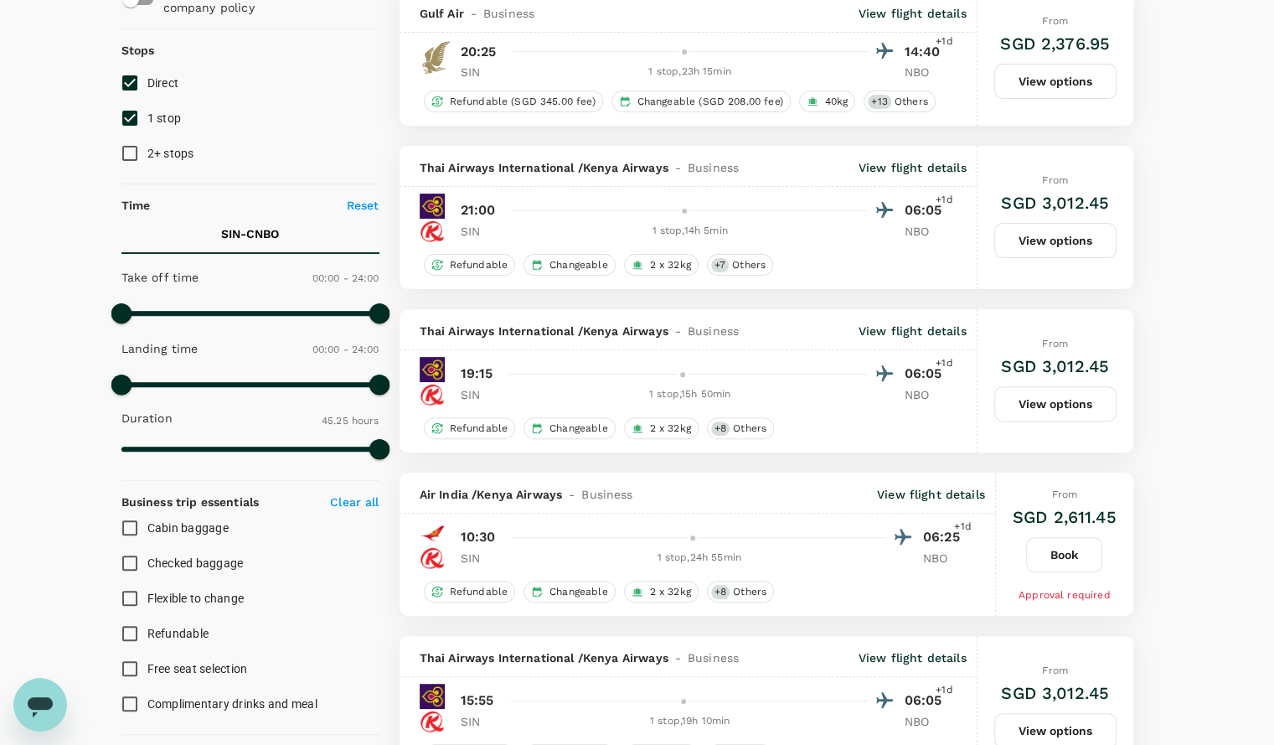
click at [881, 165] on p "View flight details" at bounding box center [913, 167] width 108 height 17
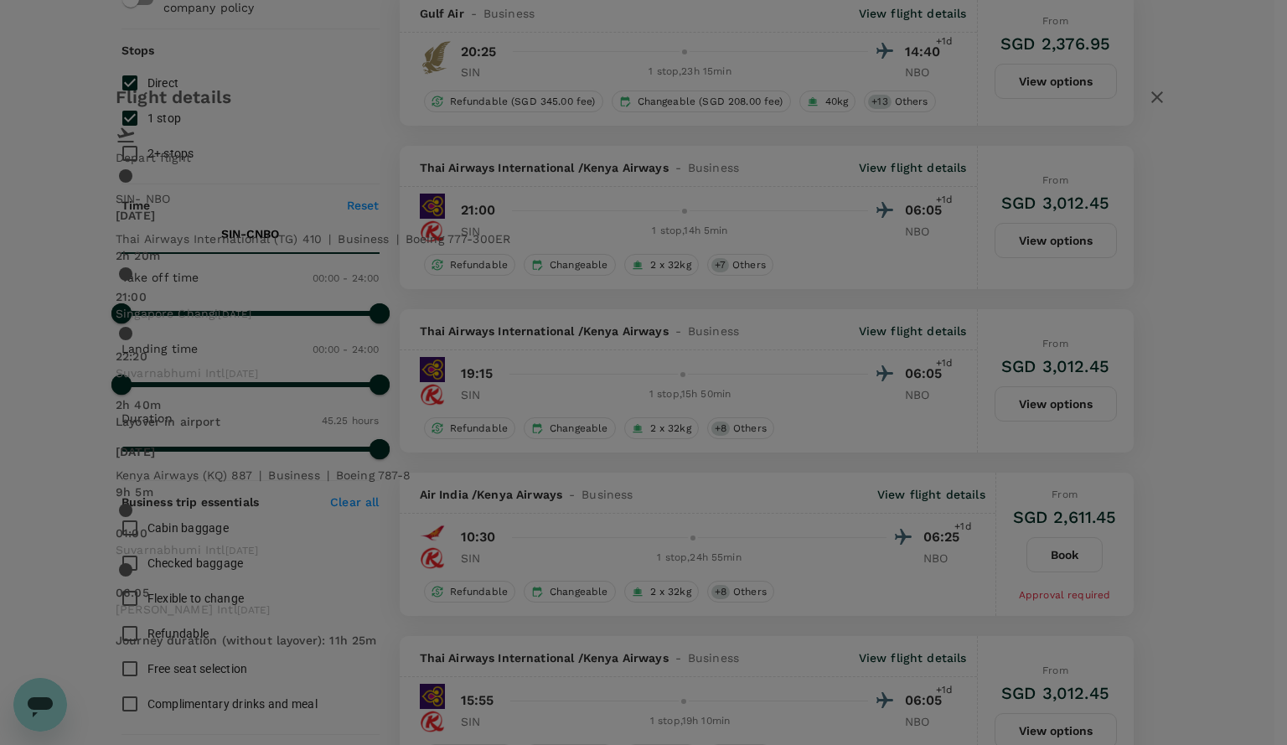
click at [905, 584] on span "06:05 Jomo Kenyatta Intl 29 Oct 2025" at bounding box center [644, 601] width 1056 height 35
click at [1147, 107] on icon "button" at bounding box center [1157, 97] width 20 height 20
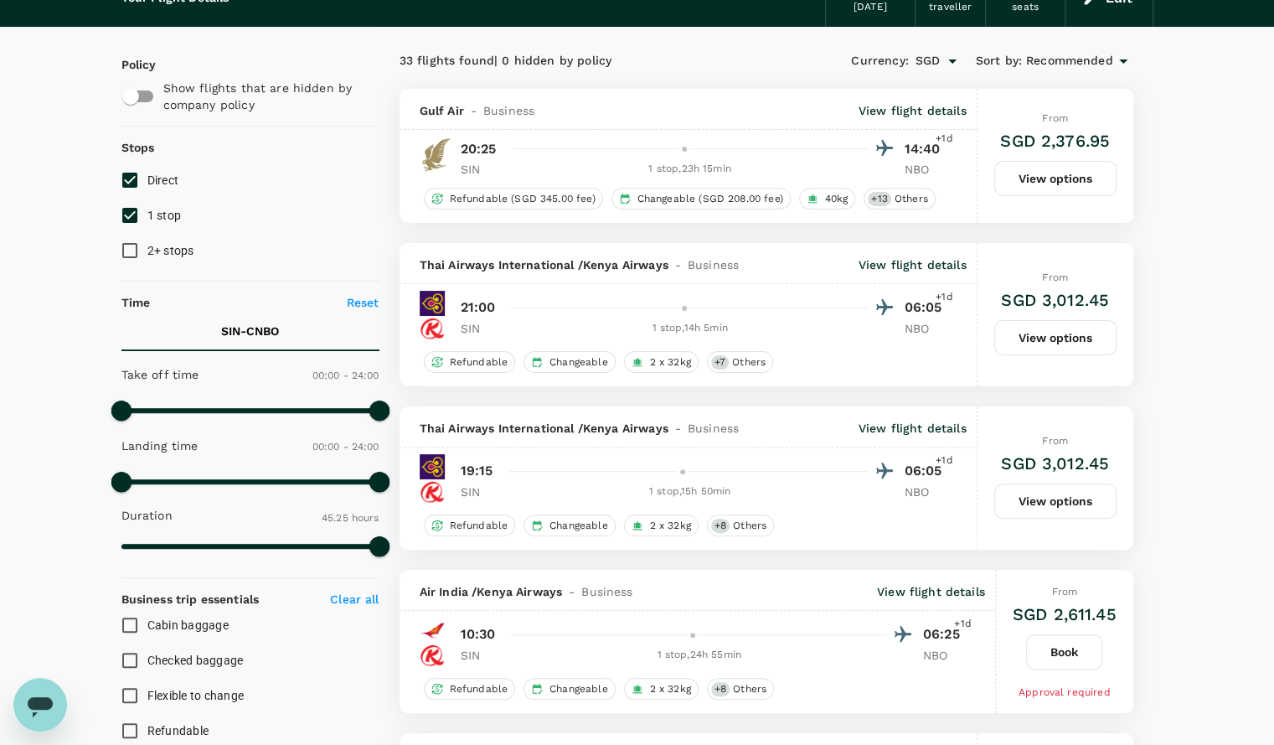
scroll to position [87, 0]
click at [899, 111] on p "View flight details" at bounding box center [913, 111] width 108 height 17
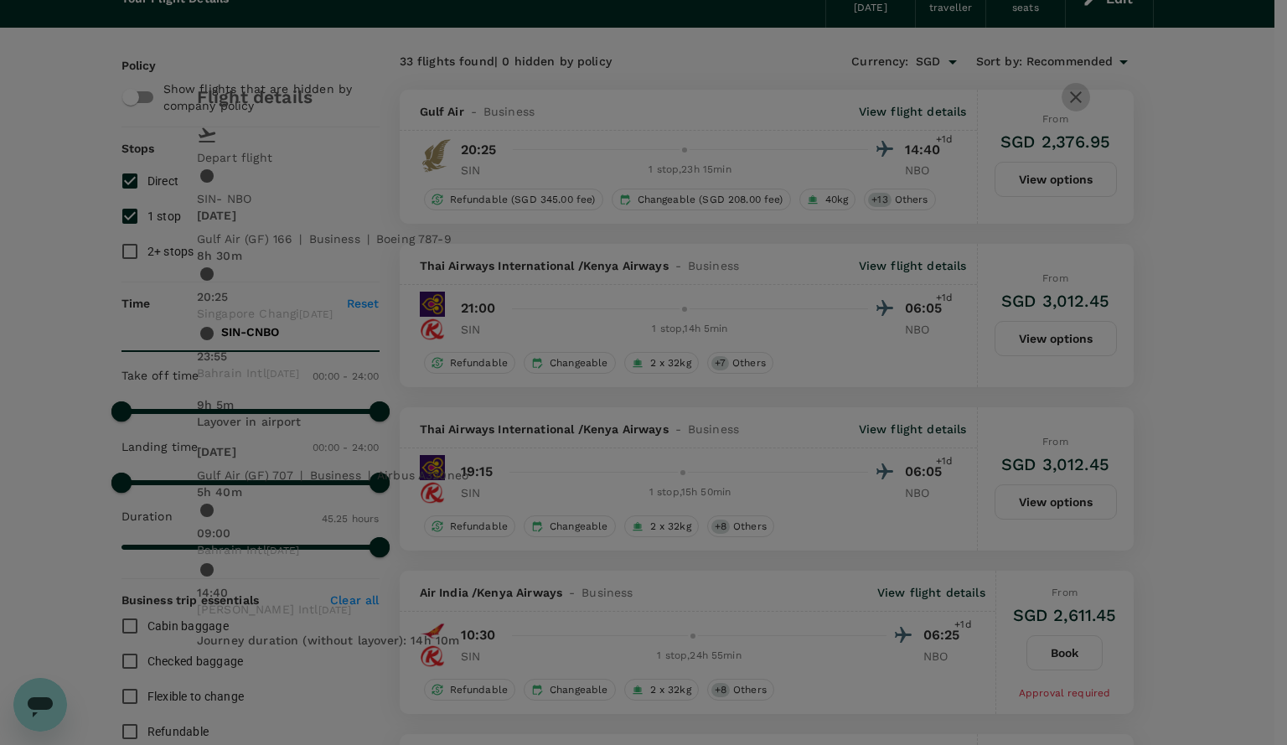
click at [1066, 107] on icon "button" at bounding box center [1076, 97] width 20 height 20
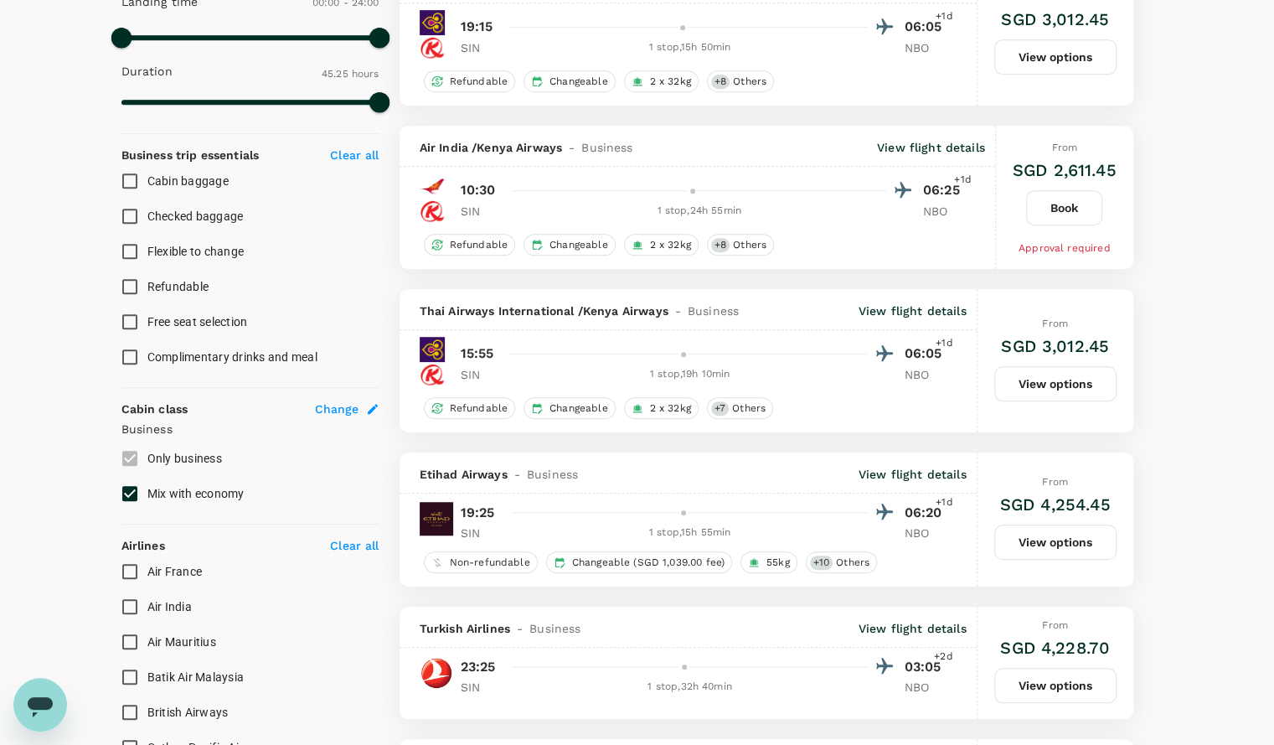
scroll to position [533, 0]
click at [897, 465] on p "View flight details" at bounding box center [913, 473] width 108 height 17
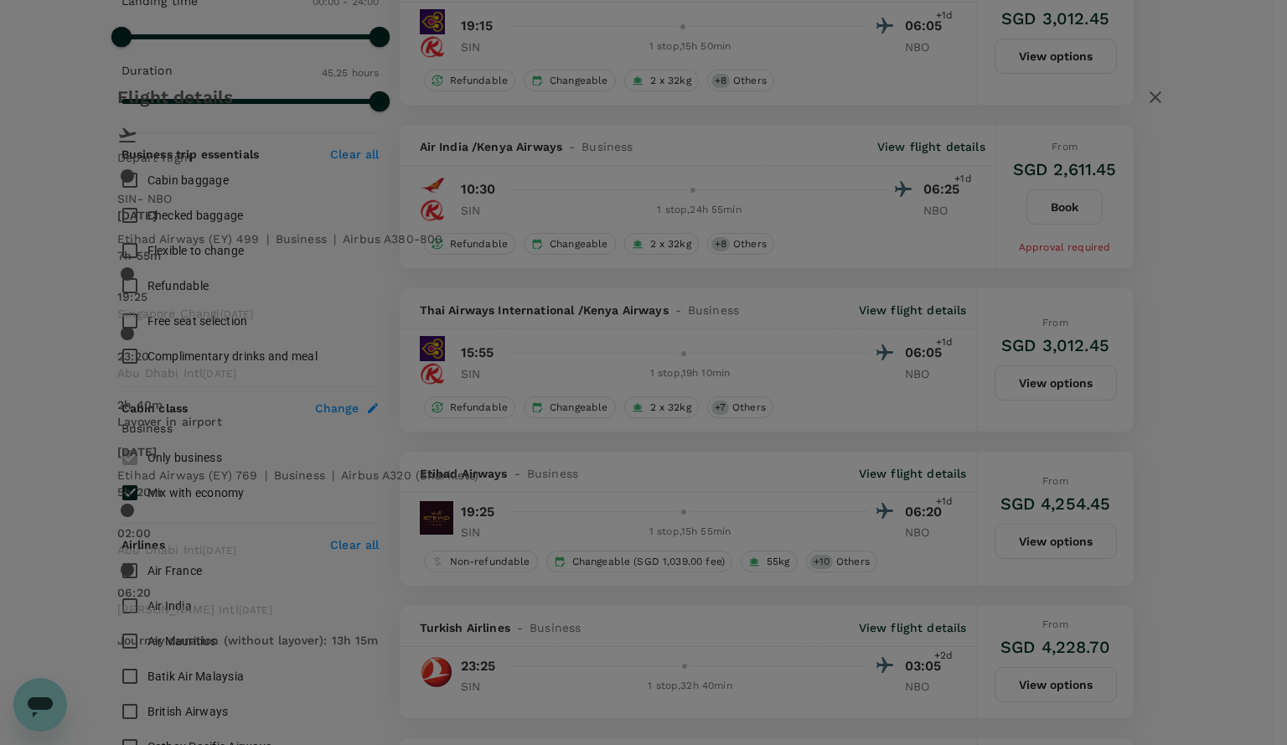
click at [1145, 107] on icon "button" at bounding box center [1155, 97] width 20 height 20
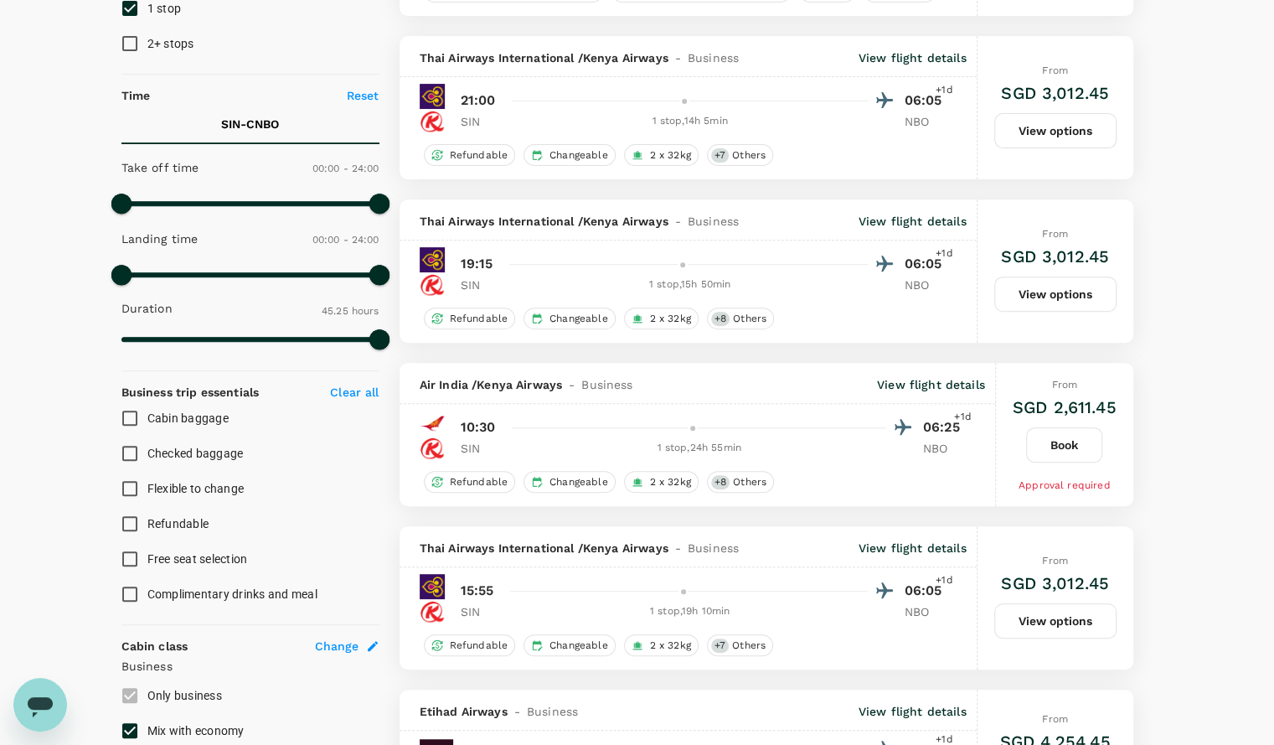
scroll to position [365, 0]
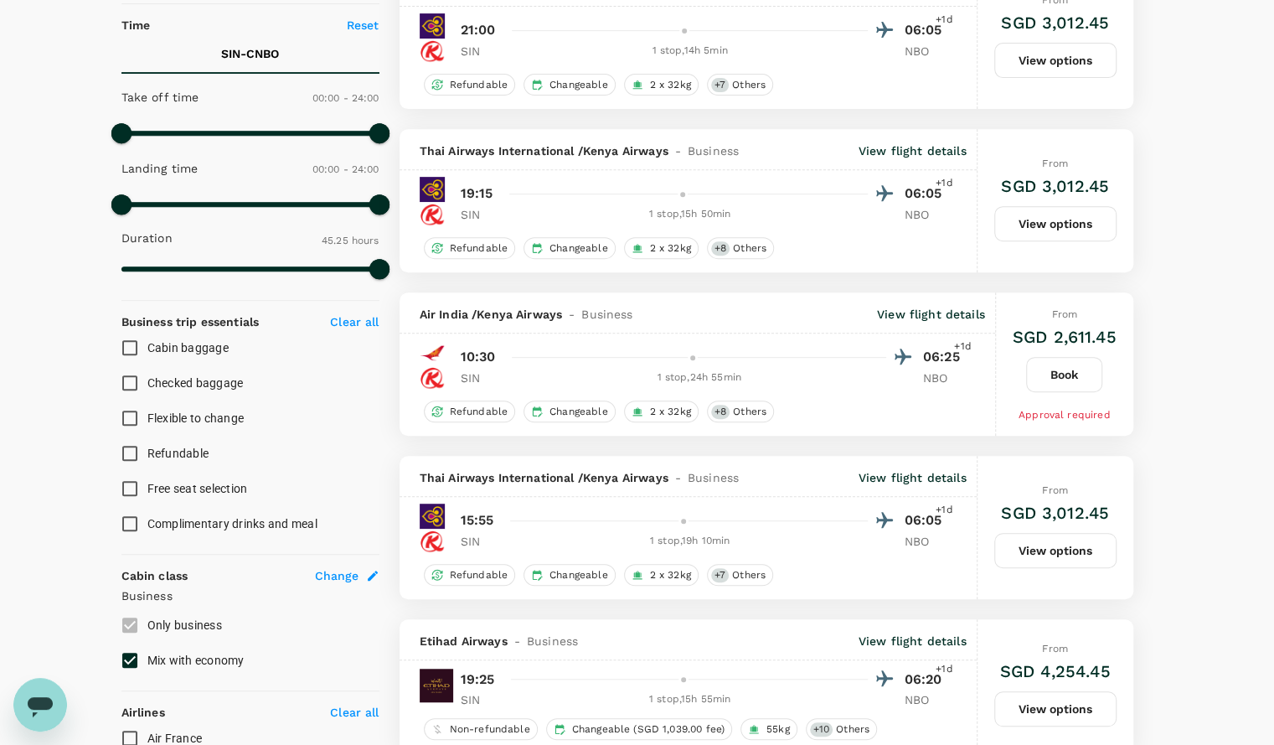
click at [900, 313] on p "View flight details" at bounding box center [931, 314] width 108 height 17
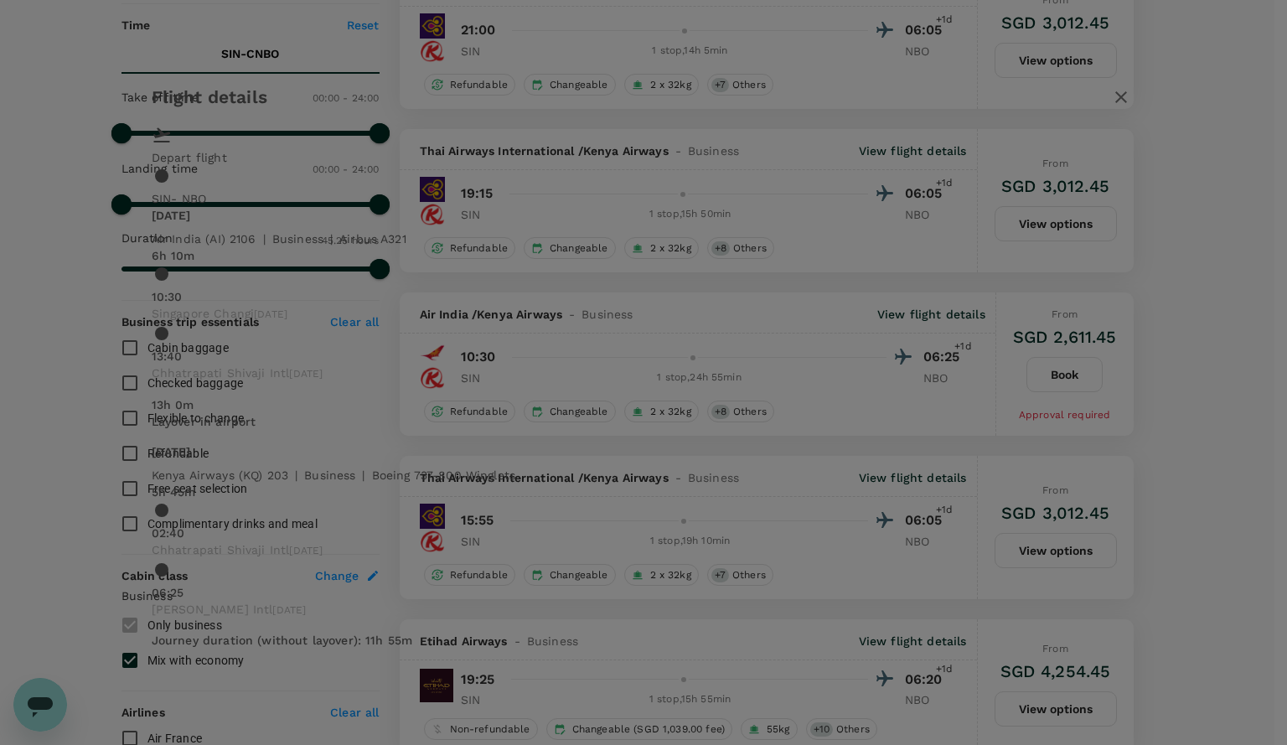
click at [705, 354] on div "Tue, 28 Oct Air India (AI) 2106 | business | Airbus A321 6h 10m 10:30 Singapore…" at bounding box center [644, 428] width 984 height 442
click at [1111, 107] on icon "button" at bounding box center [1121, 97] width 20 height 20
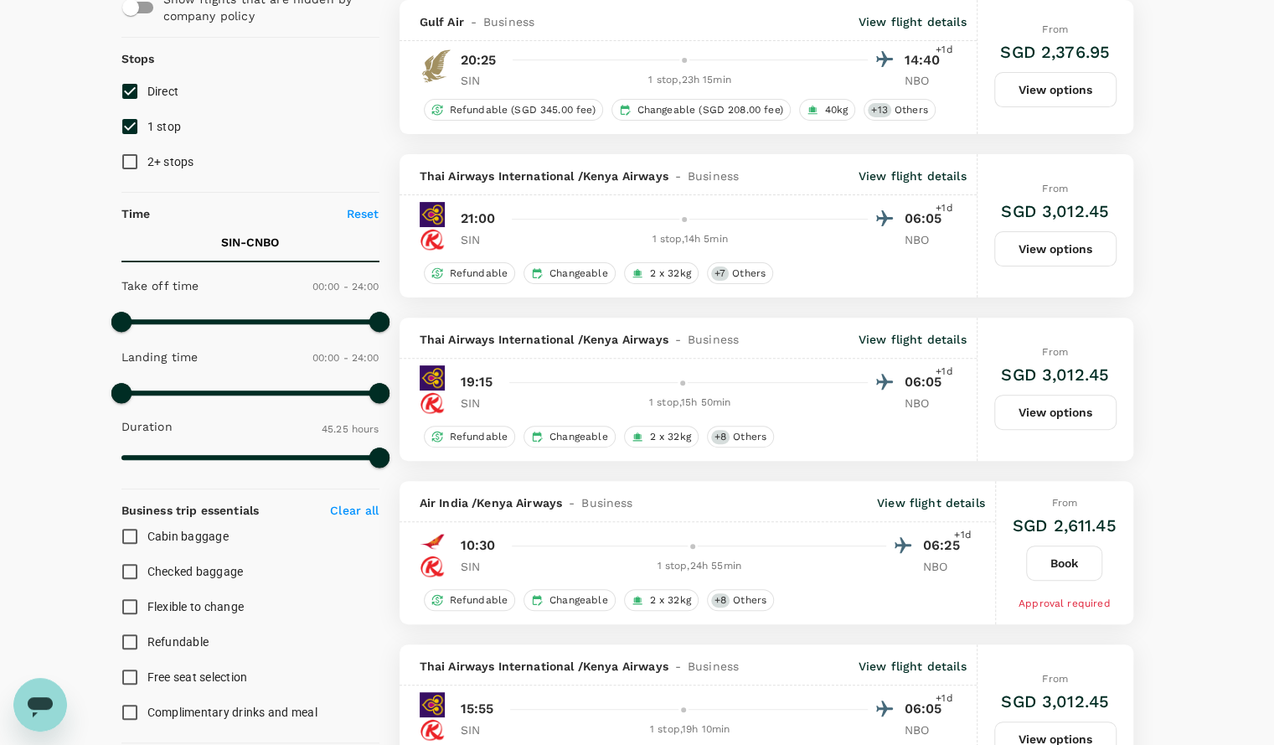
scroll to position [0, 0]
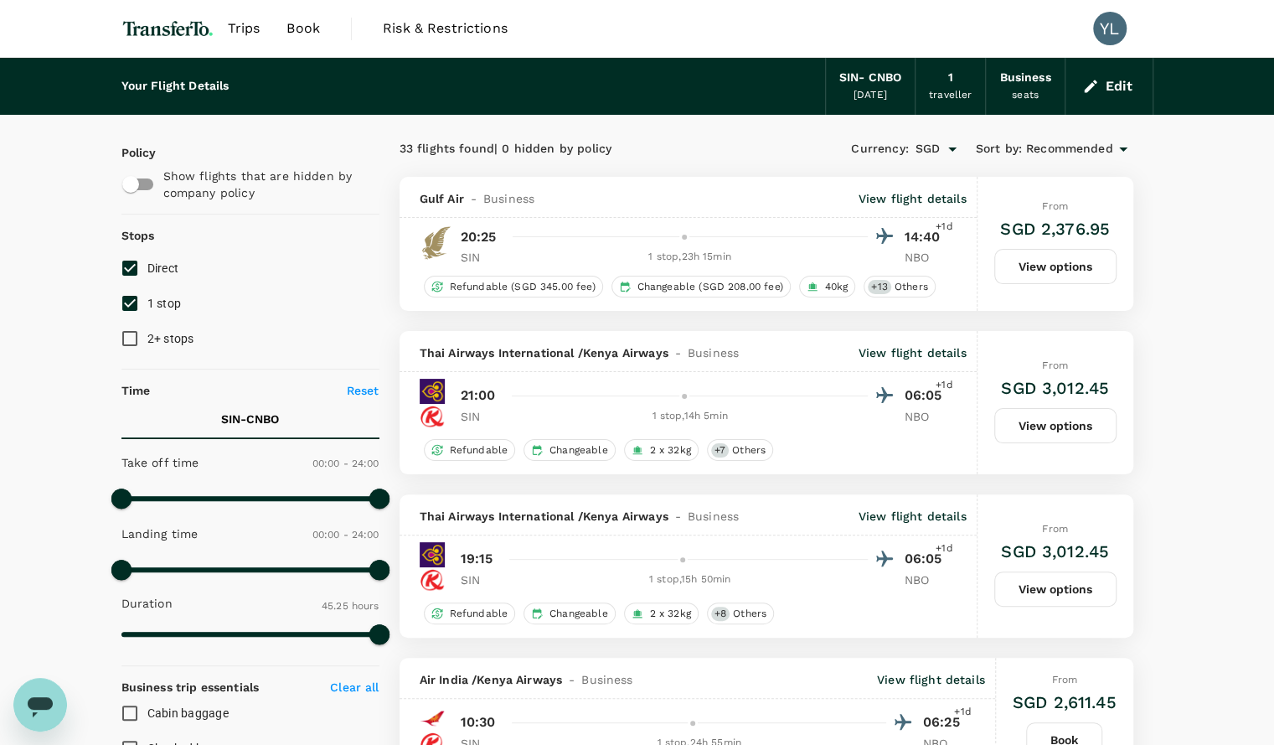
click at [1105, 88] on button "Edit" at bounding box center [1109, 86] width 60 height 27
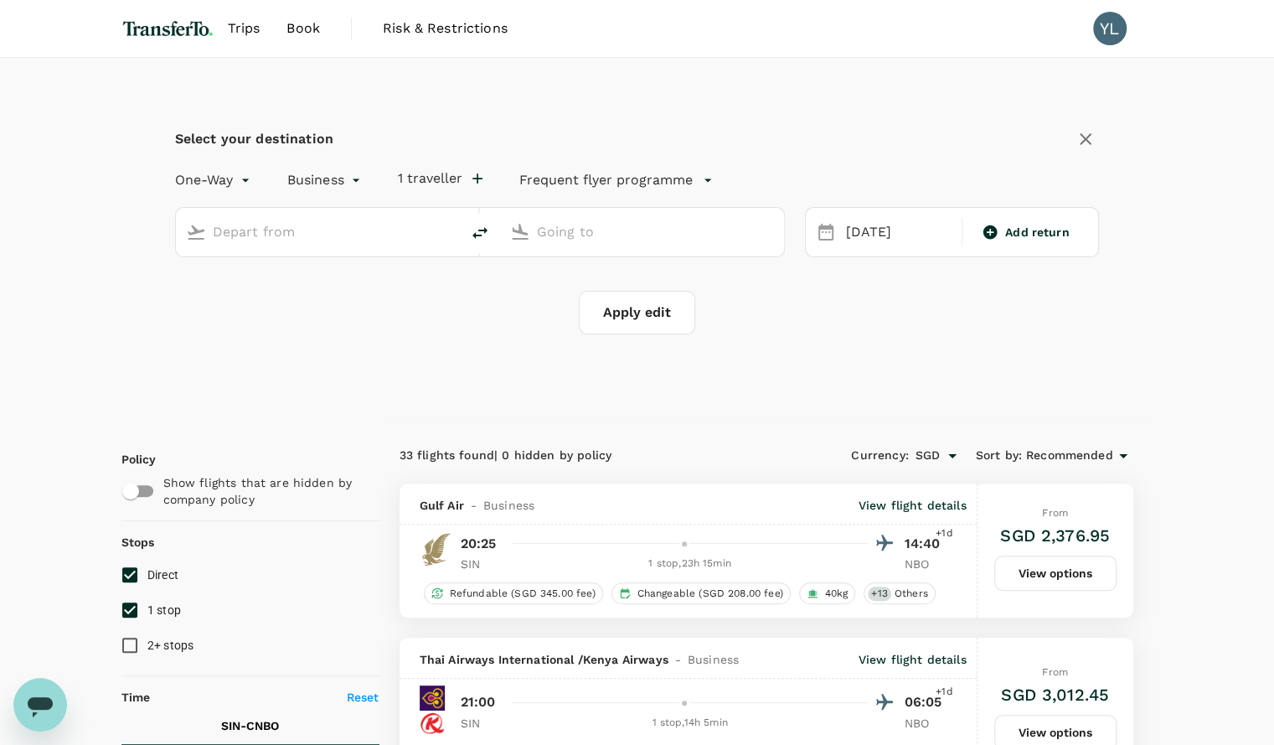
type input "Singapore Changi (SIN)"
type input "Nairobi, Kenya (any)"
click at [852, 246] on div "28 Oct" at bounding box center [899, 232] width 119 height 33
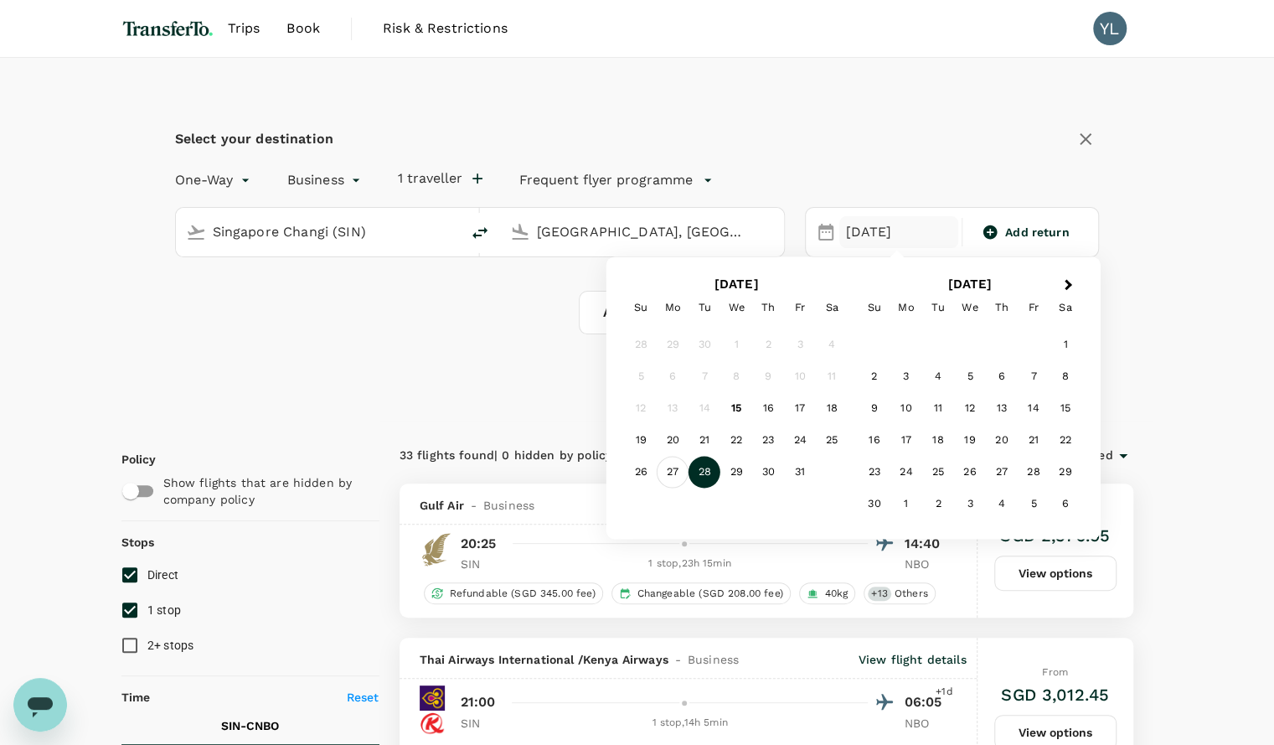
click at [674, 470] on div "27" at bounding box center [673, 473] width 32 height 32
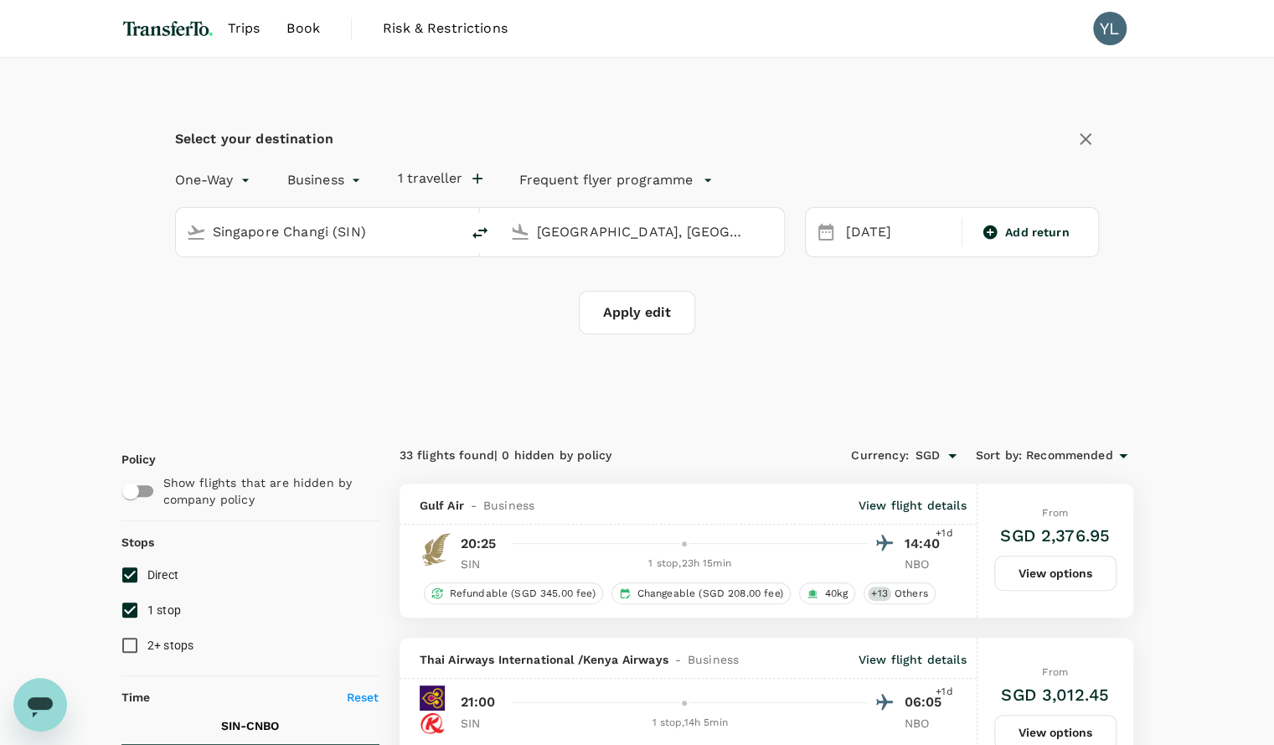
click at [652, 324] on button "Apply edit" at bounding box center [637, 313] width 116 height 44
checkbox input "false"
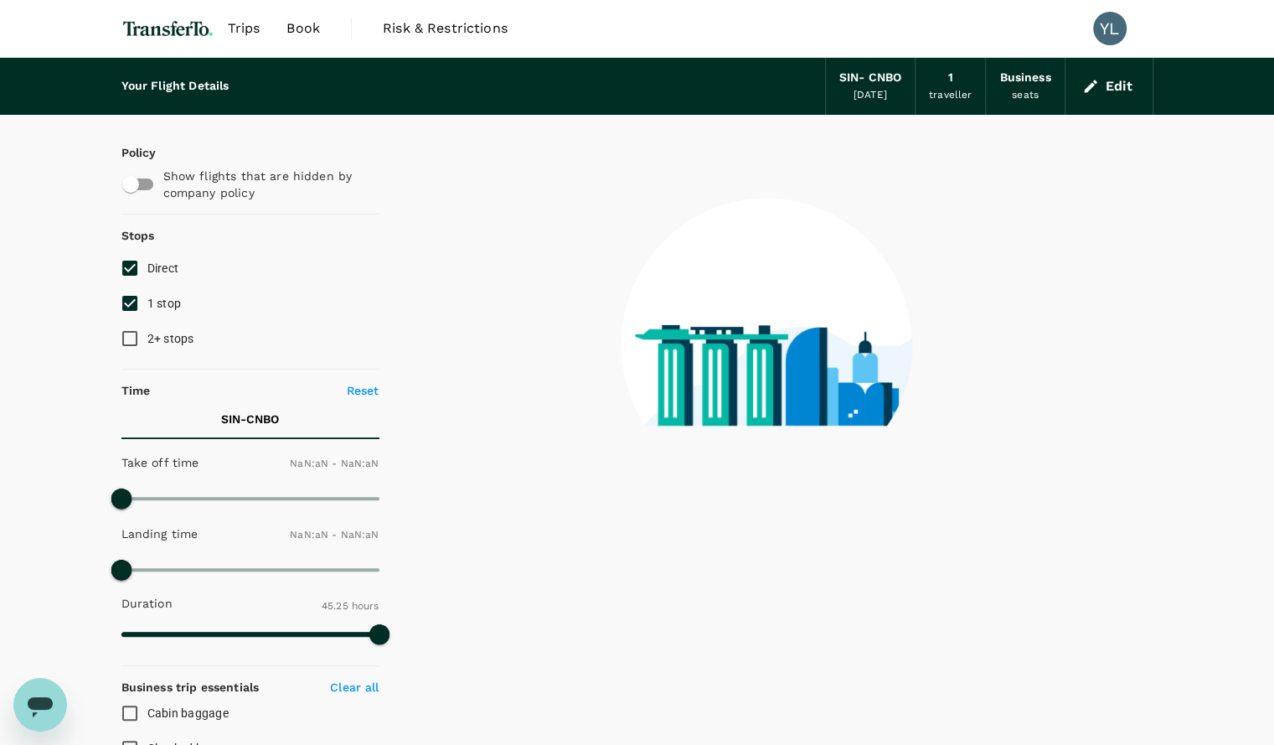
type input "1440"
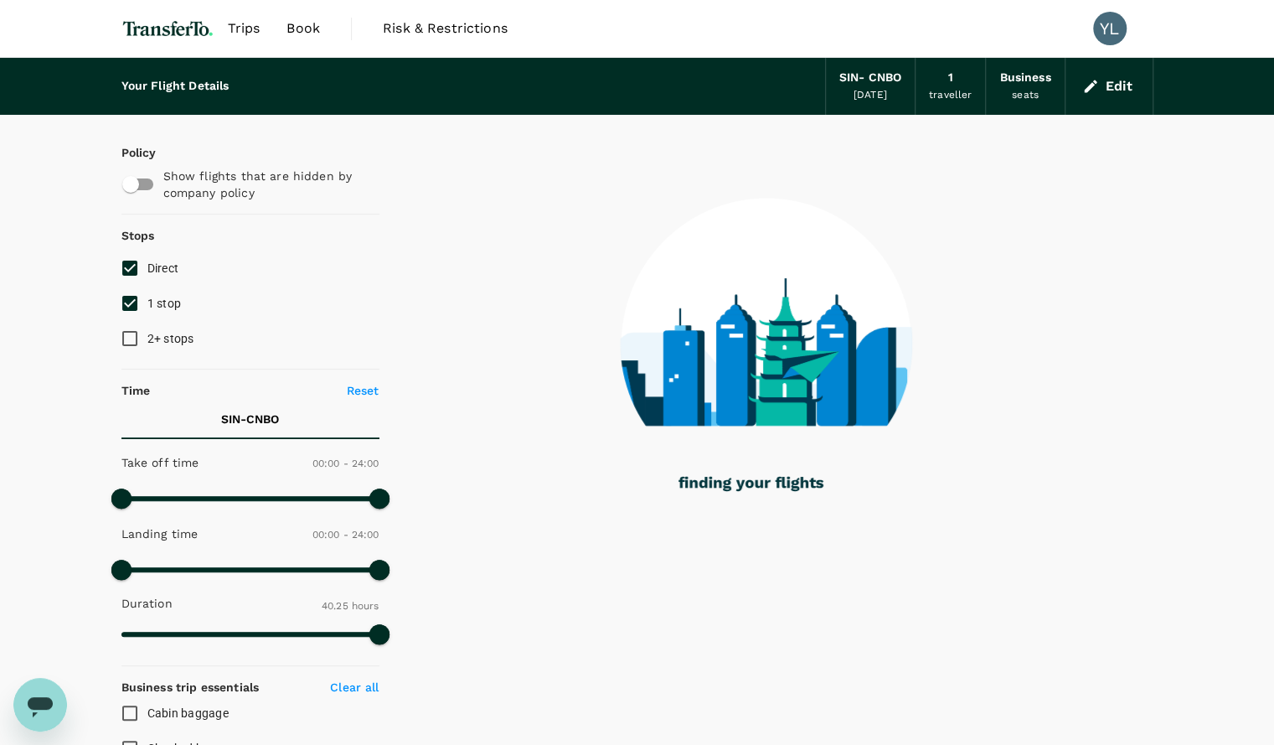
type input "2425"
checkbox input "true"
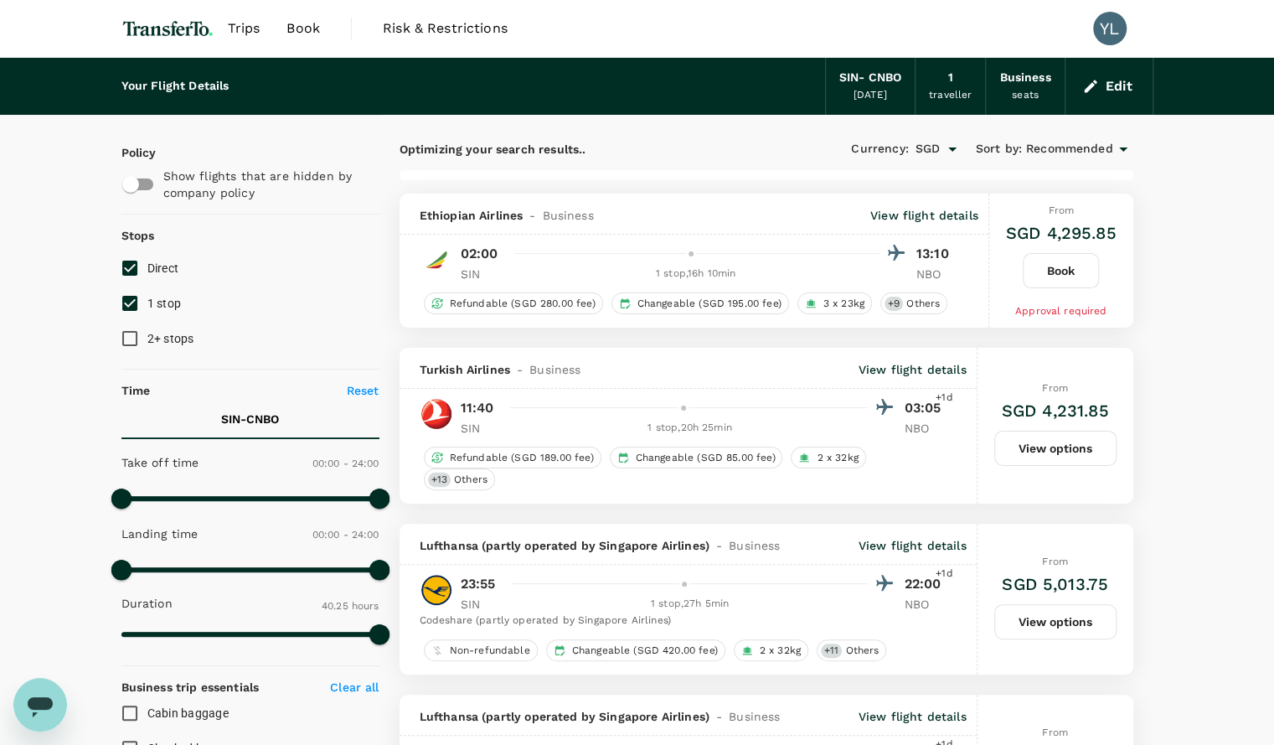
type input "2725"
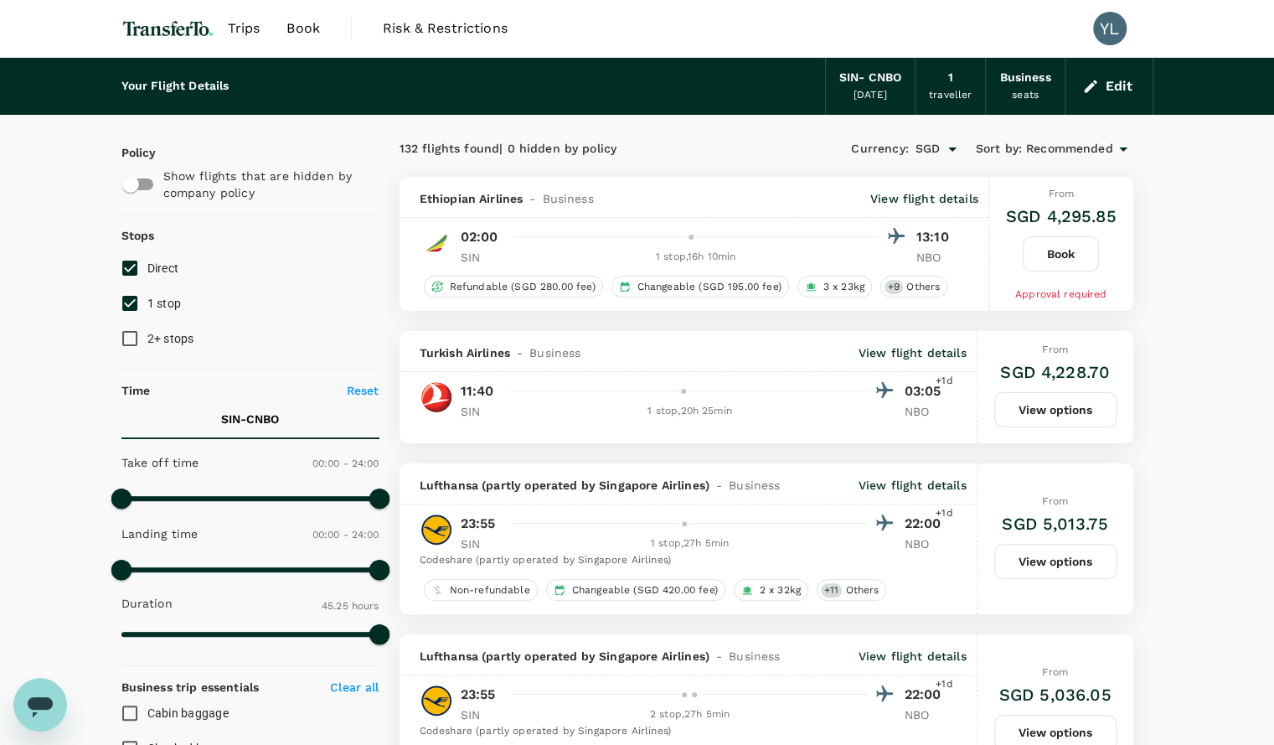
click at [179, 23] on img at bounding box center [167, 28] width 93 height 37
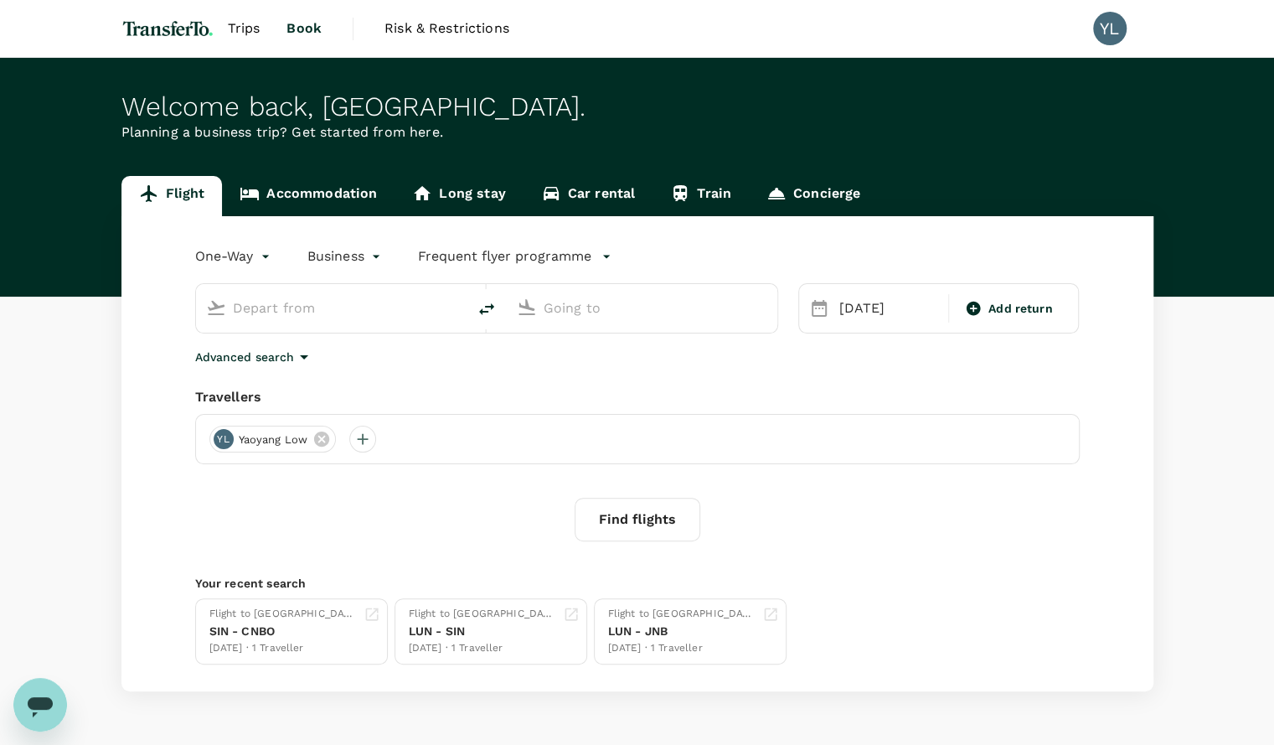
type input "Singapore Changi (SIN)"
type input "Nairobi, Kenya (any)"
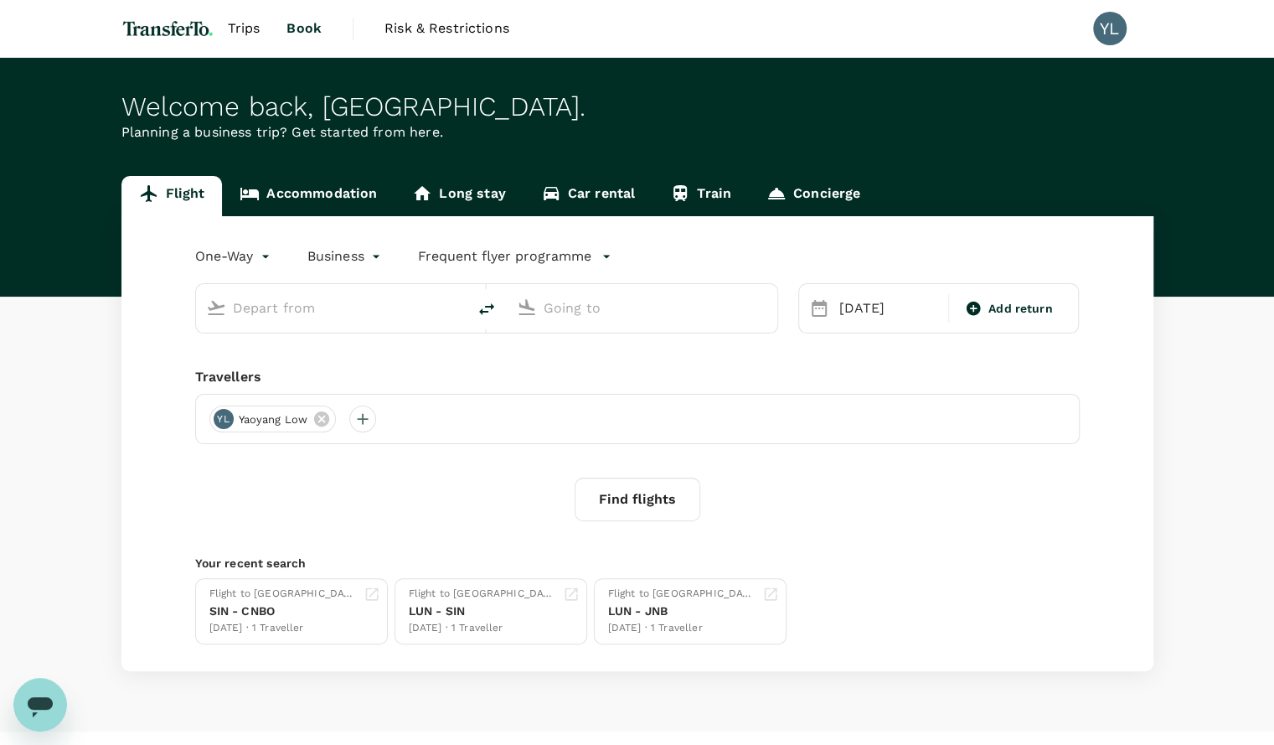
type input "Singapore Changi (SIN)"
type input "Nairobi, Kenya (any)"
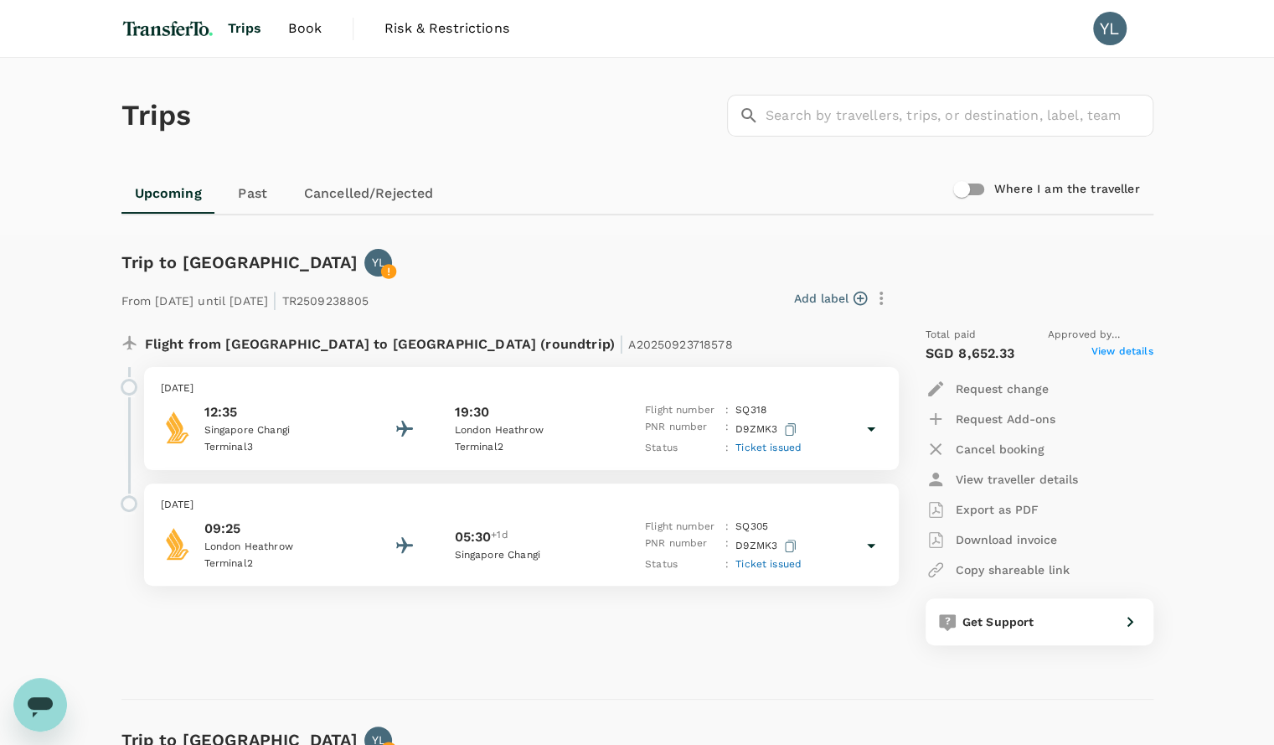
click at [162, 36] on img at bounding box center [167, 28] width 93 height 37
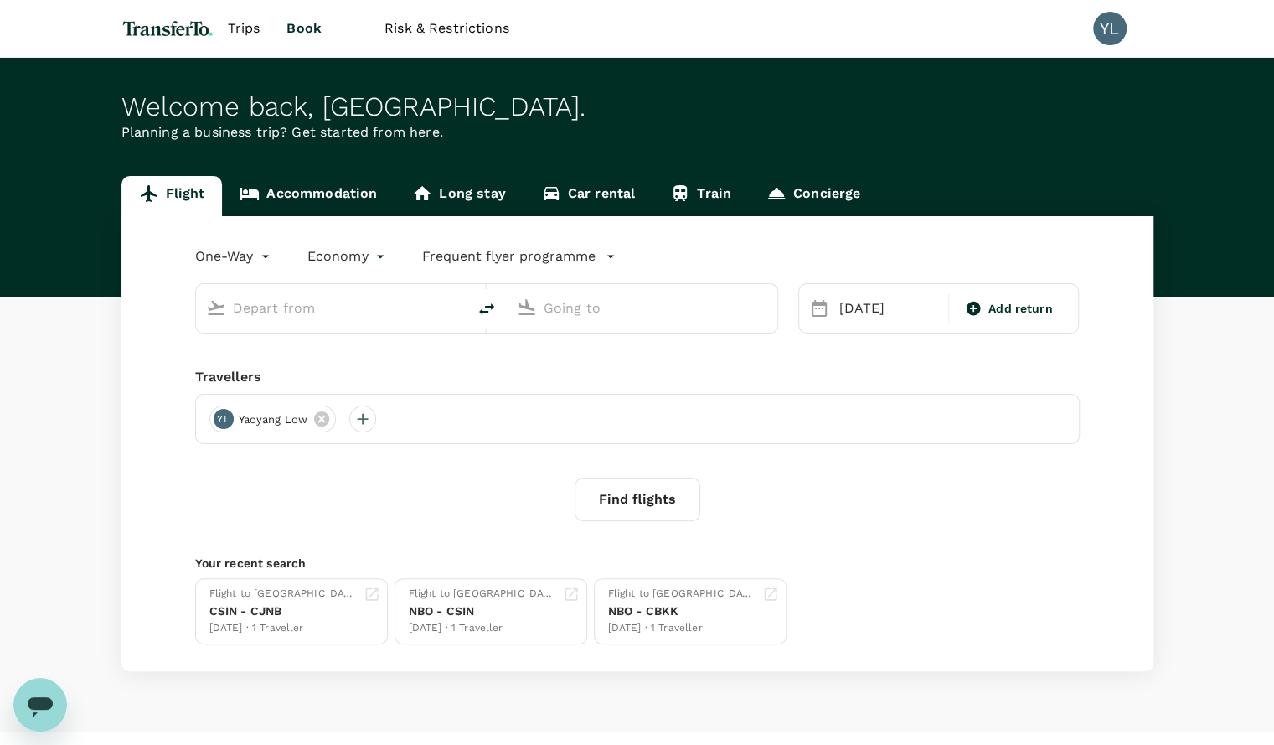
click at [333, 316] on input "text" at bounding box center [332, 308] width 199 height 26
type input "business"
type input "Jomo Kenyatta Intl (NBO)"
type input "Singapore Changi (SIN)"
type input "Jomo Kenyatta Intl (NBO)"
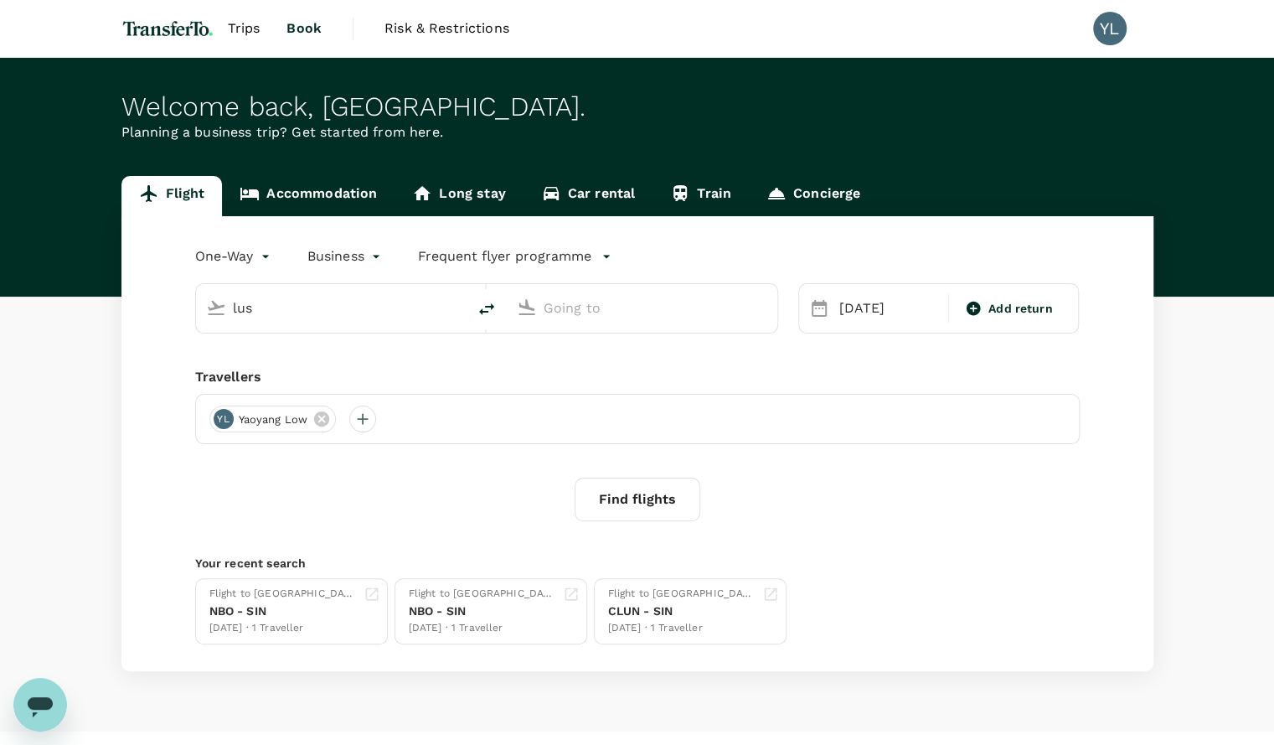
type input "Singapore Changi (SIN)"
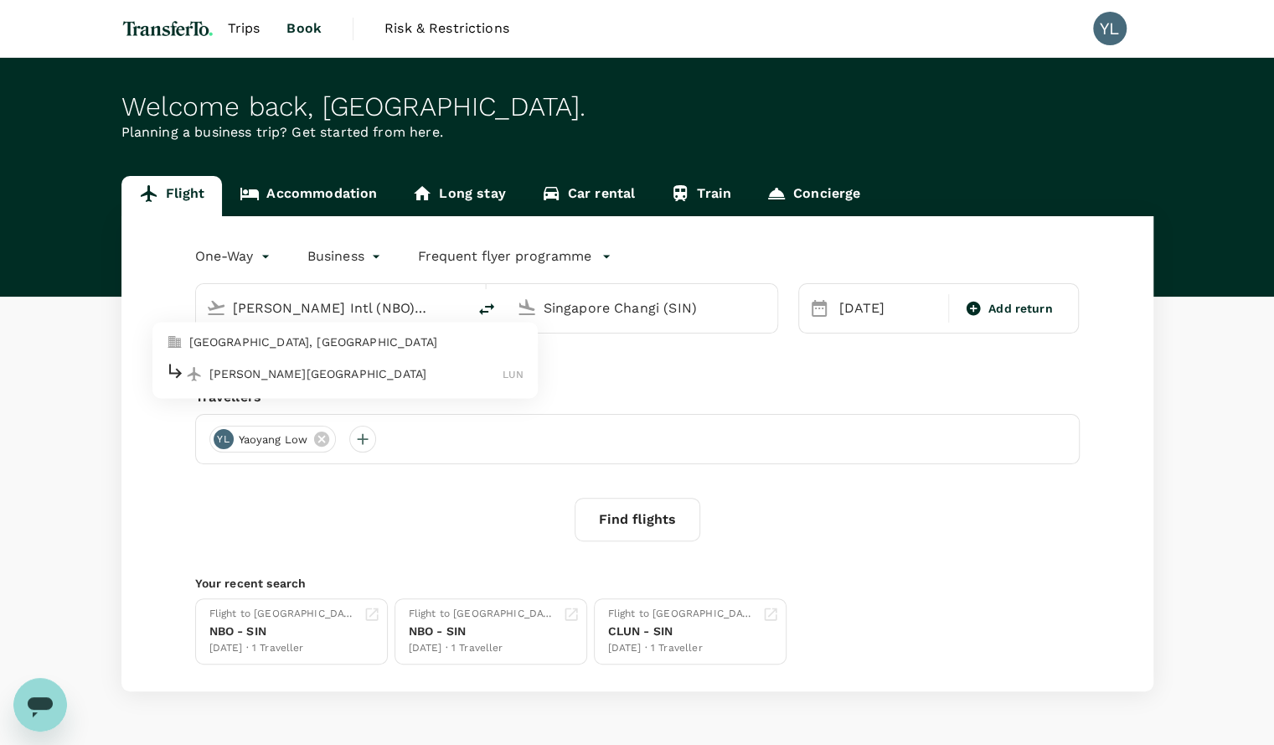
click at [333, 316] on input "Jomo Kenyatta Intl (NBO)aka" at bounding box center [332, 308] width 199 height 26
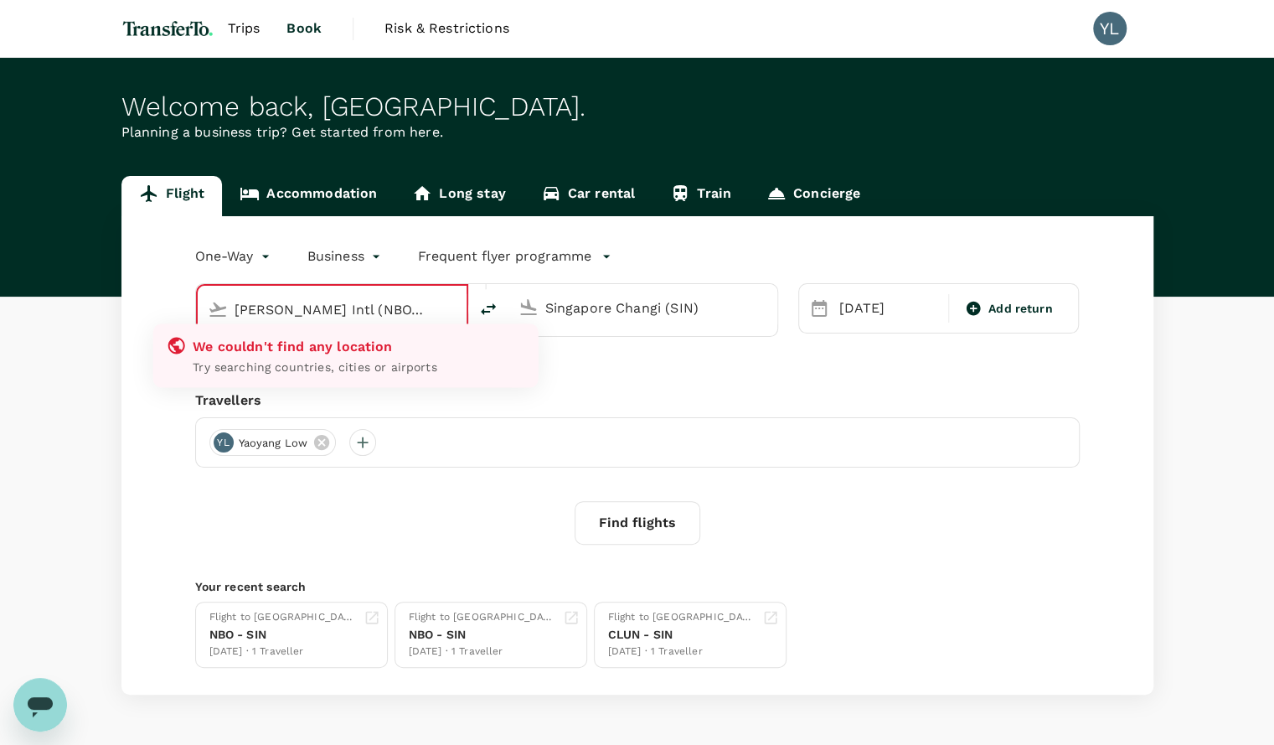
click at [333, 316] on input "Jomo Kenyatta Intl (NBO)aka" at bounding box center [333, 310] width 197 height 26
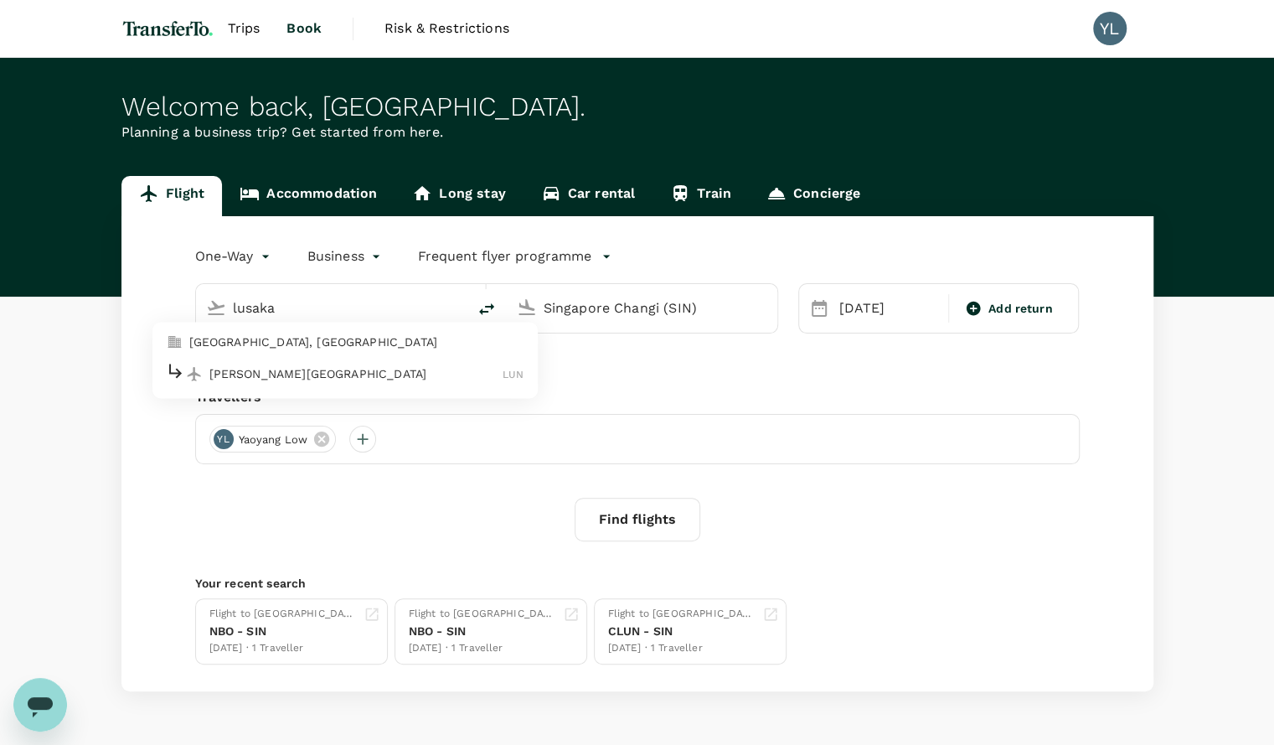
click at [317, 361] on div "Kenneth Kaunda International Airport LUN" at bounding box center [345, 374] width 359 height 26
type input "Kenneth Kaunda International Airport (LUN)"
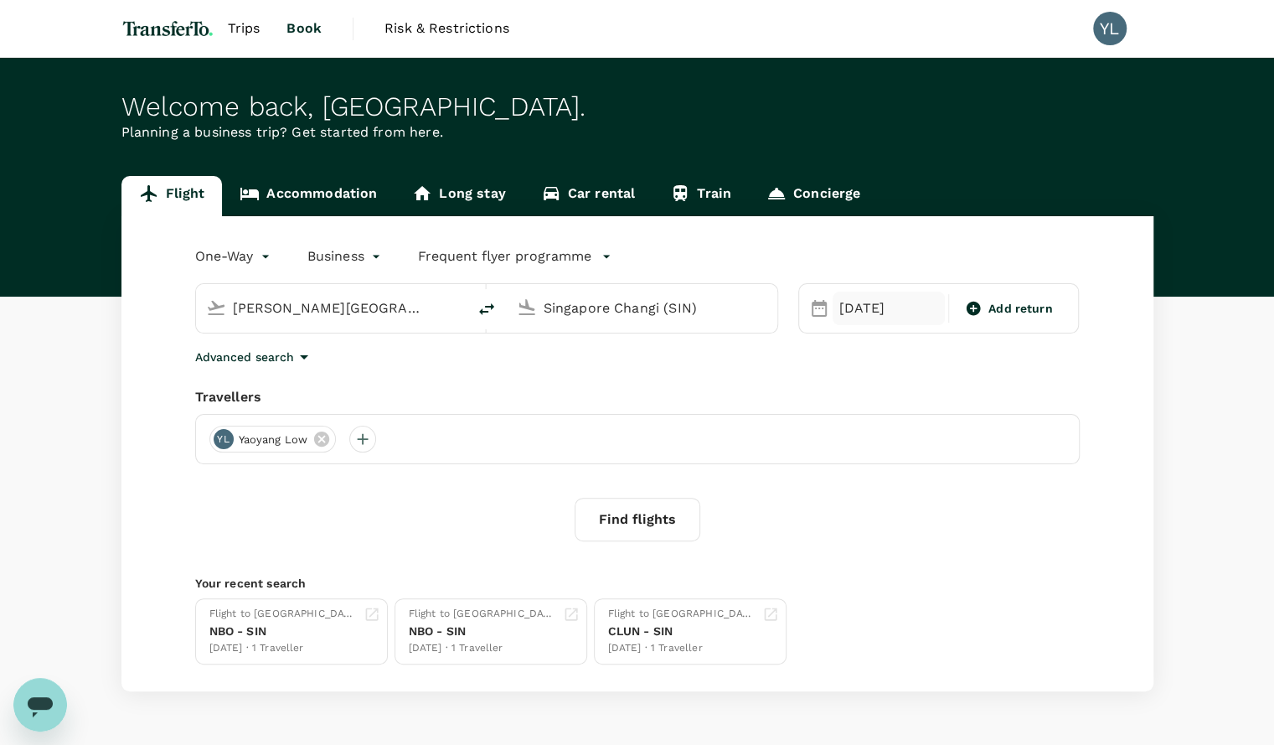
click at [846, 313] on div "25 Oct" at bounding box center [889, 309] width 112 height 34
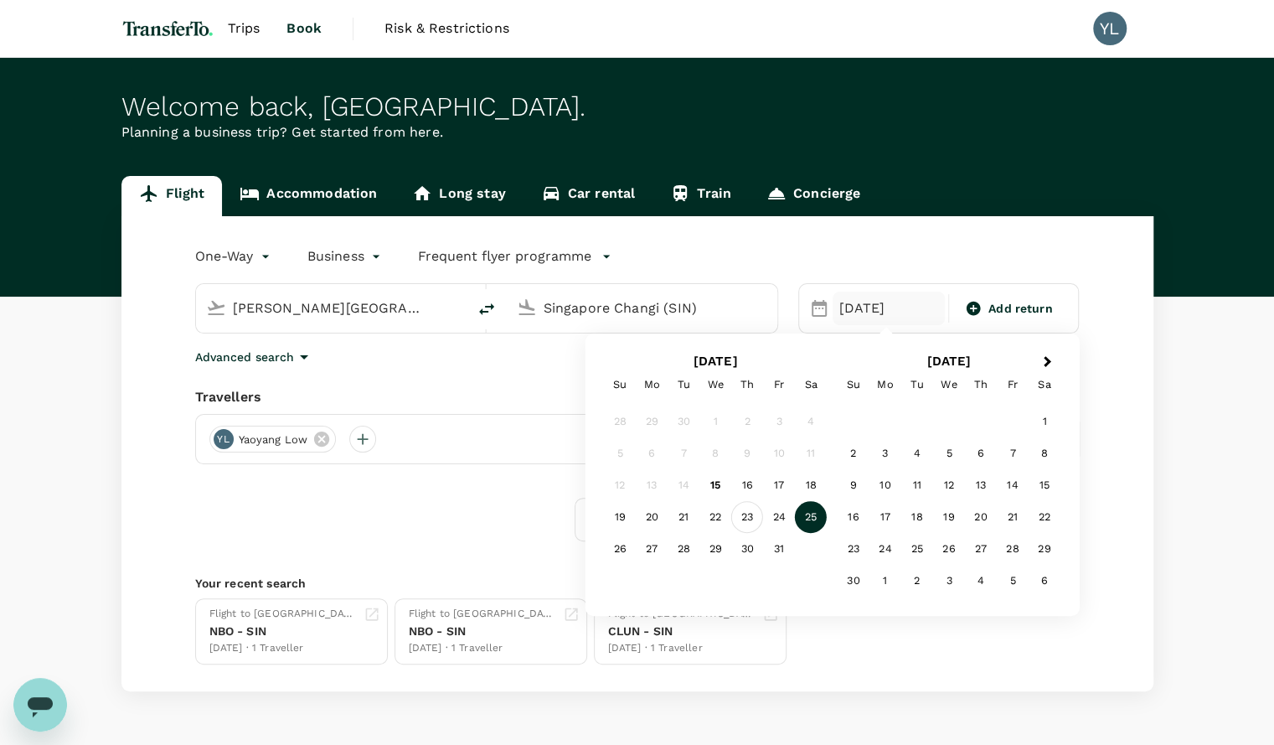
click at [752, 519] on div "23" at bounding box center [747, 517] width 32 height 32
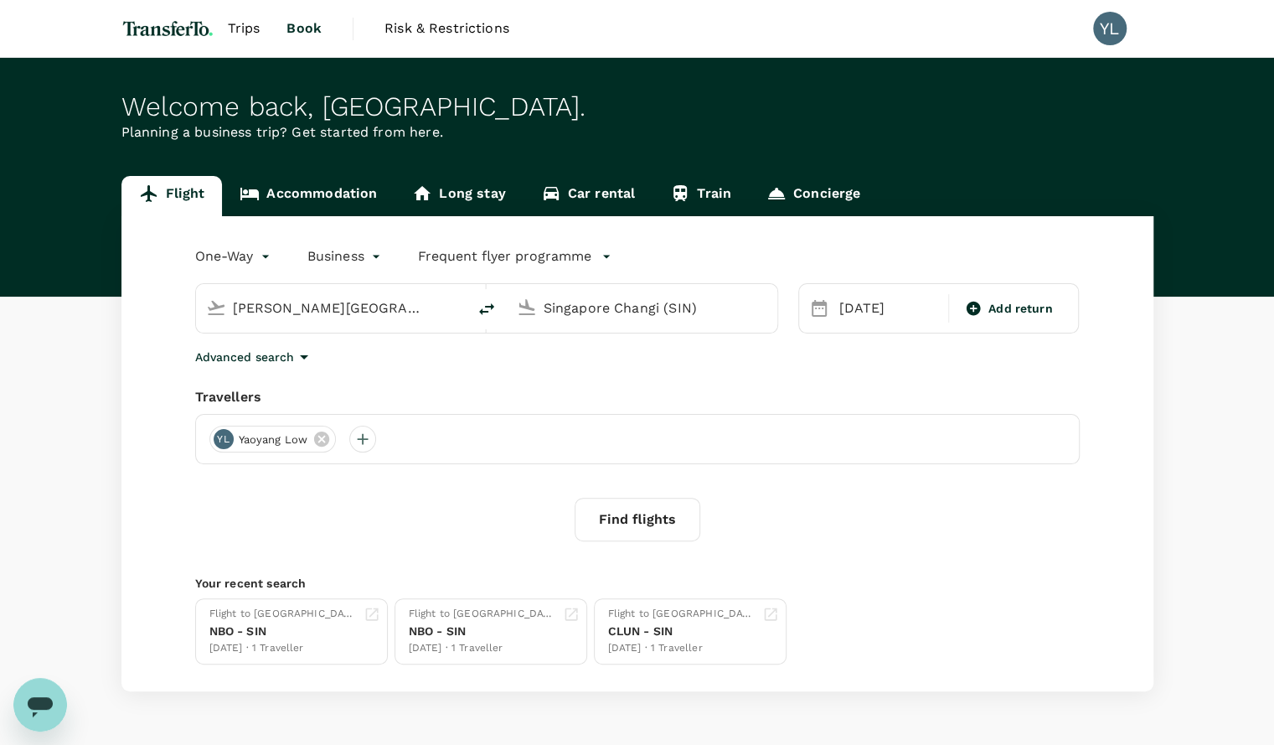
click at [881, 376] on div "One-Way oneway Business business Frequent flyer programme Kenneth Kaunda Intern…" at bounding box center [637, 453] width 1032 height 475
click at [634, 522] on button "Find flights" at bounding box center [638, 520] width 126 height 44
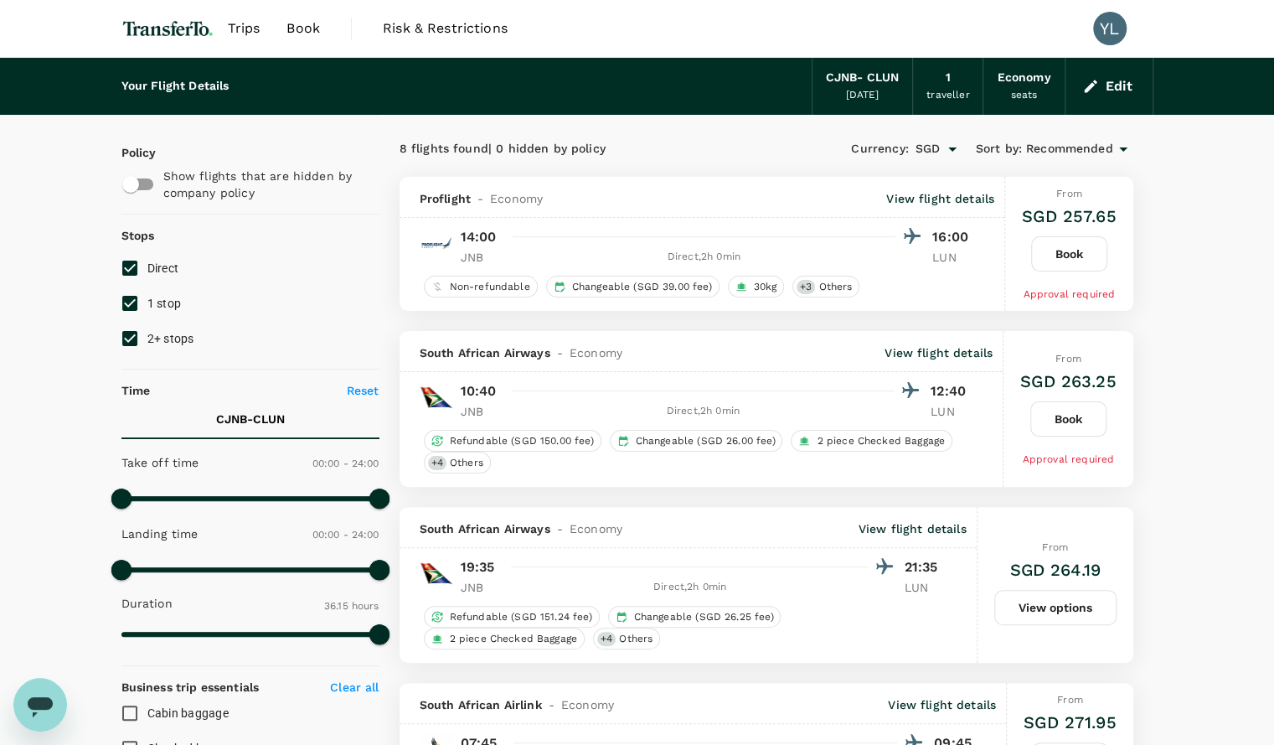
checkbox input "false"
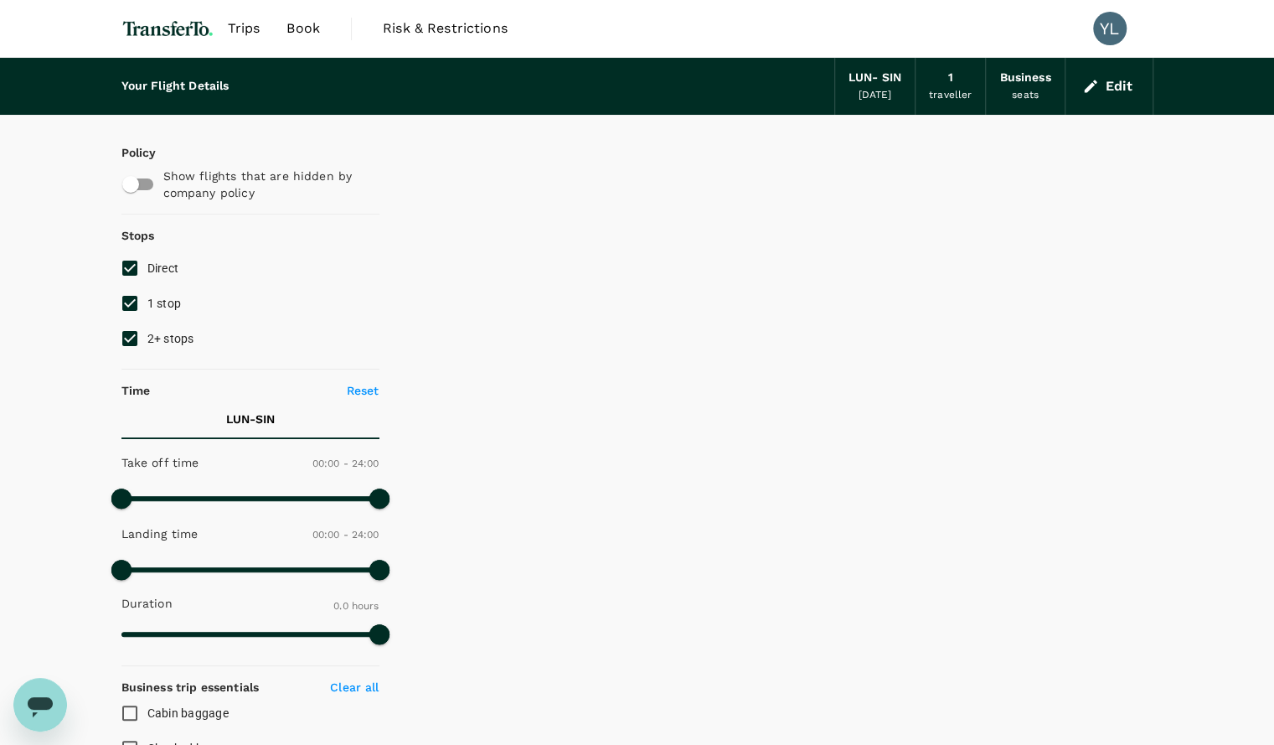
type input "2585"
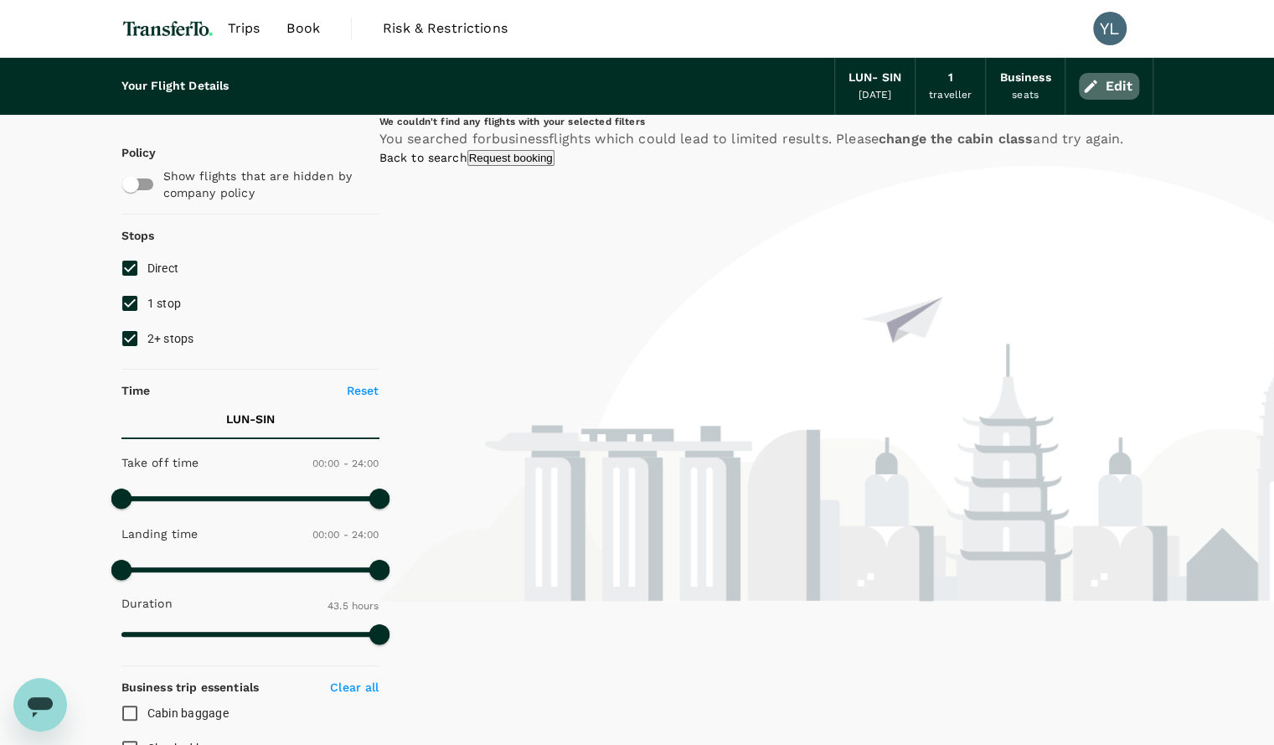
click at [1114, 74] on button "Edit" at bounding box center [1109, 86] width 60 height 27
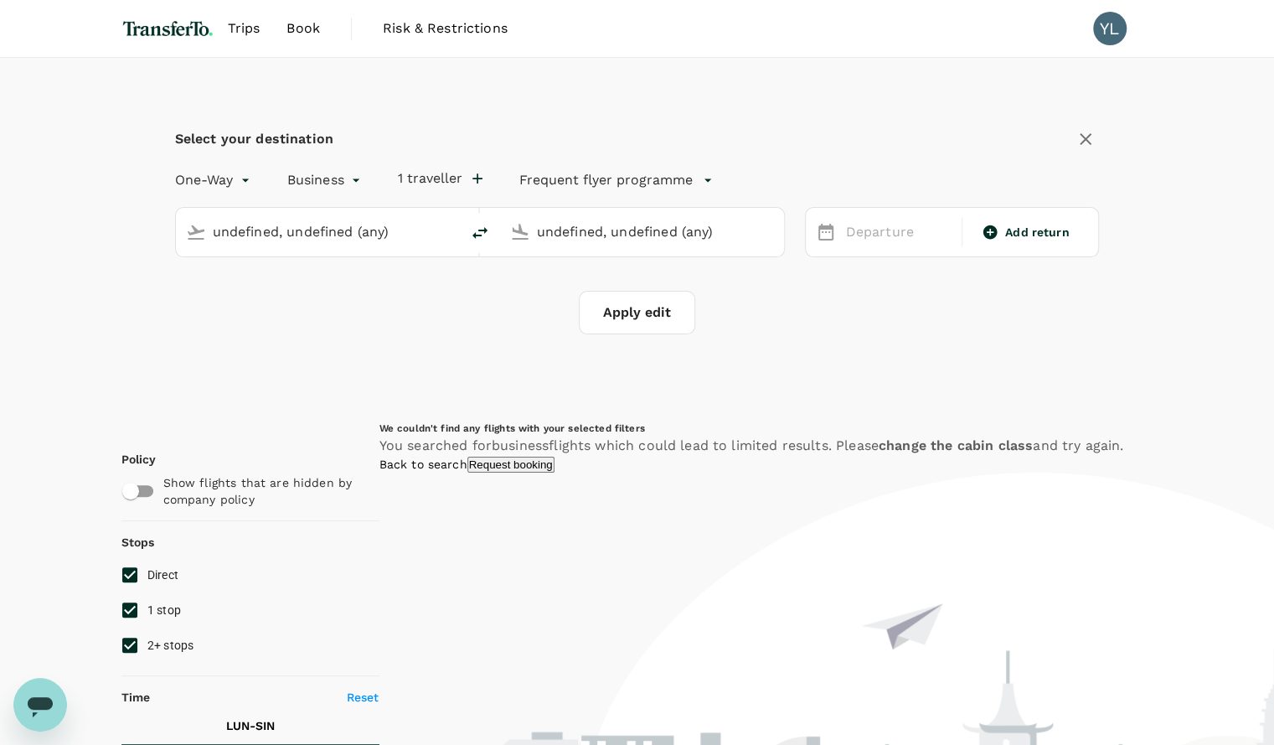
type input "Kenneth Kaunda International Airport (LUN)"
type input "Singapore Changi (SIN)"
type input "Kenneth Kaunda International Airport (LUN)"
type input "Singapore Changi (SIN)"
click at [374, 219] on input "Kenneth Kaunda International Airport (LUN)" at bounding box center [319, 232] width 212 height 26
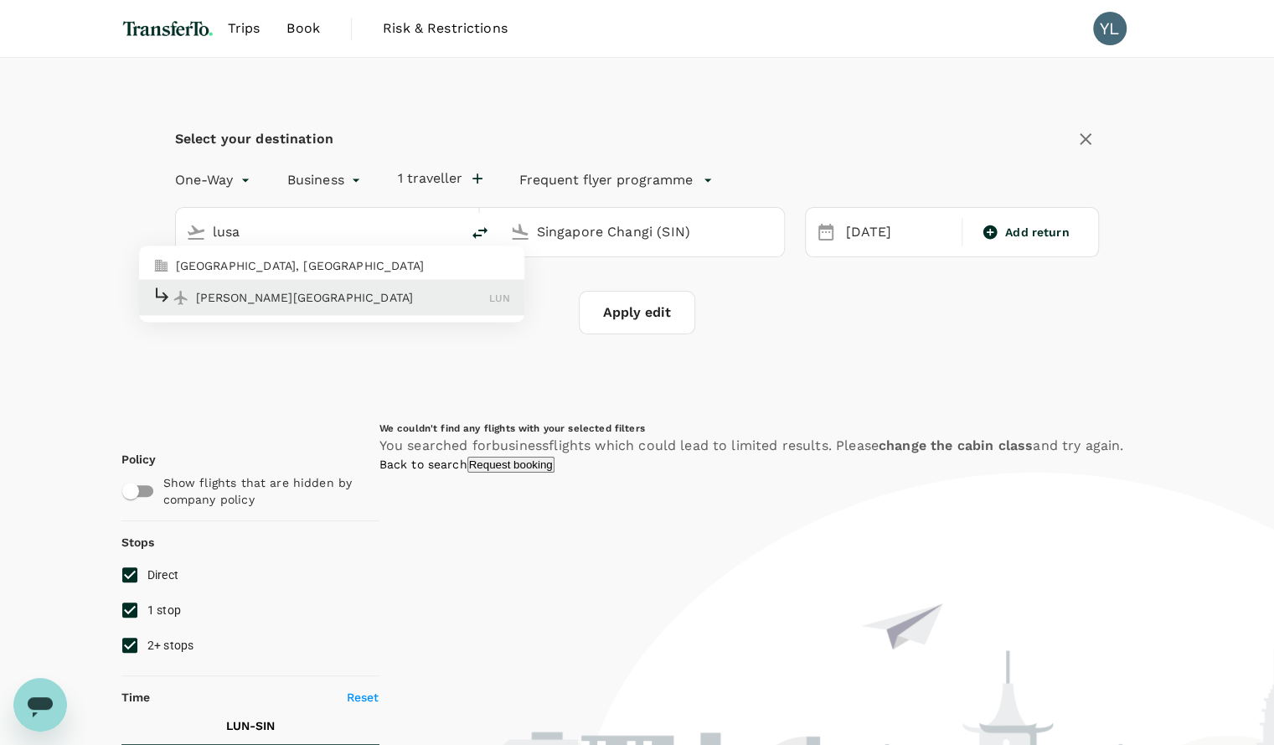
click at [330, 263] on p "Lusaka, Zambia" at bounding box center [343, 265] width 335 height 17
type input "Lusaka, Zambia (any)"
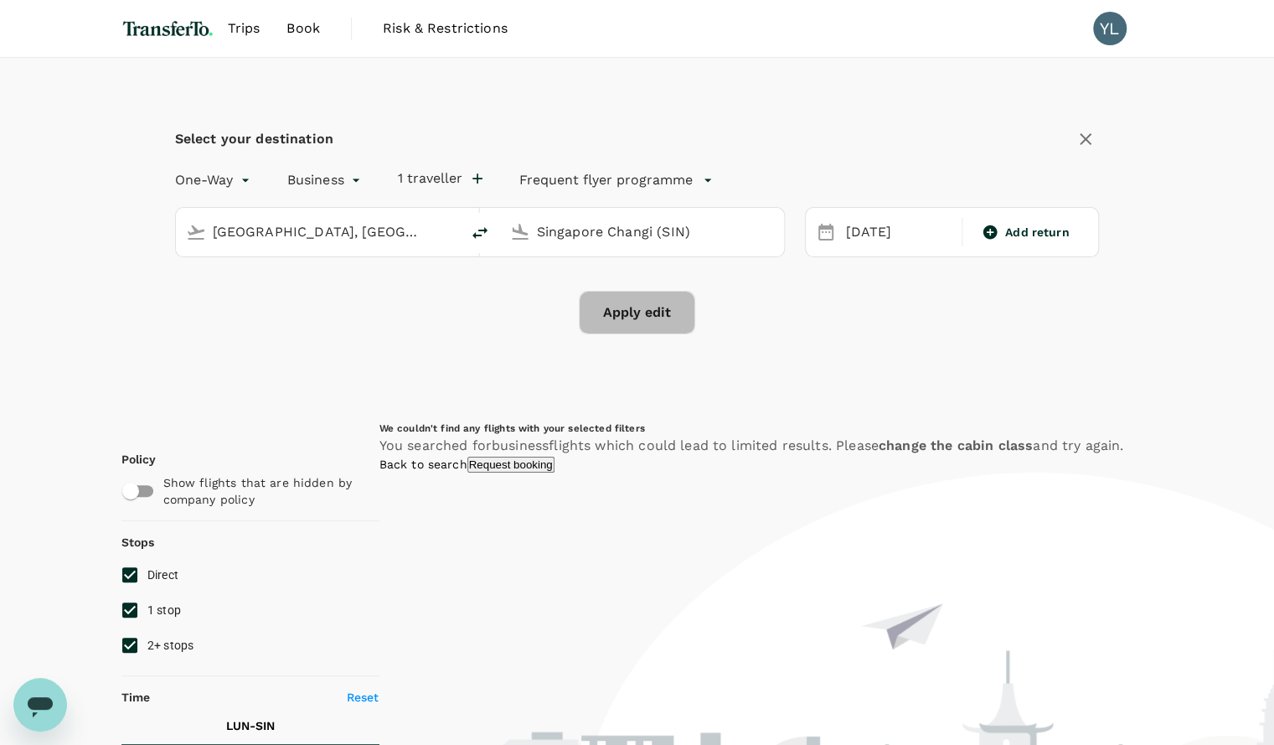
click at [634, 329] on button "Apply edit" at bounding box center [637, 313] width 116 height 44
checkbox input "false"
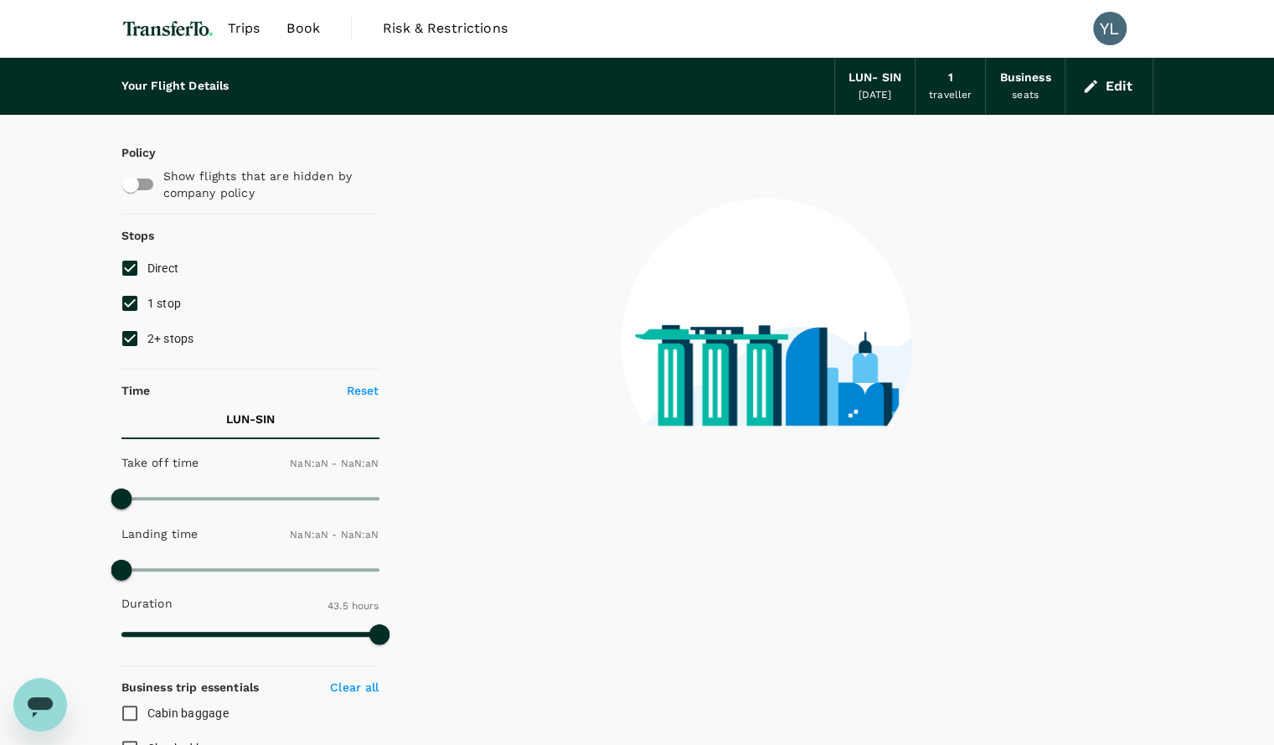
type input "1440"
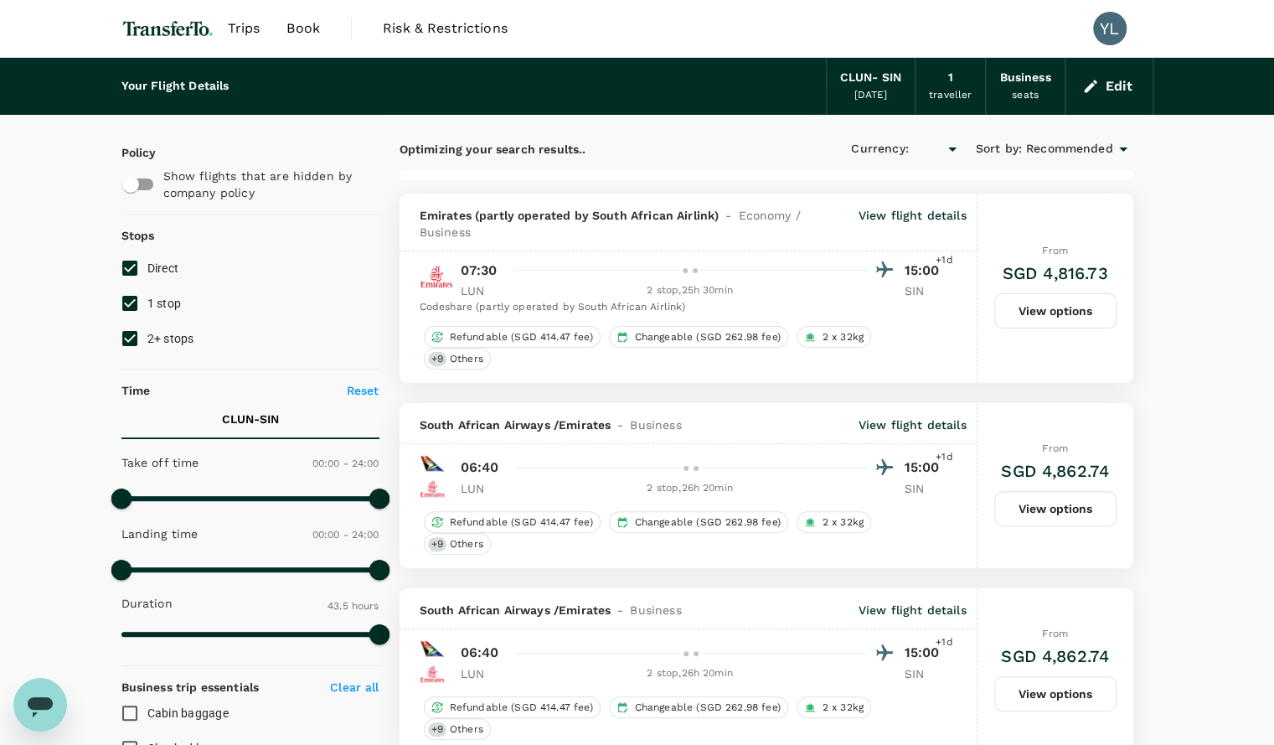
checkbox input "true"
type input "SGD"
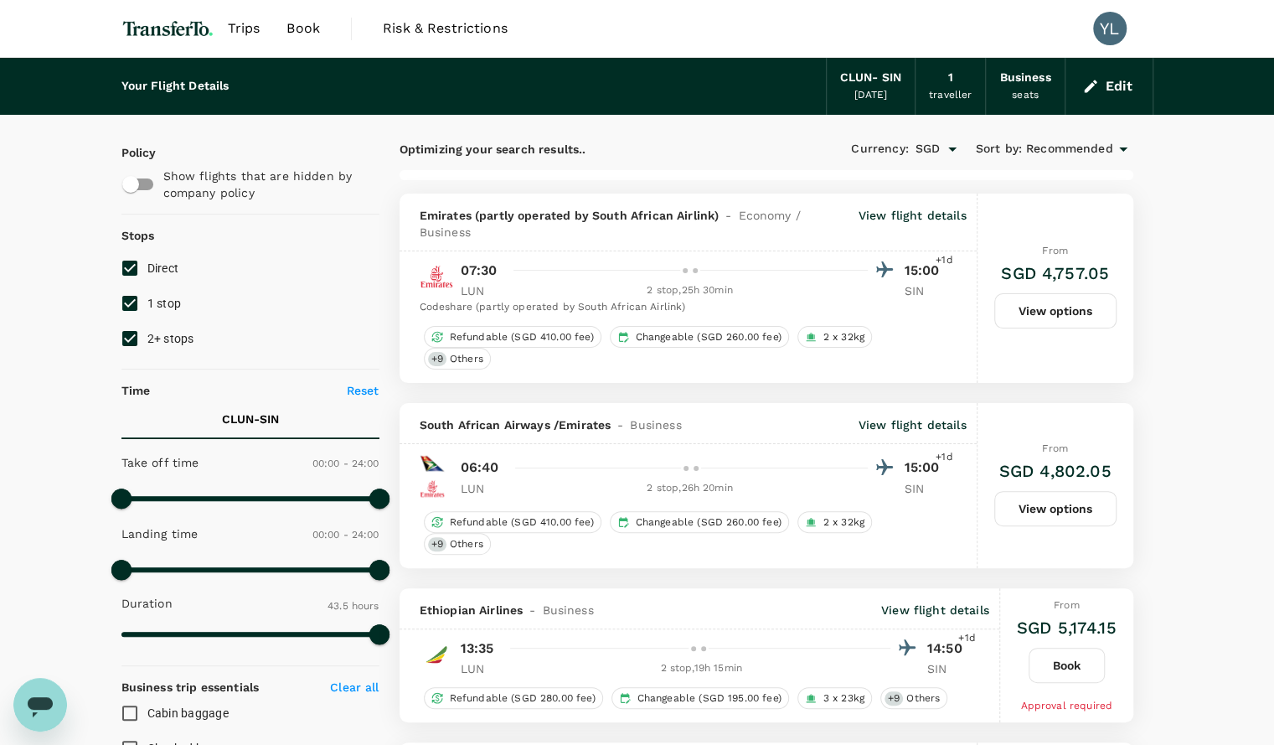
click at [910, 220] on p "View flight details" at bounding box center [913, 224] width 108 height 34
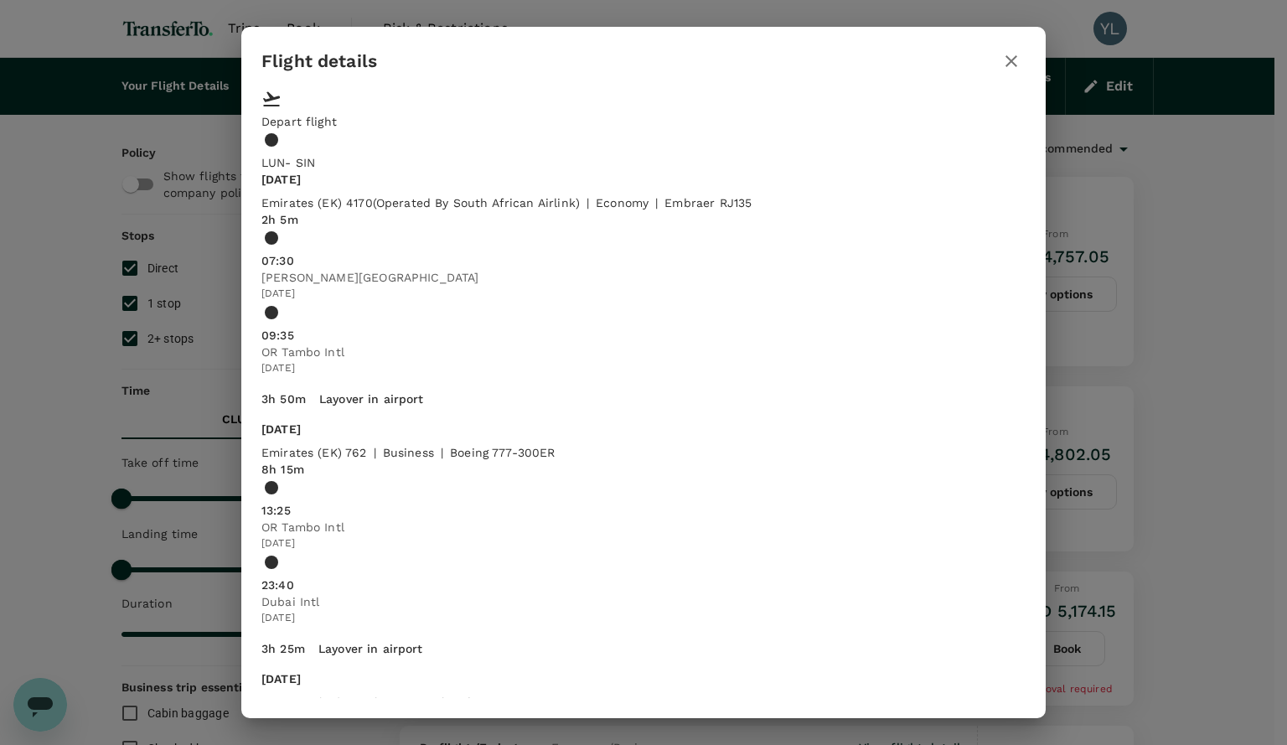
click at [1014, 66] on icon "button" at bounding box center [1011, 61] width 20 height 20
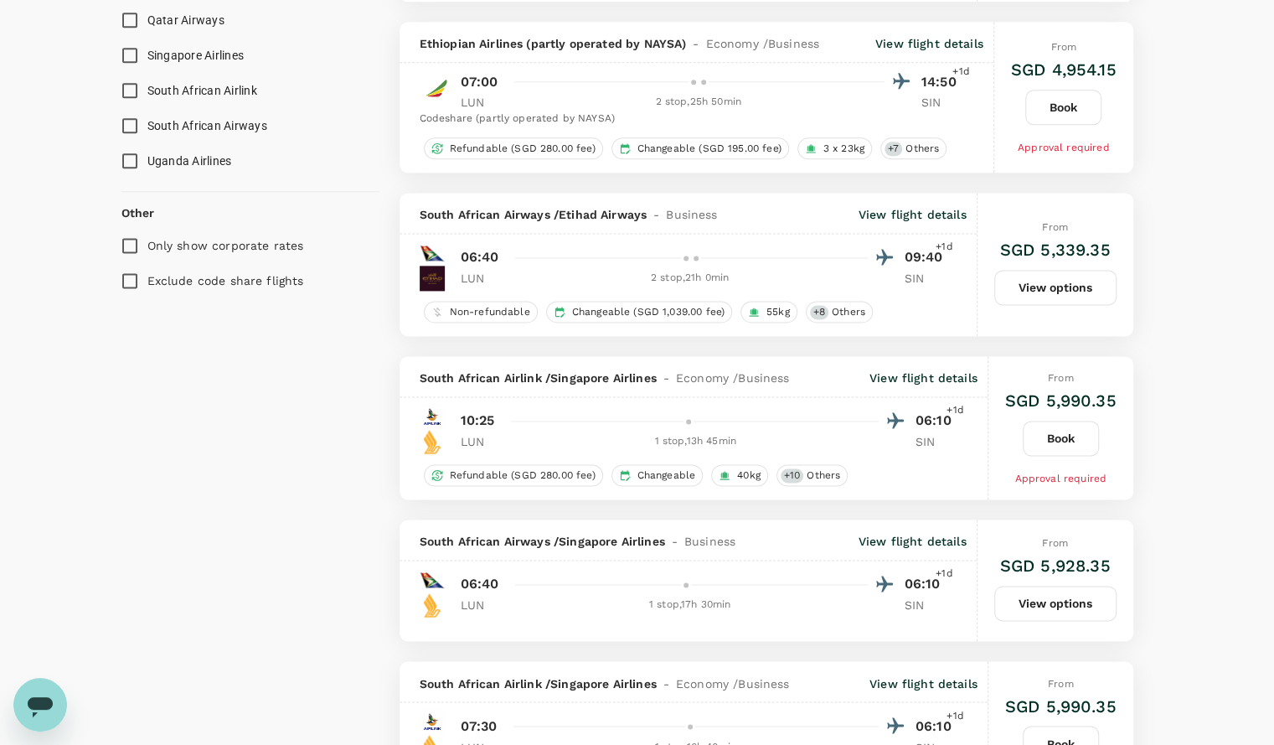
scroll to position [1363, 0]
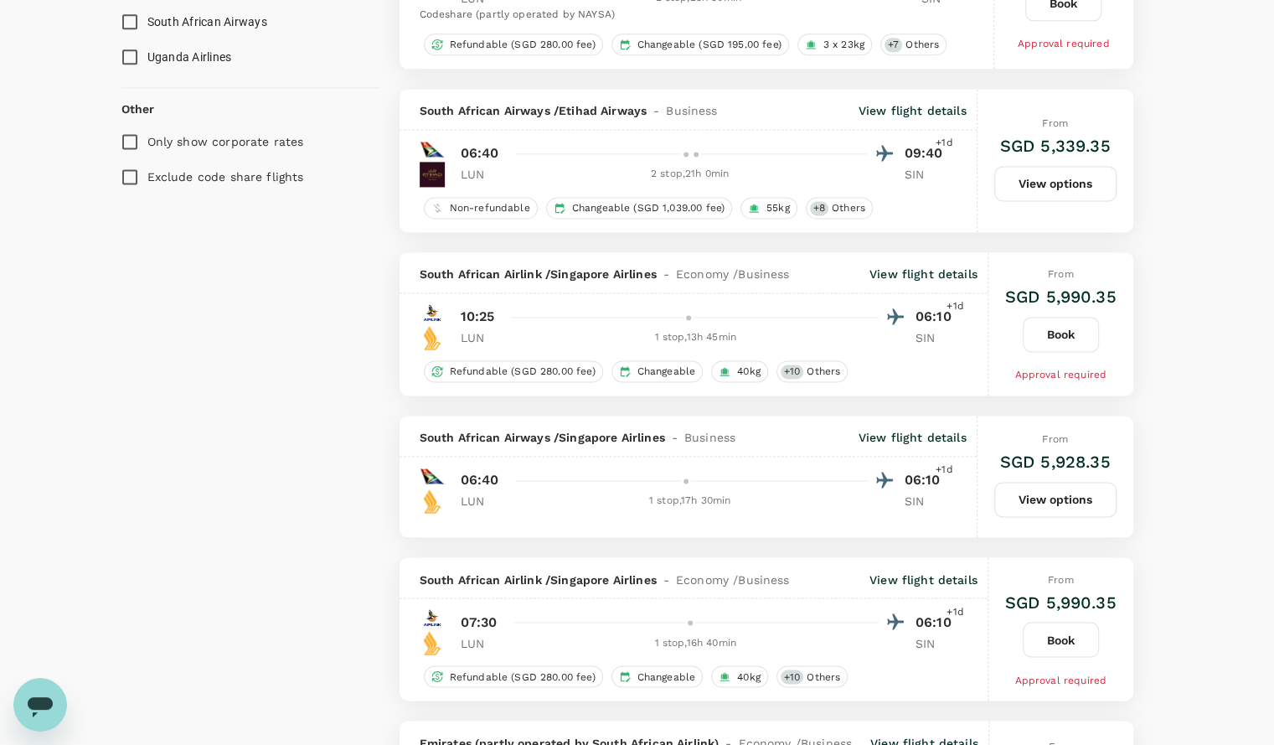
click at [911, 571] on p "View flight details" at bounding box center [924, 579] width 108 height 17
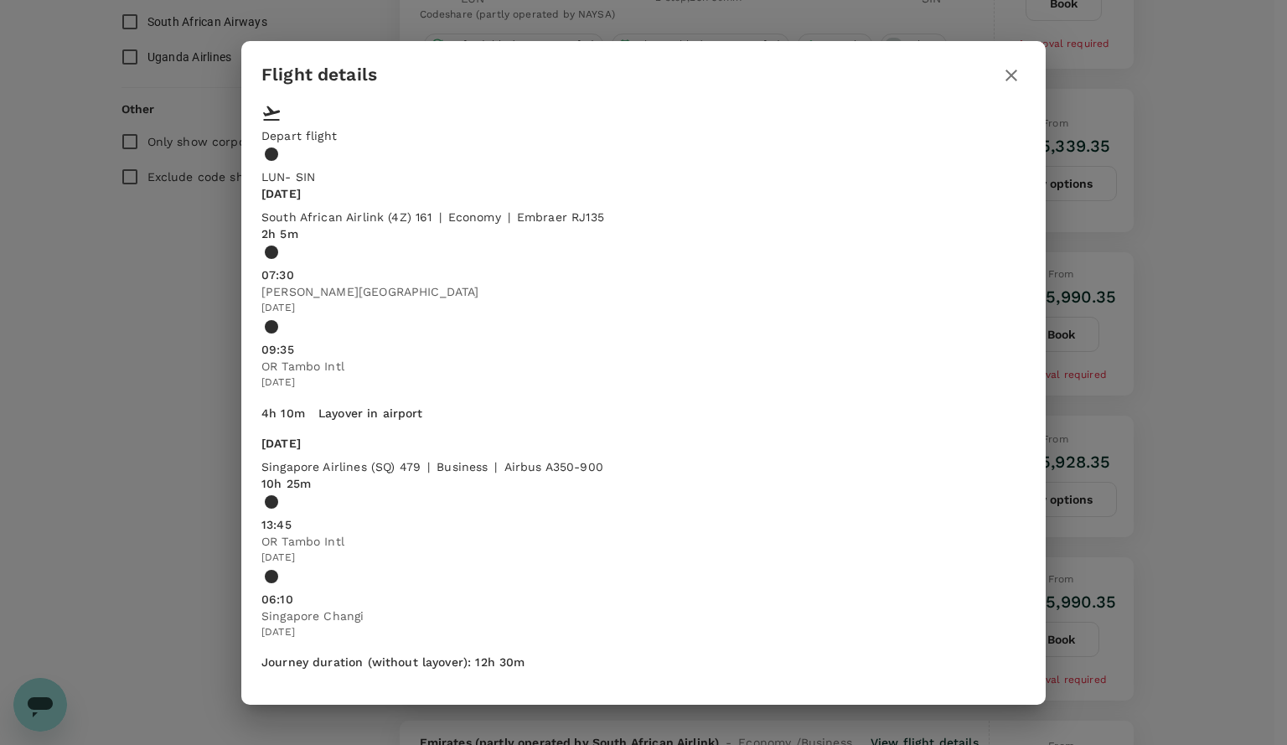
click at [1007, 85] on icon "button" at bounding box center [1011, 75] width 20 height 20
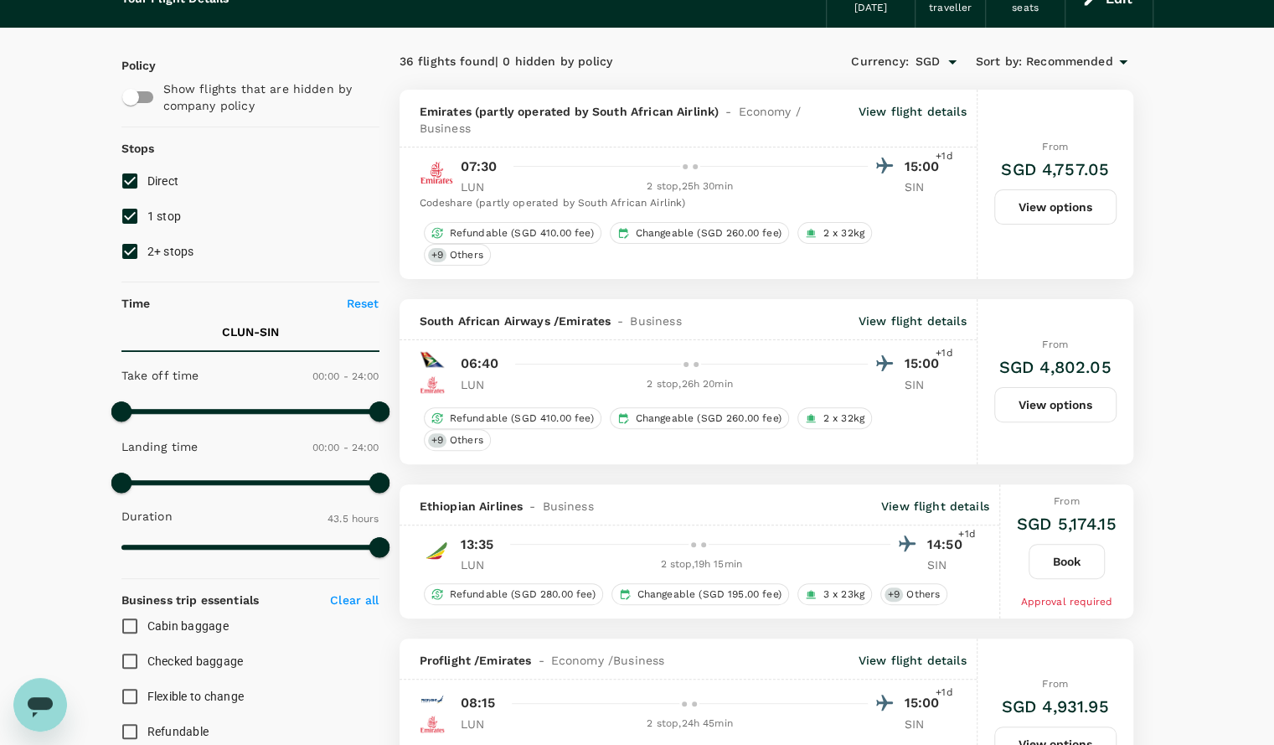
scroll to position [0, 0]
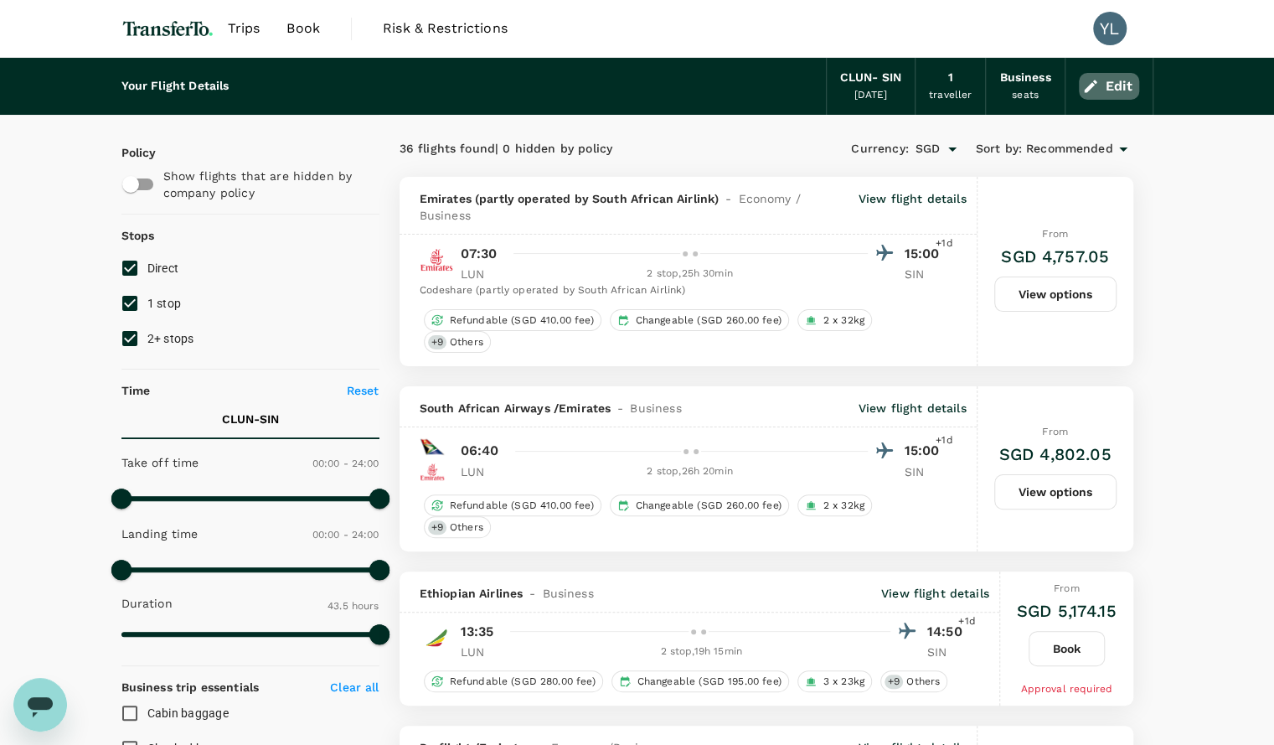
click at [1131, 93] on button "Edit" at bounding box center [1109, 86] width 60 height 27
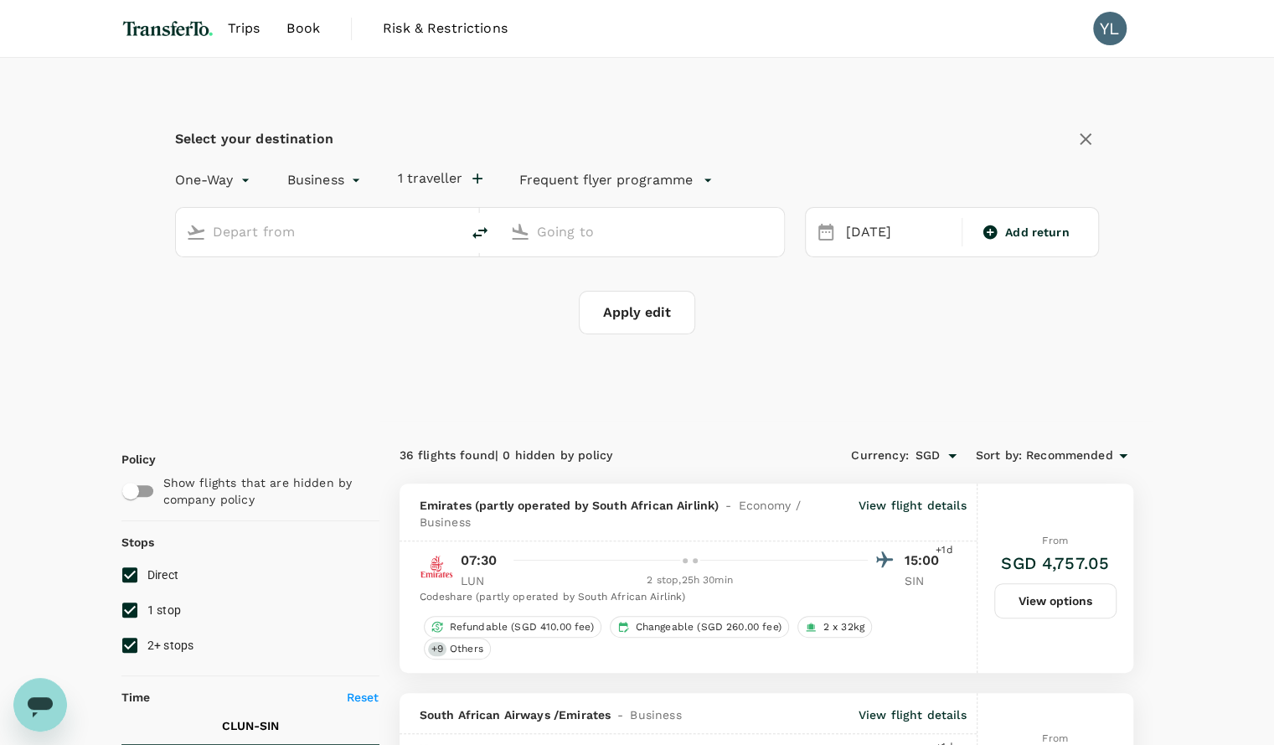
type input "OR Tambo Intl (JNB)"
type input "Singapore Changi (SIN)"
click at [323, 238] on input "OR Tambo Intl (JNB)" at bounding box center [319, 232] width 212 height 26
click at [473, 221] on button "delete" at bounding box center [480, 233] width 40 height 40
type input "Singapore Changi (SIN)"
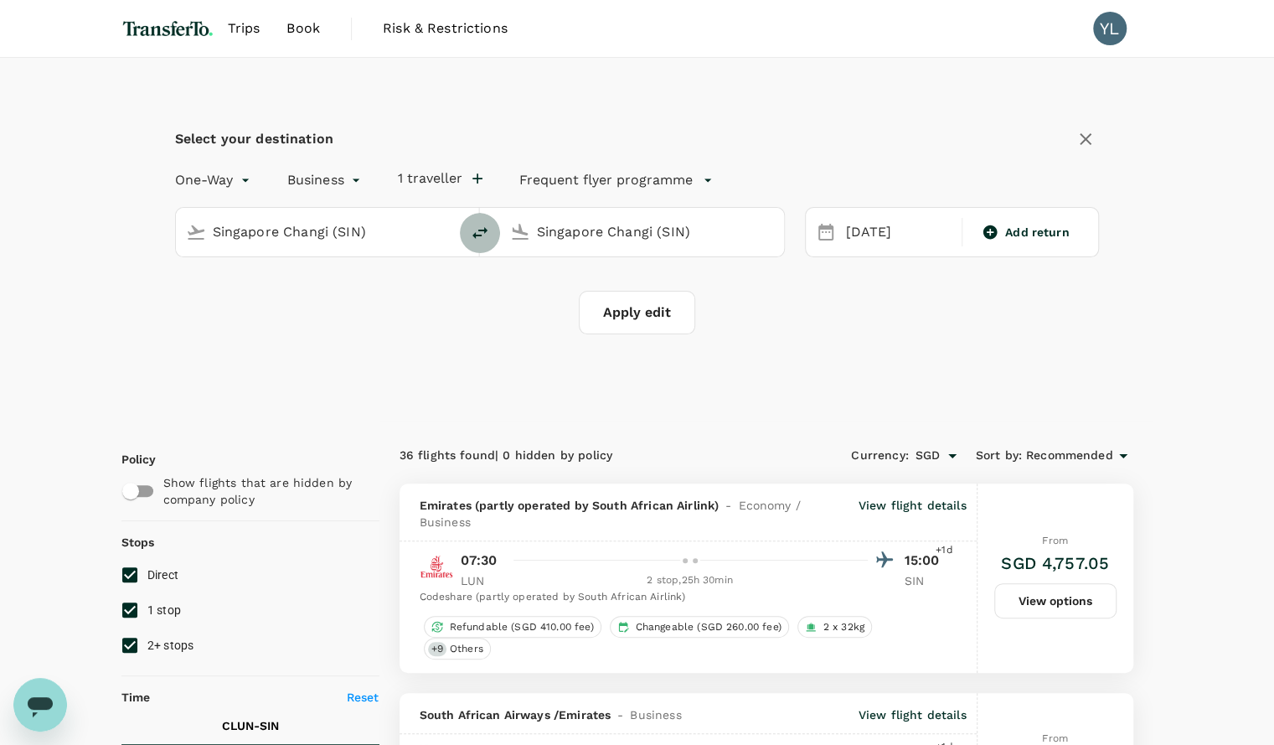
type input "OR Tambo Intl (JNB)"
click at [283, 226] on input "Singapore Changi (SIN)" at bounding box center [319, 232] width 212 height 26
click at [246, 295] on p "[PERSON_NAME][GEOGRAPHIC_DATA]" at bounding box center [343, 297] width 294 height 17
type input "Kenneth Kaunda International Airport (LUN)"
click at [538, 297] on div "Apply edit" at bounding box center [637, 313] width 925 height 44
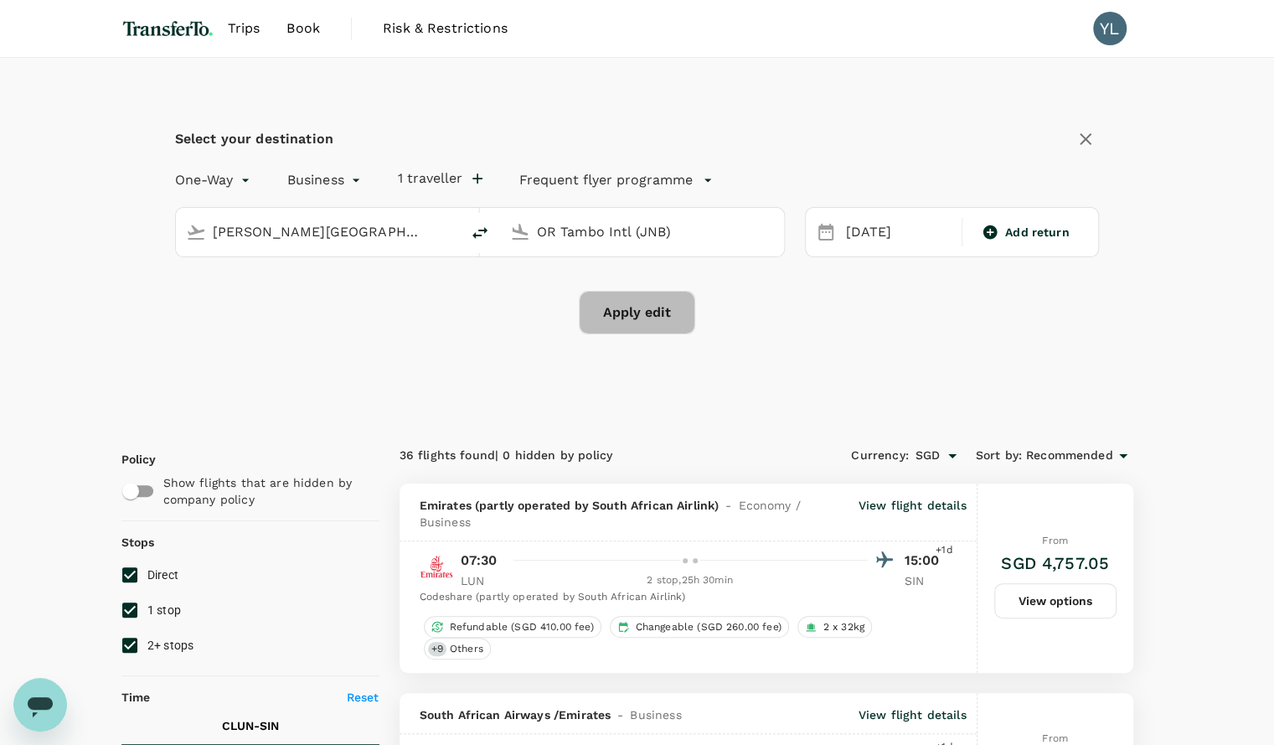
click at [658, 308] on button "Apply edit" at bounding box center [637, 313] width 116 height 44
click at [866, 232] on div "23 Oct" at bounding box center [899, 232] width 119 height 33
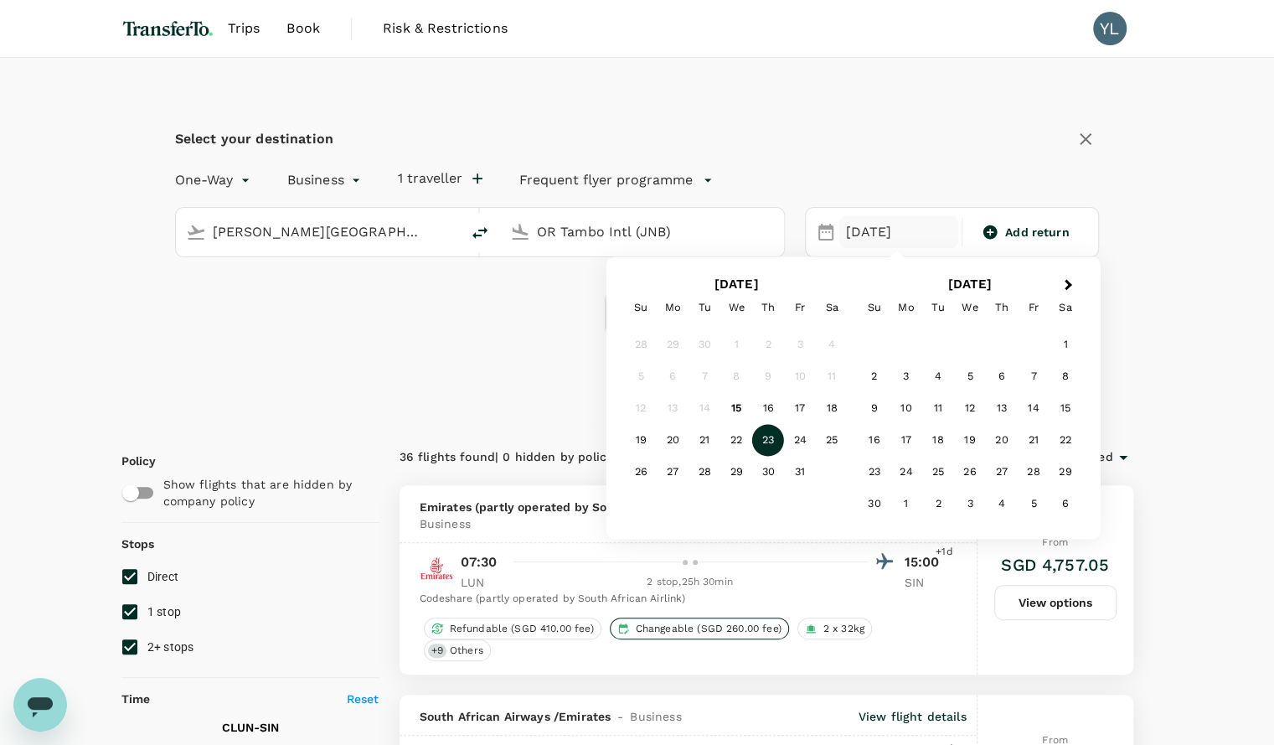
checkbox input "false"
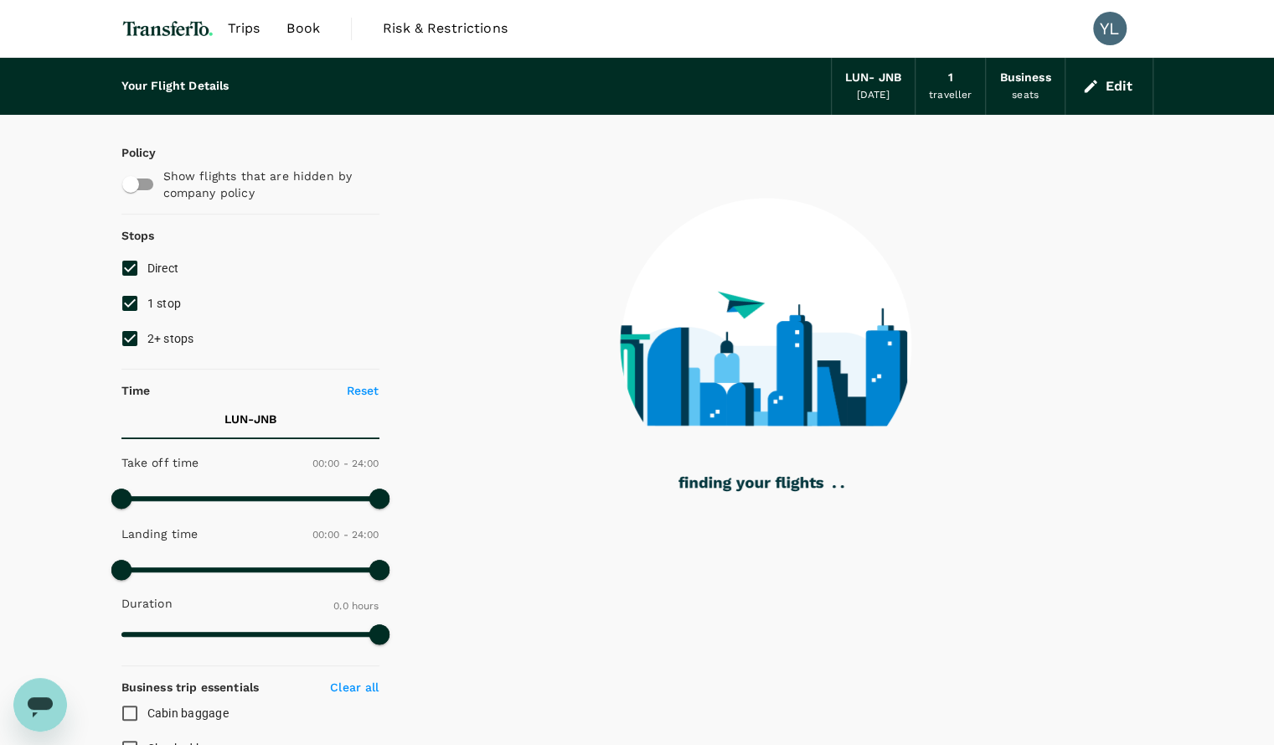
click at [489, 406] on div at bounding box center [767, 333] width 774 height 437
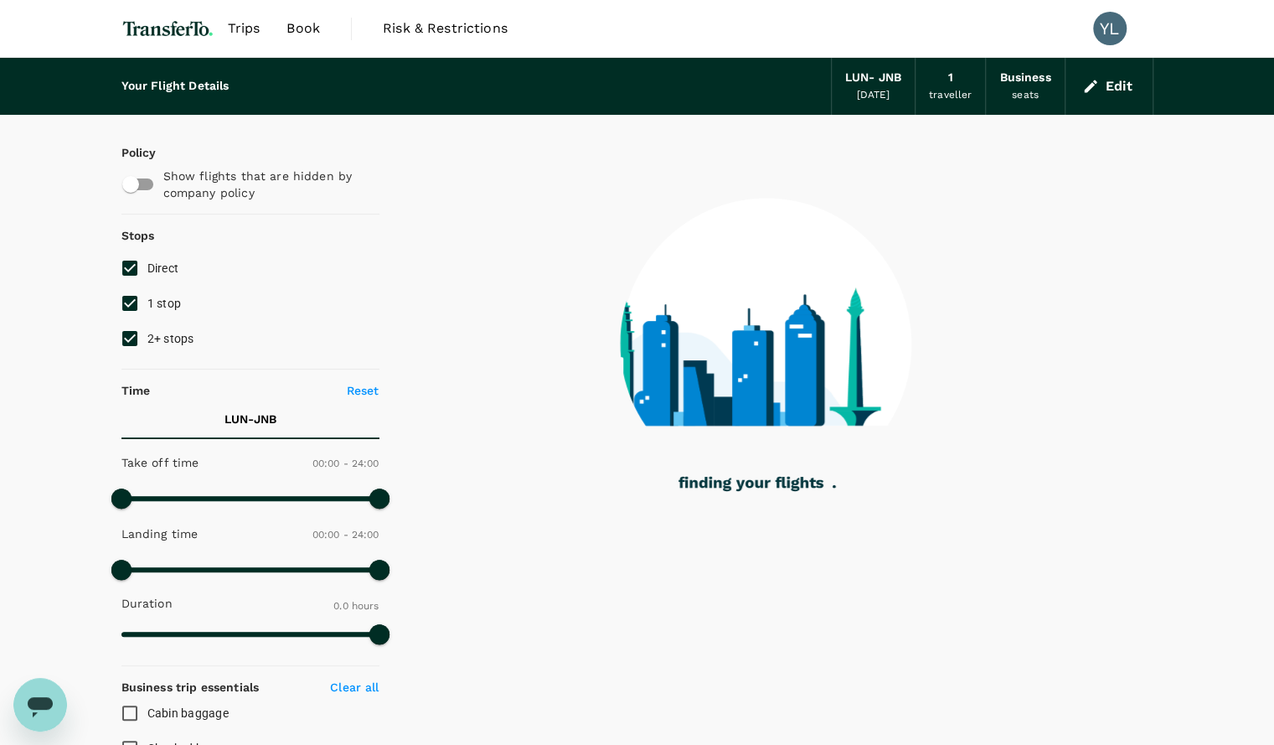
type input "950"
checkbox input "true"
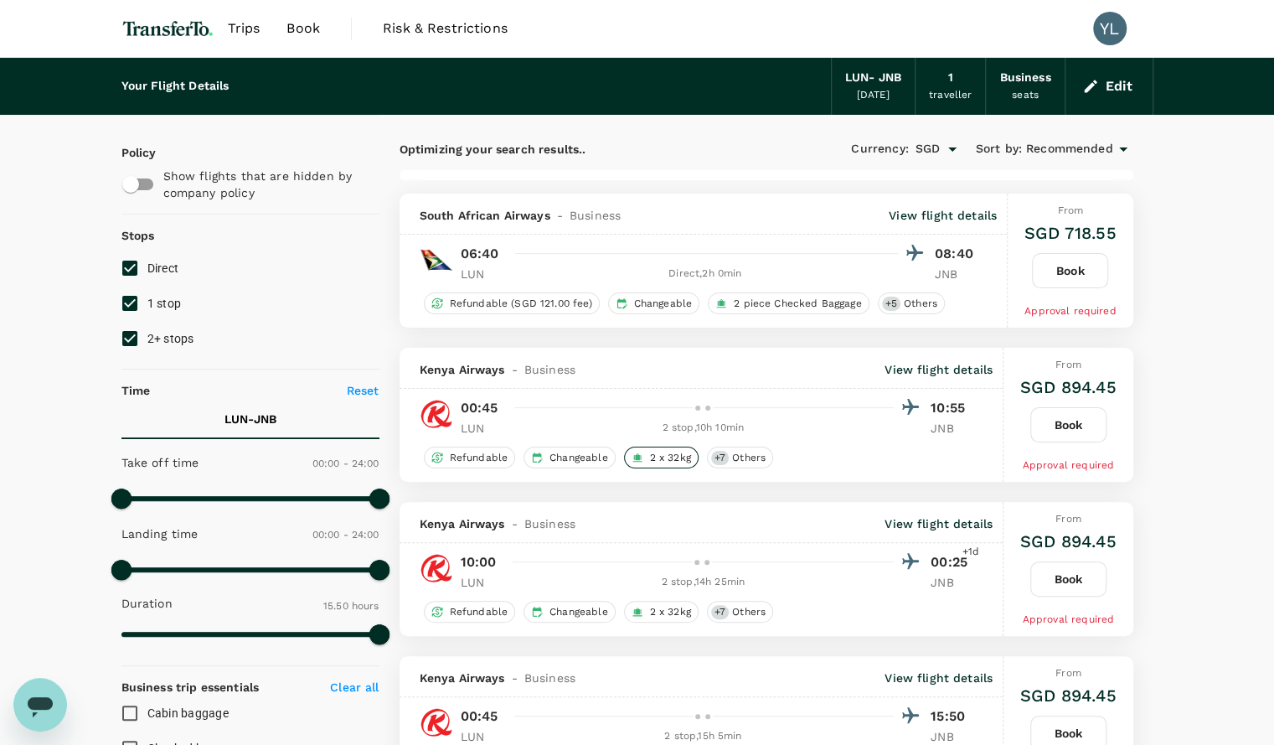
type input "1035"
click at [161, 294] on span "1 stop" at bounding box center [164, 303] width 34 height 20
click at [147, 294] on input "1 stop" at bounding box center [129, 303] width 35 height 35
checkbox input "false"
click at [131, 344] on input "2+ stops" at bounding box center [129, 338] width 35 height 35
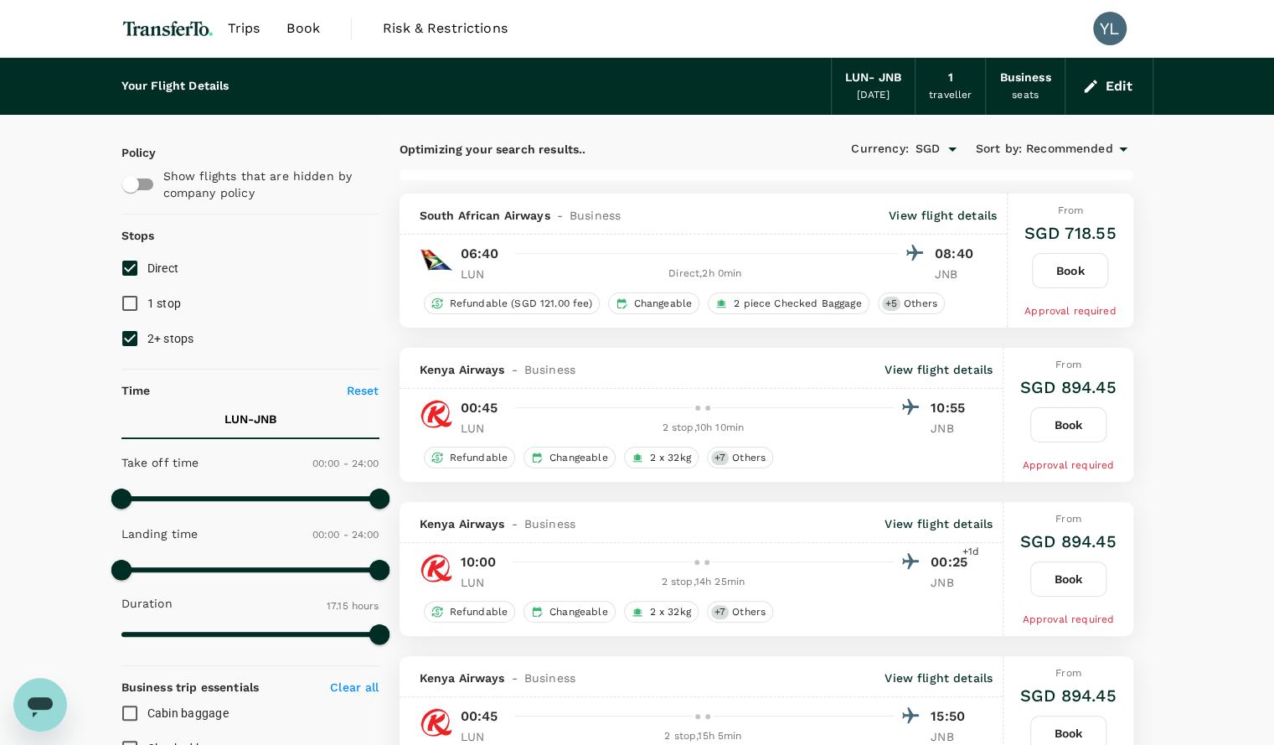
checkbox input "false"
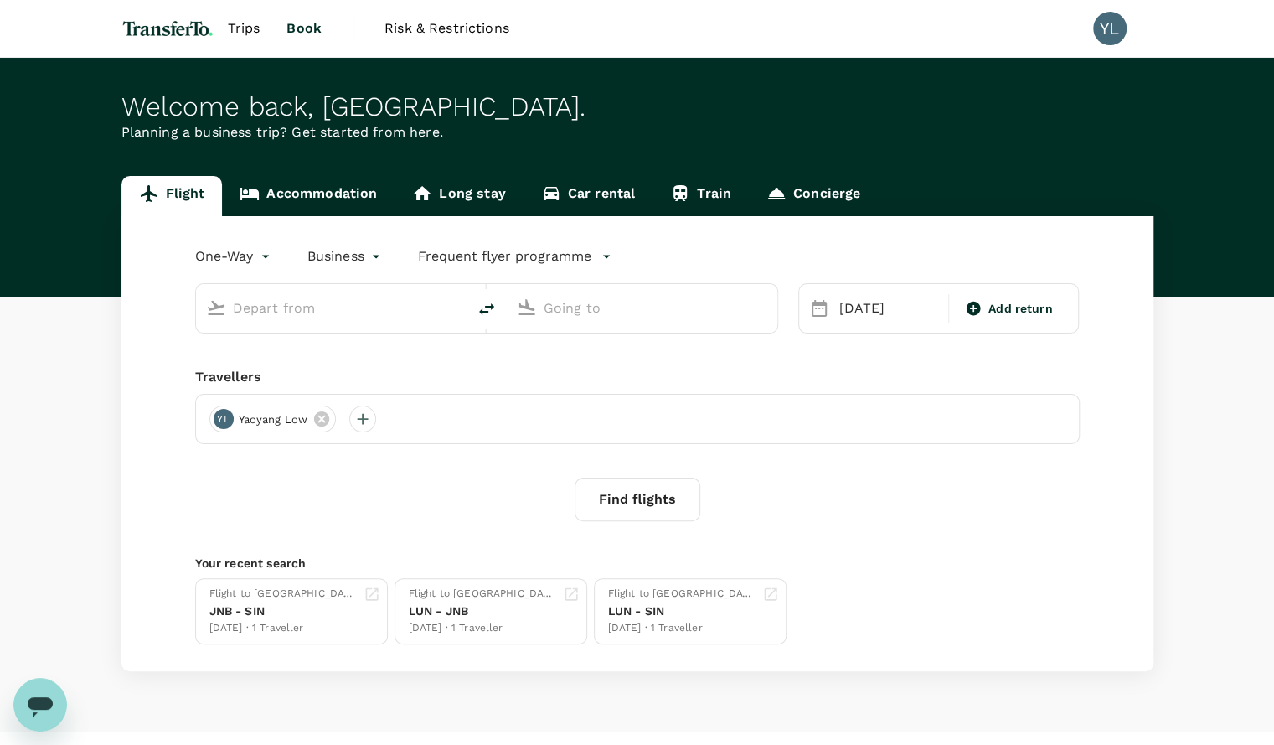
type input "Kenneth Kaunda International Airport (LUN)"
type input "OR Tambo Intl (JNB)"
type input "Kenneth Kaunda International Airport (LUN)"
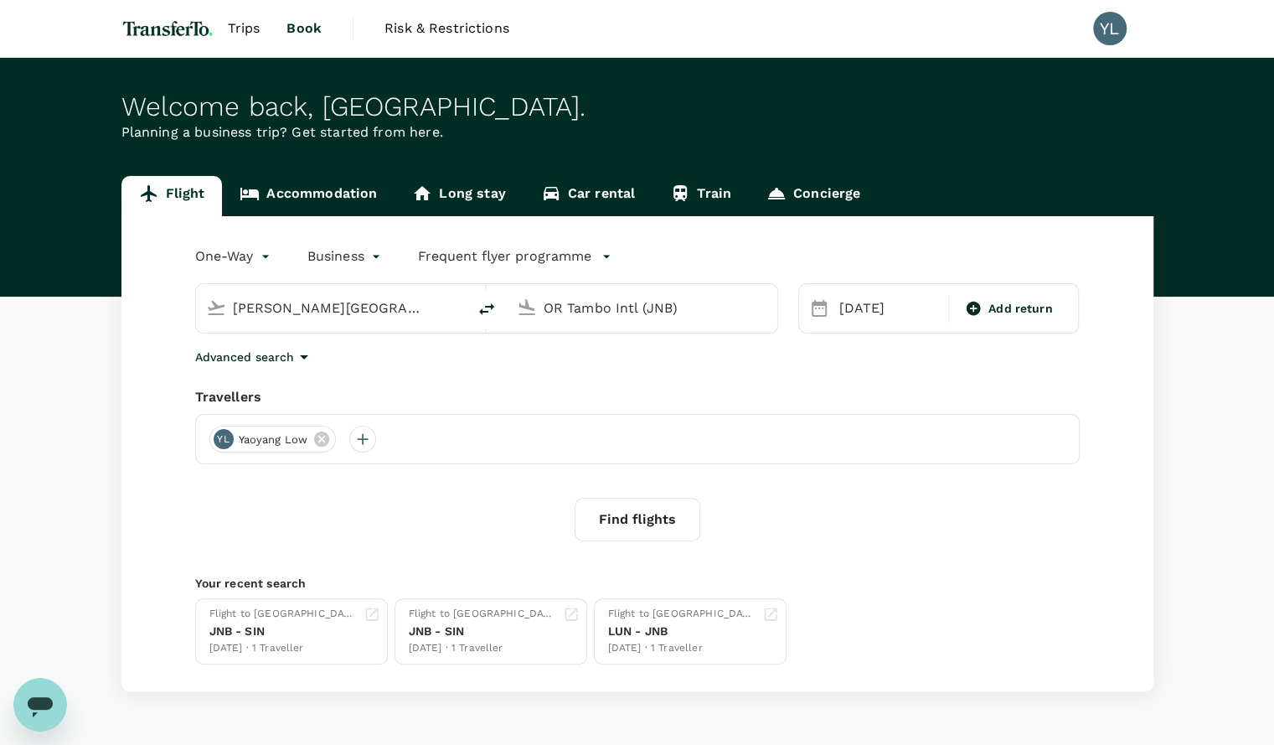
click at [328, 304] on input "Kenneth Kaunda International Airport (LUN)" at bounding box center [332, 308] width 199 height 26
click at [581, 313] on input "OR Tambo Intl (JNB)" at bounding box center [643, 308] width 199 height 26
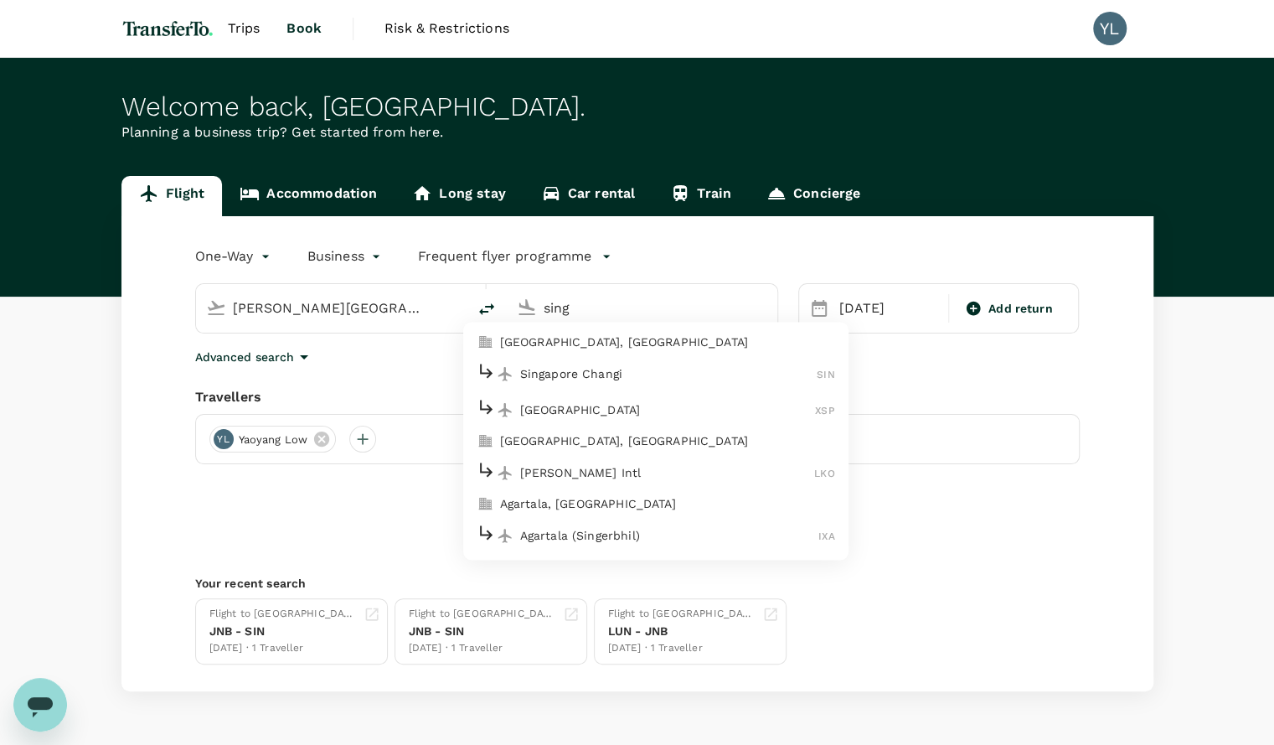
click at [561, 386] on li "Singapore Changi SIN" at bounding box center [655, 374] width 385 height 36
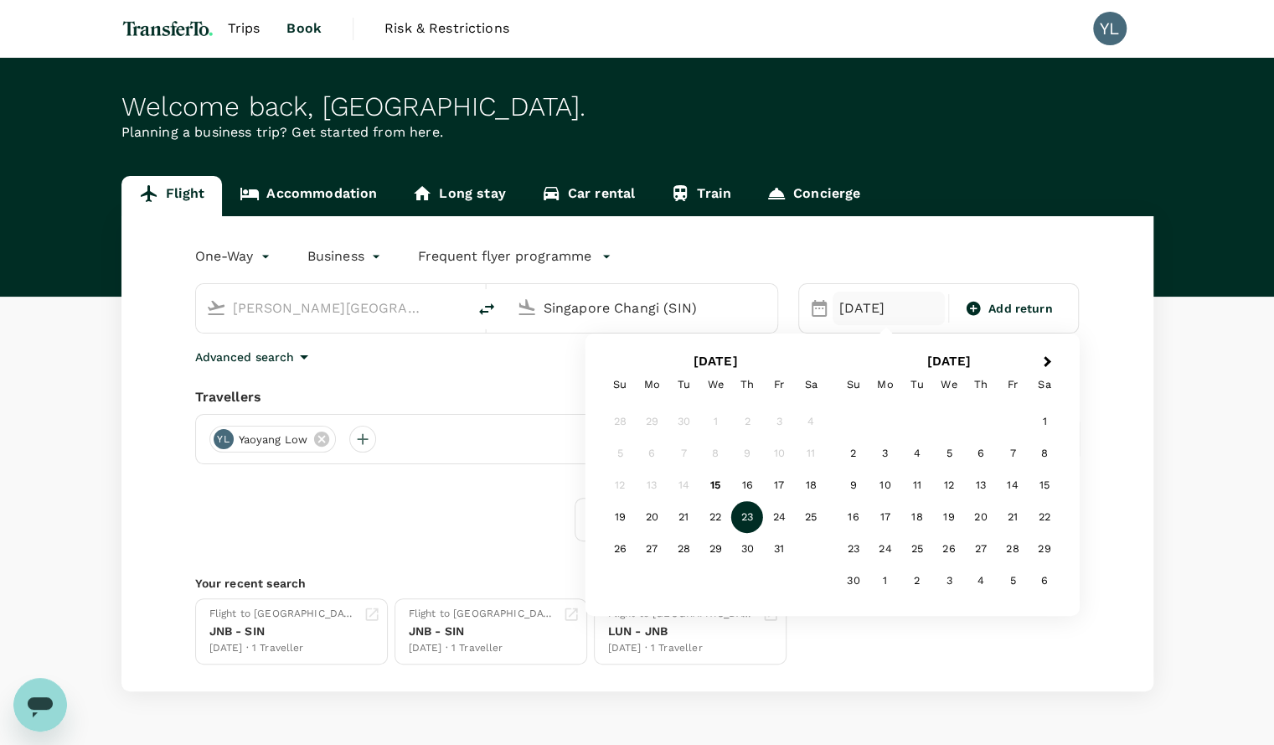
type input "Singapore Changi (SIN)"
click at [752, 519] on div "23" at bounding box center [747, 517] width 32 height 32
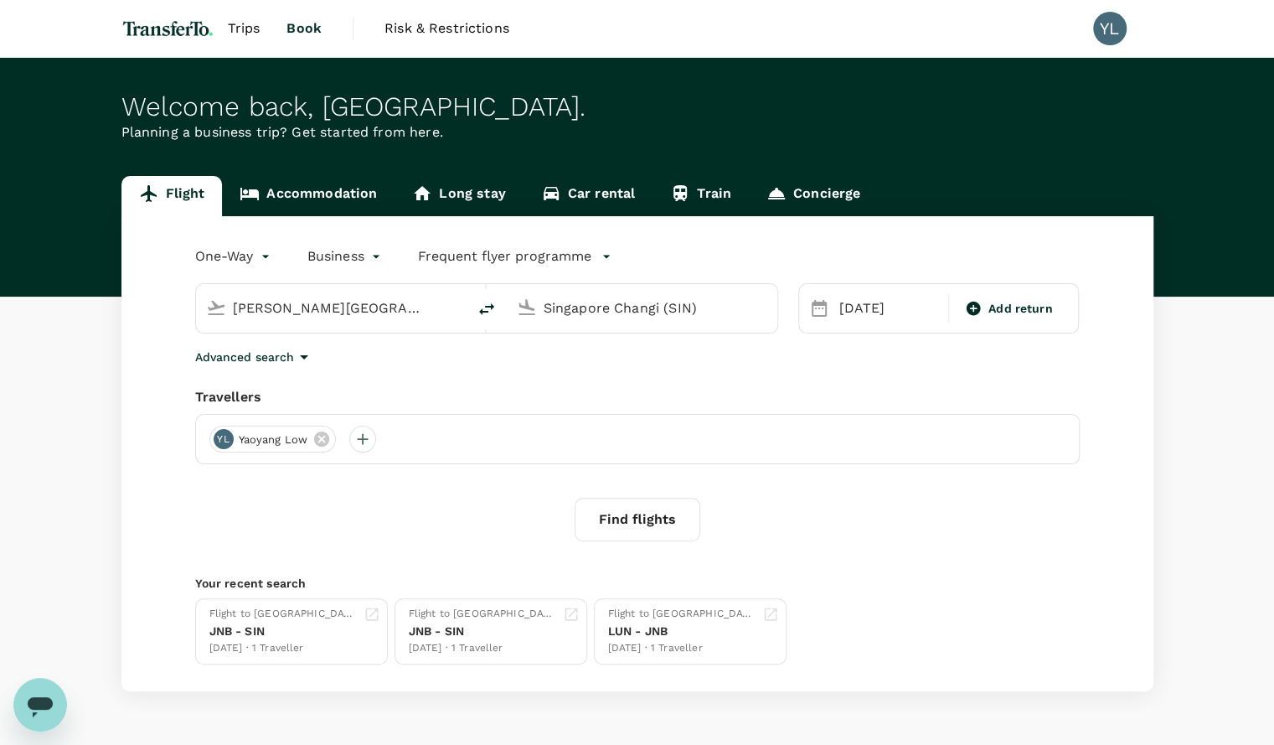
click at [647, 519] on button "Find flights" at bounding box center [638, 520] width 126 height 44
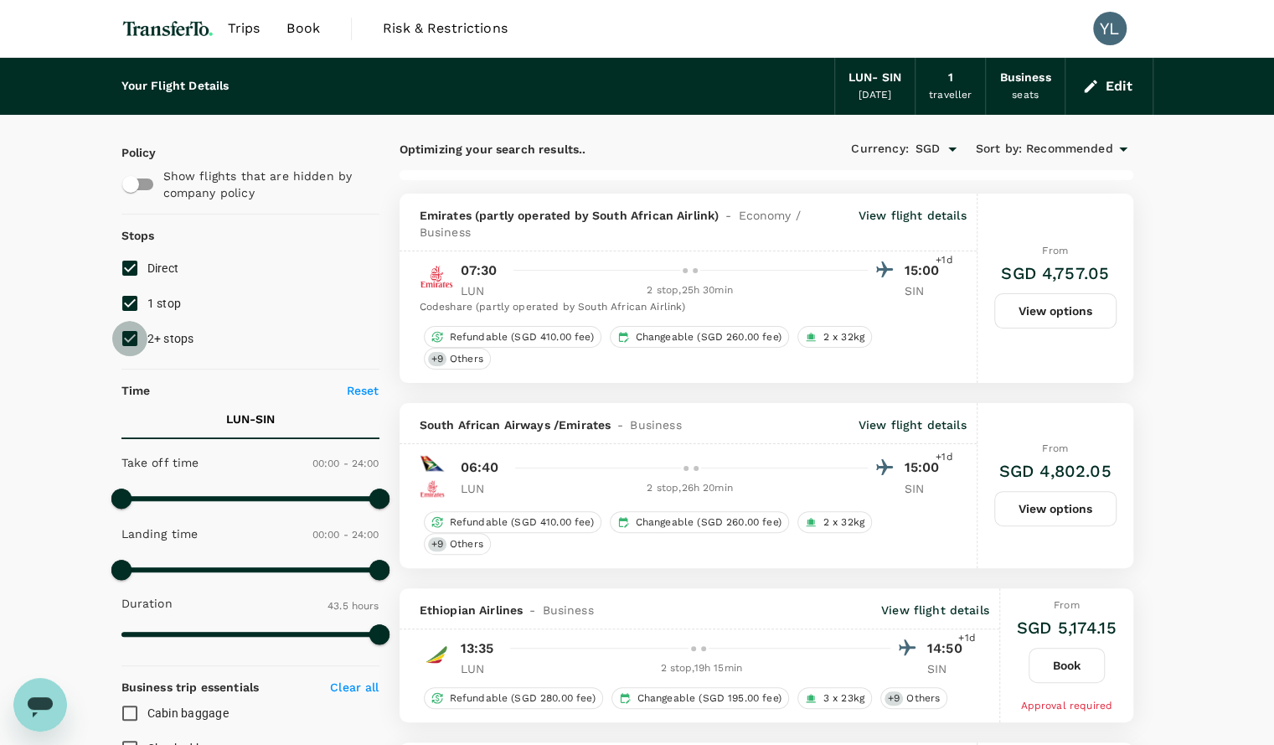
click at [137, 338] on input "2+ stops" at bounding box center [129, 338] width 35 height 35
checkbox input "false"
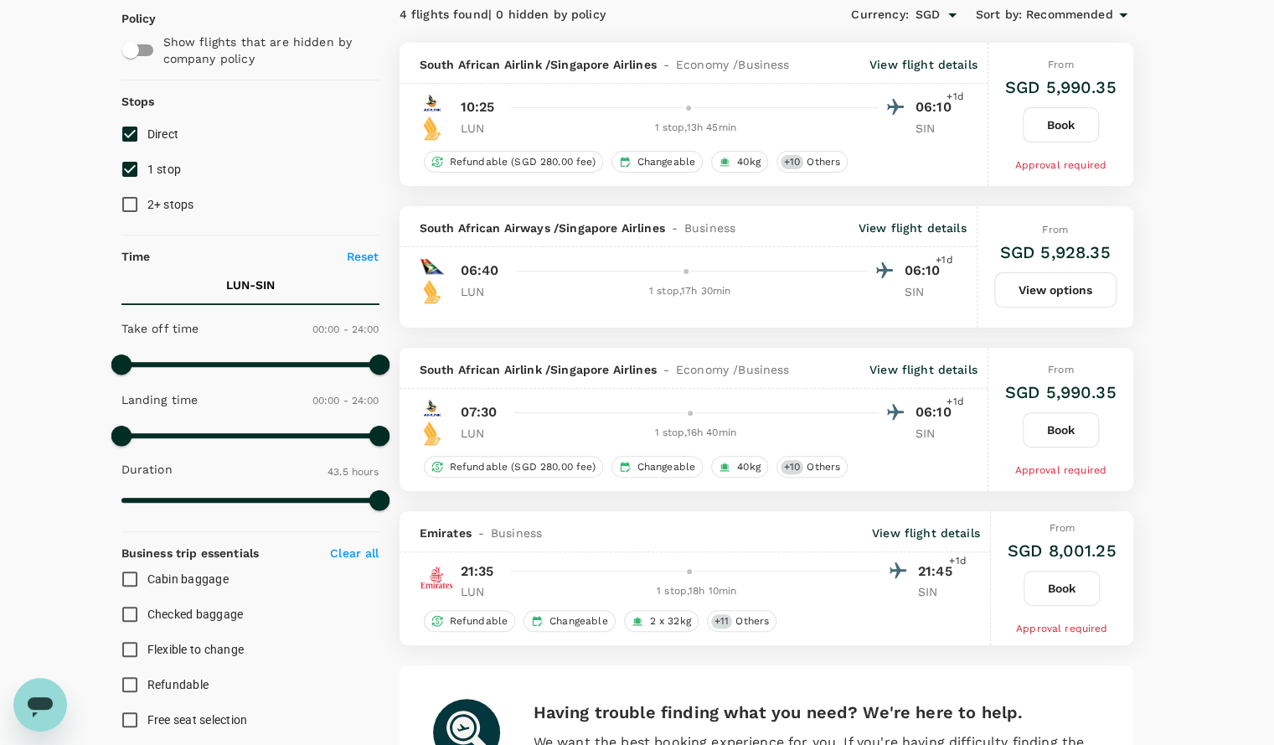
scroll to position [135, 0]
click at [926, 369] on p "View flight details" at bounding box center [924, 368] width 108 height 17
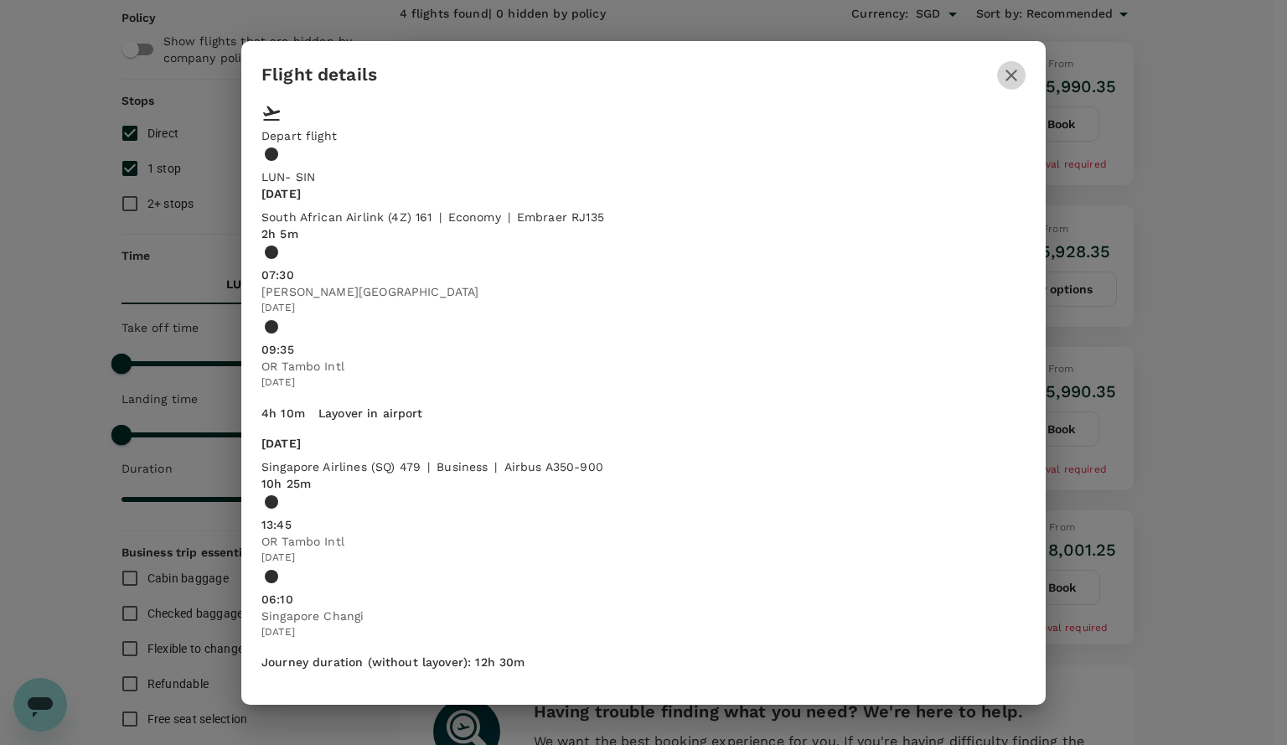
click at [1010, 85] on icon "button" at bounding box center [1011, 75] width 20 height 20
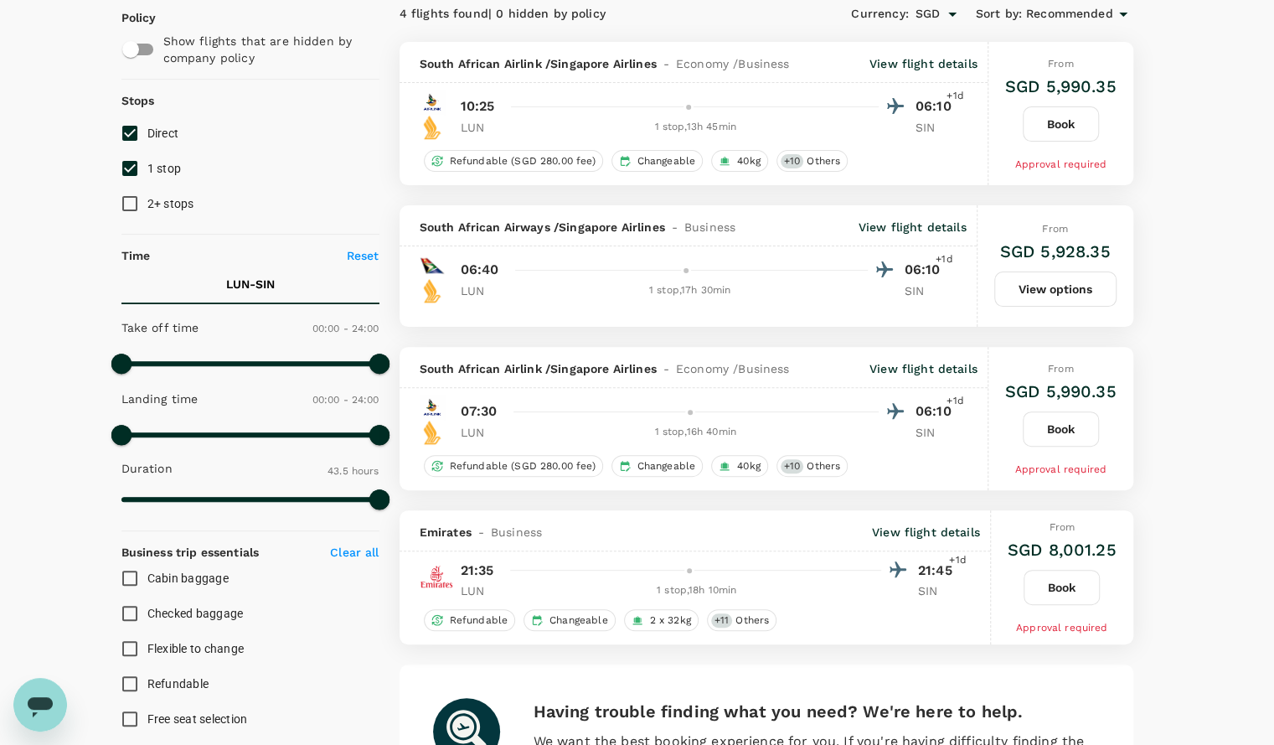
click at [1054, 437] on button "Book" at bounding box center [1061, 428] width 76 height 35
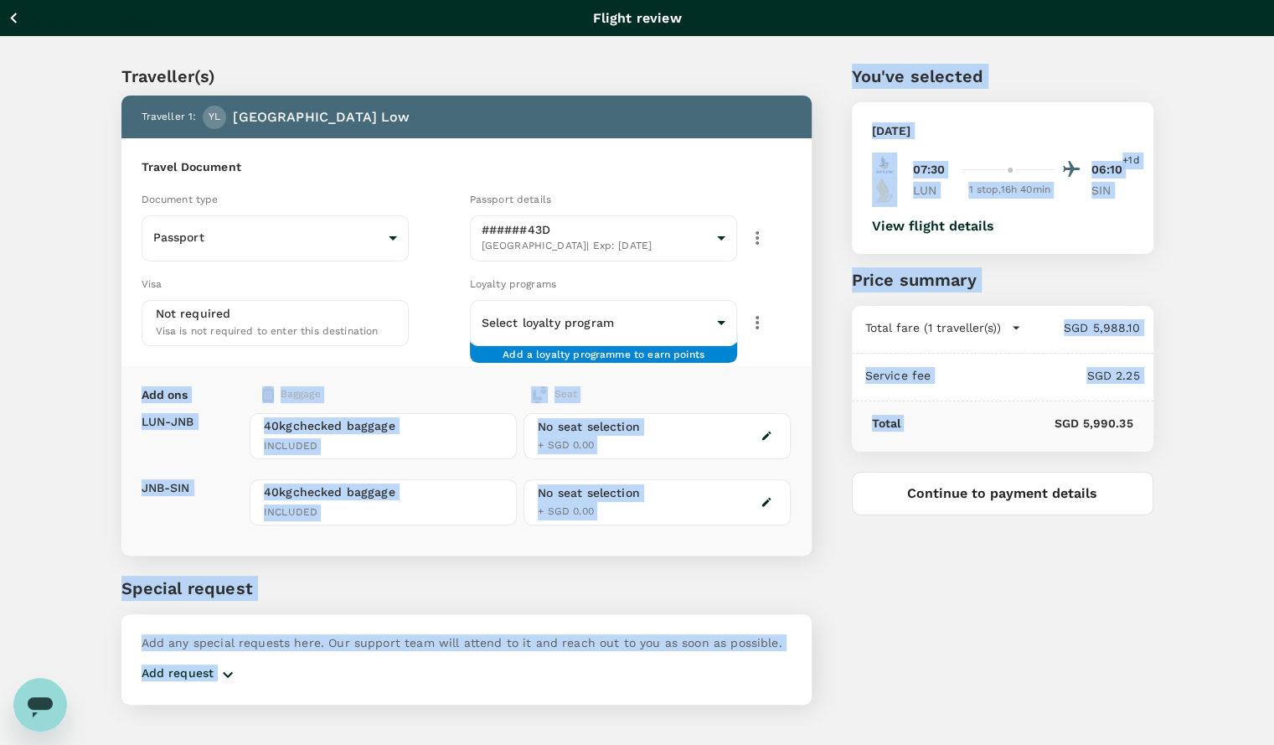
drag, startPoint x: 1054, startPoint y: 437, endPoint x: 809, endPoint y: 324, distance: 269.2
click at [809, 324] on div "Traveller(s) Traveller 1 : YL Yaoyang Low Travel Document Document type Passpor…" at bounding box center [617, 373] width 1072 height 701
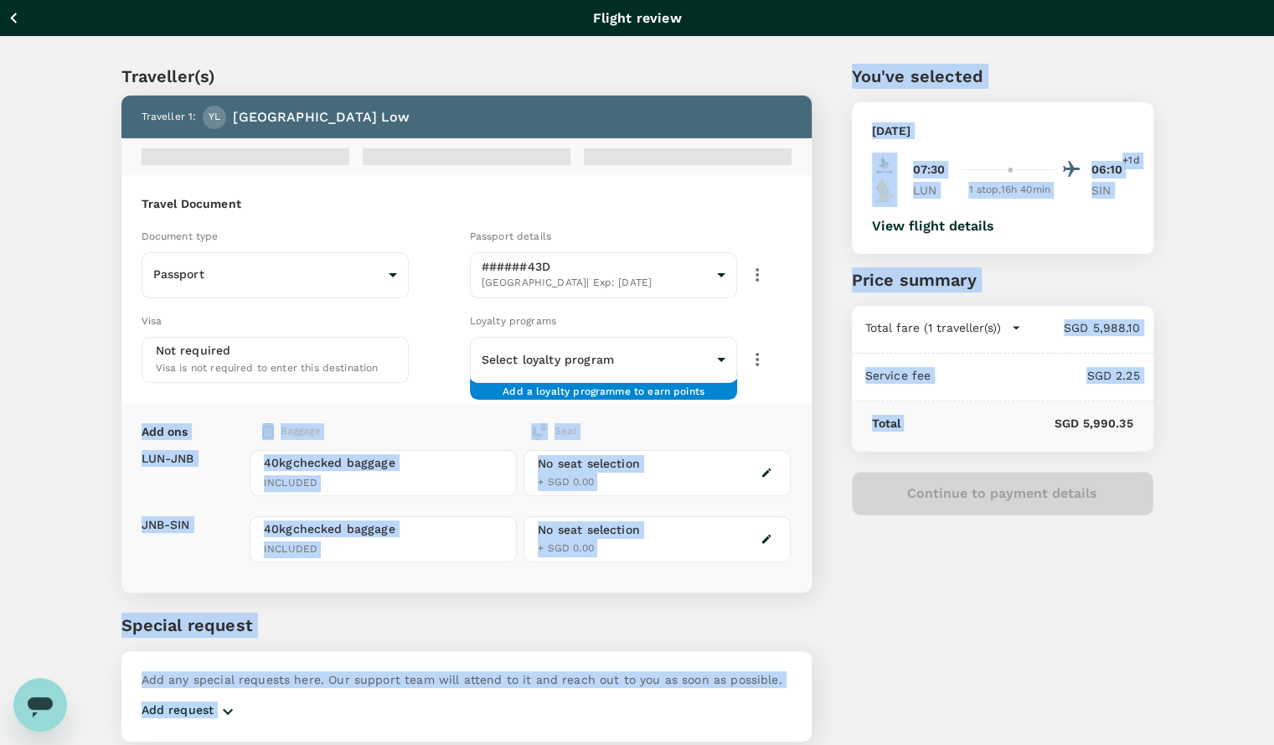
click at [821, 379] on div "You've selected Thursday, 23 Oct 2025 07:30 06:10 +1d LUN 1 stop , 16h 40min SI…" at bounding box center [983, 392] width 342 height 738
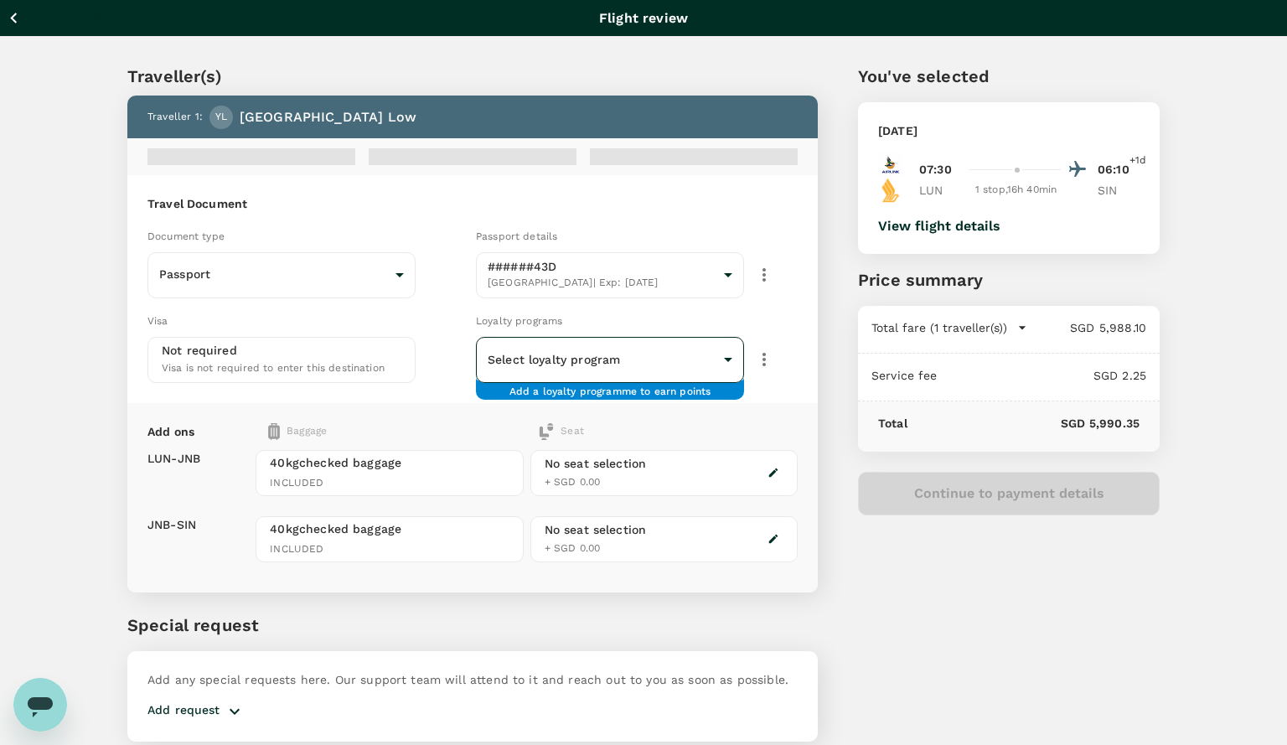
click at [692, 353] on body "Back to flight results Flight review Traveller(s) Traveller 1 : YL Yaoyang Low …" at bounding box center [643, 403] width 1287 height 807
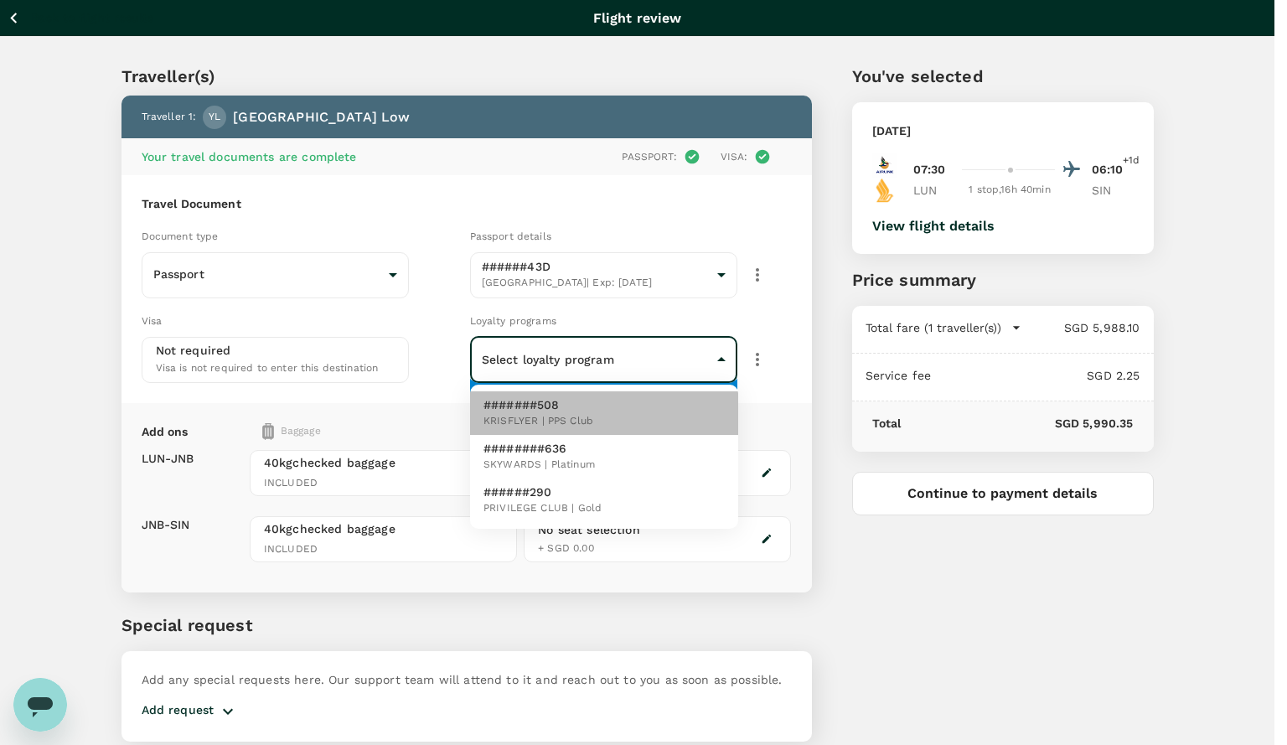
click at [650, 420] on li "#######508 KRISFLYER | PPS Club" at bounding box center [604, 413] width 268 height 44
type input "5d1a19b9-8b0d-4daa-9e12-3e696eac25ce"
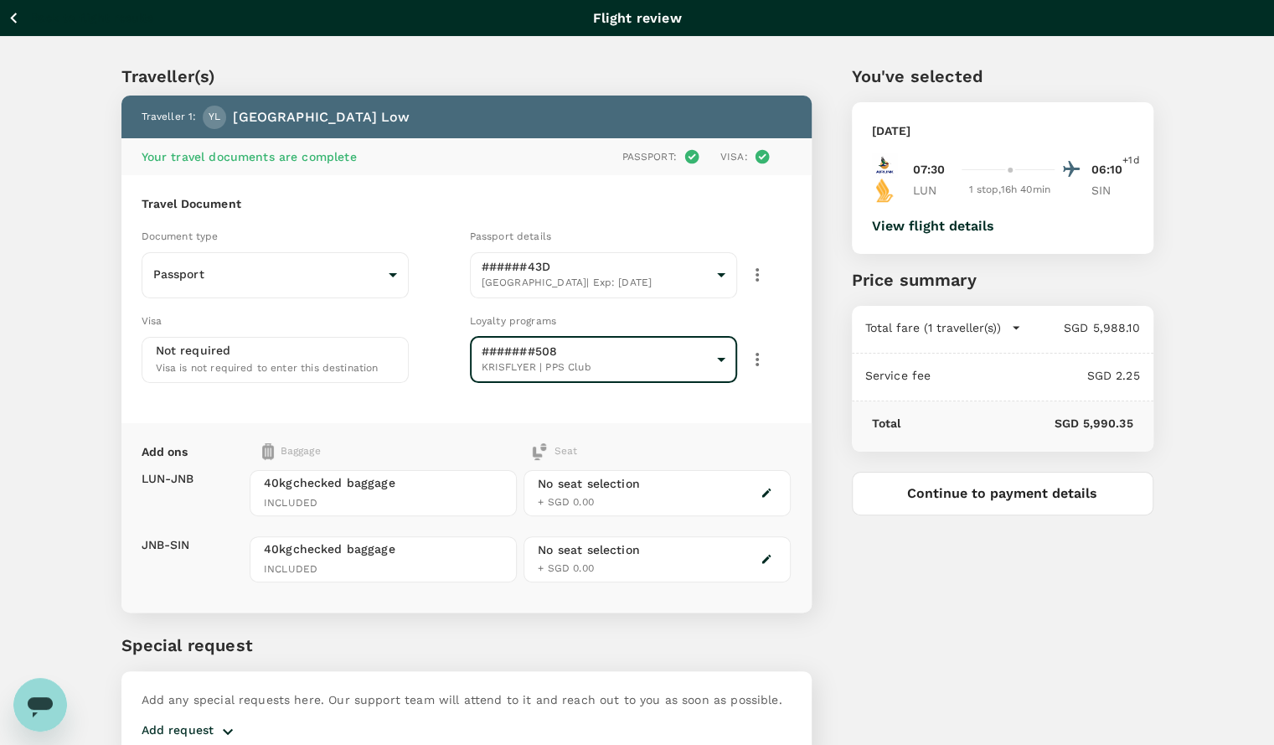
click at [767, 493] on icon "button" at bounding box center [767, 493] width 12 height 12
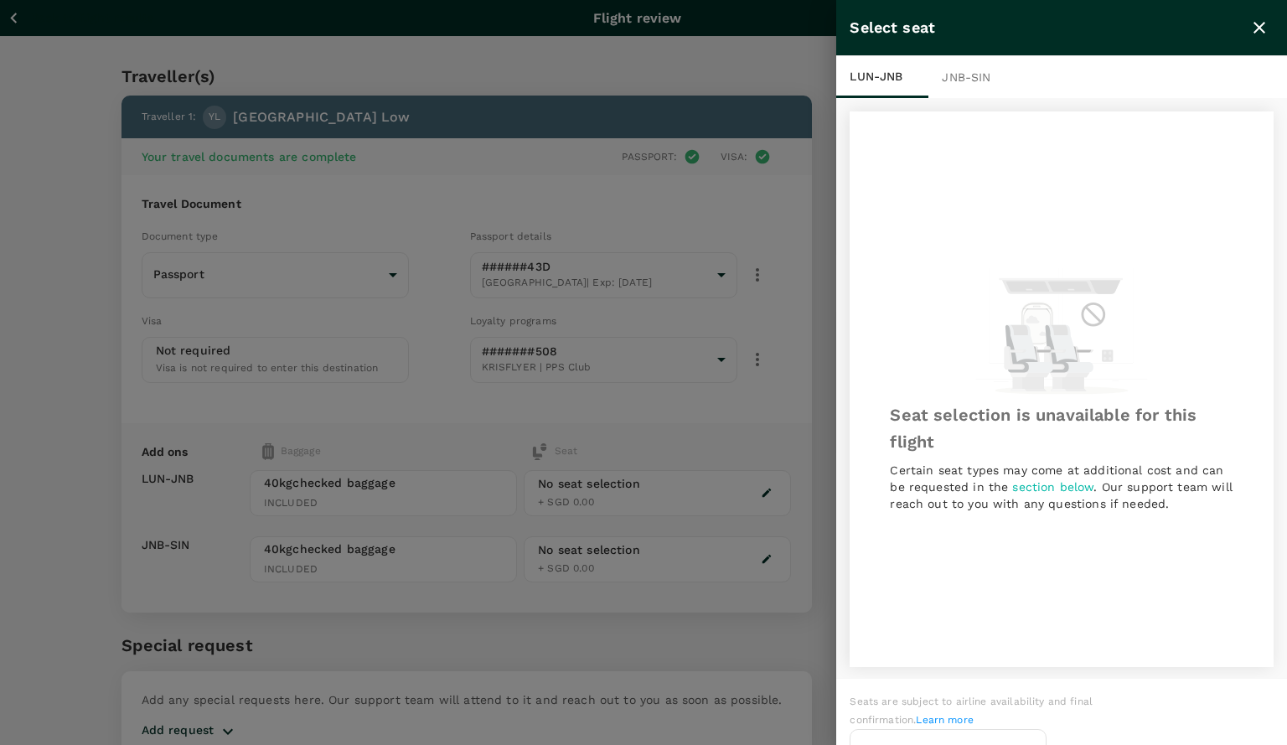
click at [968, 79] on div "JNB - SIN" at bounding box center [974, 77] width 92 height 42
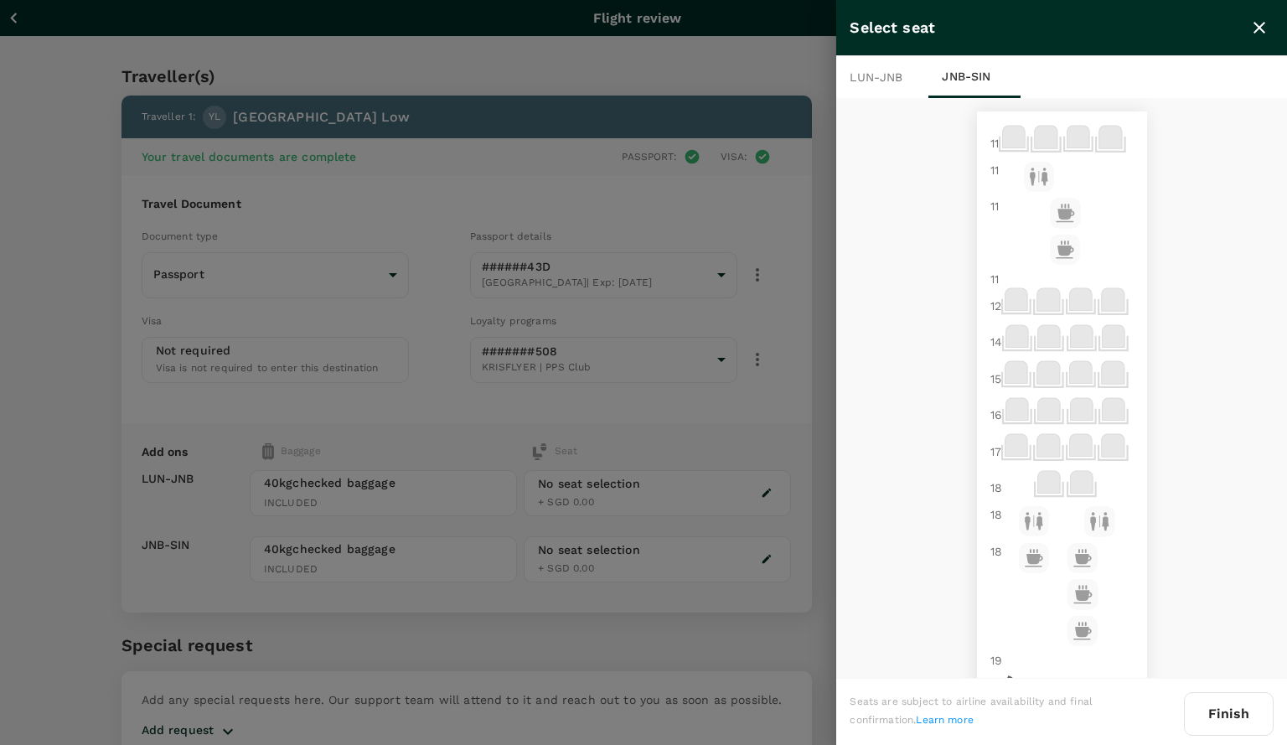
click at [808, 277] on div at bounding box center [643, 372] width 1287 height 745
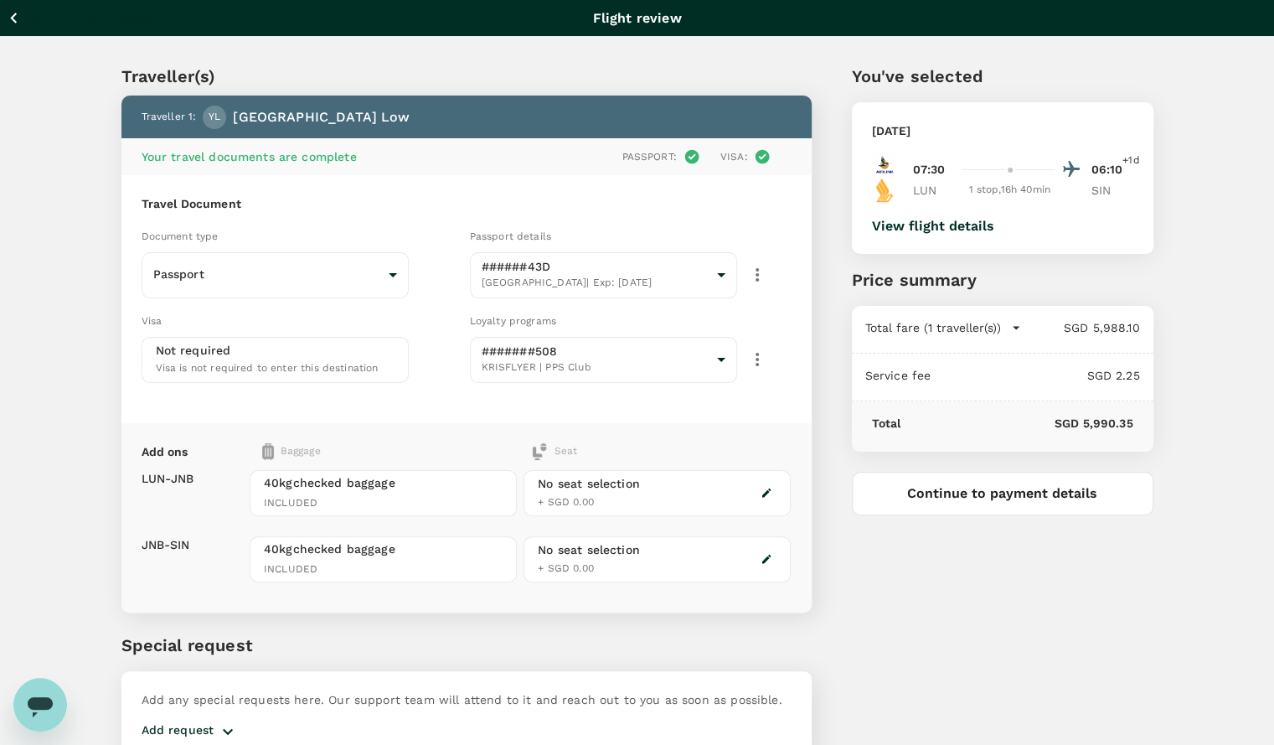
click at [979, 495] on button "Continue to payment details" at bounding box center [1003, 494] width 302 height 44
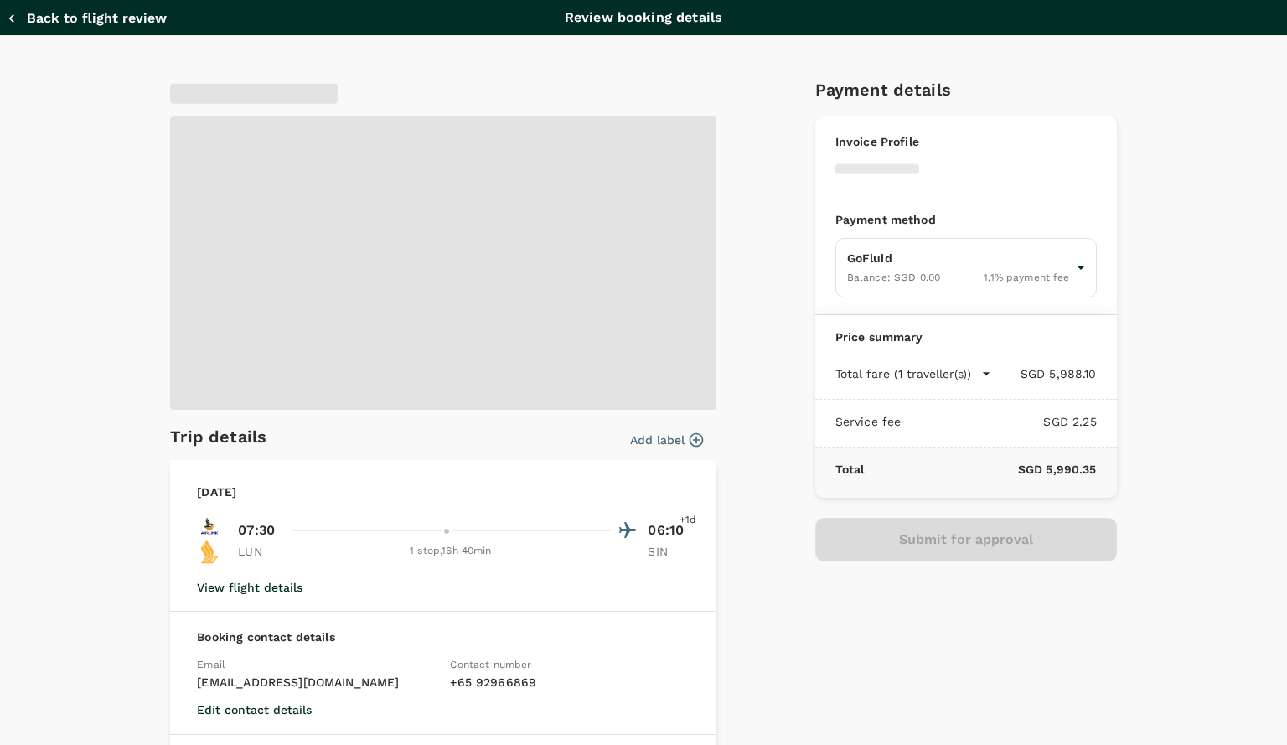
click at [597, 287] on span at bounding box center [443, 262] width 546 height 293
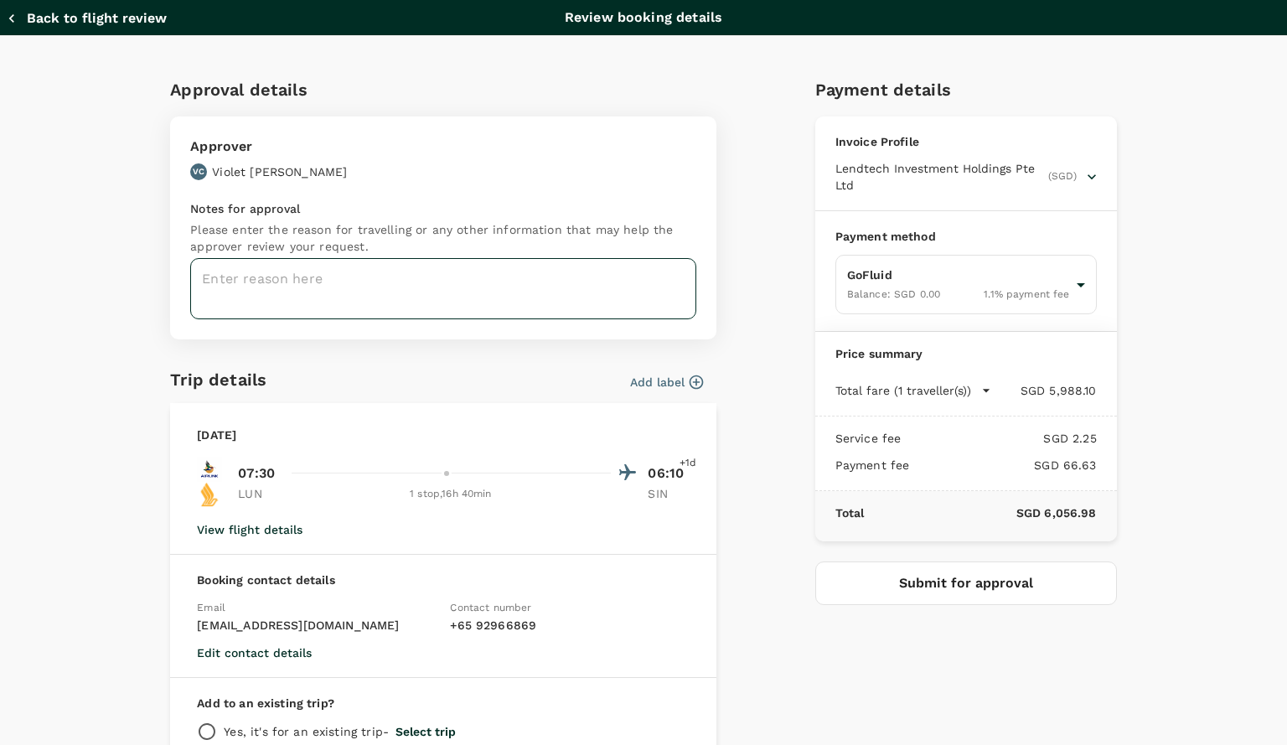
click at [483, 297] on textarea at bounding box center [443, 288] width 506 height 61
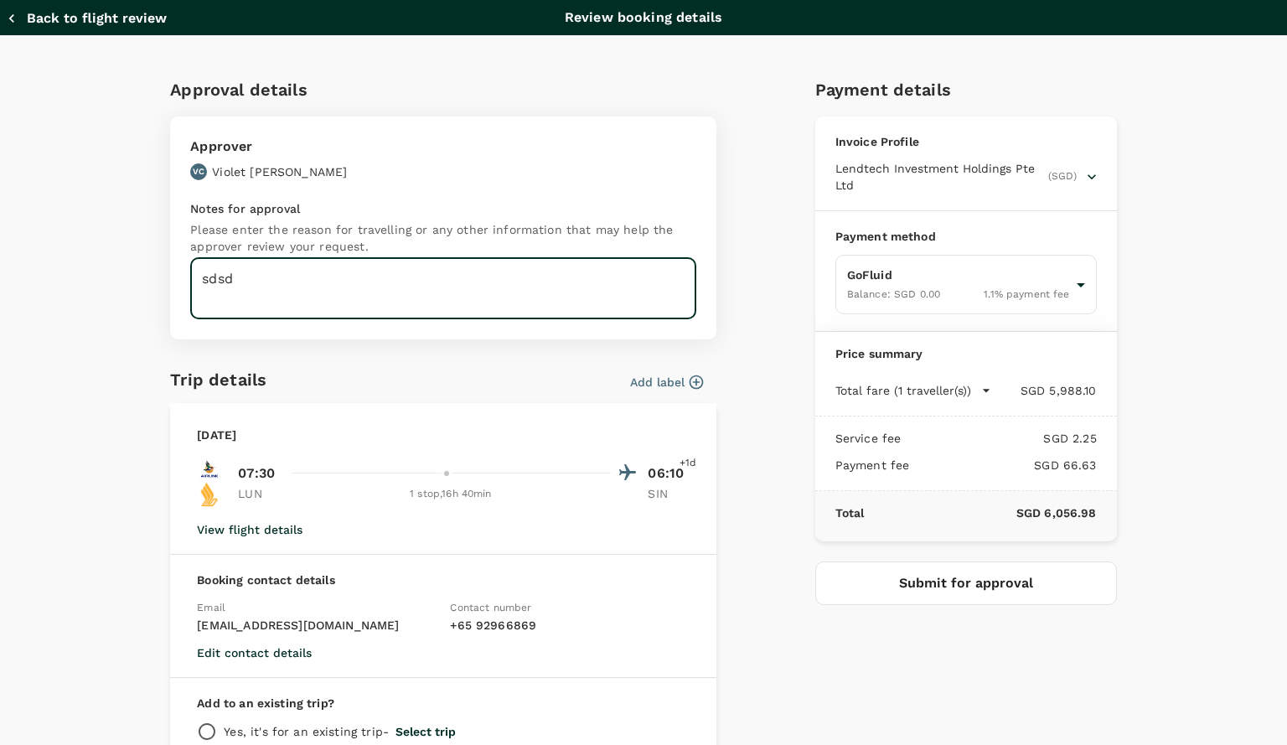
type textarea "sdsd"
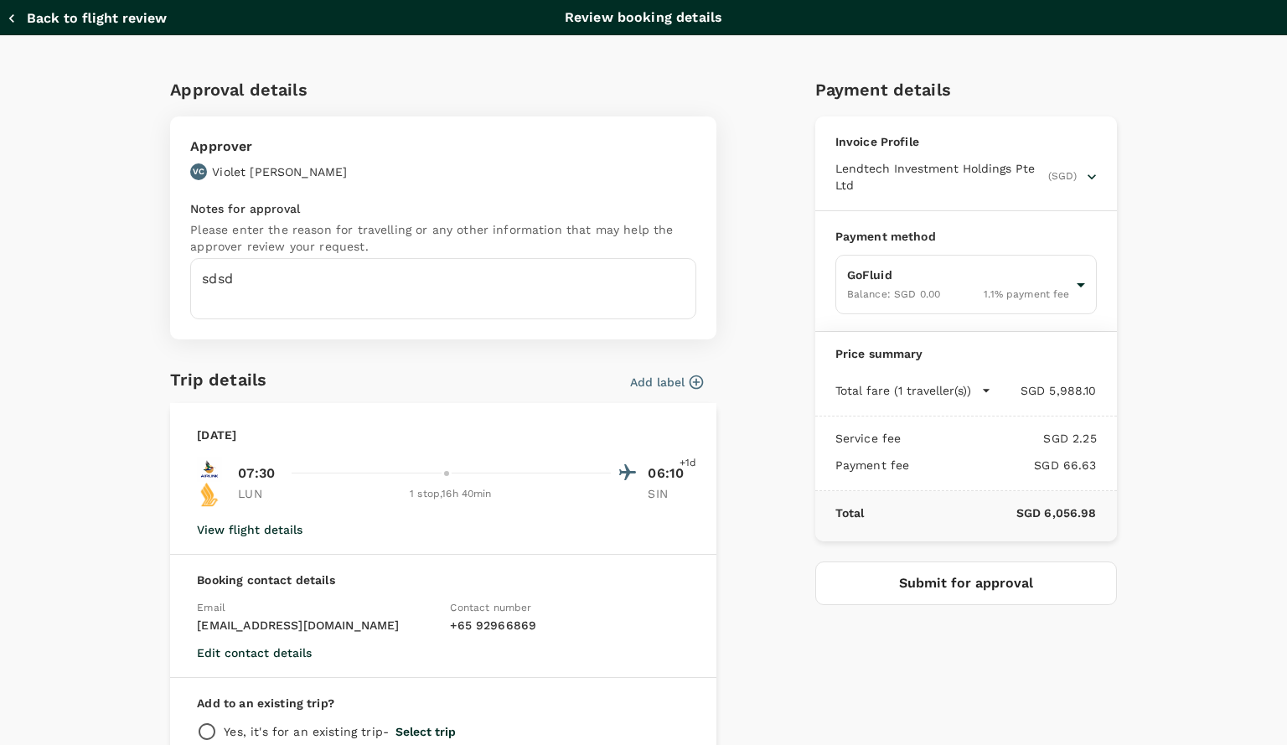
click at [736, 432] on div "Approval details Approver VC Violet Chan Notes for approval Please enter the re…" at bounding box center [636, 436] width 959 height 747
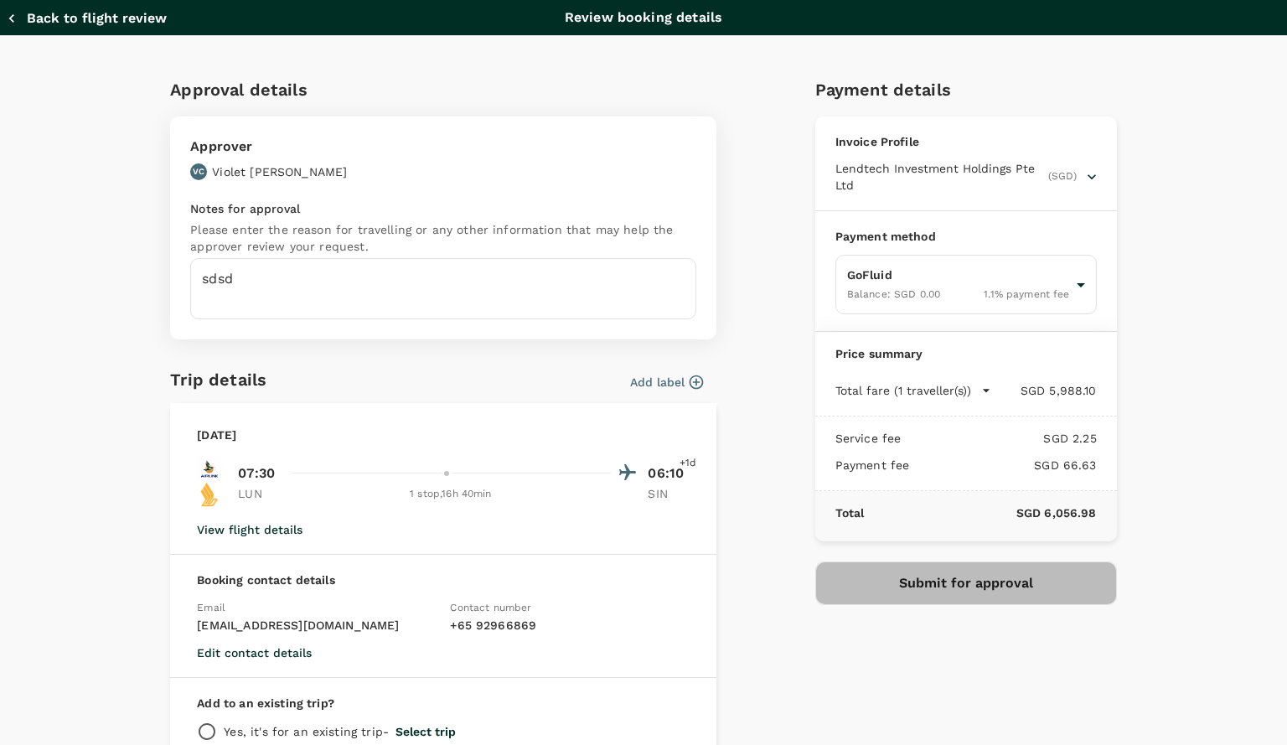
click at [941, 594] on button "Submit for approval" at bounding box center [966, 583] width 302 height 44
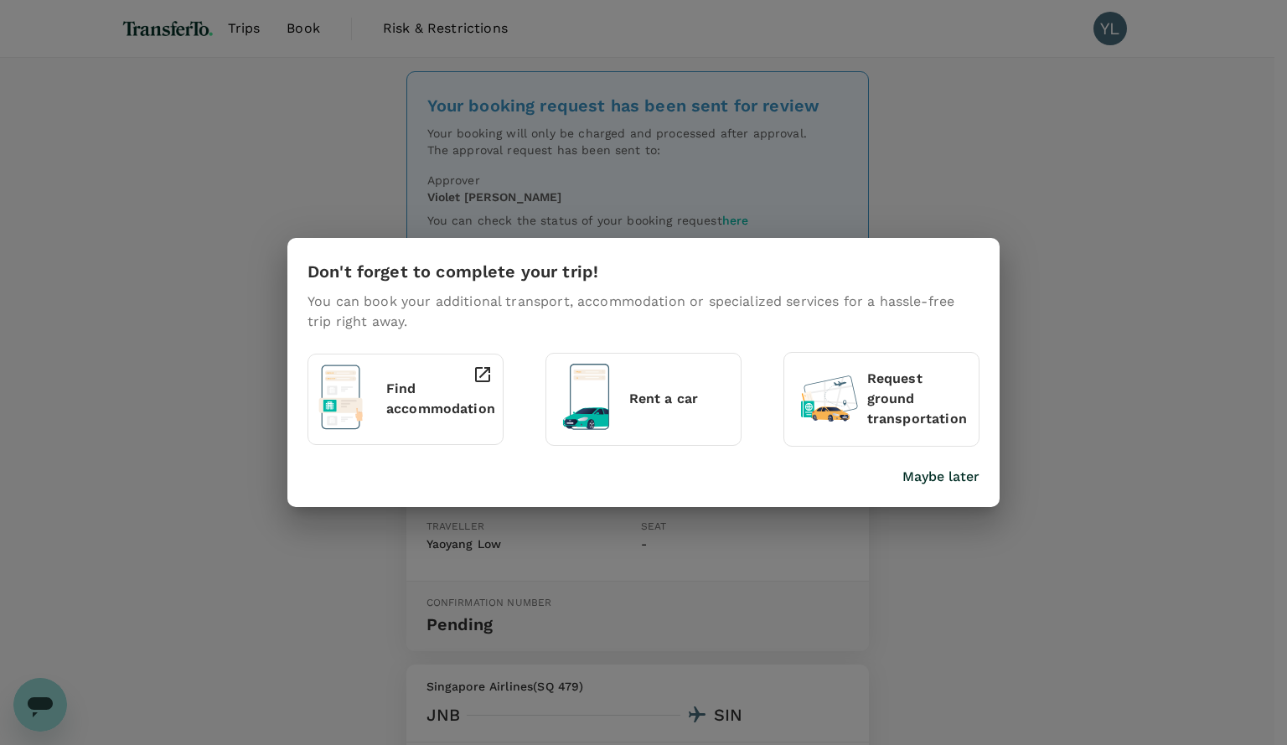
click at [937, 185] on div "Don't forget to complete your trip! You can book your additional transport, acc…" at bounding box center [643, 372] width 1287 height 745
click at [948, 483] on p "Maybe later" at bounding box center [940, 477] width 77 height 20
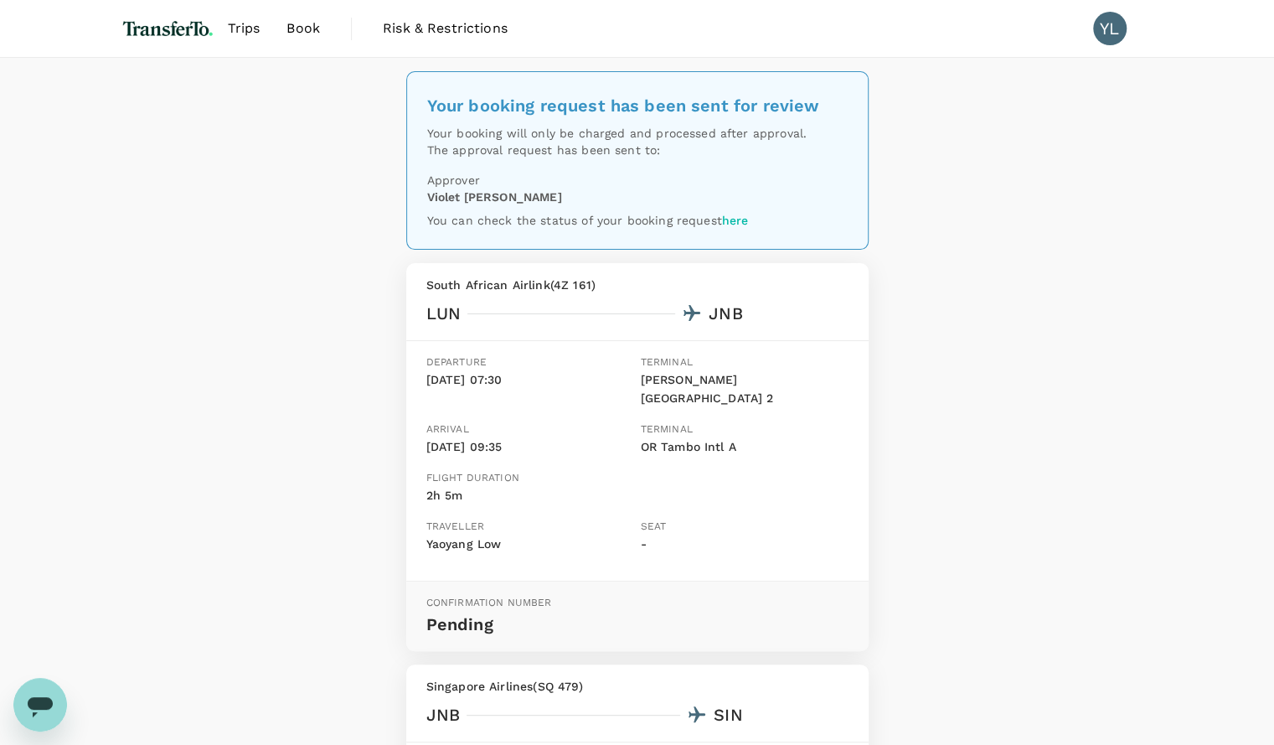
click at [948, 483] on div "Your booking request has been sent for review Your booking will only be charged…" at bounding box center [637, 602] width 1274 height 1088
click at [955, 375] on div "Your booking request has been sent for review Your booking will only be charged…" at bounding box center [637, 602] width 1274 height 1088
